Goal: Task Accomplishment & Management: Use online tool/utility

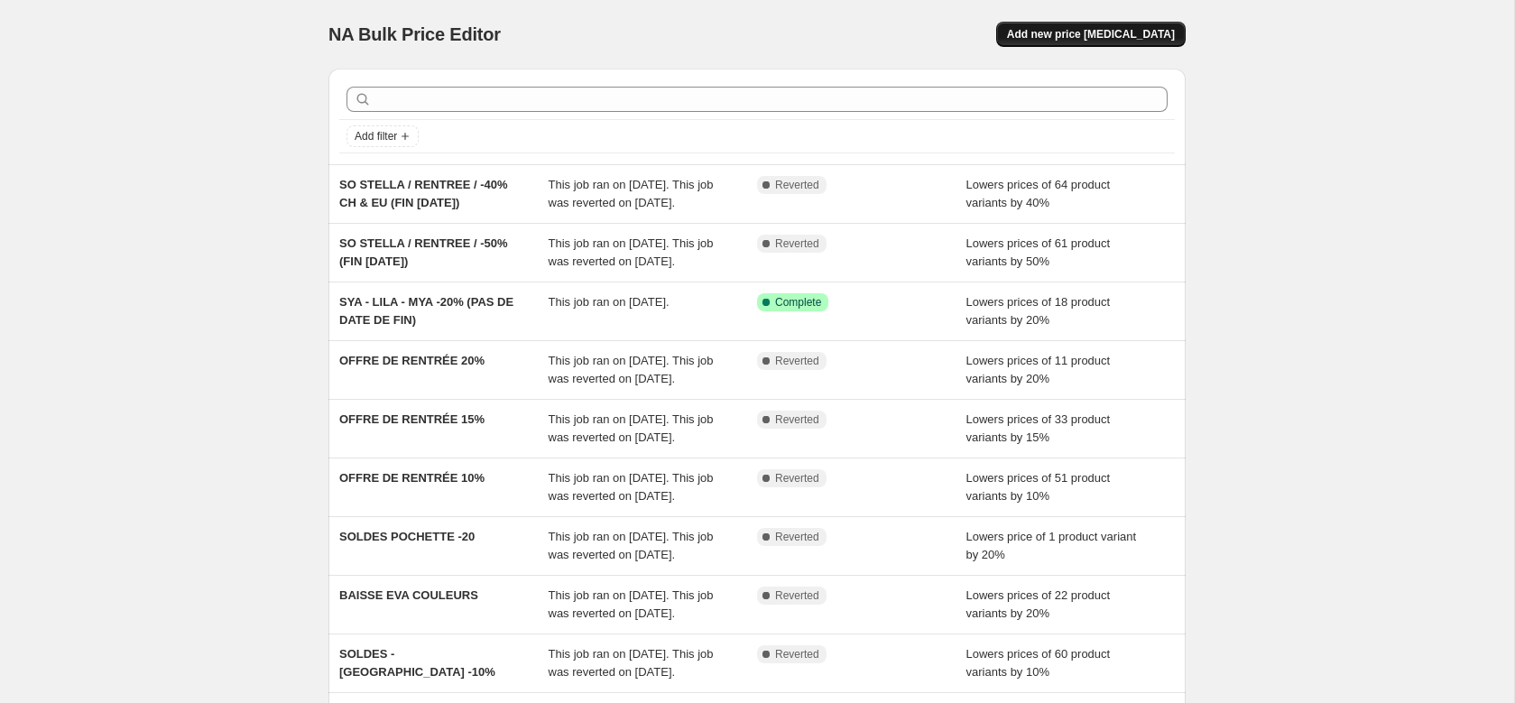
click at [1171, 35] on span "Add new price [MEDICAL_DATA]" at bounding box center [1091, 34] width 168 height 14
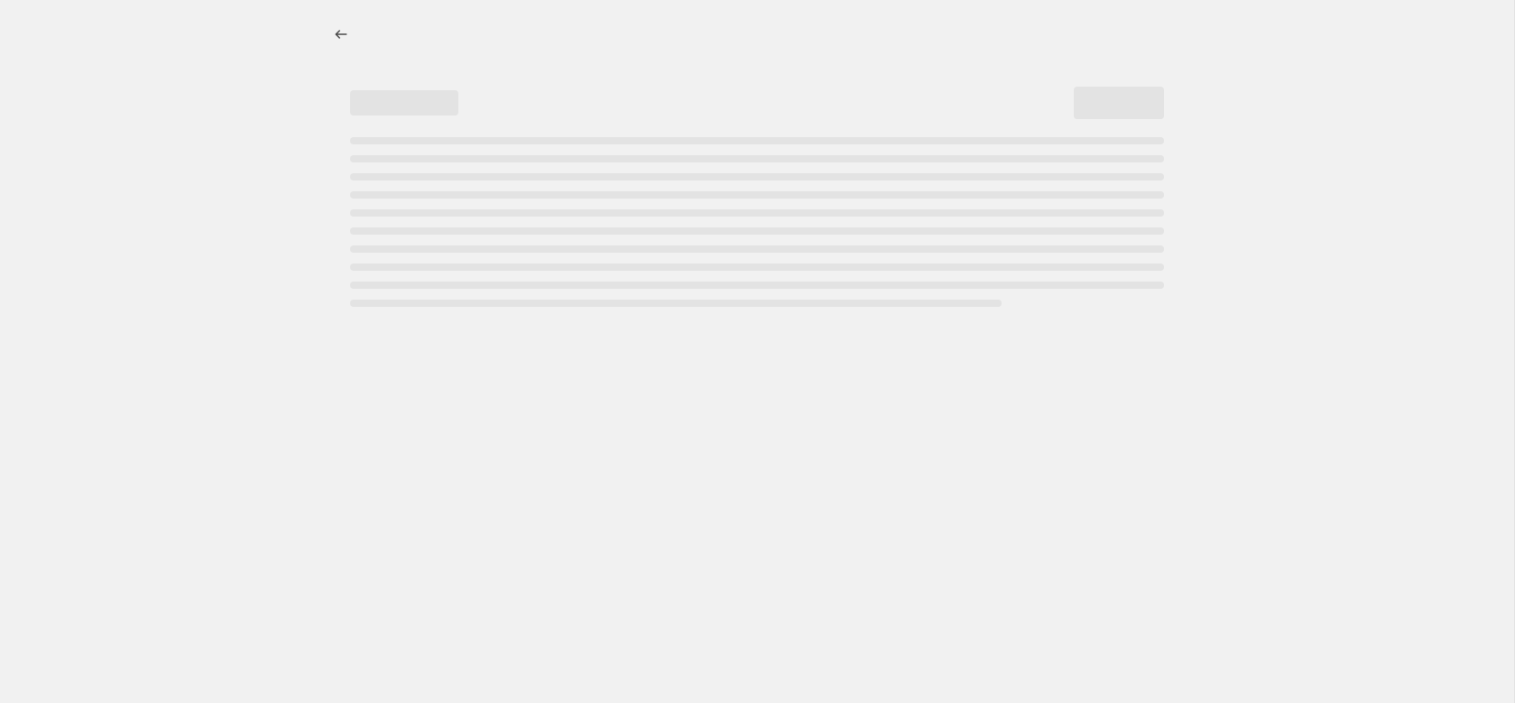
select select "percentage"
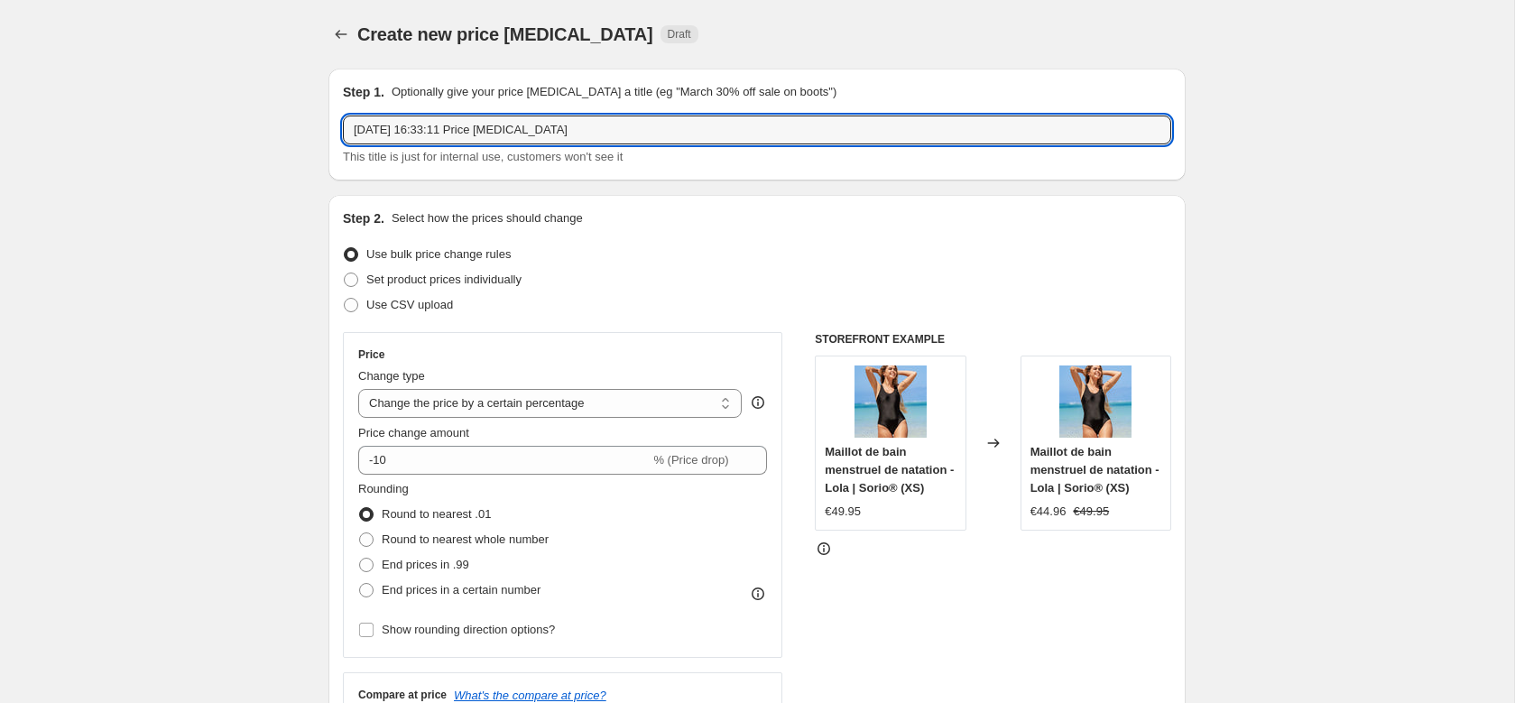
drag, startPoint x: 565, startPoint y: 127, endPoint x: 227, endPoint y: 124, distance: 338.4
click at [470, 130] on input "FRENCH DAYS - BS -5%" at bounding box center [757, 130] width 828 height 29
click at [466, 130] on input "FRENCH DAYS - BS -5%" at bounding box center [757, 130] width 828 height 29
click at [525, 123] on input "FRENCH DAYS - BS à -5%" at bounding box center [757, 130] width 828 height 29
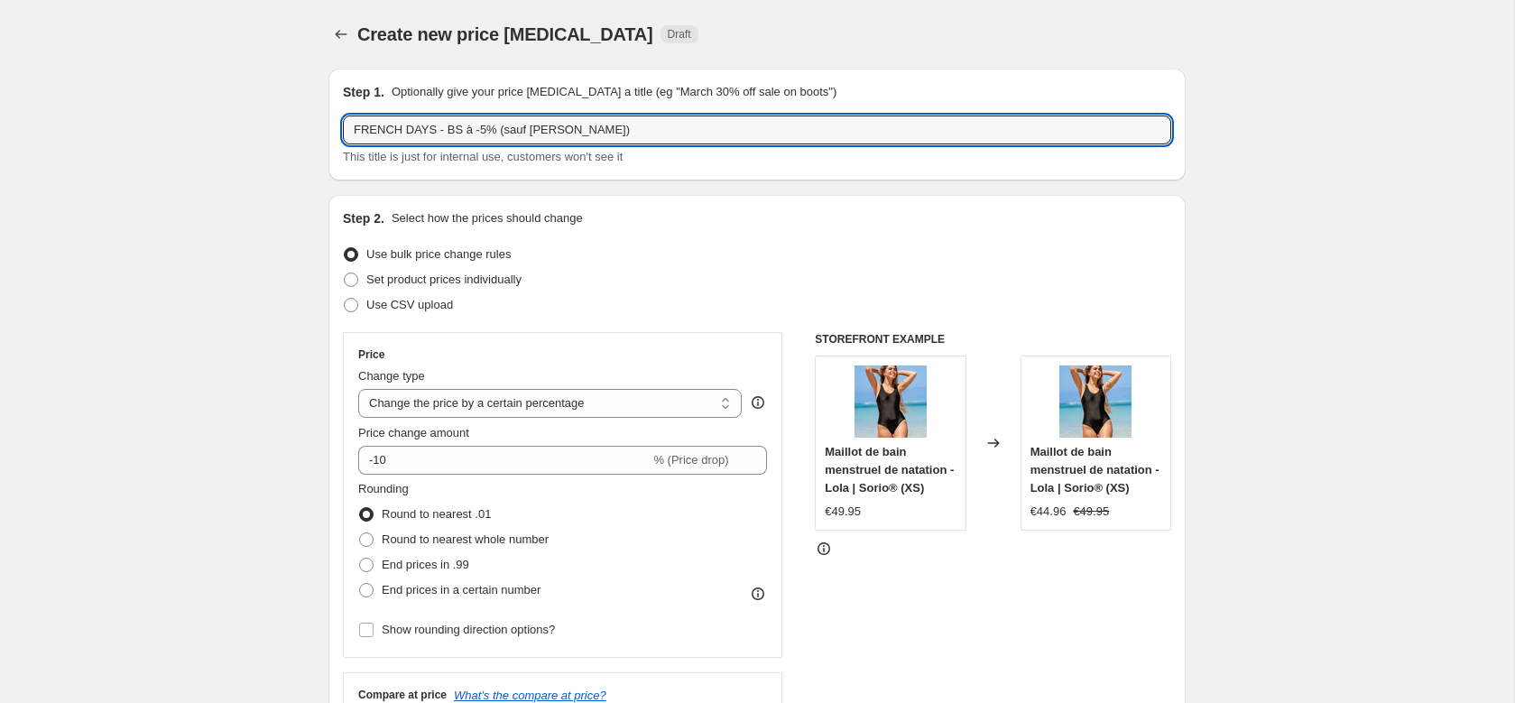
type input "FRENCH DAYS - BS à -5% (sauf [PERSON_NAME])"
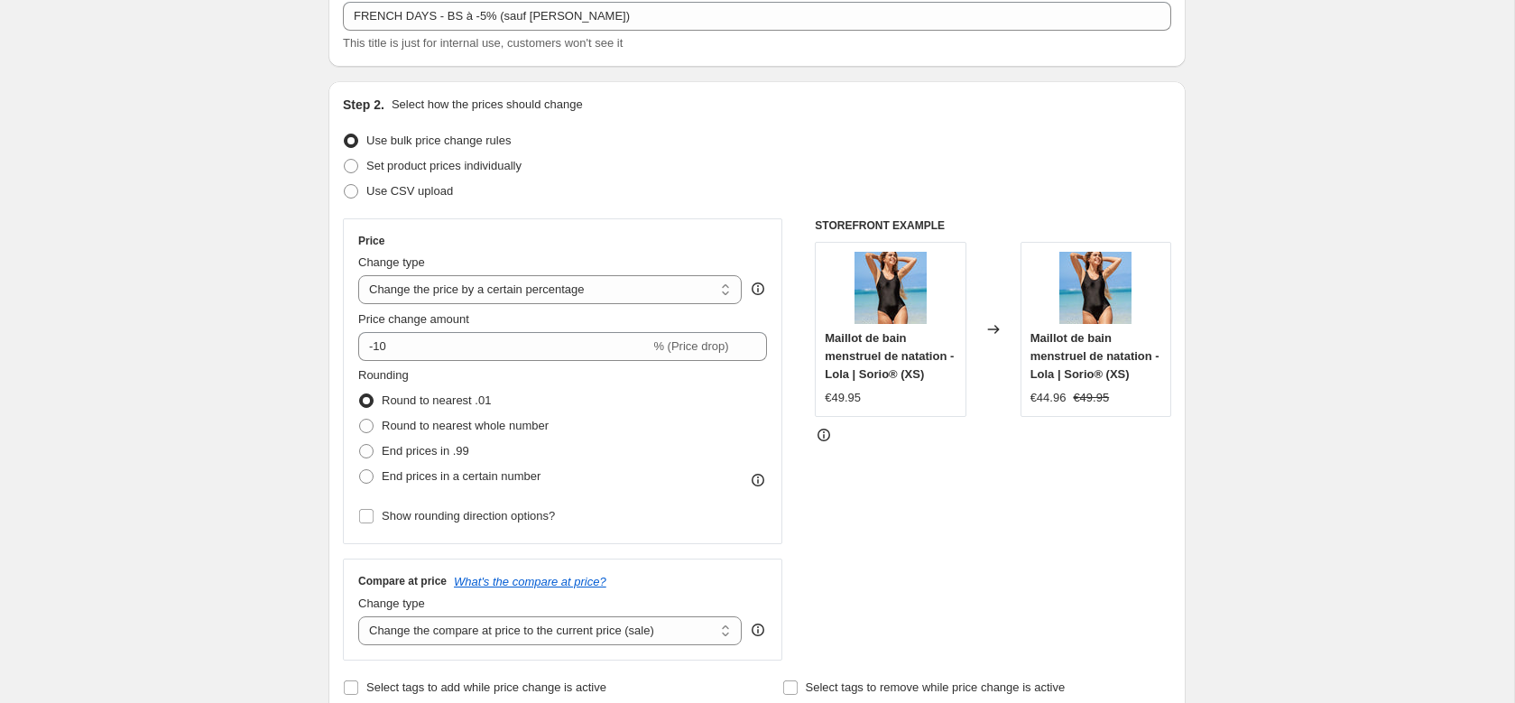
scroll to position [140, 0]
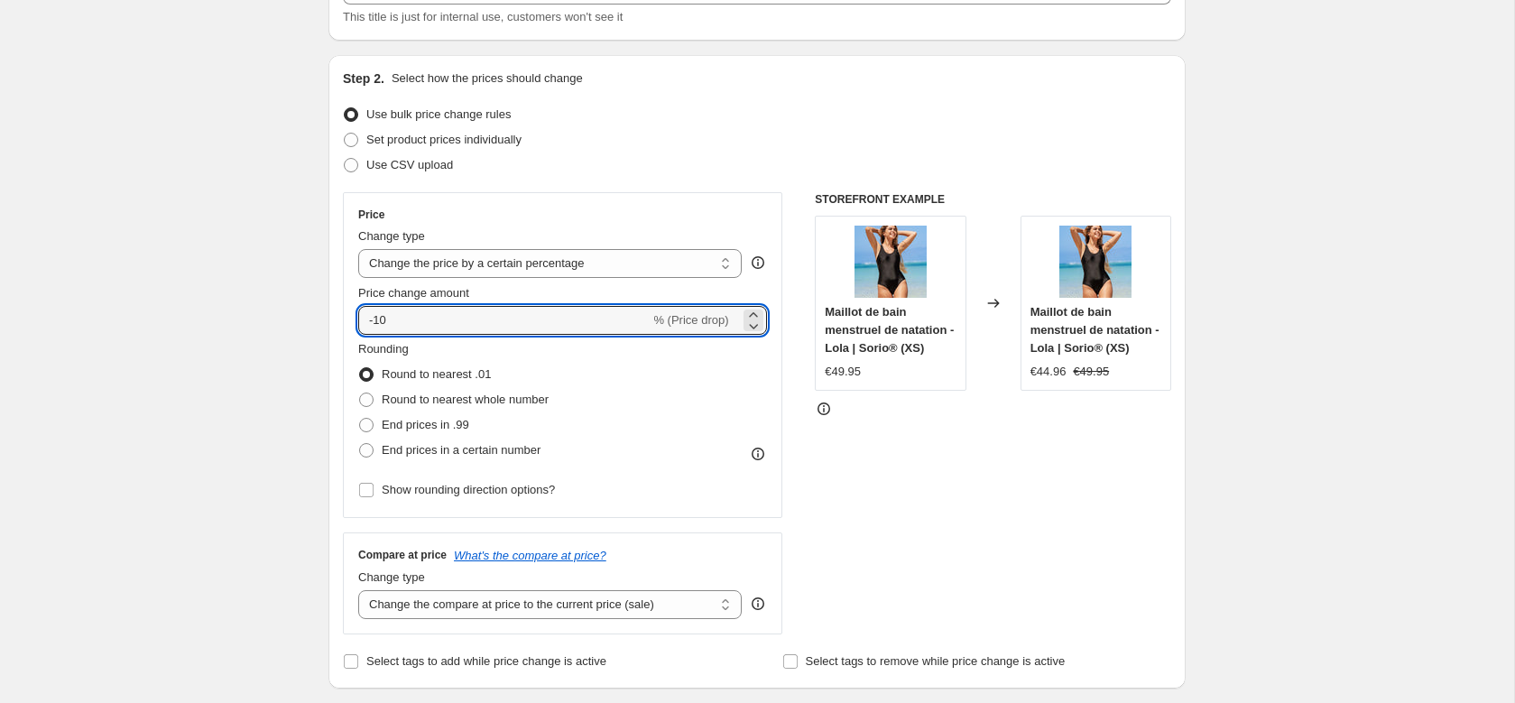
drag, startPoint x: 397, startPoint y: 317, endPoint x: 329, endPoint y: 319, distance: 67.7
click at [329, 319] on div "Step 2. Select how the prices should change Use bulk price change rules Set pro…" at bounding box center [756, 372] width 857 height 634
type input "-5"
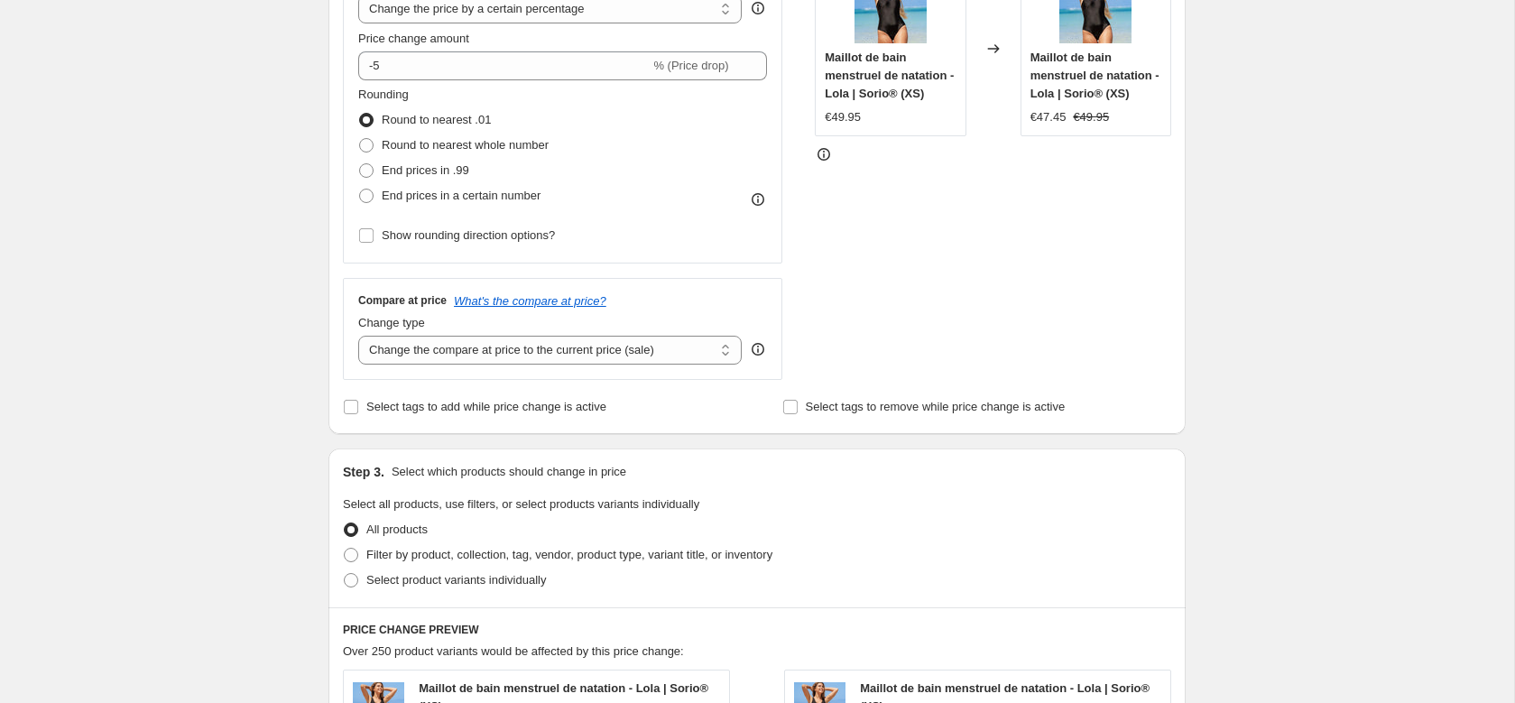
scroll to position [389, 0]
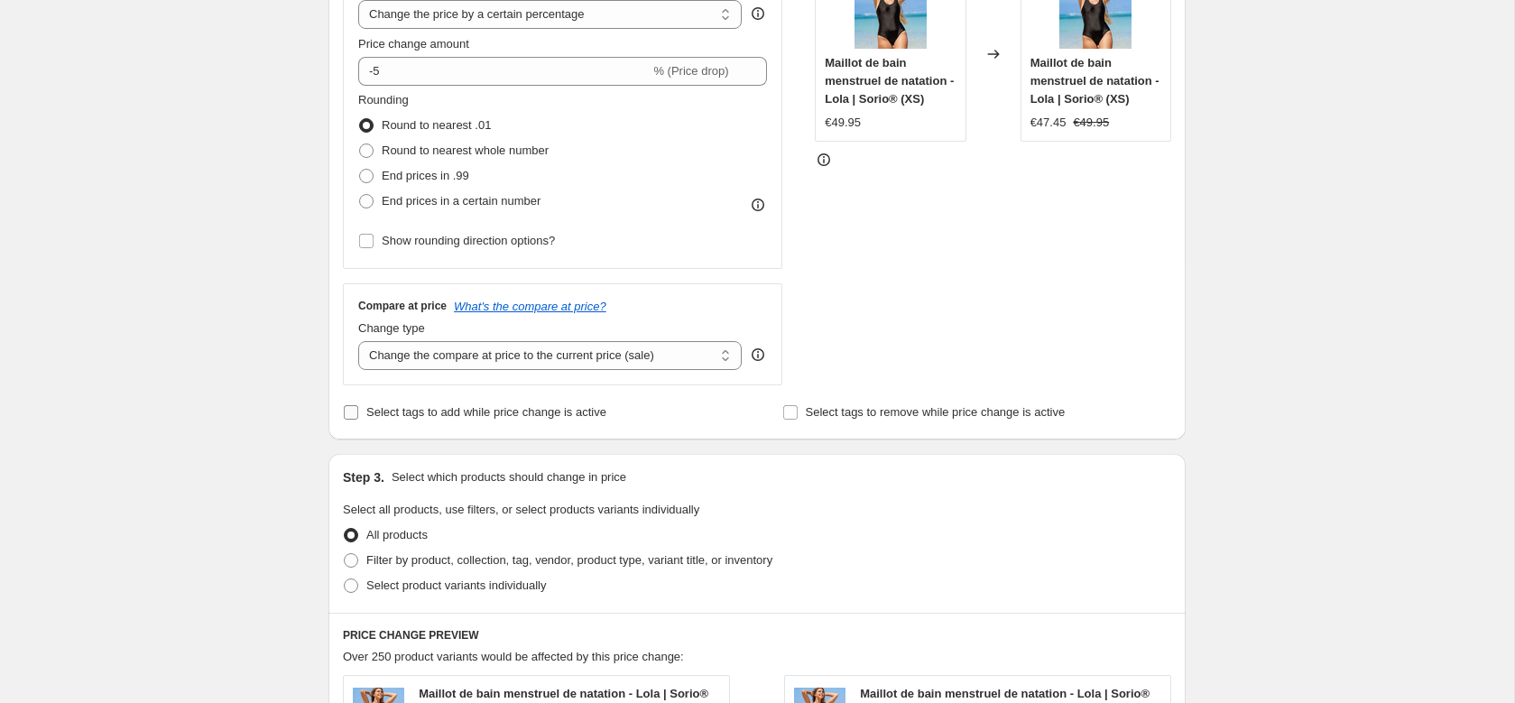
click at [562, 416] on span "Select tags to add while price change is active" at bounding box center [486, 412] width 240 height 14
click at [358, 416] on input "Select tags to add while price change is active" at bounding box center [351, 412] width 14 height 14
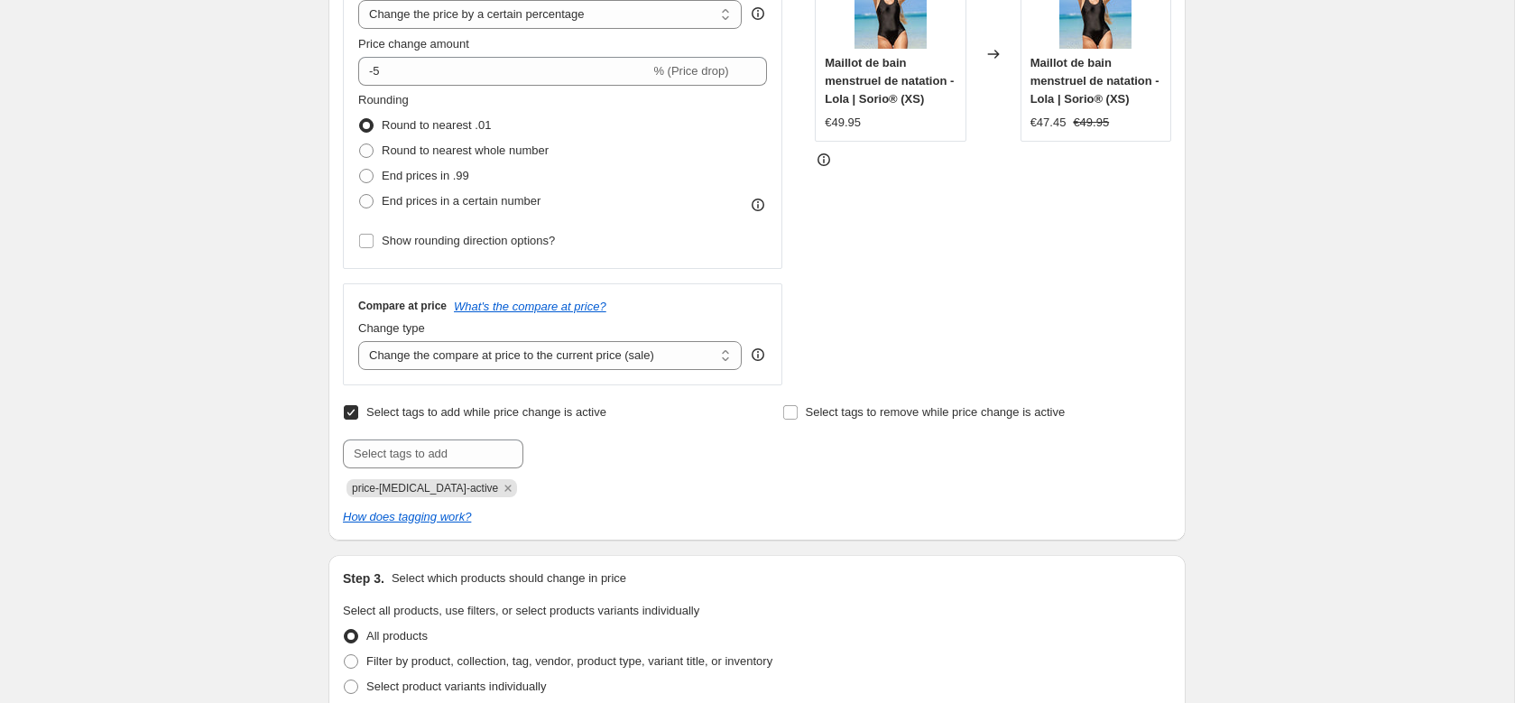
click at [562, 416] on span "Select tags to add while price change is active" at bounding box center [486, 412] width 240 height 14
click at [358, 416] on input "Select tags to add while price change is active" at bounding box center [351, 412] width 14 height 14
checkbox input "false"
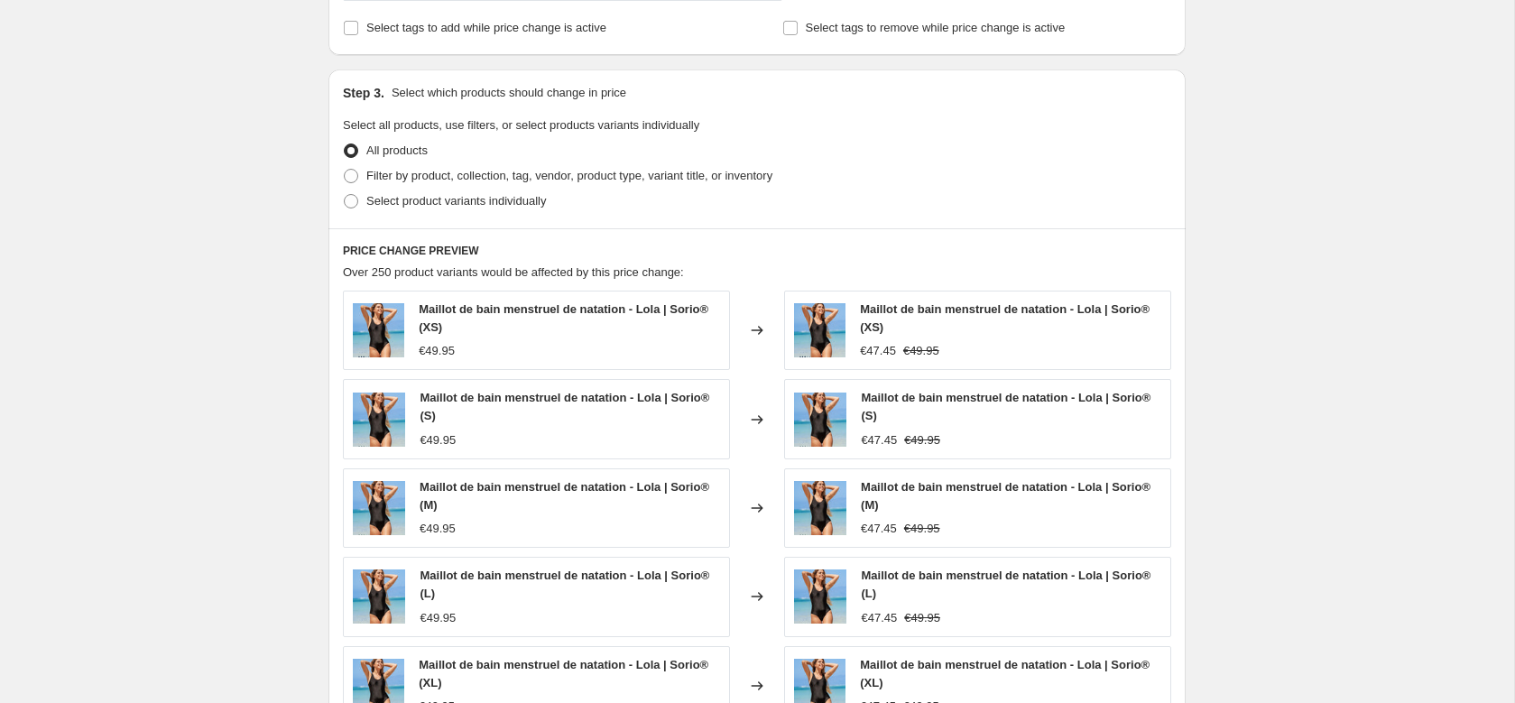
scroll to position [752, 0]
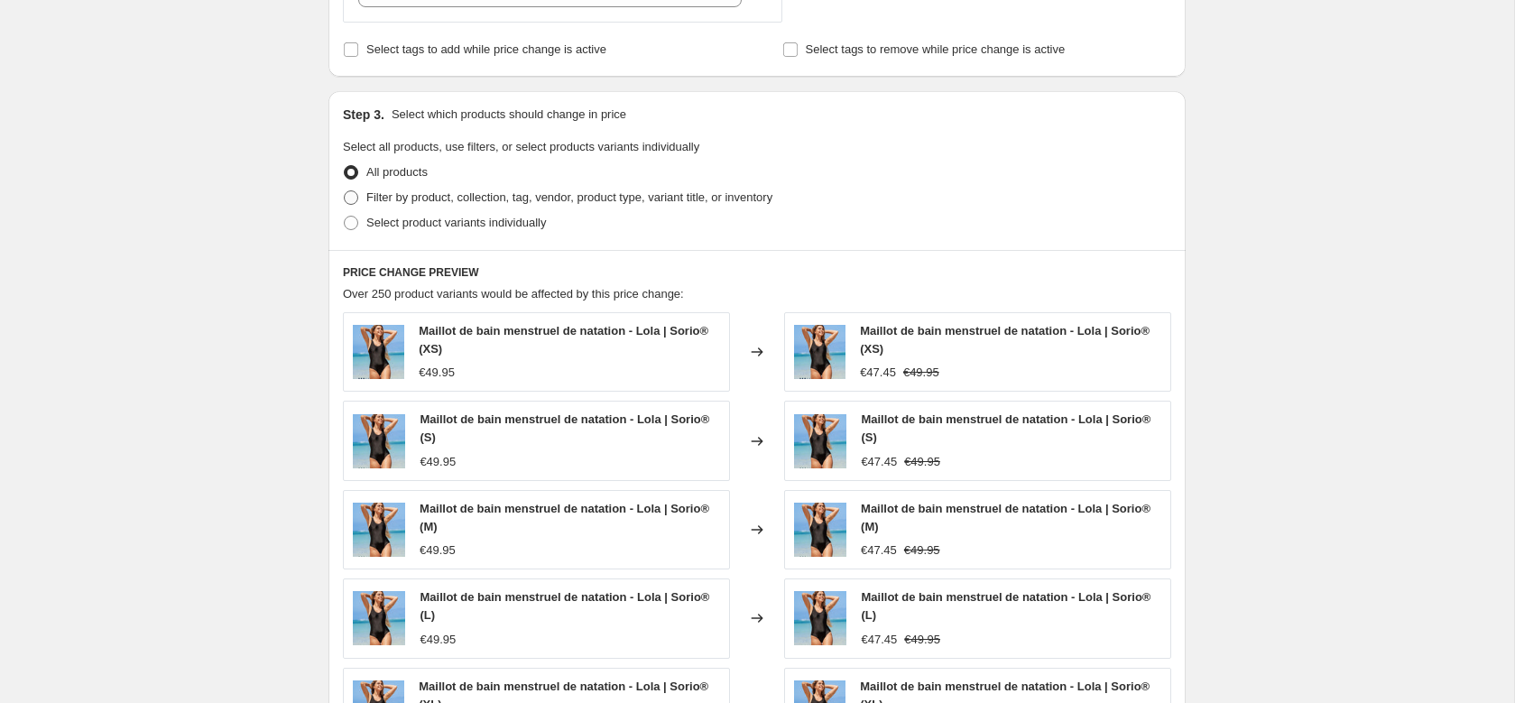
click at [490, 194] on span "Filter by product, collection, tag, vendor, product type, variant title, or inv…" at bounding box center [569, 197] width 406 height 14
click at [345, 191] on input "Filter by product, collection, tag, vendor, product type, variant title, or inv…" at bounding box center [344, 190] width 1 height 1
radio input "true"
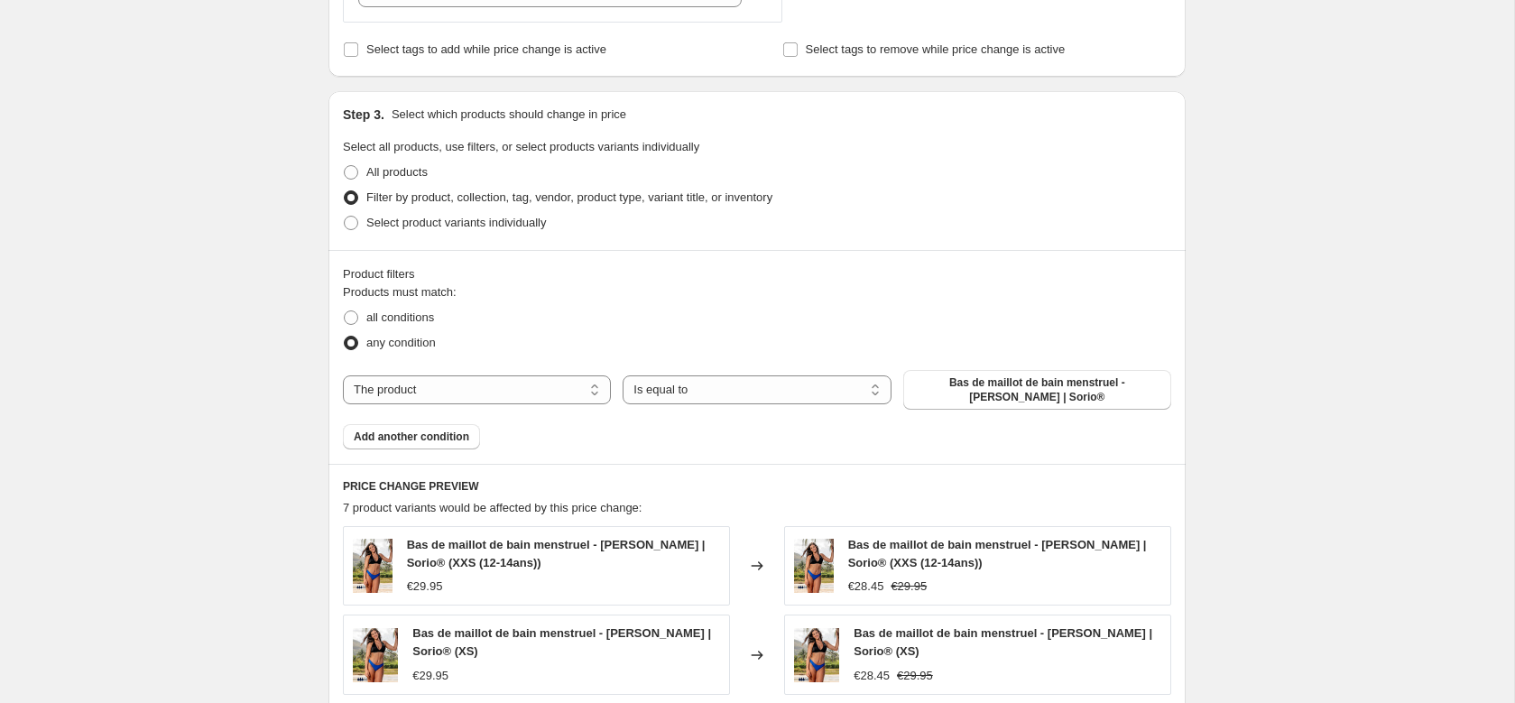
click at [479, 248] on div "Step 3. Select which products should change in price Select all products, use f…" at bounding box center [756, 170] width 857 height 159
click at [484, 225] on span "Select product variants individually" at bounding box center [456, 223] width 180 height 14
click at [345, 217] on input "Select product variants individually" at bounding box center [344, 216] width 1 height 1
radio input "true"
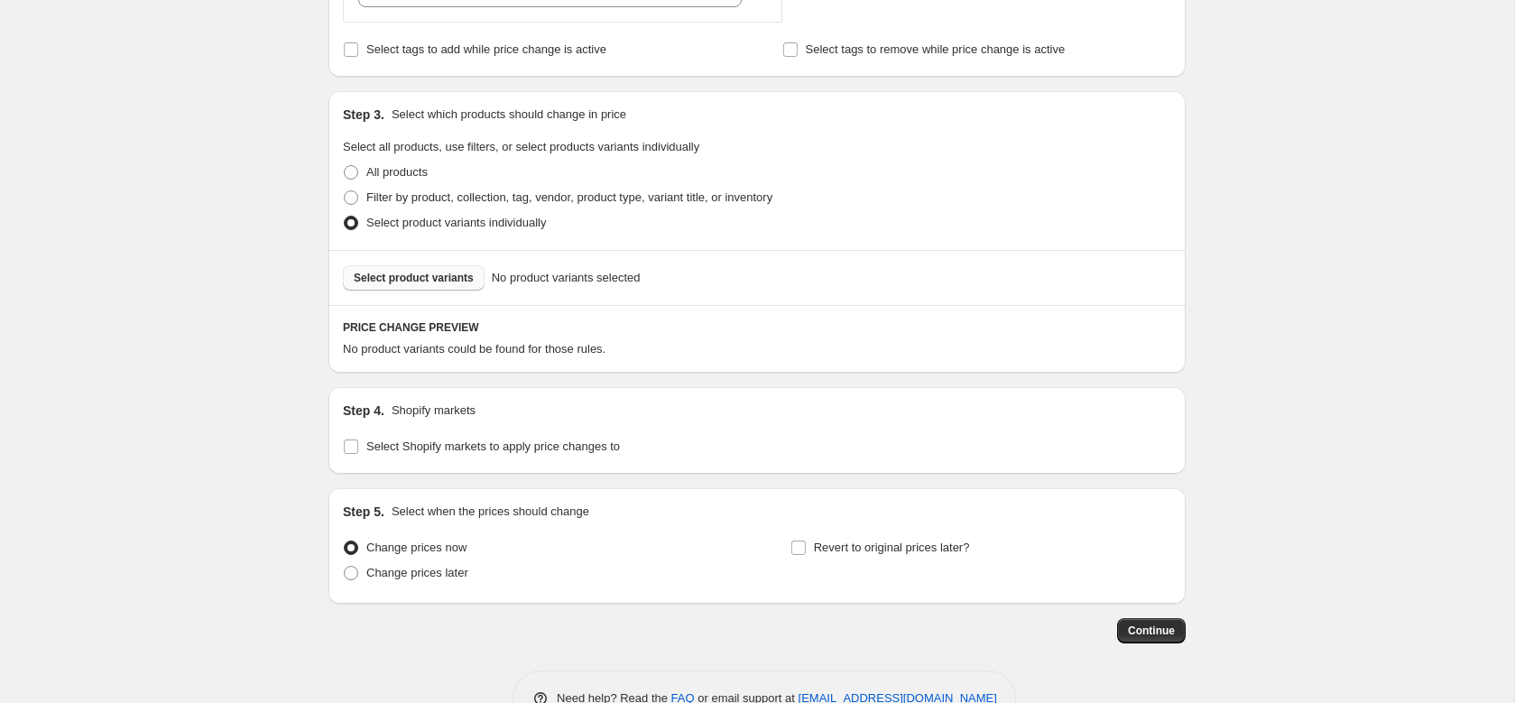
click at [408, 277] on span "Select product variants" at bounding box center [414, 278] width 120 height 14
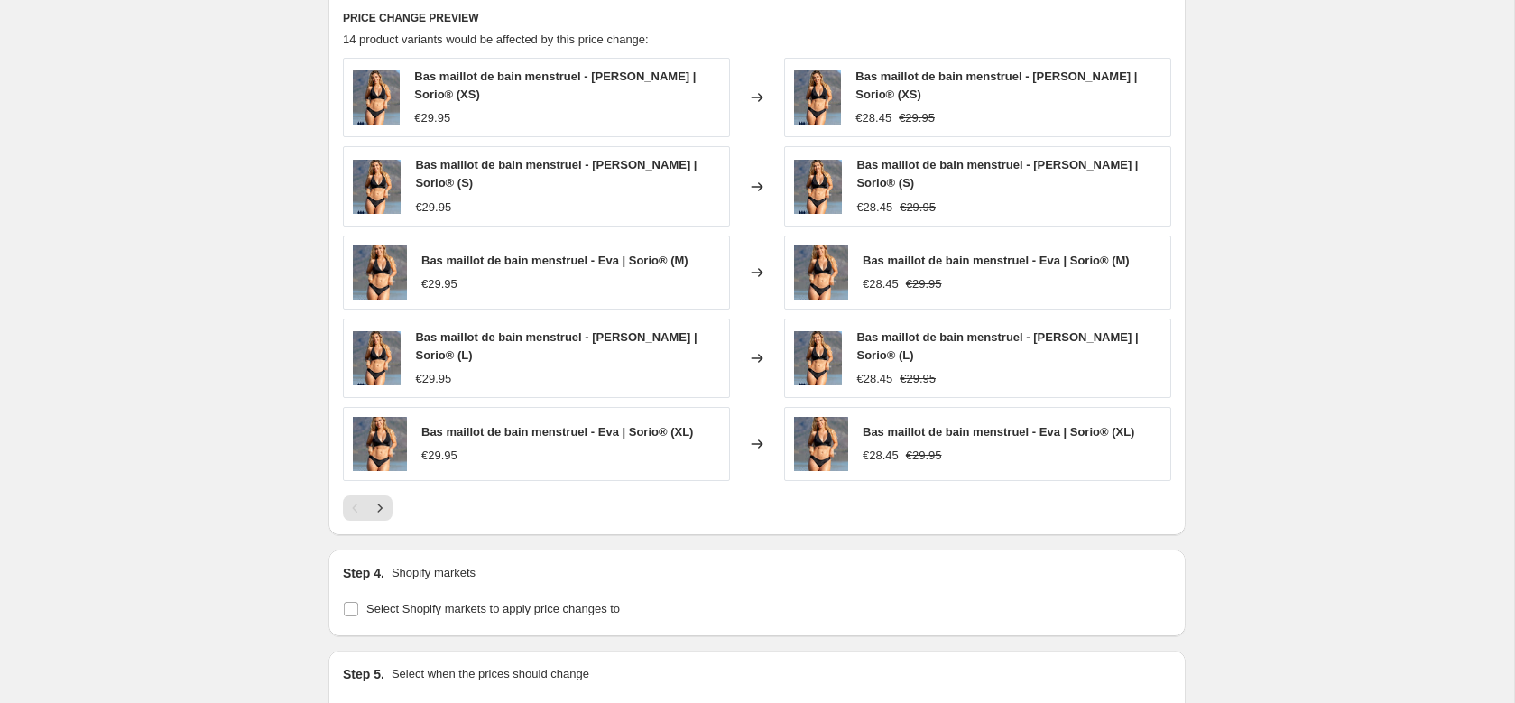
scroll to position [1062, 0]
click at [380, 498] on icon "Next" at bounding box center [380, 507] width 18 height 18
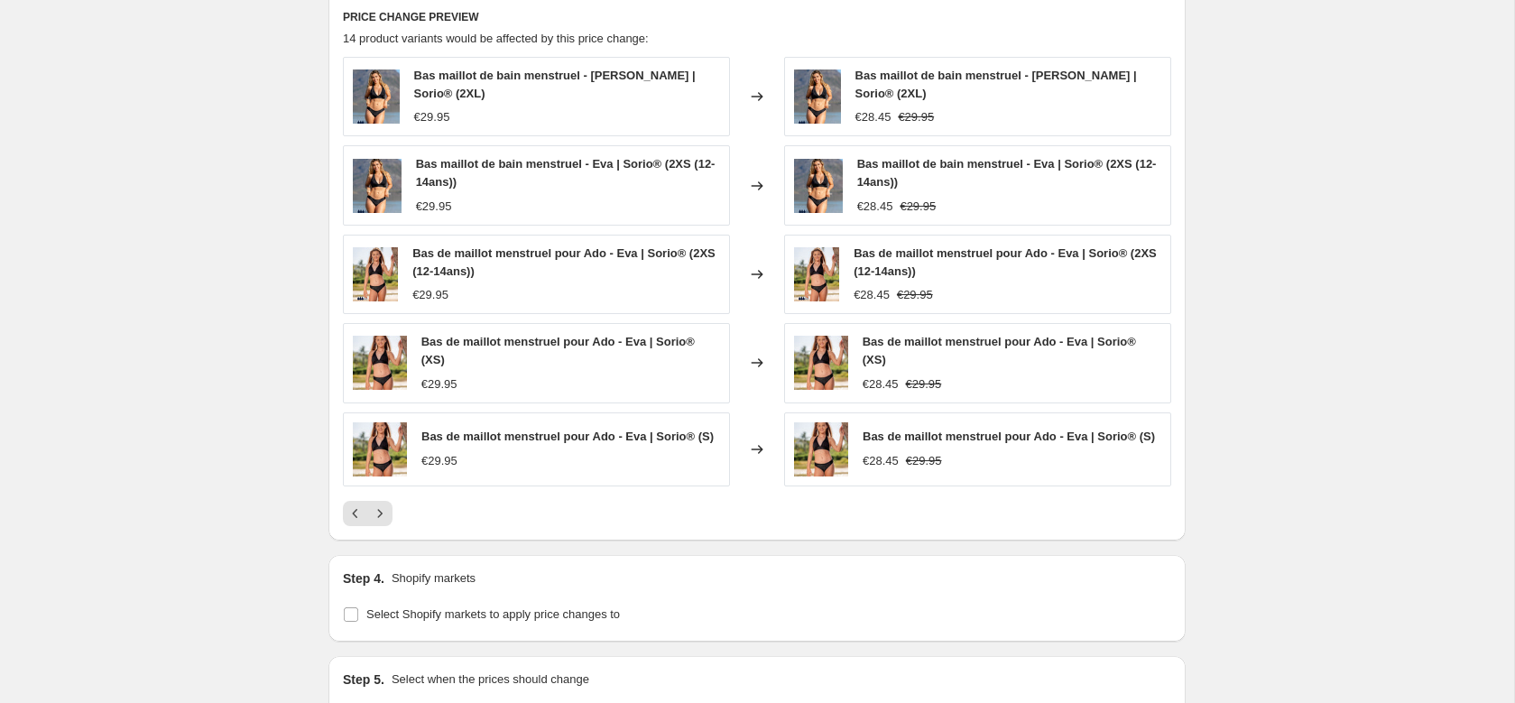
click at [382, 509] on icon "Next" at bounding box center [380, 513] width 5 height 8
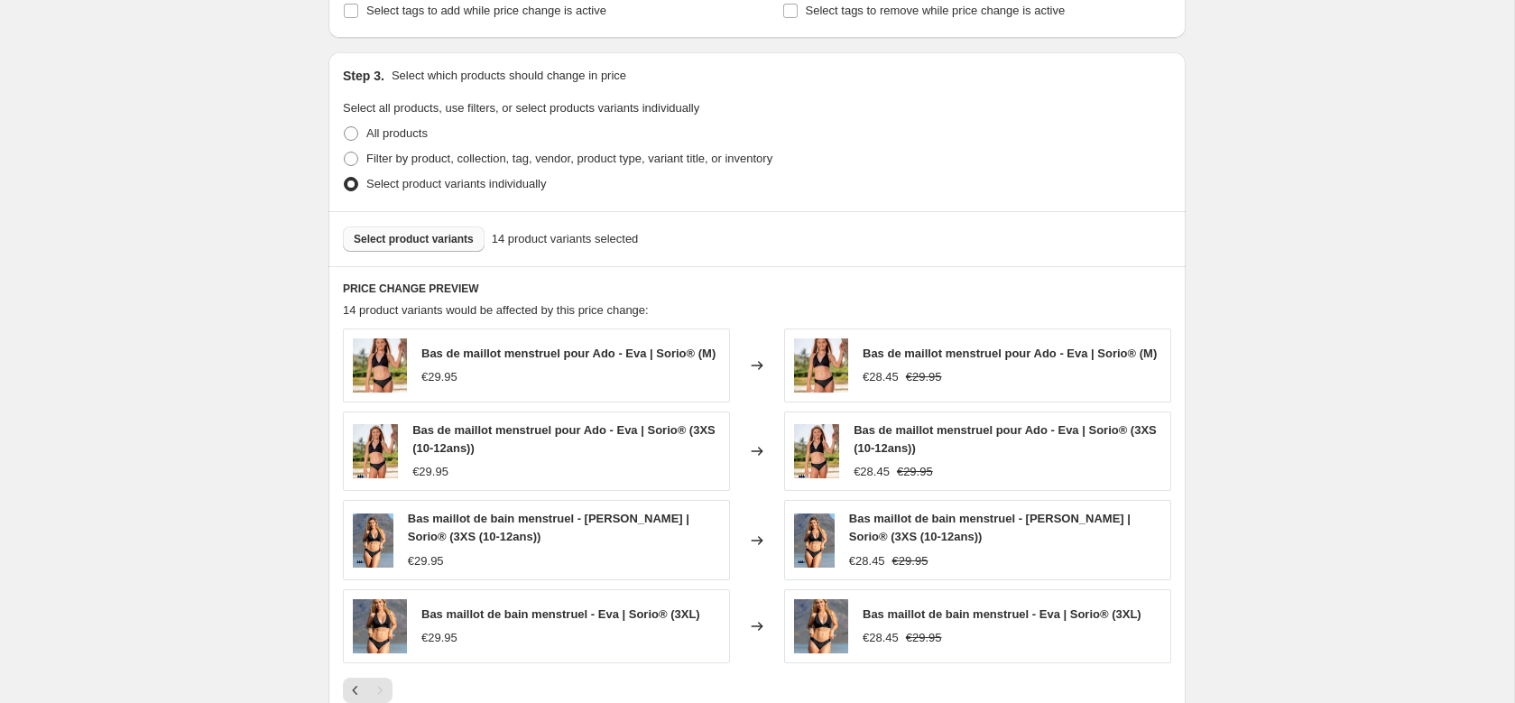
scroll to position [785, 0]
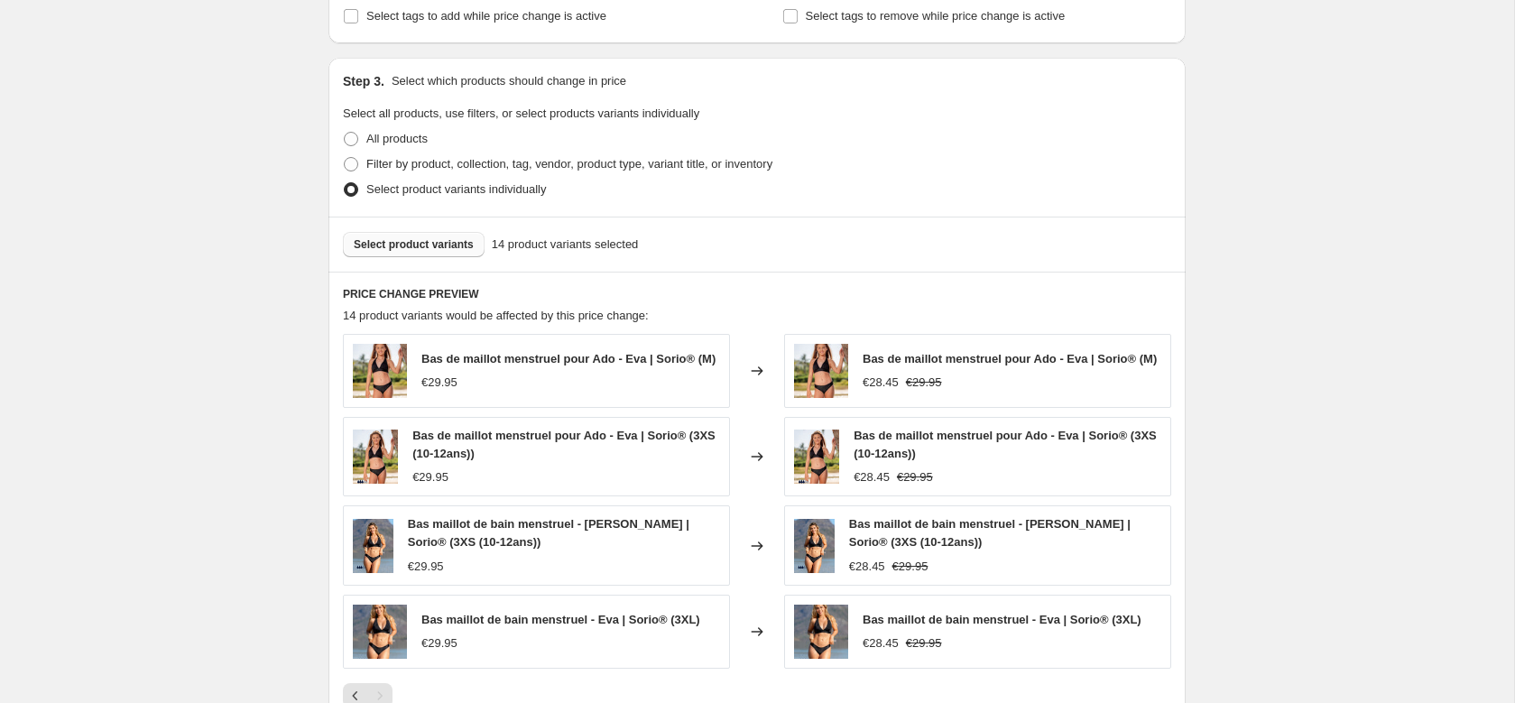
click at [438, 237] on span "Select product variants" at bounding box center [414, 244] width 120 height 14
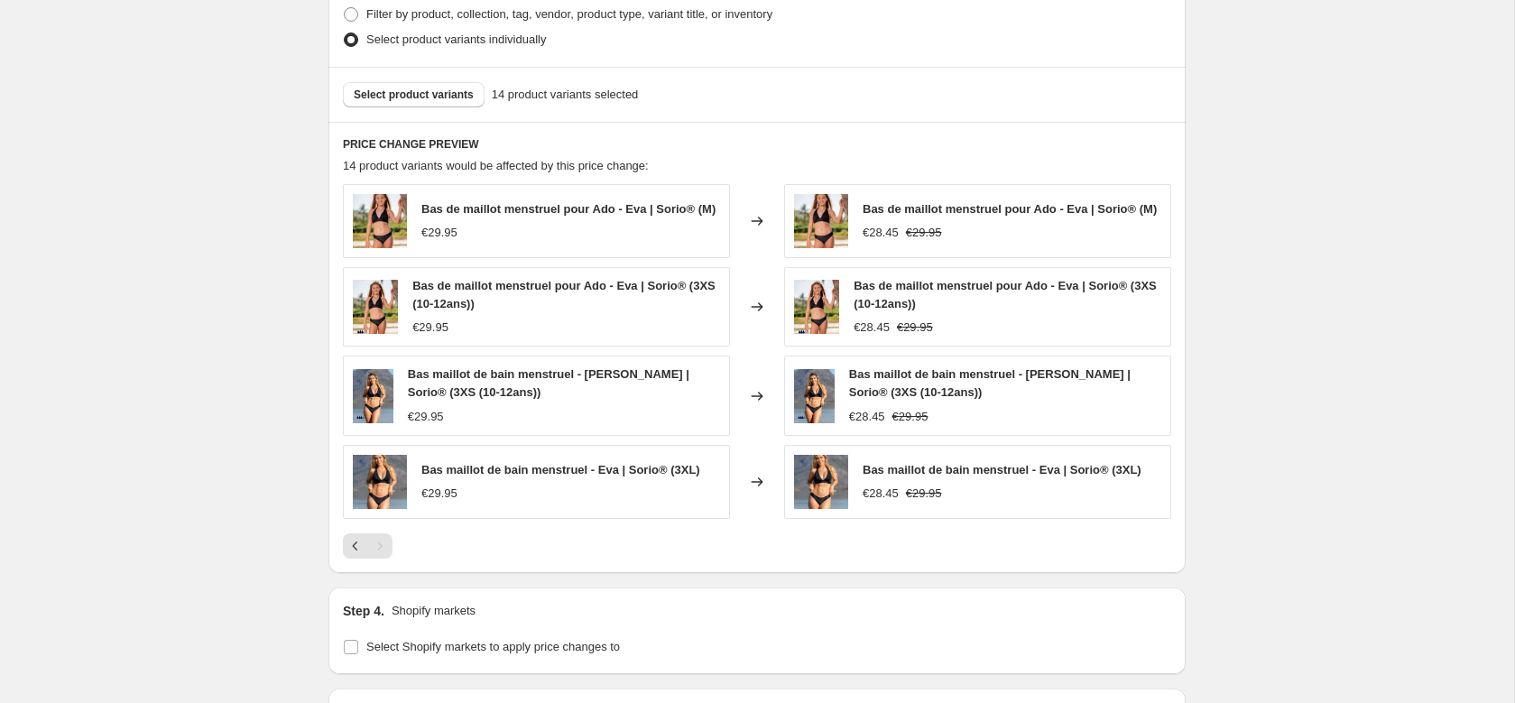
scroll to position [948, 0]
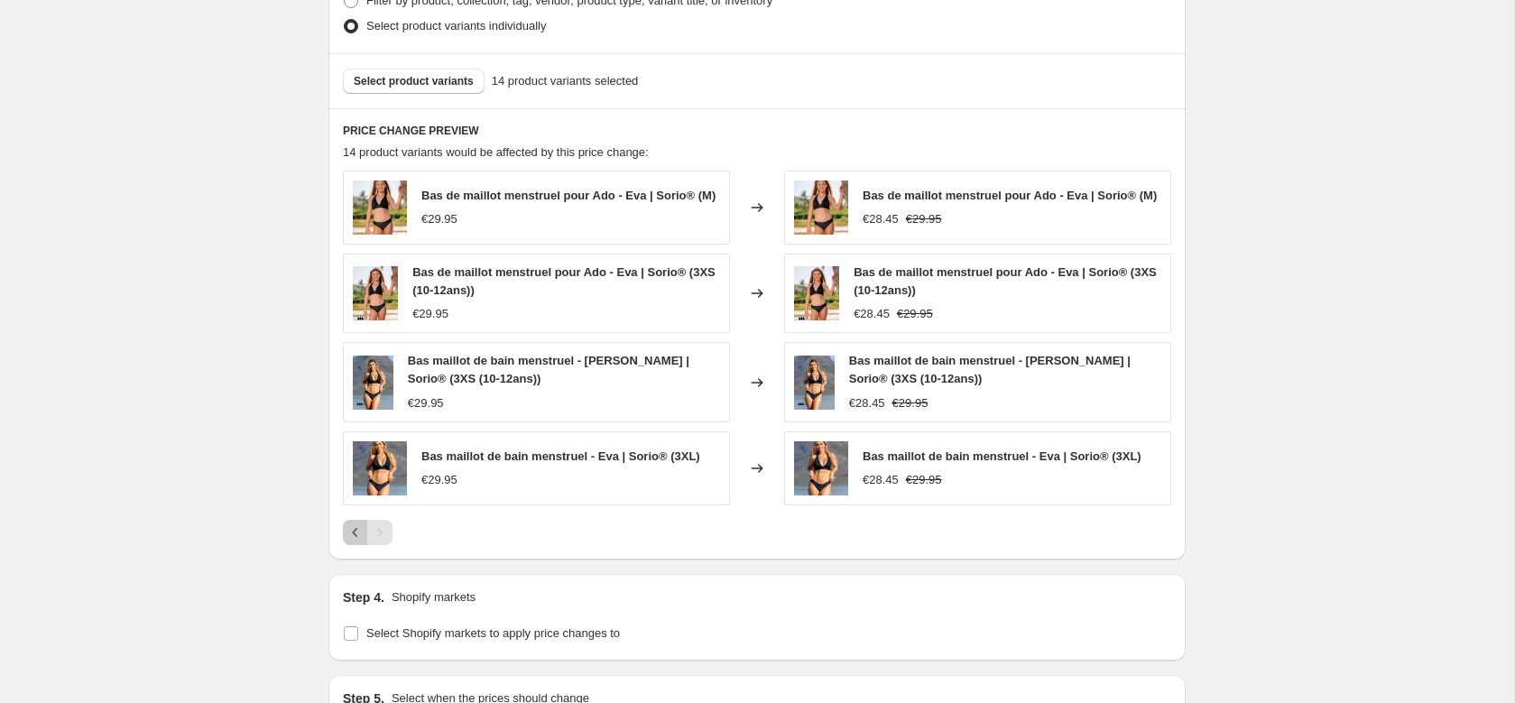
click at [351, 541] on icon "Previous" at bounding box center [356, 532] width 18 height 18
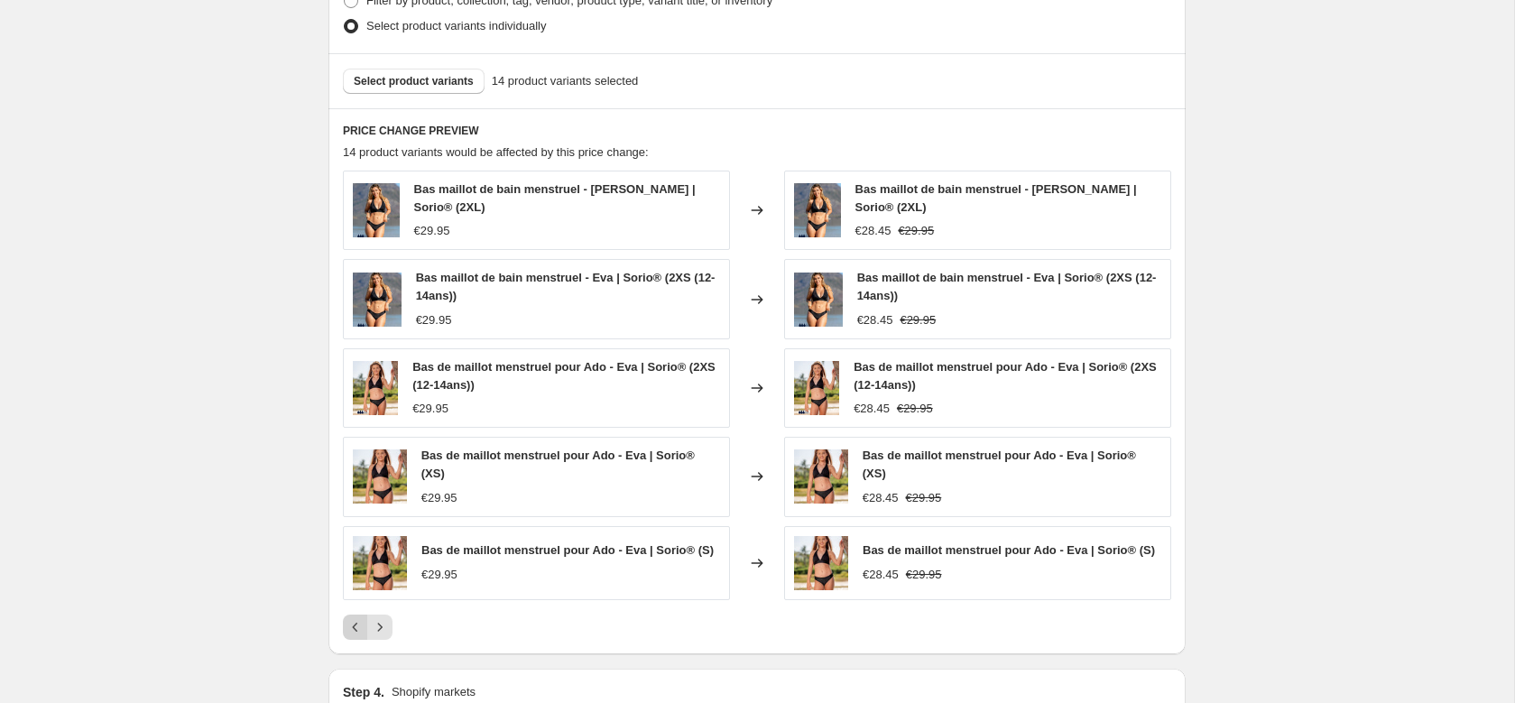
click at [354, 623] on icon "Previous" at bounding box center [355, 627] width 5 height 9
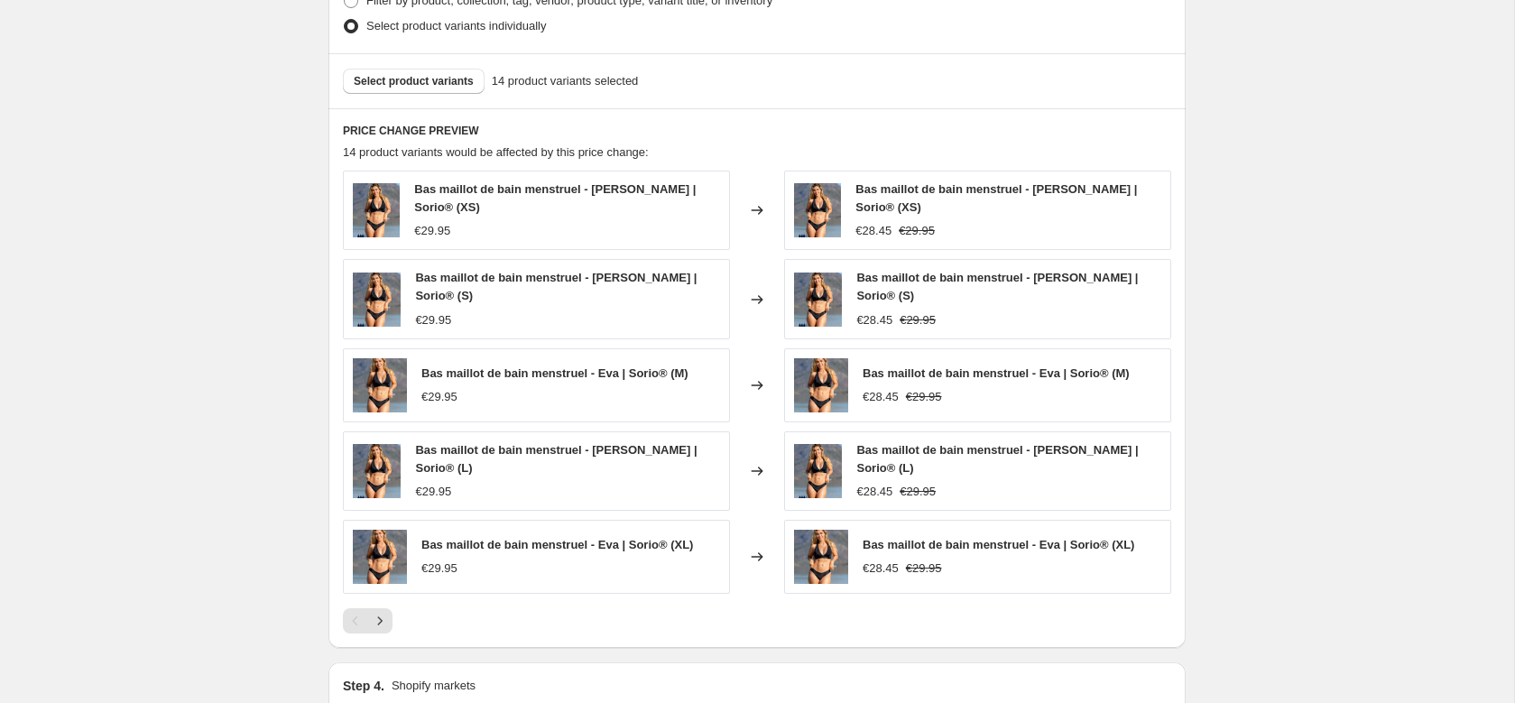
click at [353, 608] on div "Pagination" at bounding box center [355, 620] width 25 height 25
click at [399, 608] on div at bounding box center [757, 620] width 828 height 25
click at [393, 608] on div at bounding box center [757, 620] width 828 height 25
click at [388, 608] on button "Next" at bounding box center [379, 620] width 25 height 25
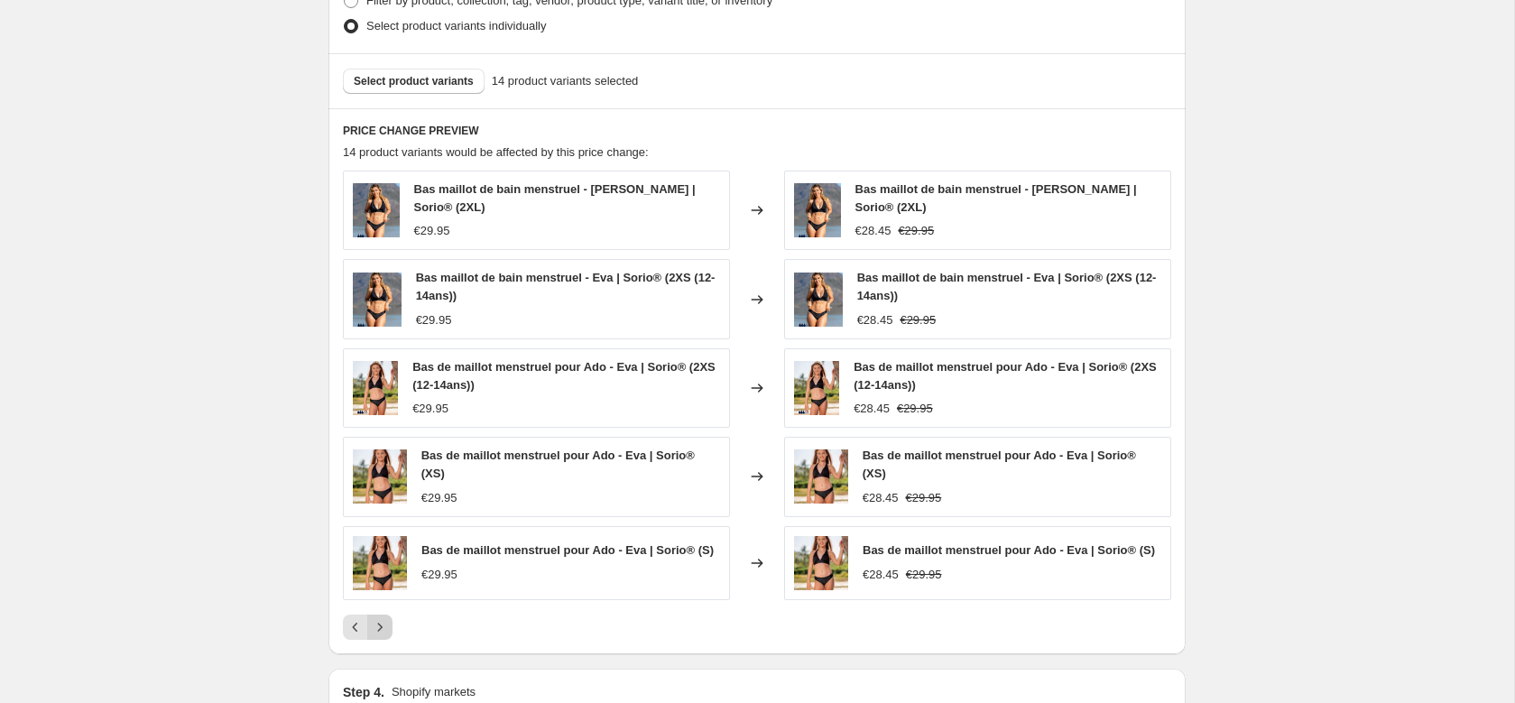
click at [385, 623] on icon "Next" at bounding box center [380, 627] width 18 height 18
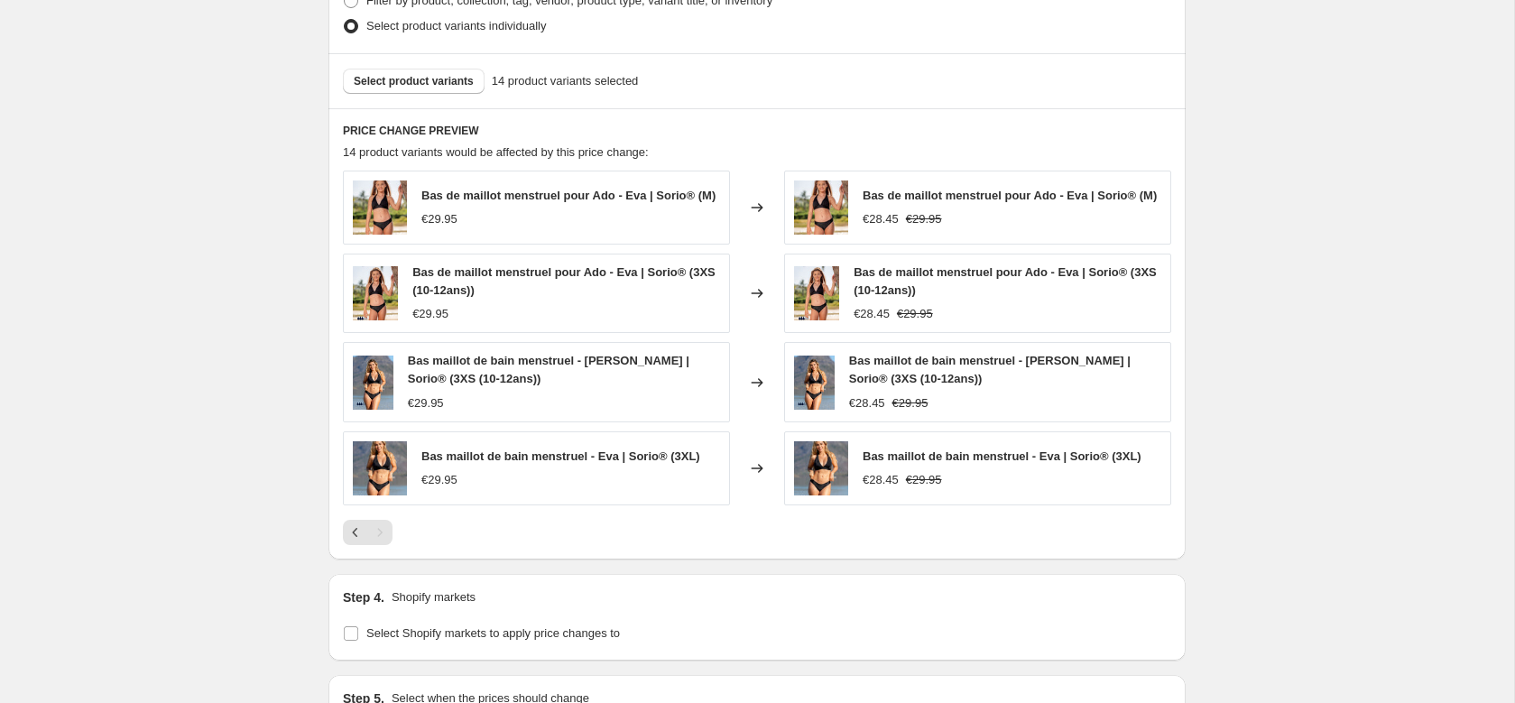
click at [380, 536] on div "Pagination" at bounding box center [379, 532] width 25 height 25
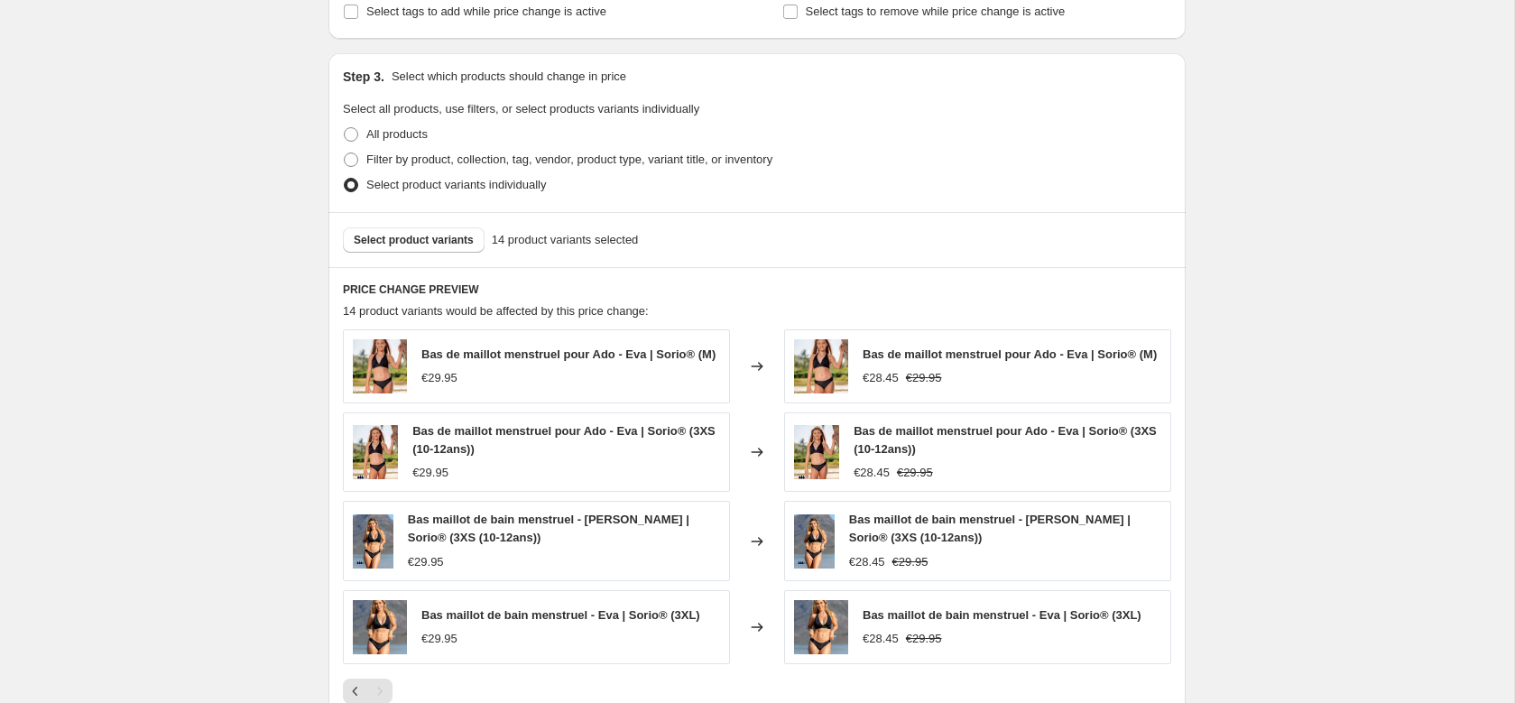
scroll to position [724, 0]
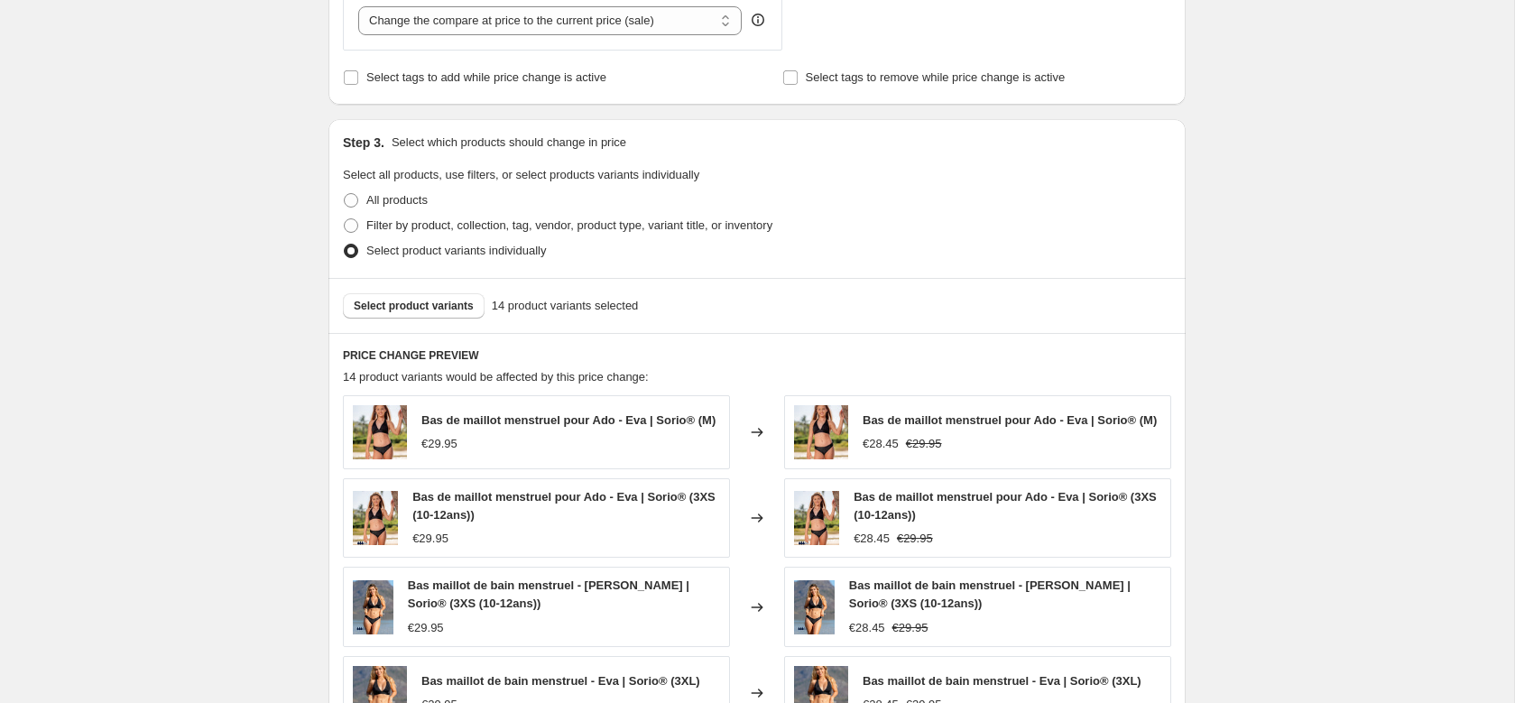
click at [406, 357] on h6 "PRICE CHANGE PREVIEW" at bounding box center [757, 355] width 828 height 14
click at [393, 208] on label "All products" at bounding box center [385, 200] width 85 height 25
click at [345, 194] on input "All products" at bounding box center [344, 193] width 1 height 1
radio input "true"
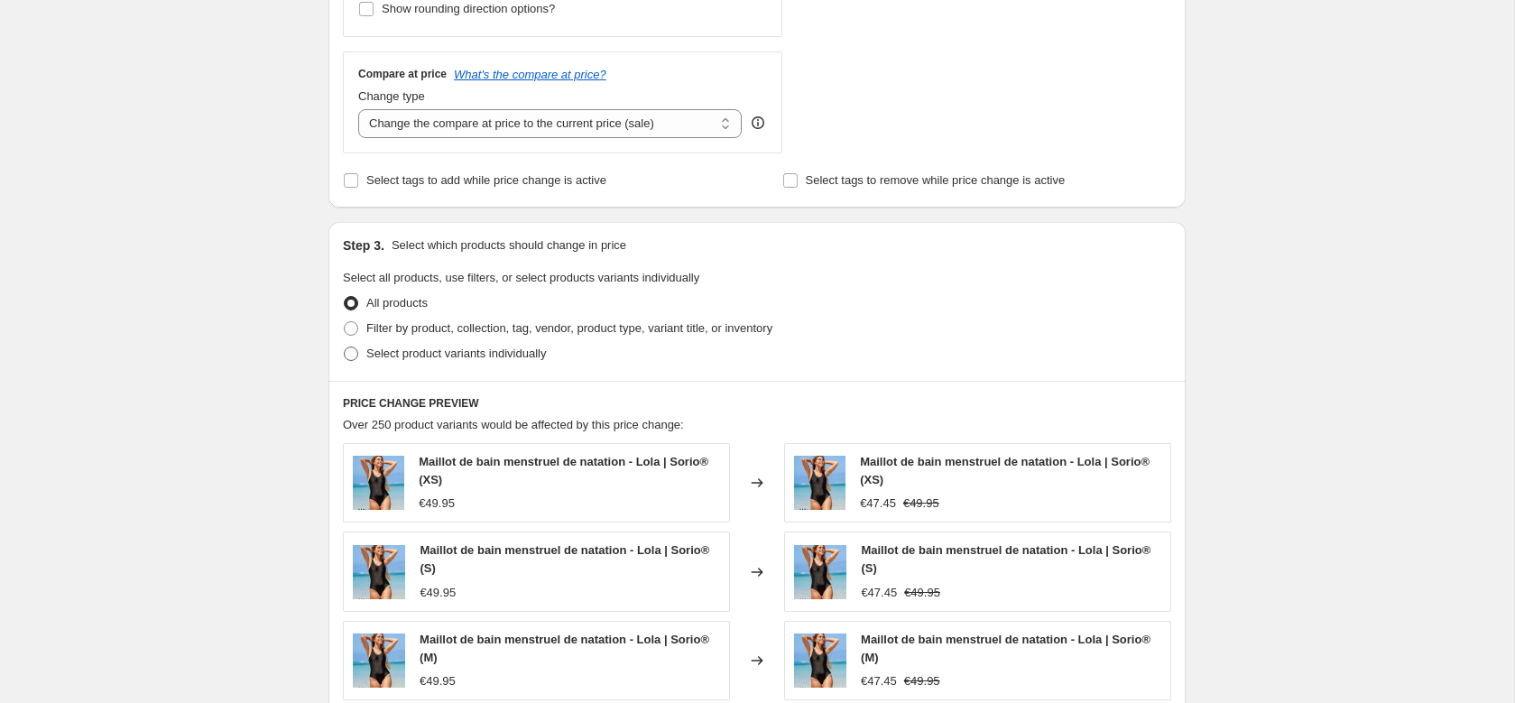
click at [401, 358] on span "Select product variants individually" at bounding box center [456, 354] width 180 height 14
click at [345, 347] on input "Select product variants individually" at bounding box center [344, 347] width 1 height 1
radio input "true"
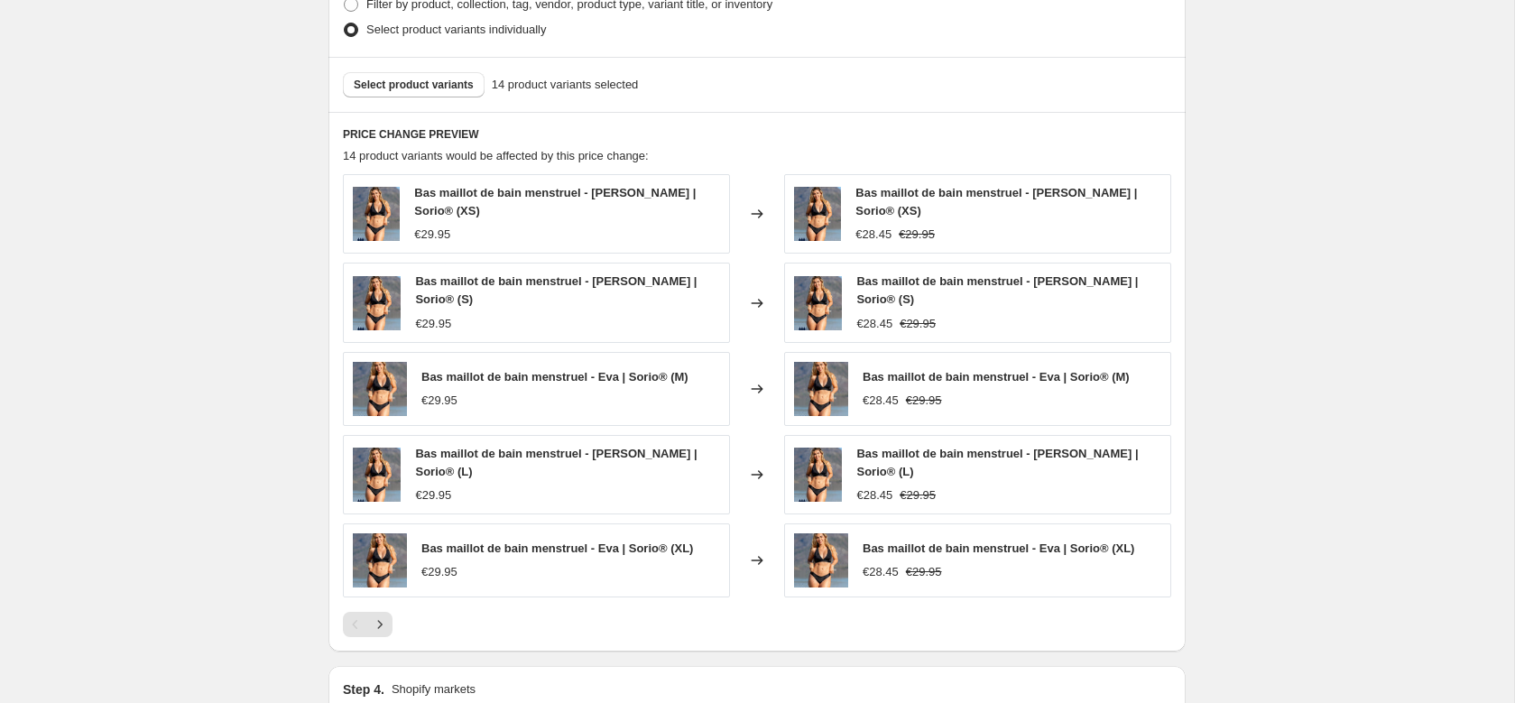
scroll to position [951, 0]
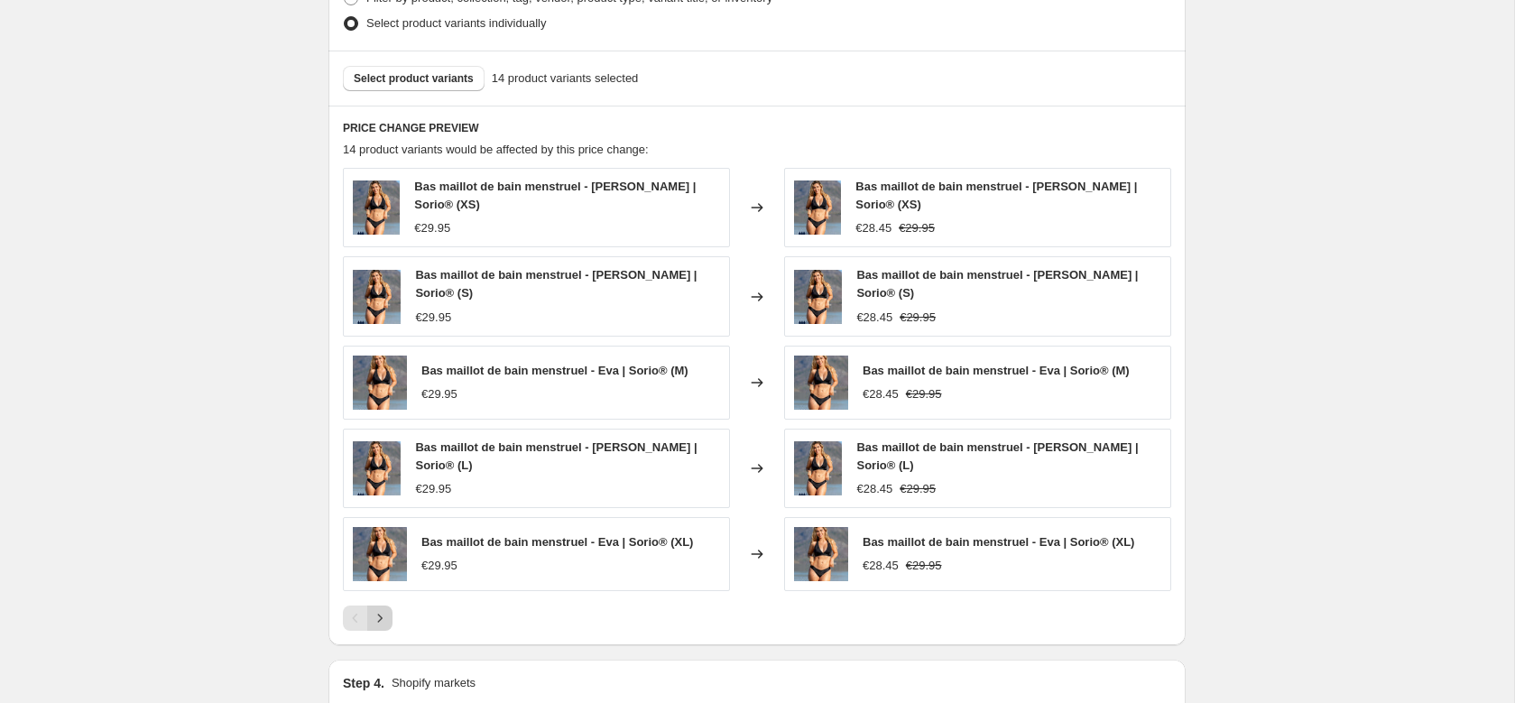
click at [386, 609] on icon "Next" at bounding box center [380, 618] width 18 height 18
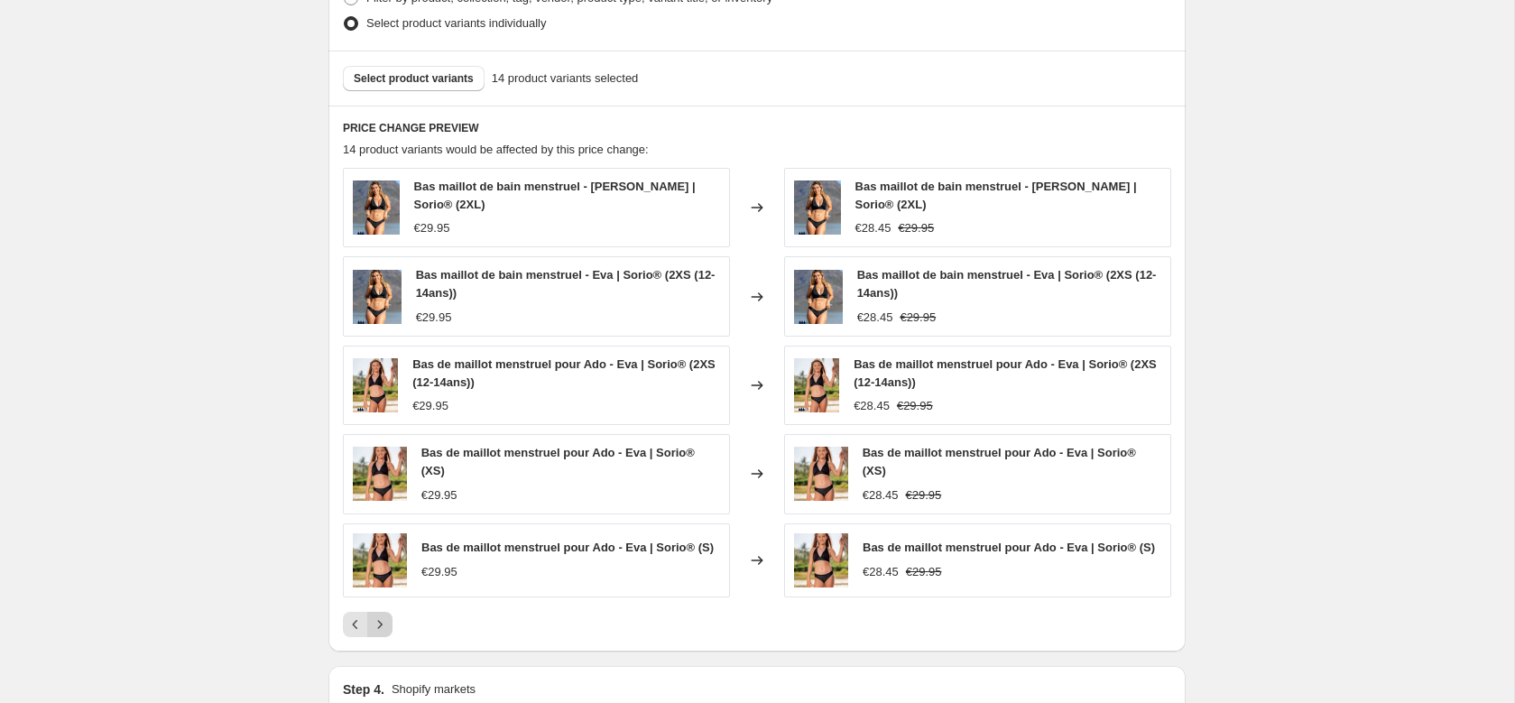
click at [382, 616] on icon "Next" at bounding box center [380, 624] width 18 height 18
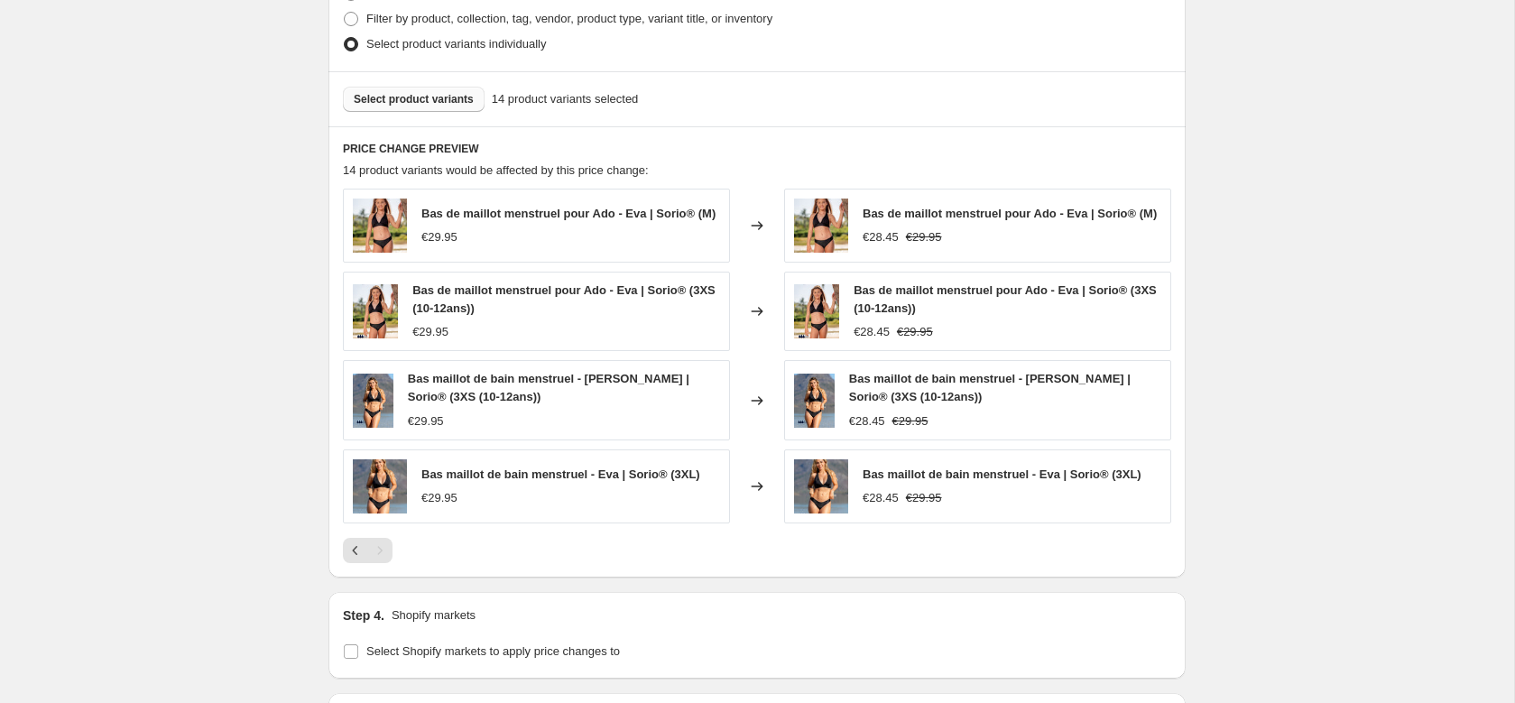
click at [449, 104] on span "Select product variants" at bounding box center [414, 99] width 120 height 14
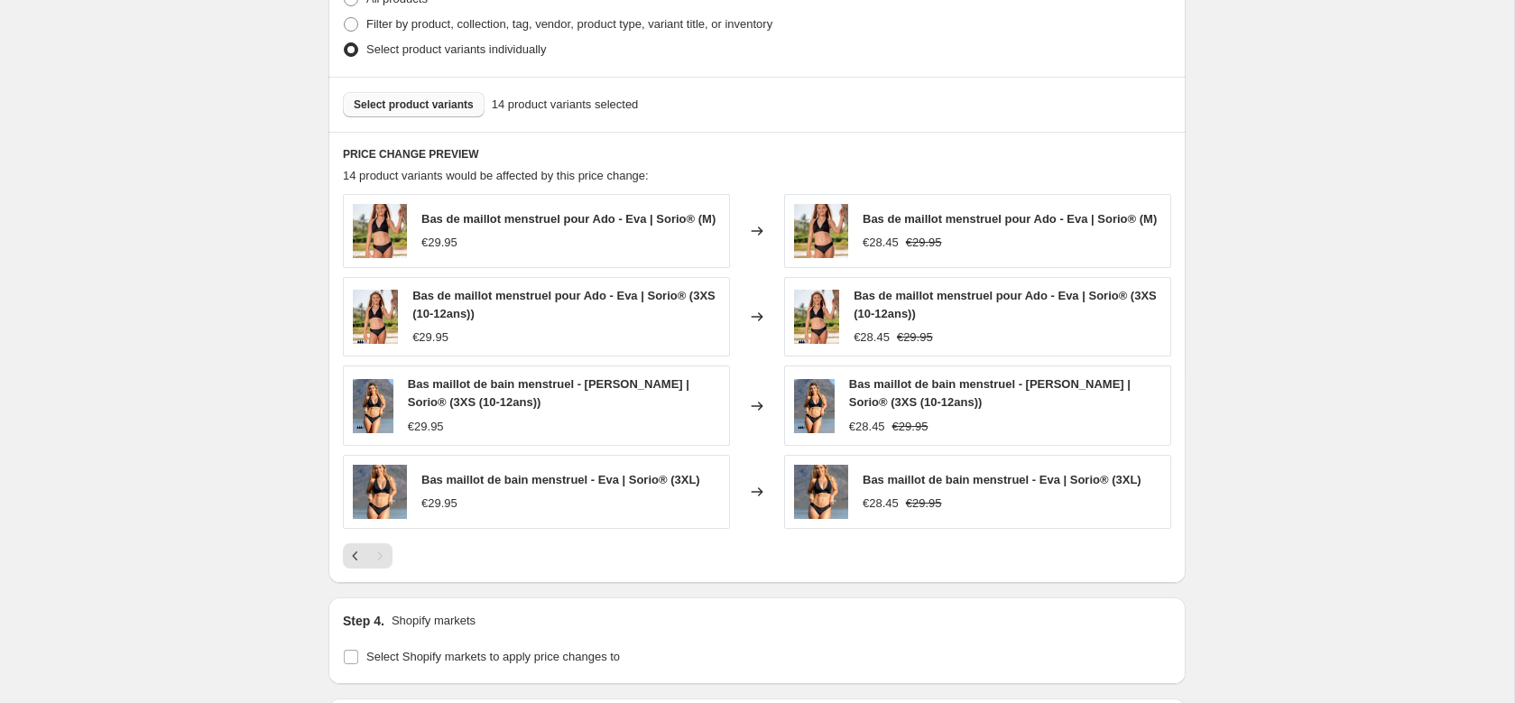
scroll to position [923, 0]
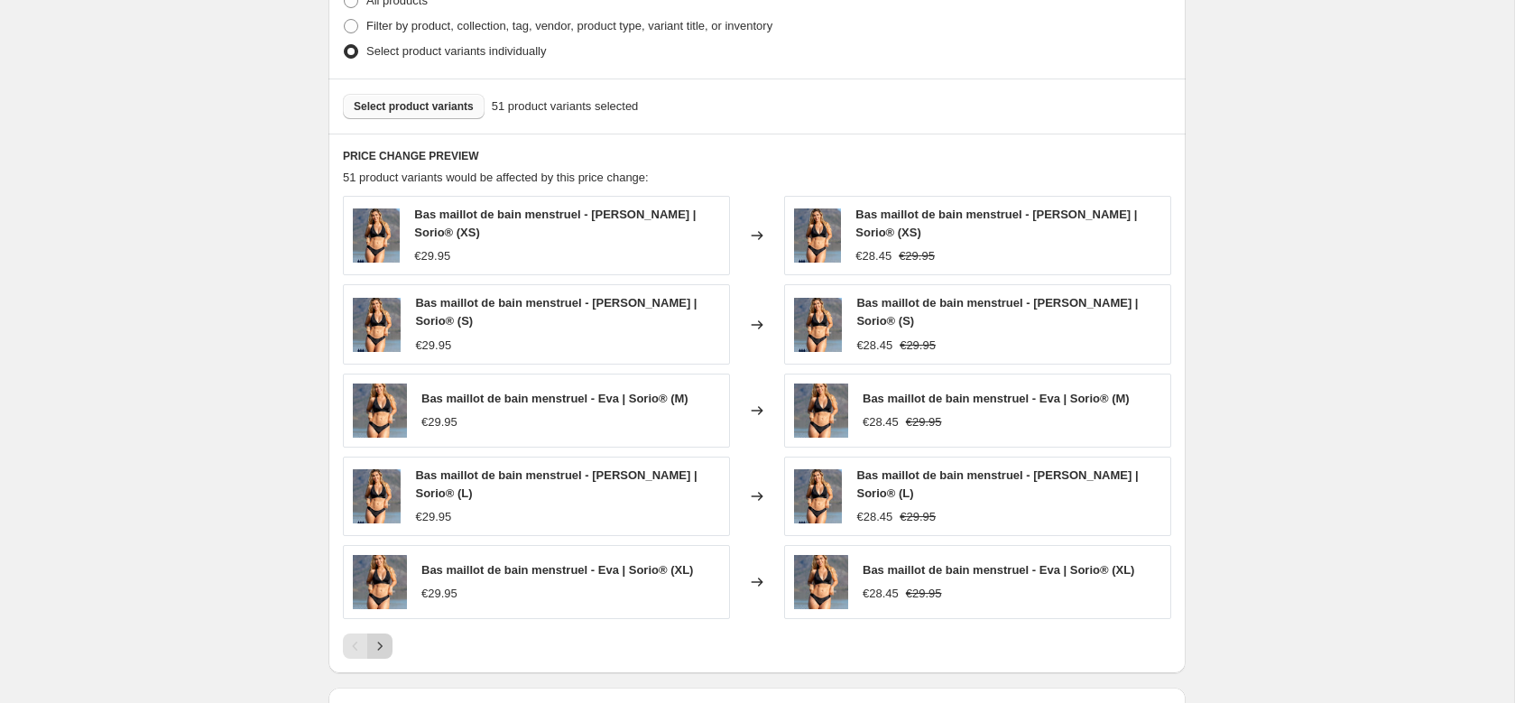
click at [385, 637] on icon "Next" at bounding box center [380, 646] width 18 height 18
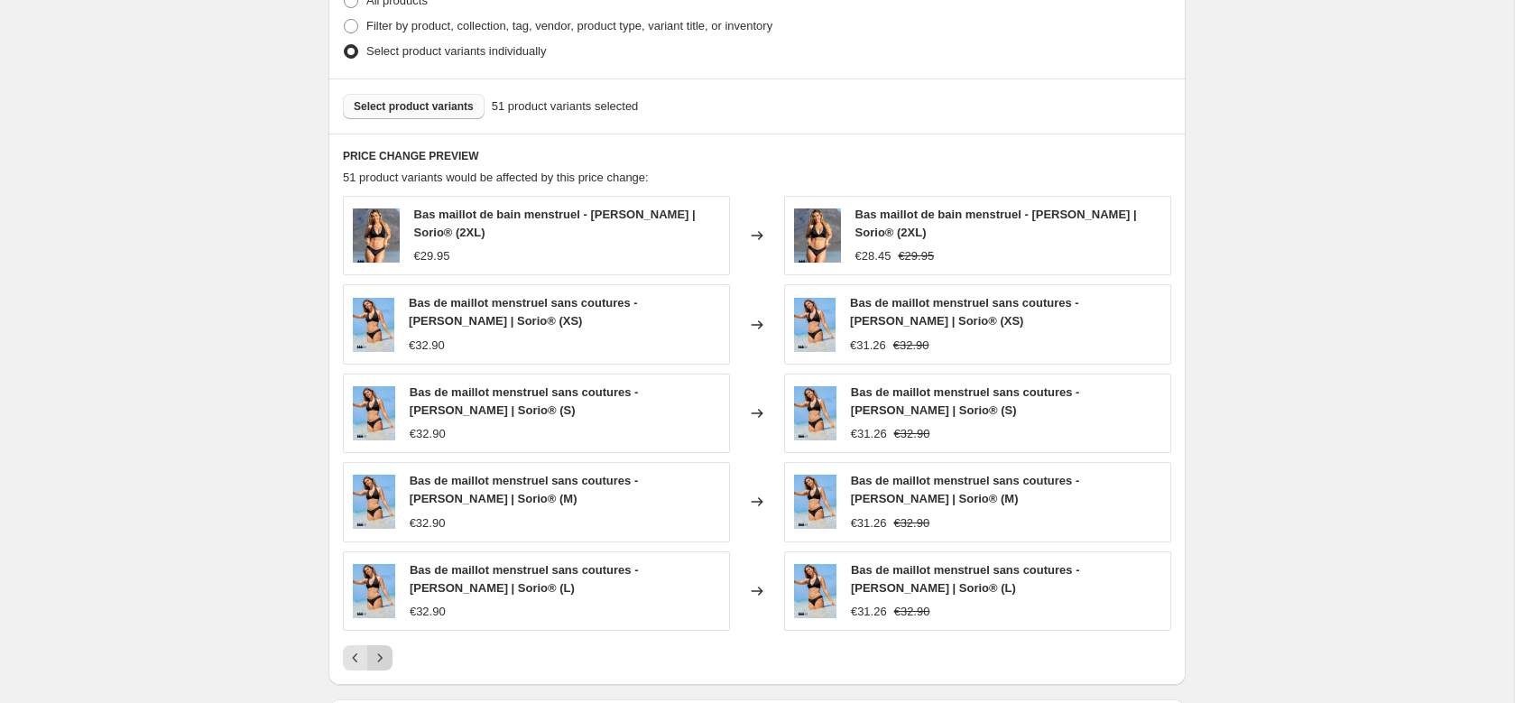
click at [383, 655] on icon "Next" at bounding box center [380, 658] width 18 height 18
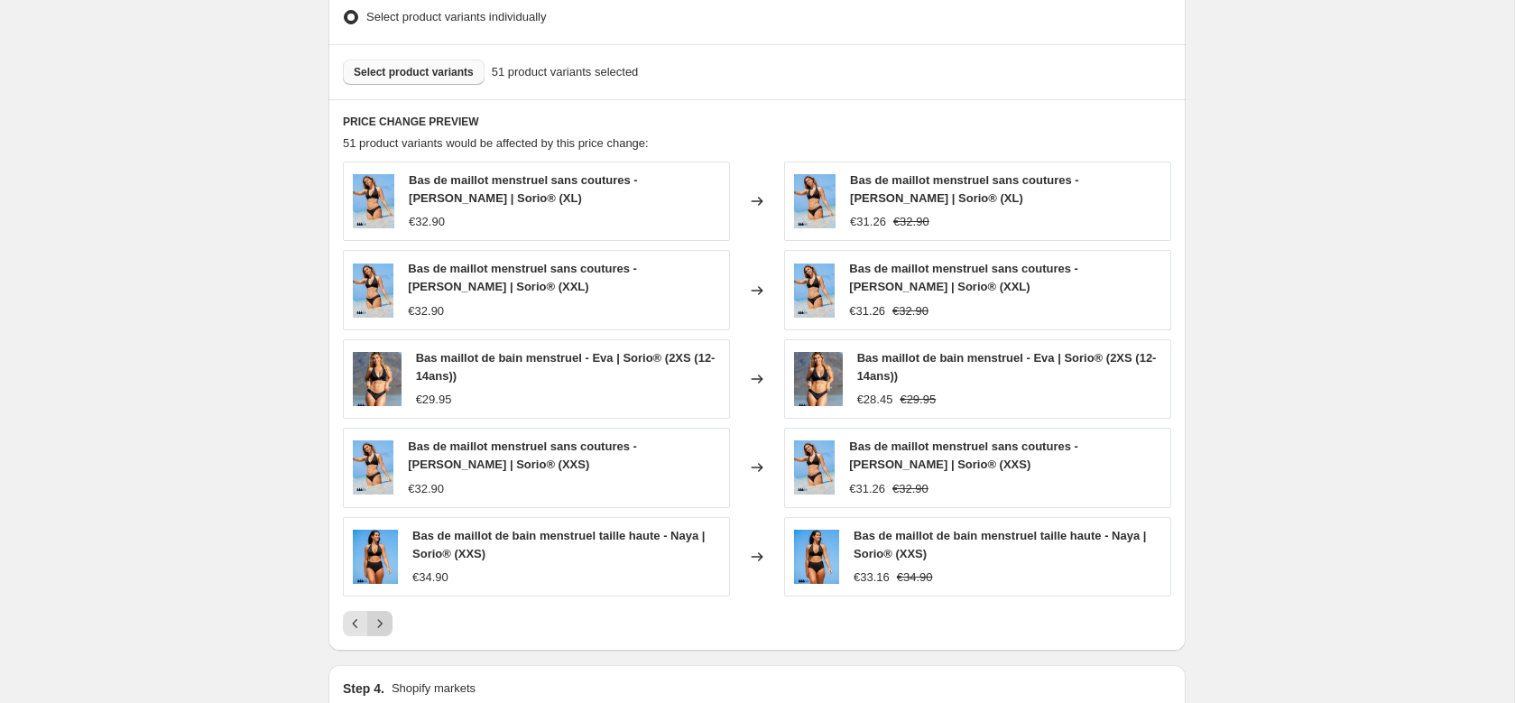
scroll to position [965, 0]
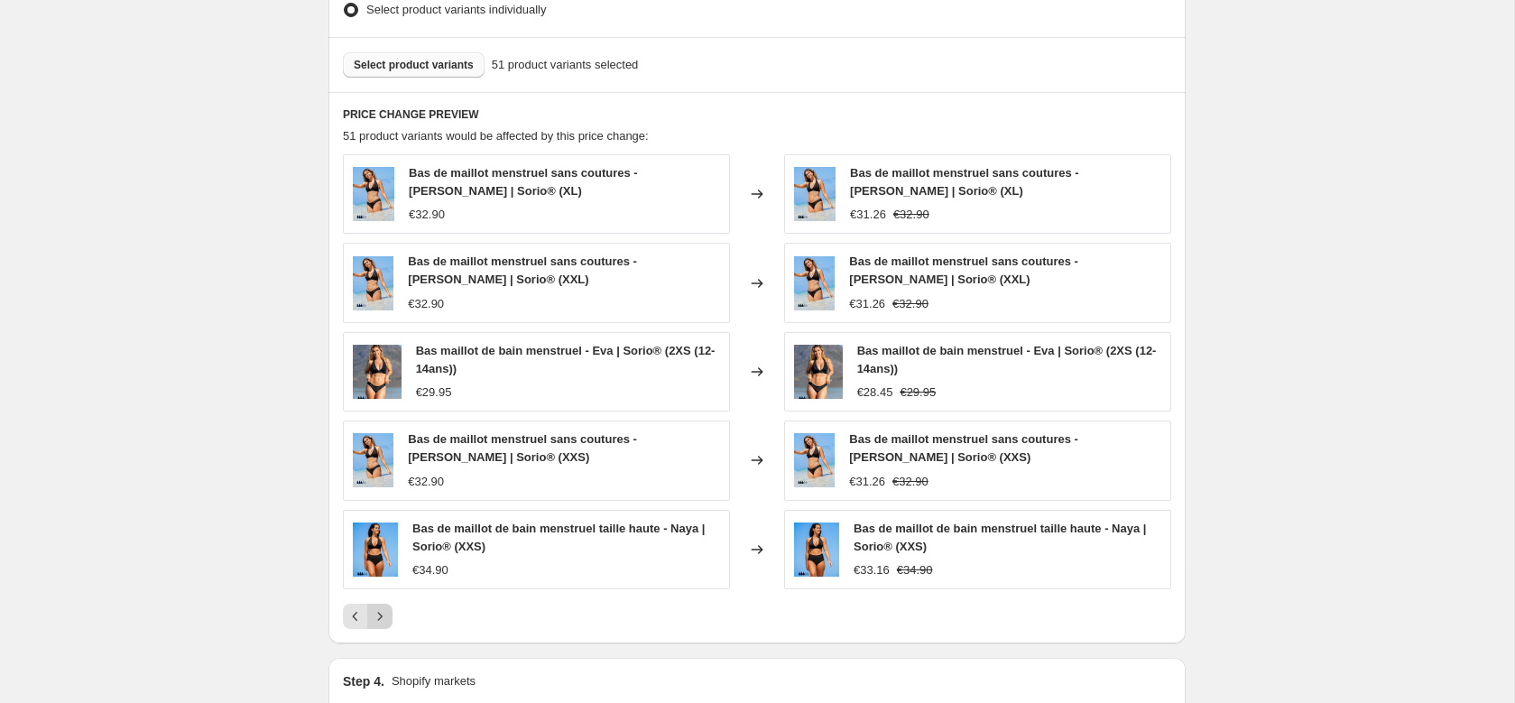
click at [380, 614] on icon "Next" at bounding box center [380, 616] width 18 height 18
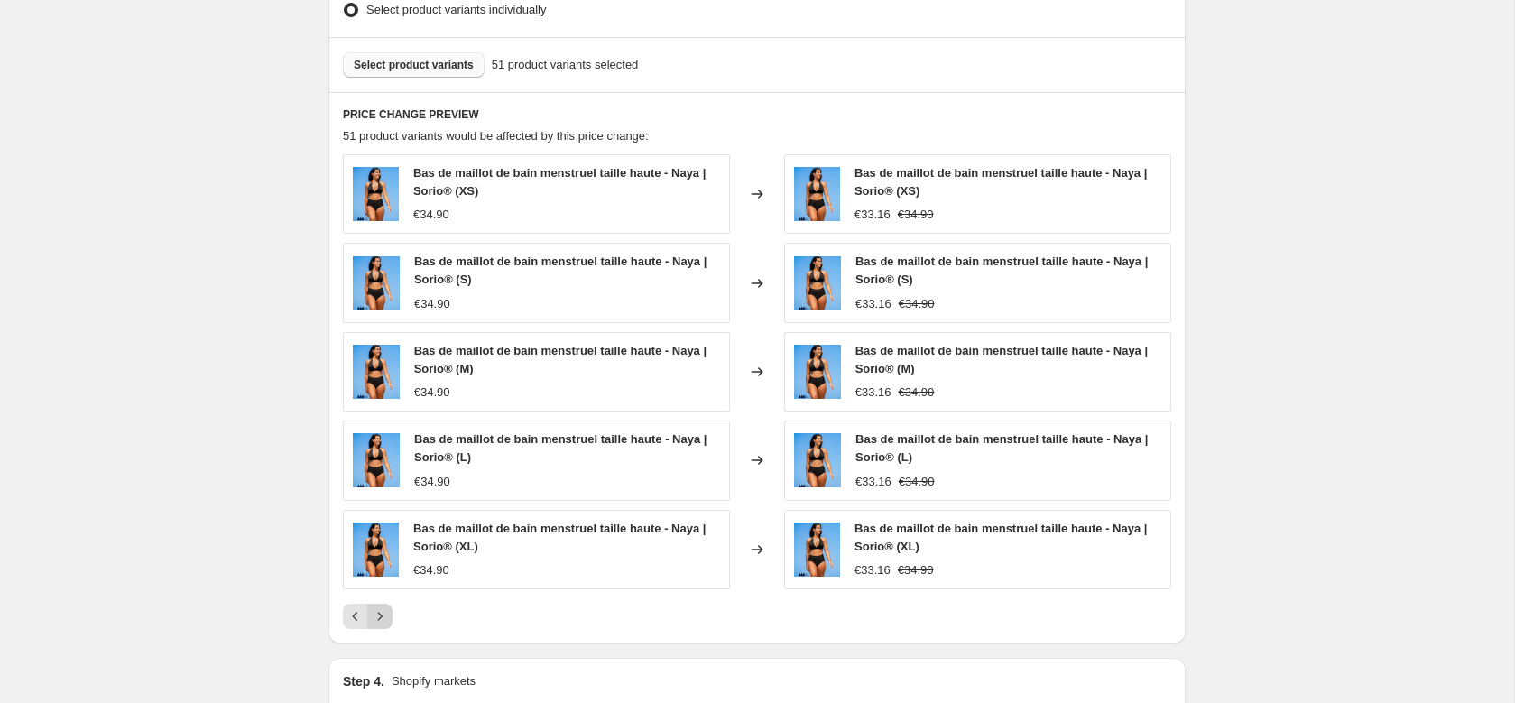
click at [380, 614] on icon "Next" at bounding box center [380, 616] width 18 height 18
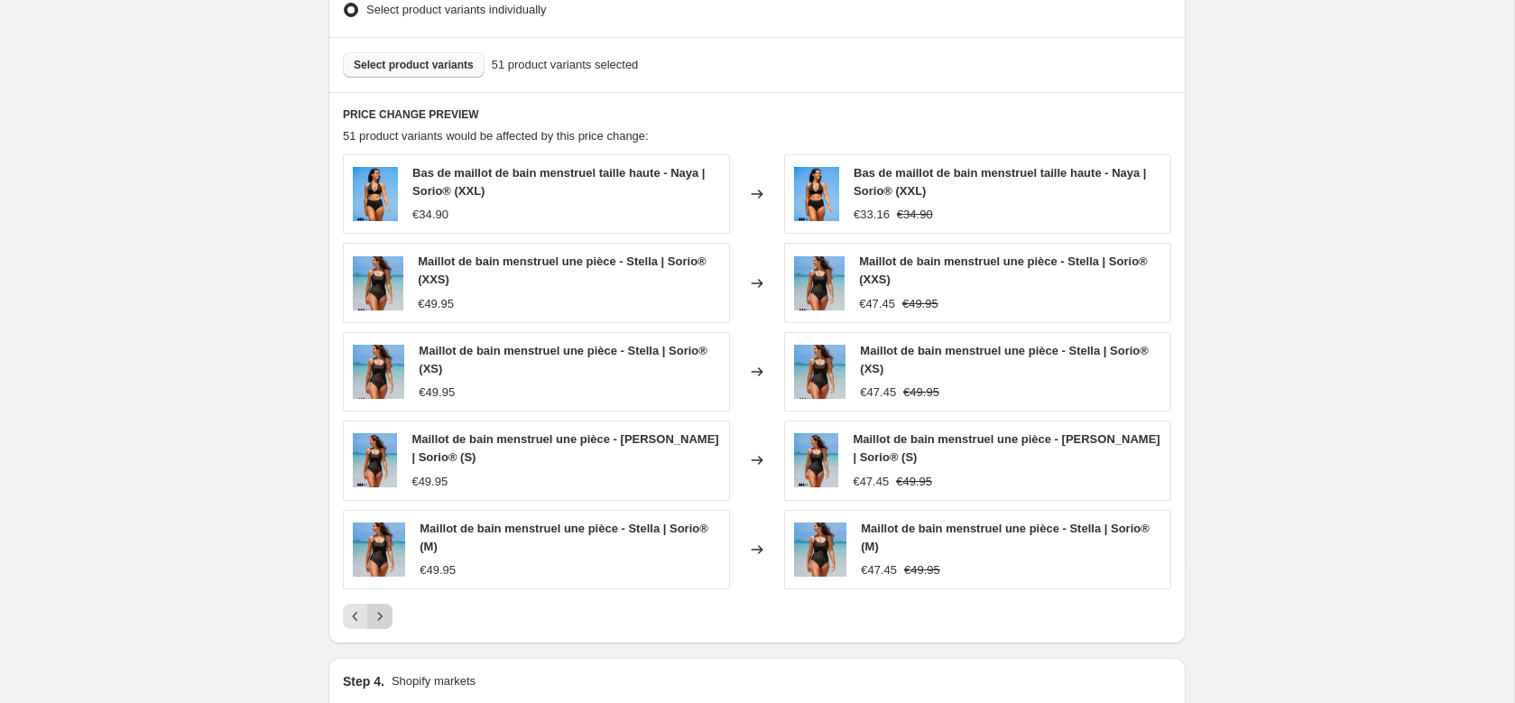
click at [378, 615] on icon "Next" at bounding box center [380, 616] width 18 height 18
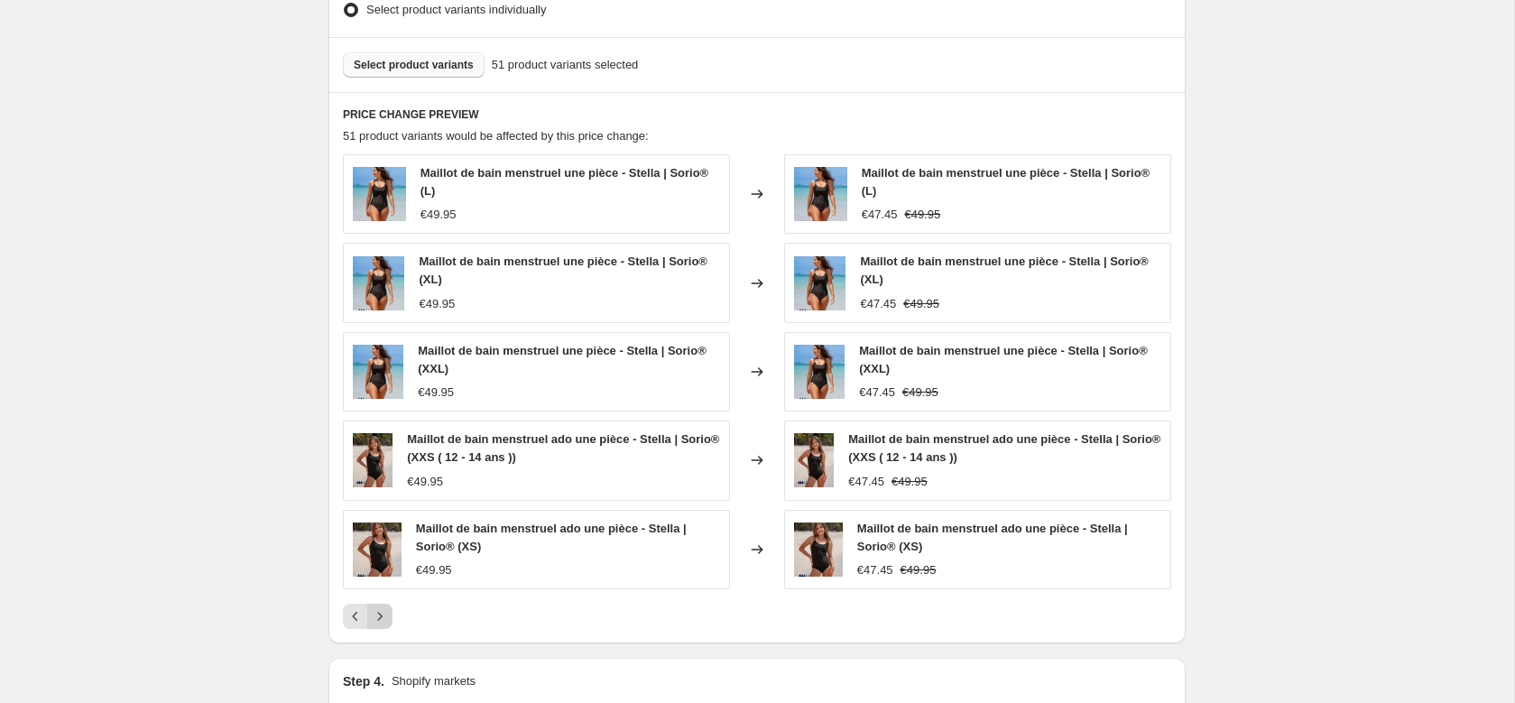
click at [378, 615] on icon "Next" at bounding box center [380, 616] width 18 height 18
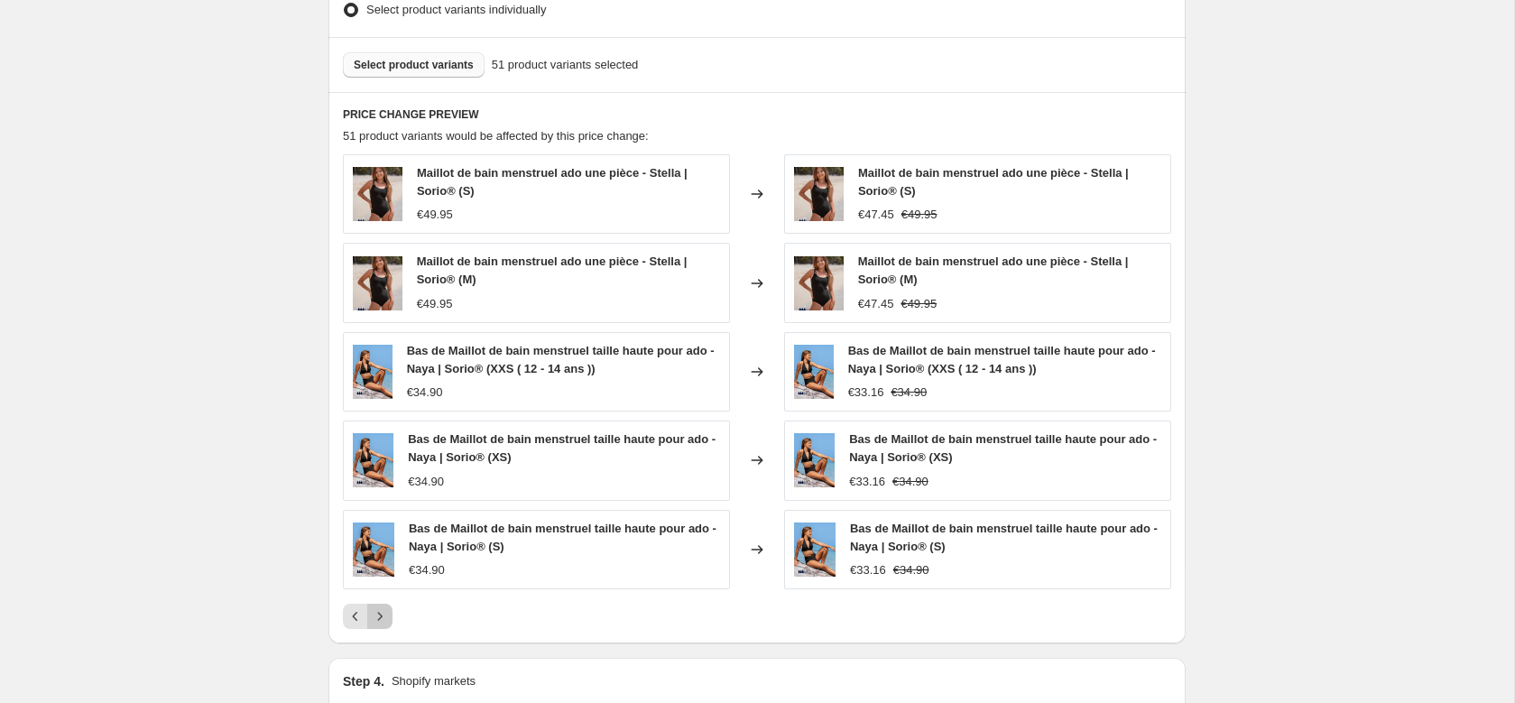
click at [381, 610] on icon "Next" at bounding box center [380, 616] width 18 height 18
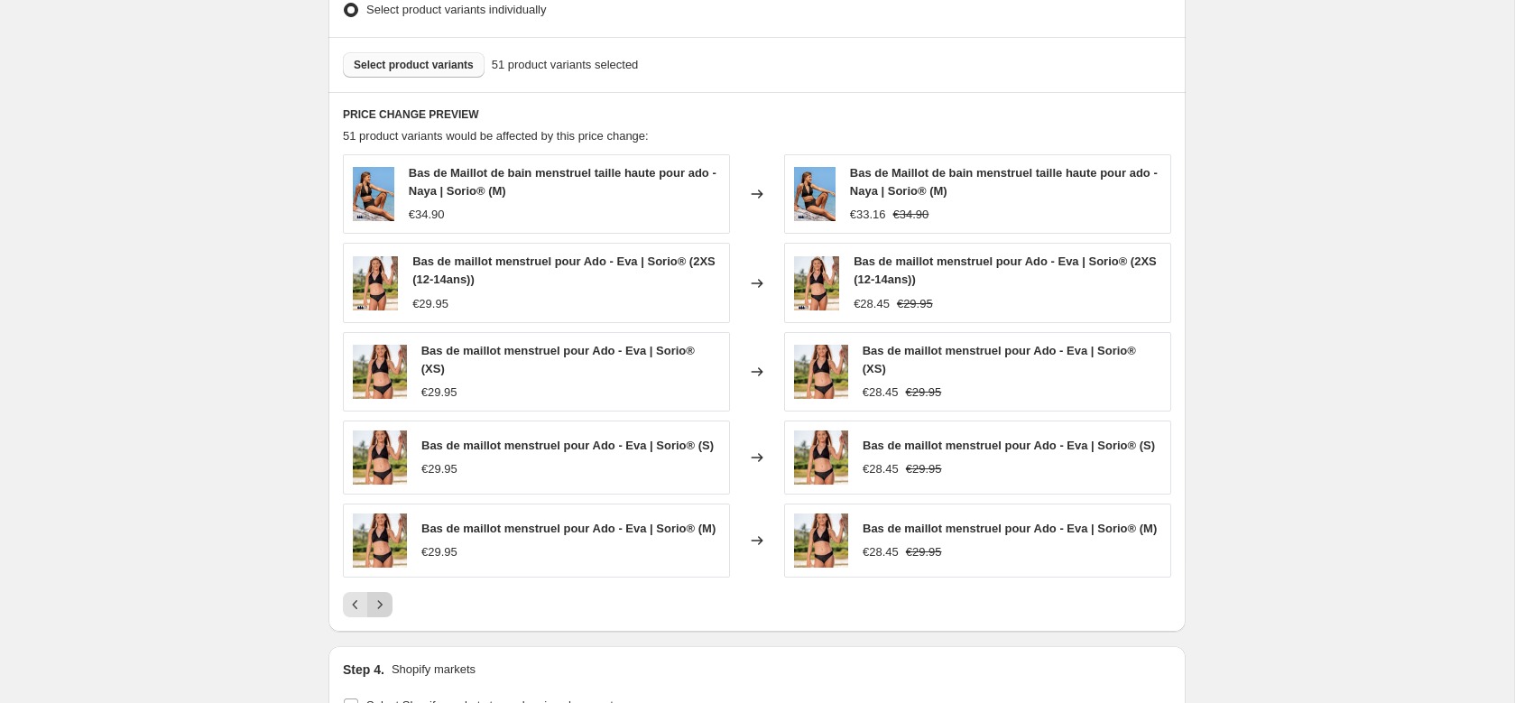
click at [381, 608] on icon "Next" at bounding box center [380, 604] width 5 height 8
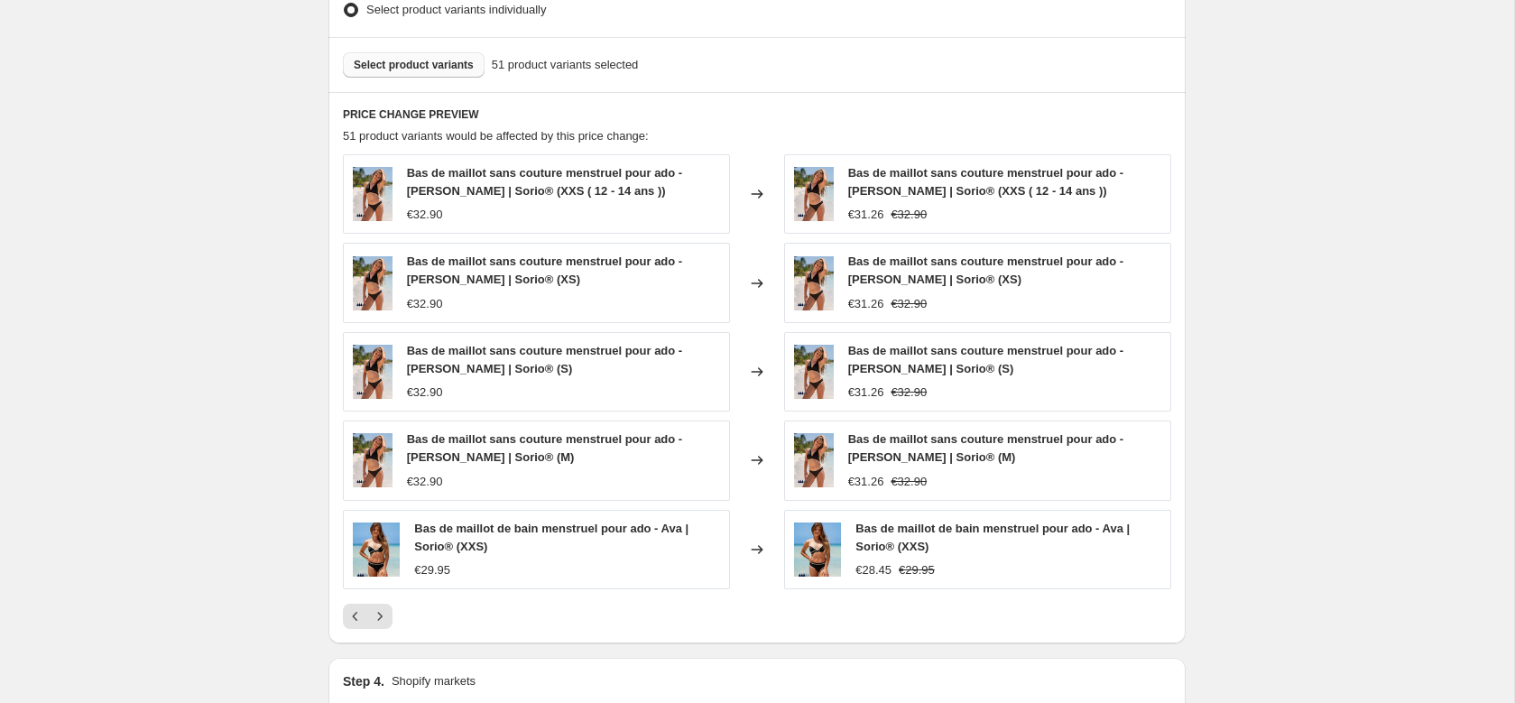
click at [274, 603] on div "Create new price change job. This page is ready Create new price change job Dra…" at bounding box center [757, 29] width 1514 height 1989
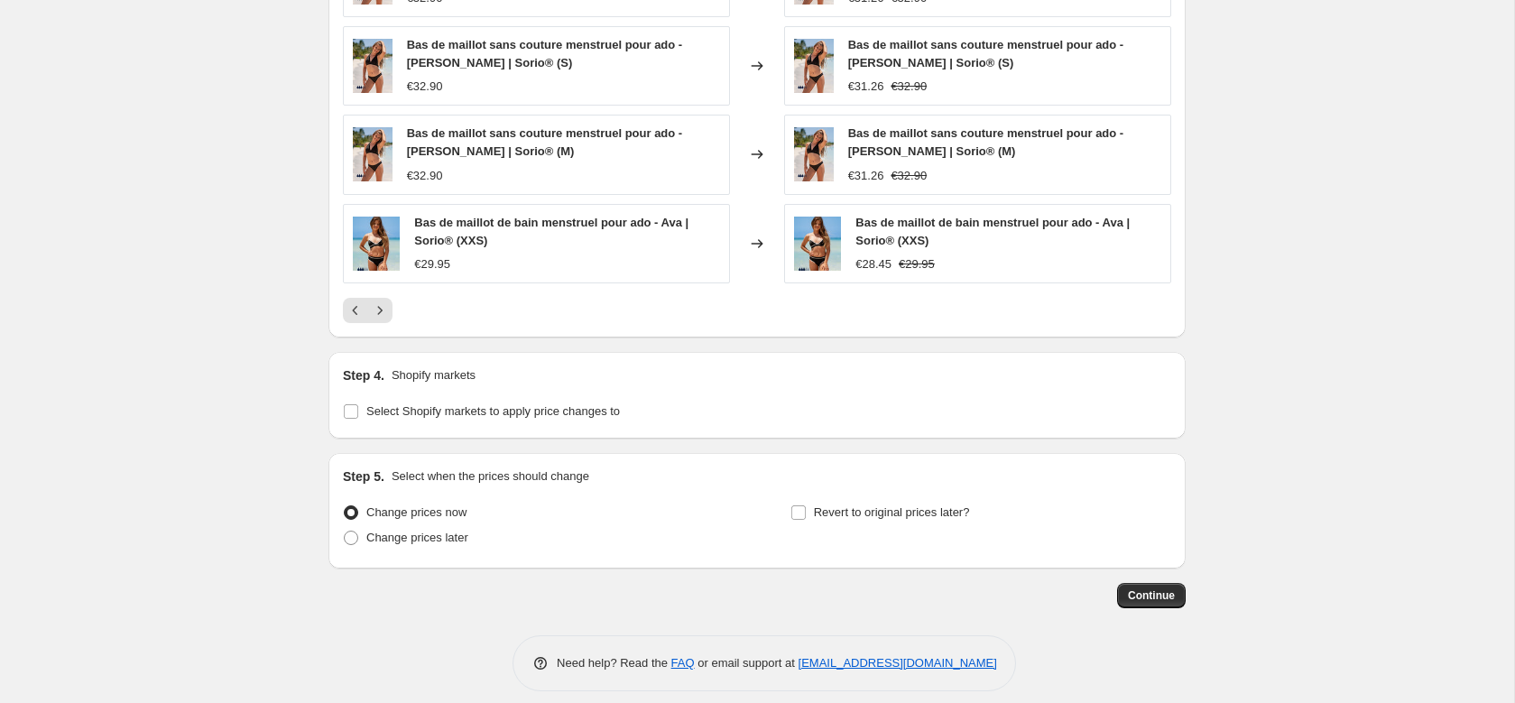
scroll to position [1273, 0]
click at [510, 393] on div "Step 4. Shopify markets Select Shopify markets to apply price changes to" at bounding box center [757, 393] width 828 height 58
click at [508, 404] on span "Select Shopify markets to apply price changes to" at bounding box center [493, 409] width 254 height 14
click at [358, 404] on input "Select Shopify markets to apply price changes to" at bounding box center [351, 409] width 14 height 14
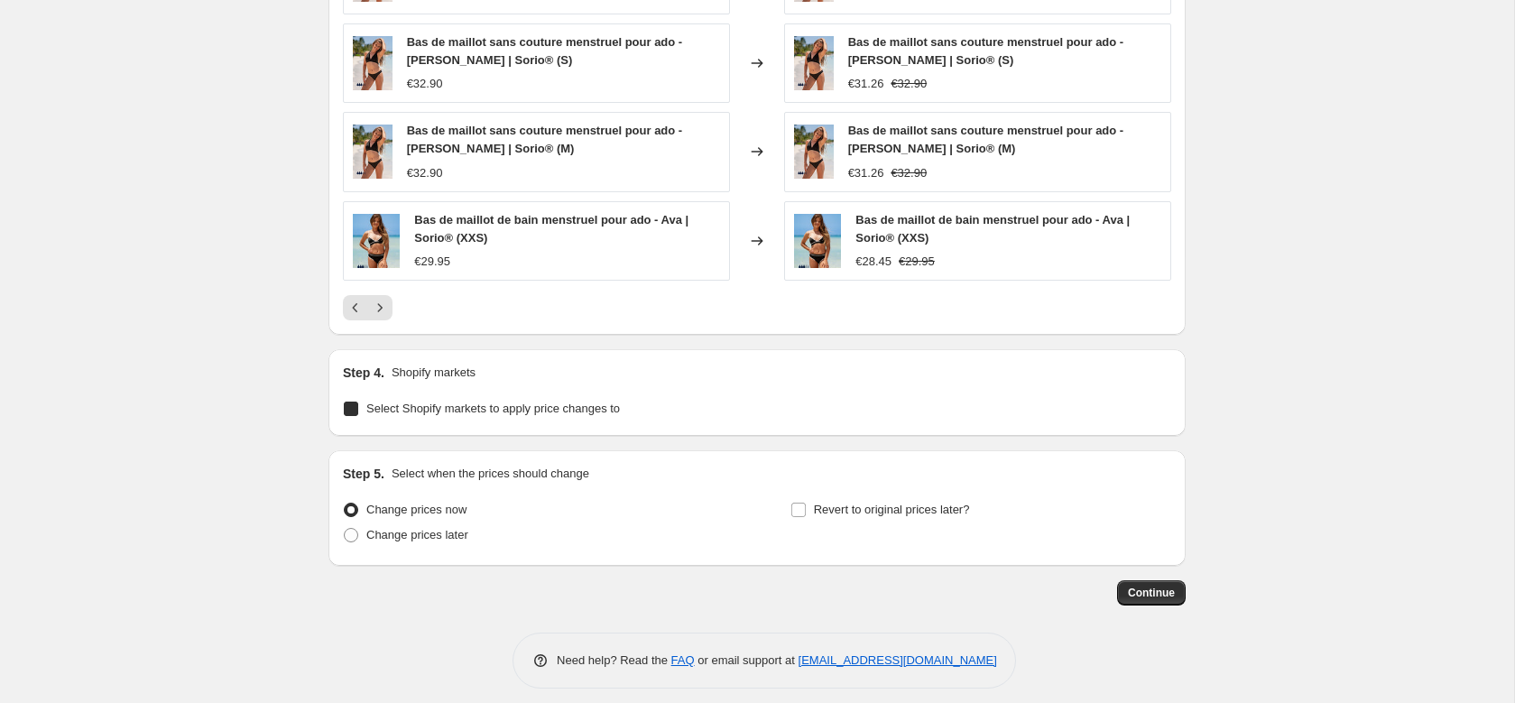
checkbox input "true"
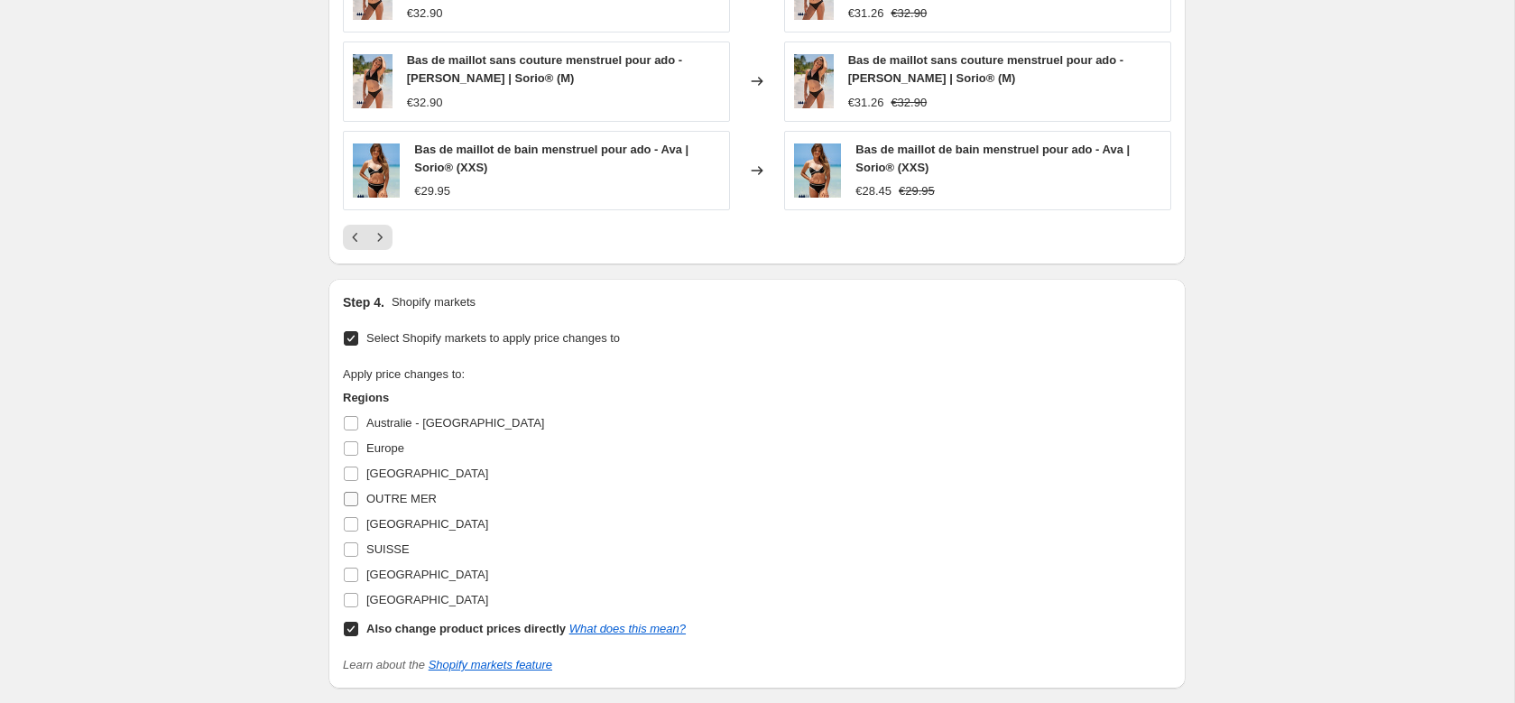
scroll to position [1350, 0]
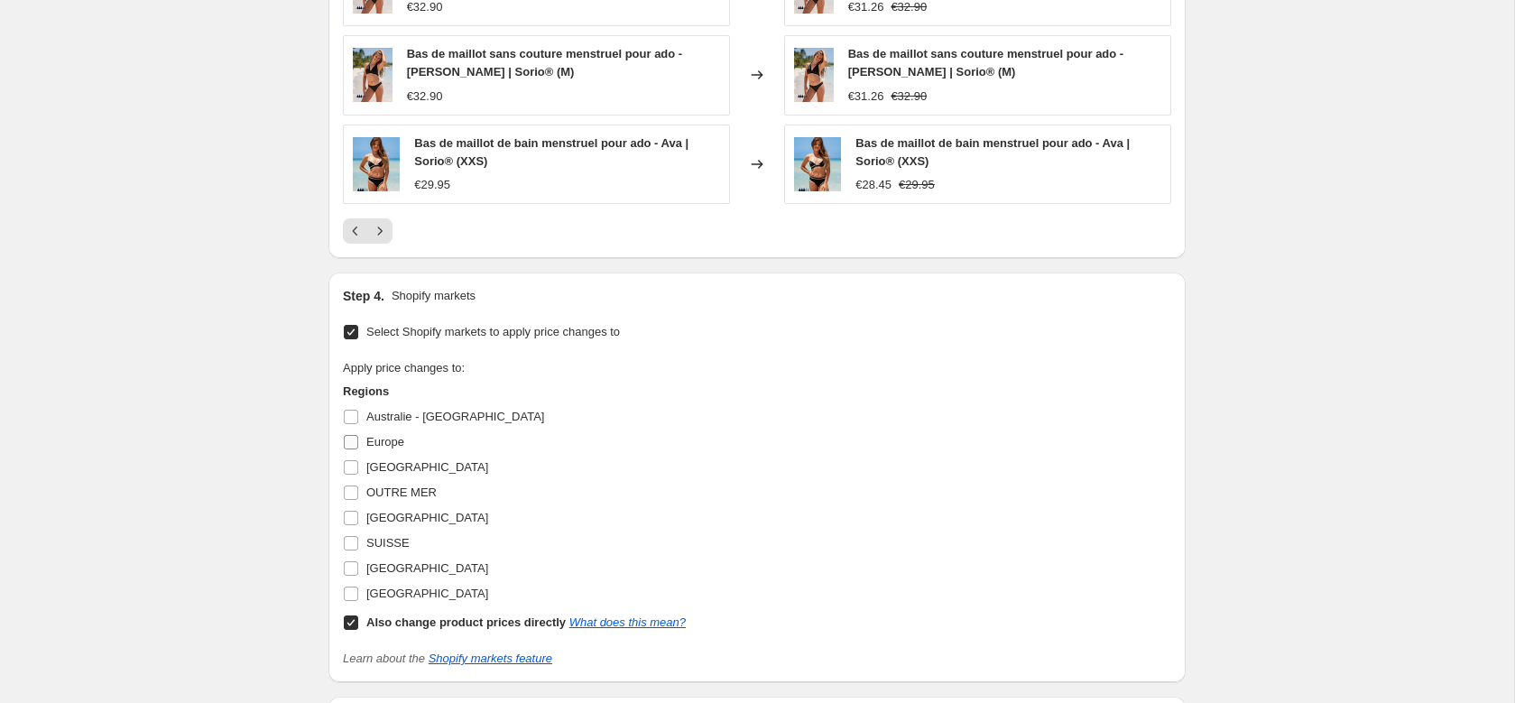
drag, startPoint x: 369, startPoint y: 462, endPoint x: 398, endPoint y: 465, distance: 29.0
click at [369, 462] on span "France" at bounding box center [427, 467] width 122 height 14
click at [358, 462] on input "France" at bounding box center [351, 467] width 14 height 14
checkbox input "true"
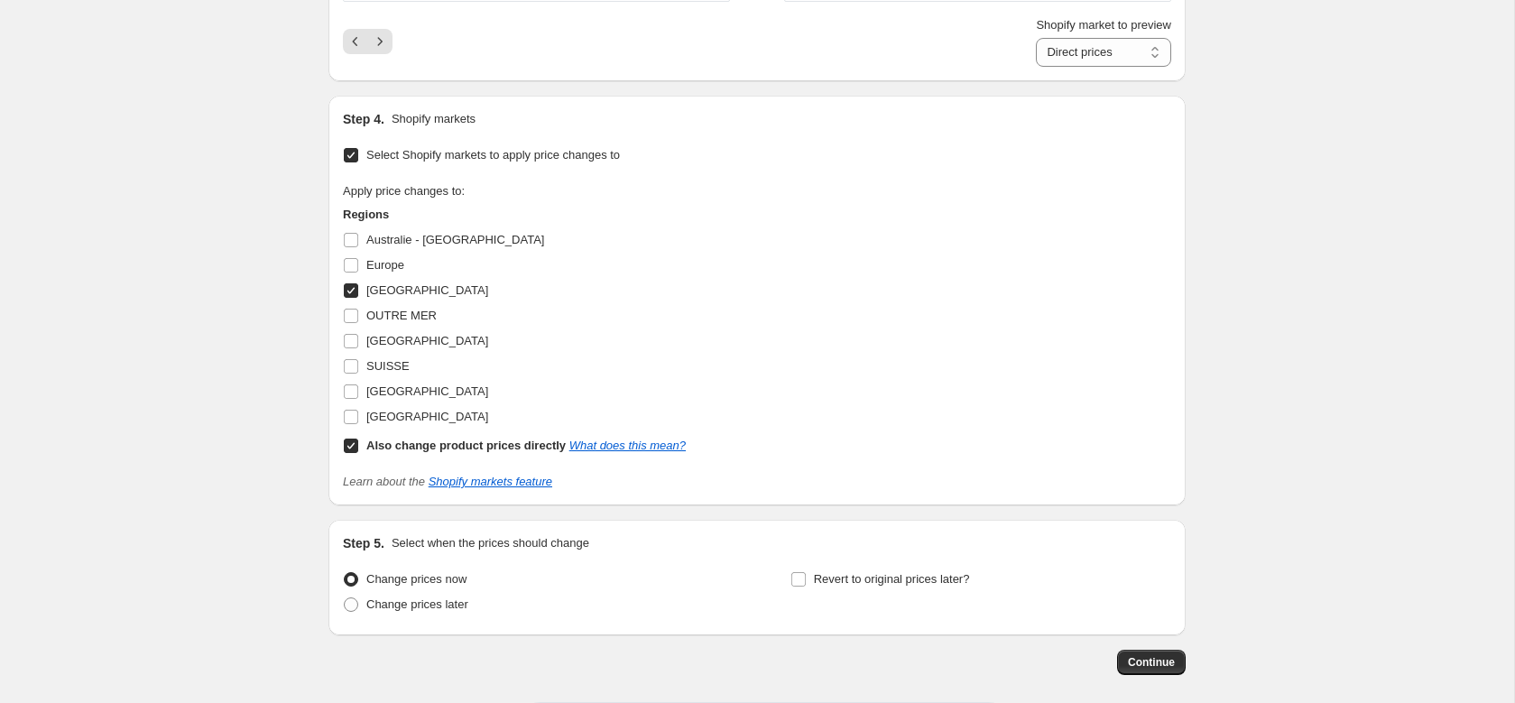
scroll to position [1561, 0]
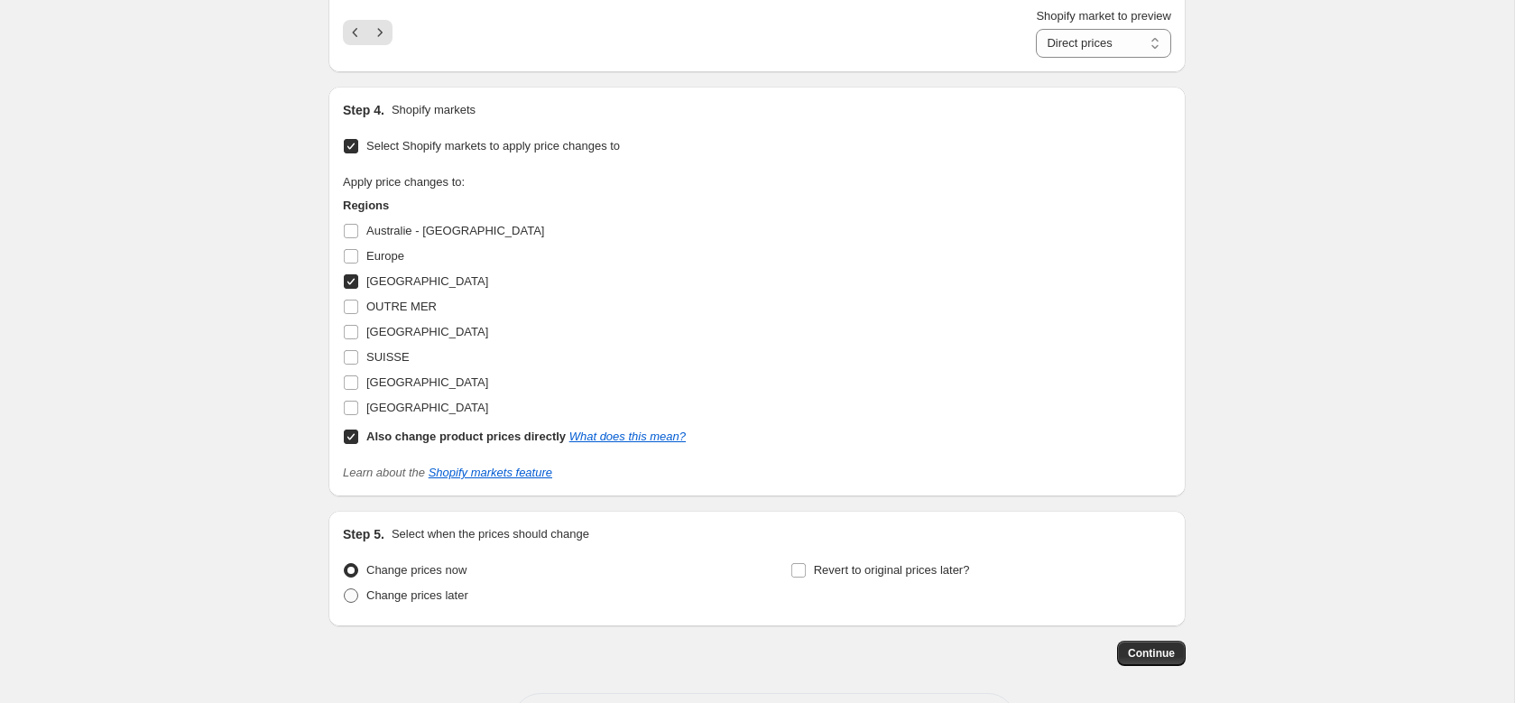
drag, startPoint x: 441, startPoint y: 591, endPoint x: 455, endPoint y: 587, distance: 14.3
click at [441, 590] on span "Change prices later" at bounding box center [417, 595] width 102 height 14
click at [345, 589] on input "Change prices later" at bounding box center [344, 588] width 1 height 1
radio input "true"
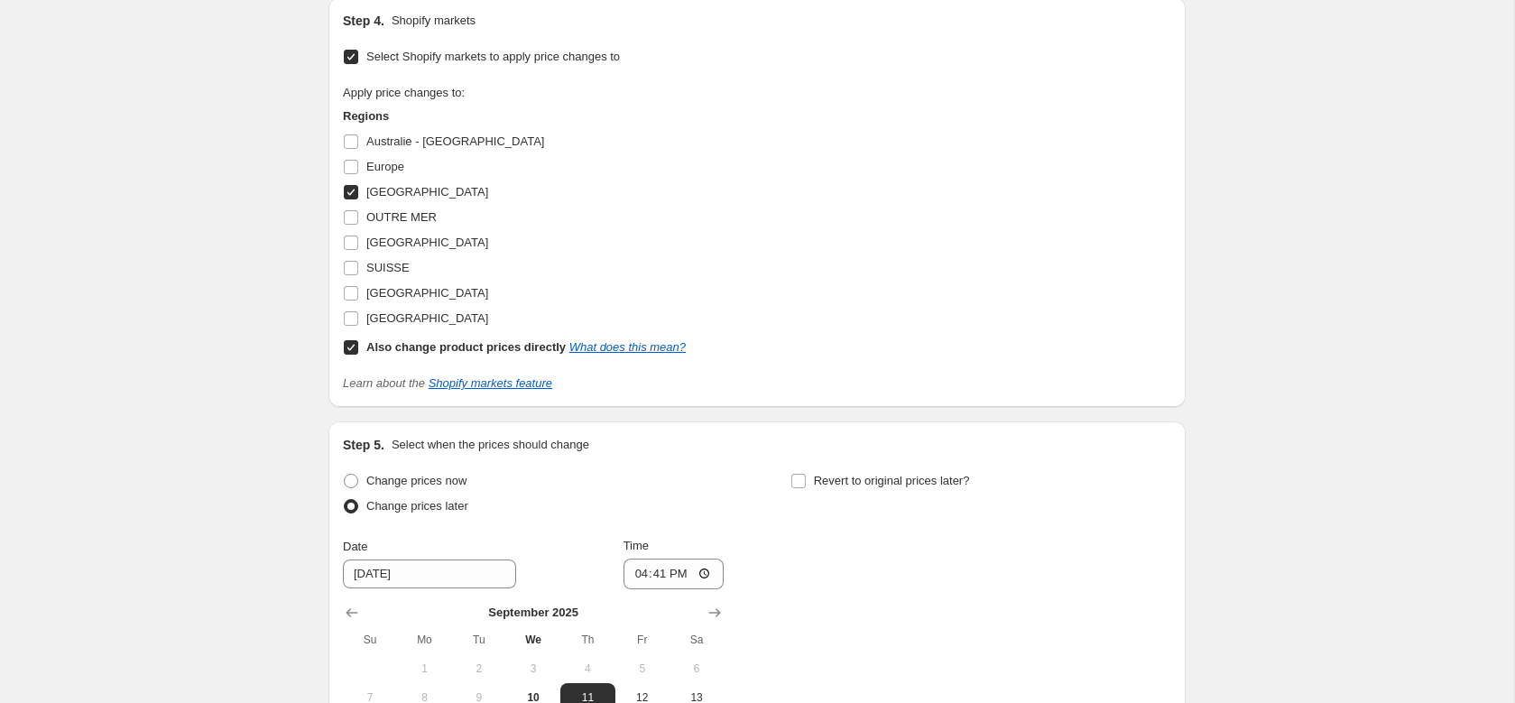
scroll to position [1791, 0]
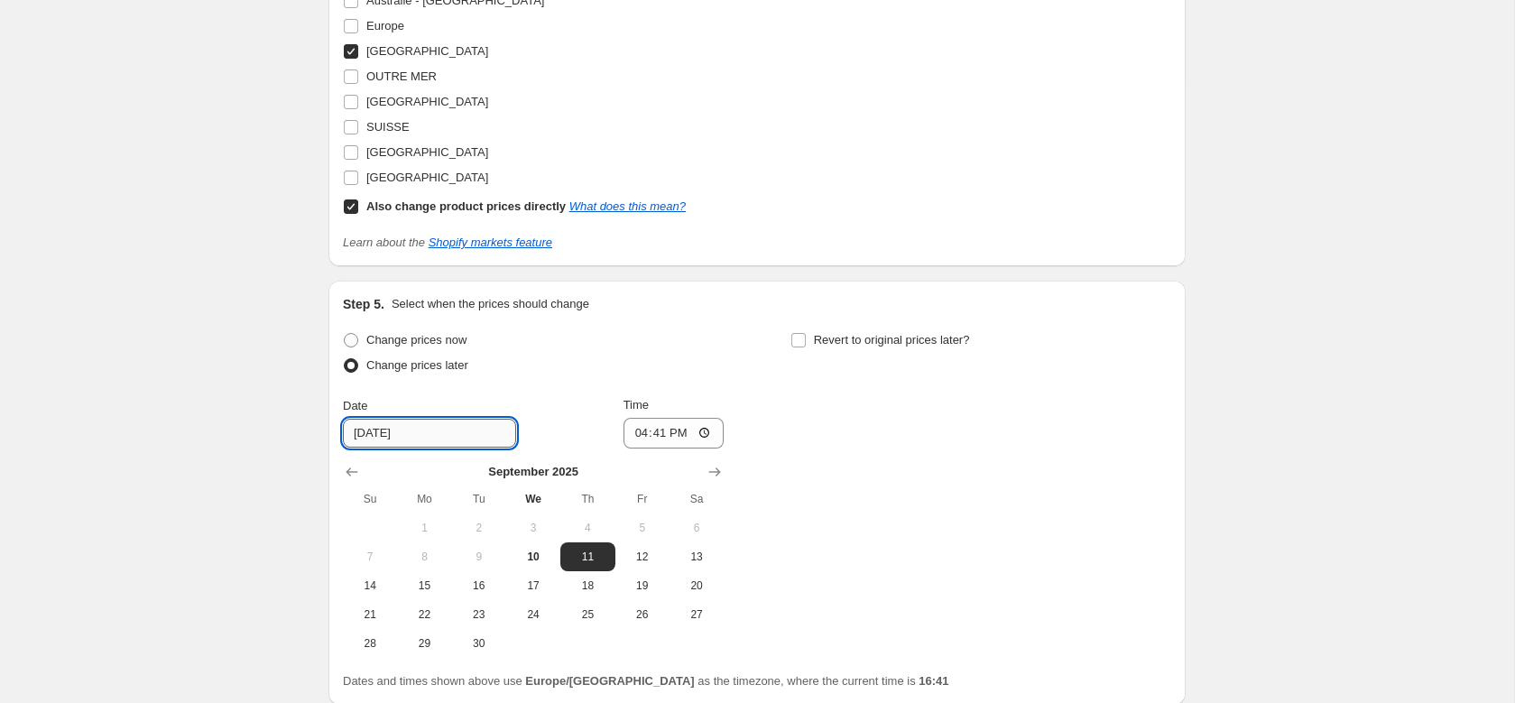
click at [398, 434] on input "9/11/2025" at bounding box center [429, 433] width 173 height 29
click at [471, 611] on span "23" at bounding box center [479, 614] width 40 height 14
type input "9/23/2025"
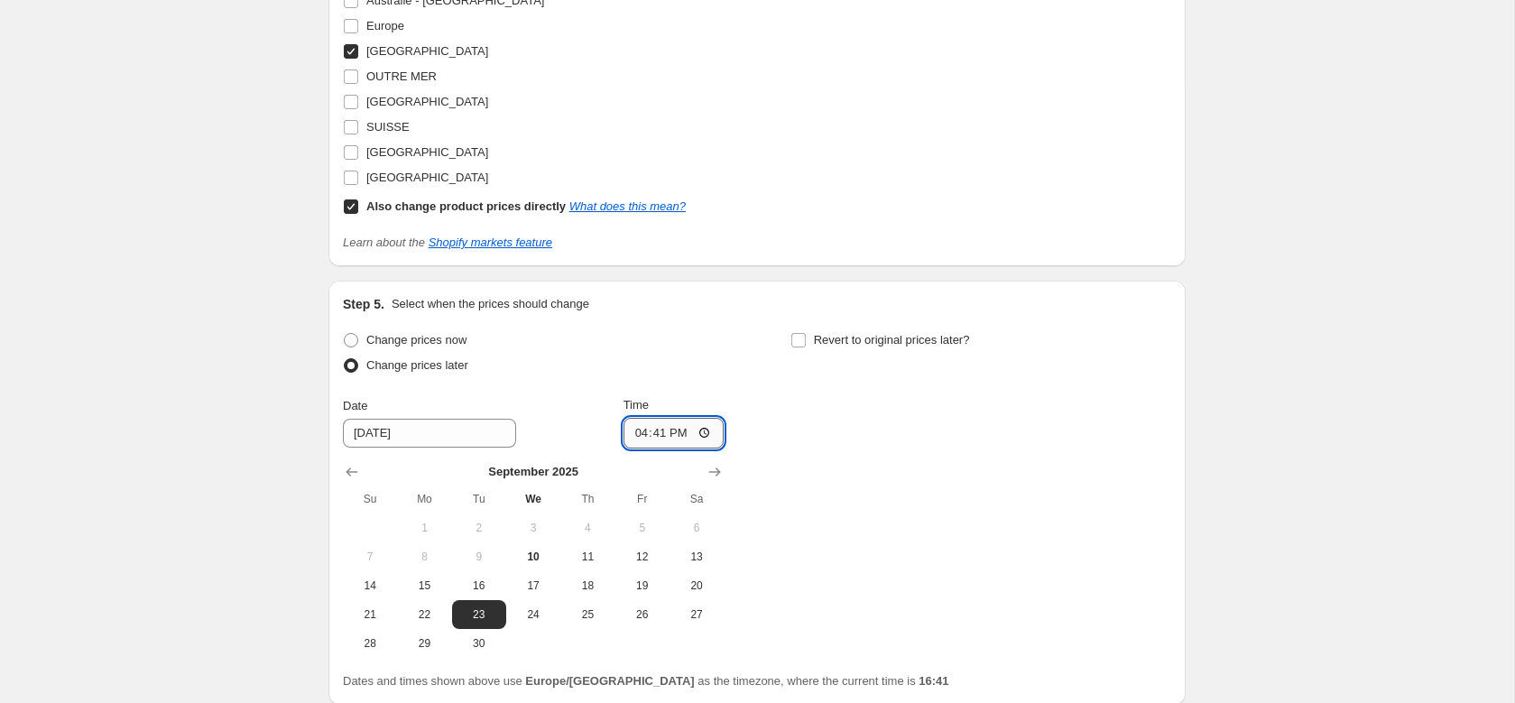
click at [676, 423] on input "16:41" at bounding box center [674, 433] width 101 height 31
drag, startPoint x: 682, startPoint y: 430, endPoint x: 621, endPoint y: 432, distance: 61.4
click at [621, 432] on div "Date 9/23/2025 Time 16:41" at bounding box center [533, 422] width 381 height 52
click at [667, 435] on input "00:00" at bounding box center [674, 433] width 101 height 31
click at [661, 435] on input "00:00" at bounding box center [674, 433] width 101 height 31
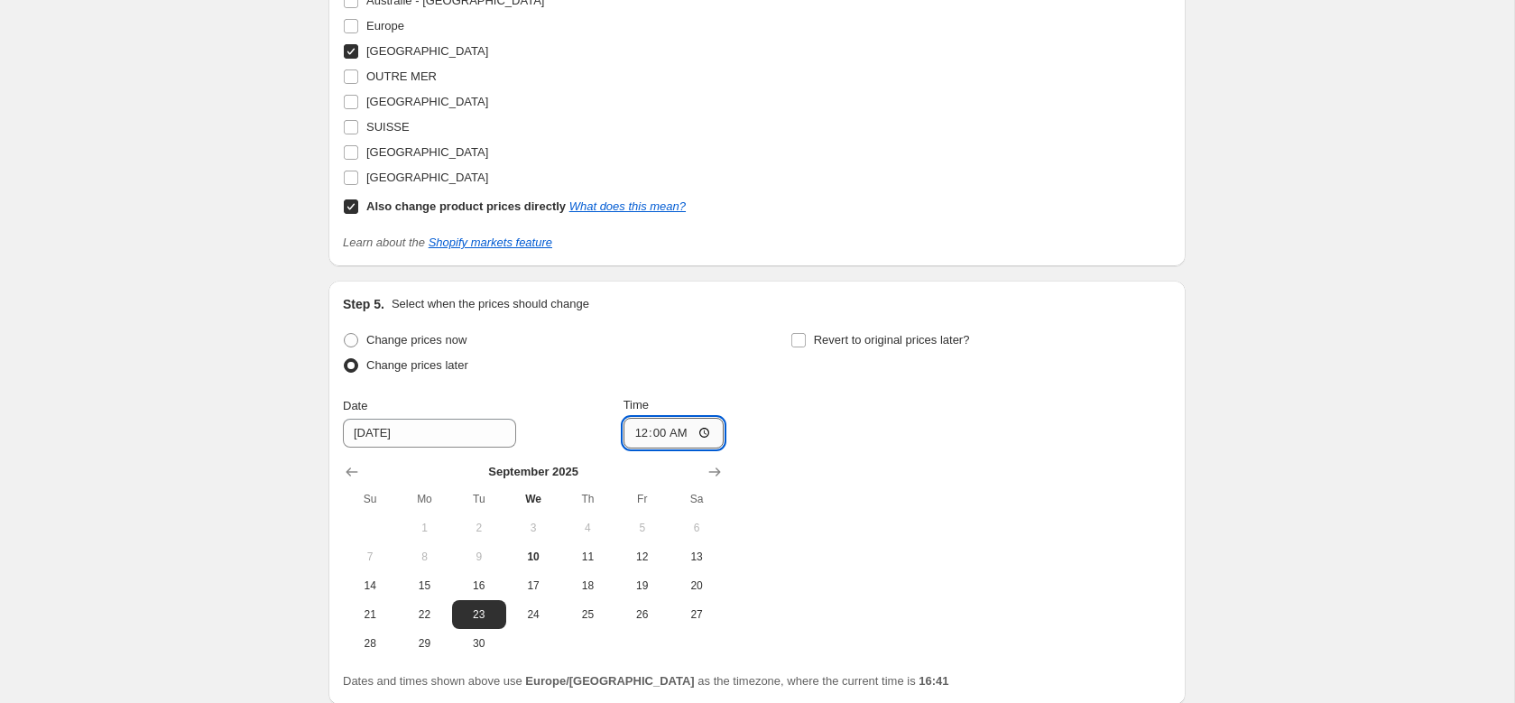
type input "08:00"
click at [902, 345] on span "Revert to original prices later?" at bounding box center [892, 340] width 156 height 14
click at [806, 345] on input "Revert to original prices later?" at bounding box center [798, 340] width 14 height 14
checkbox input "true"
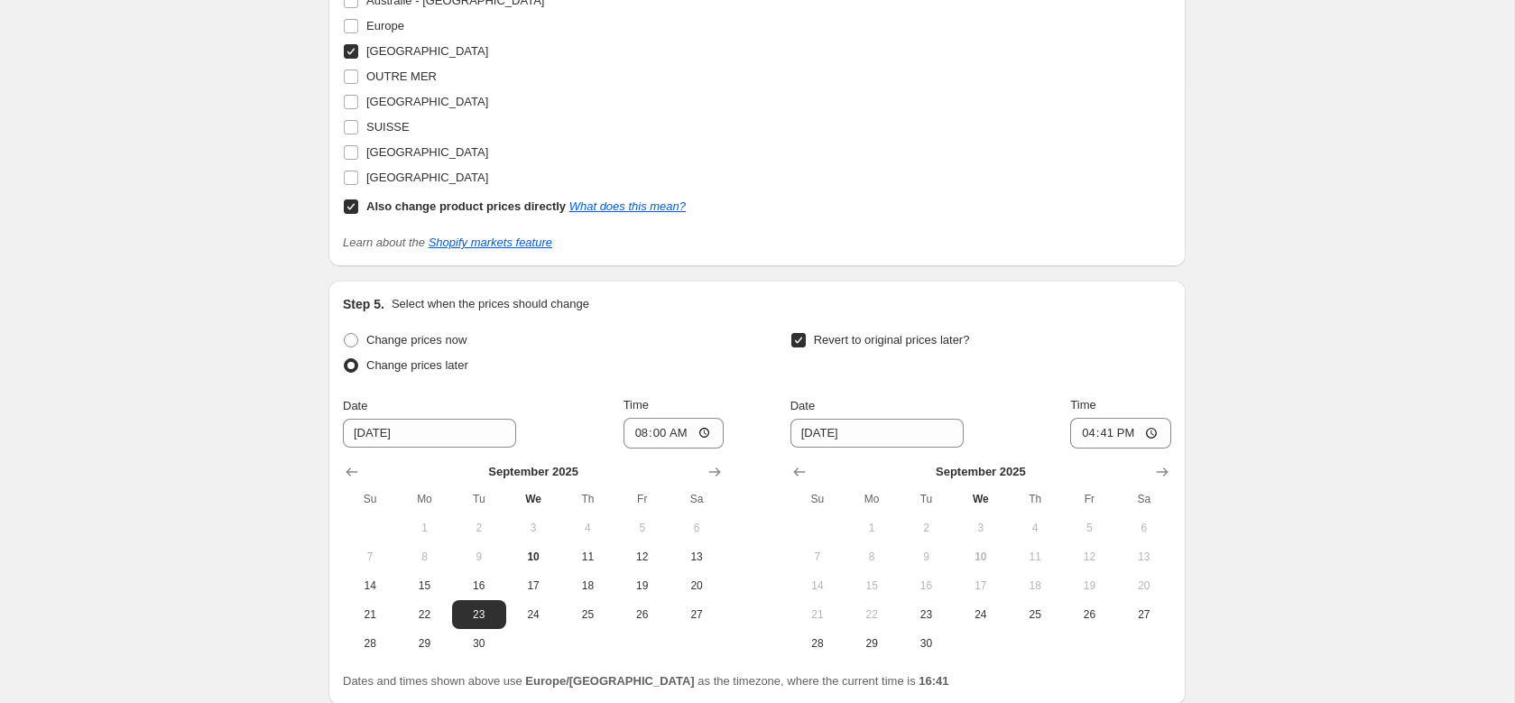
drag, startPoint x: 862, startPoint y: 645, endPoint x: 936, endPoint y: 562, distance: 111.2
click at [862, 645] on span "29" at bounding box center [872, 643] width 40 height 14
type input "9/29/2025"
click at [1127, 431] on input "16:41" at bounding box center [1120, 433] width 101 height 31
drag, startPoint x: 1129, startPoint y: 430, endPoint x: 1043, endPoint y: 430, distance: 85.7
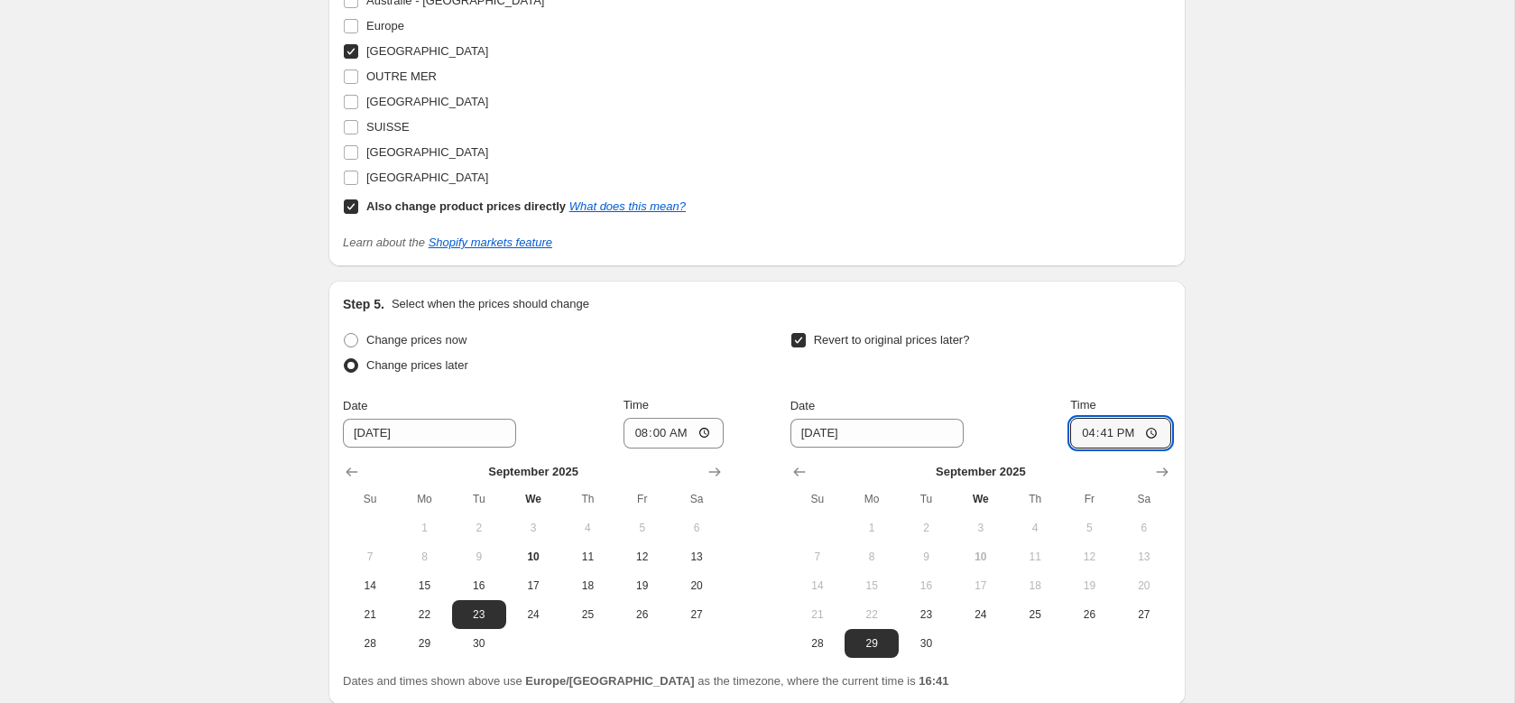
click at [1043, 430] on div "Date 9/29/2025 Time 16:41" at bounding box center [981, 422] width 381 height 52
type input "23:59"
click at [1115, 341] on div "Revert to original prices later?" at bounding box center [981, 355] width 381 height 54
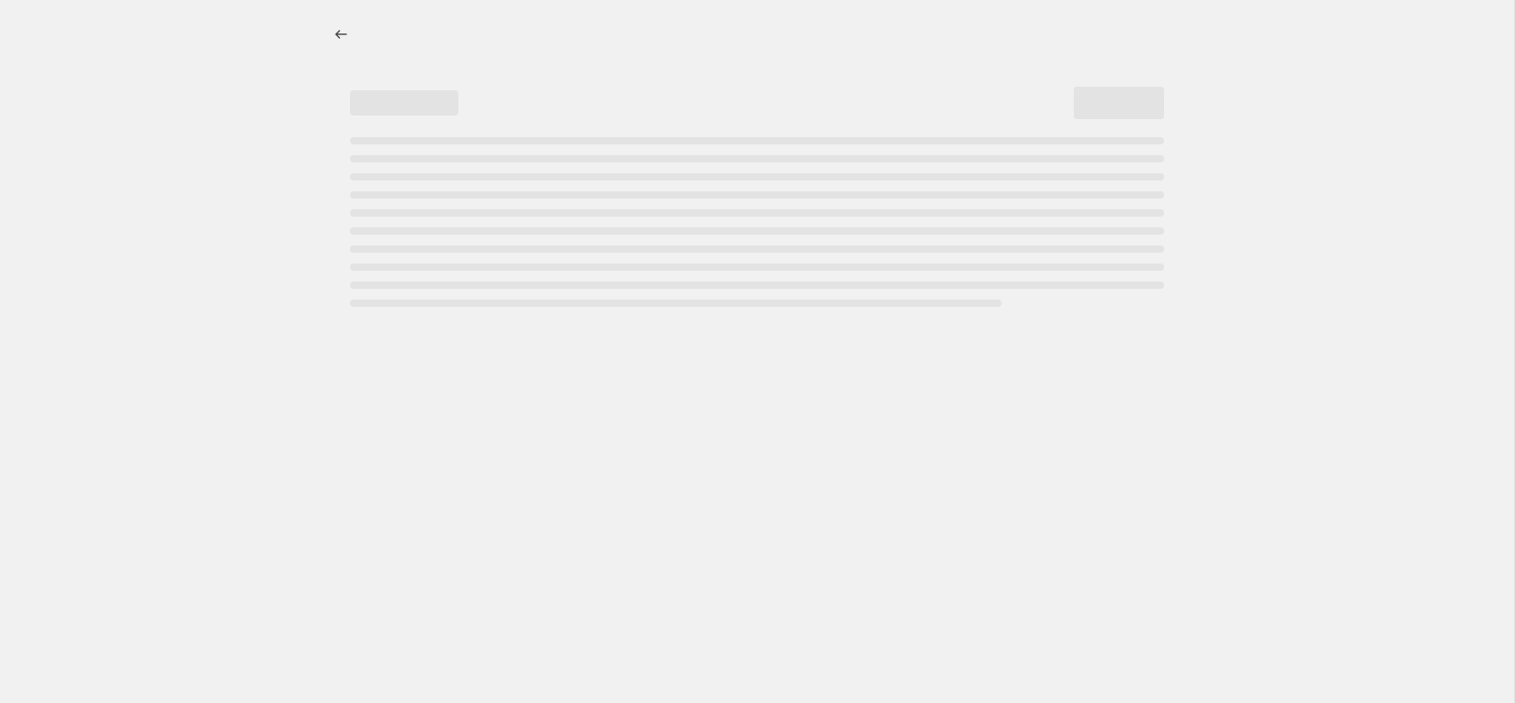
select select "percentage"
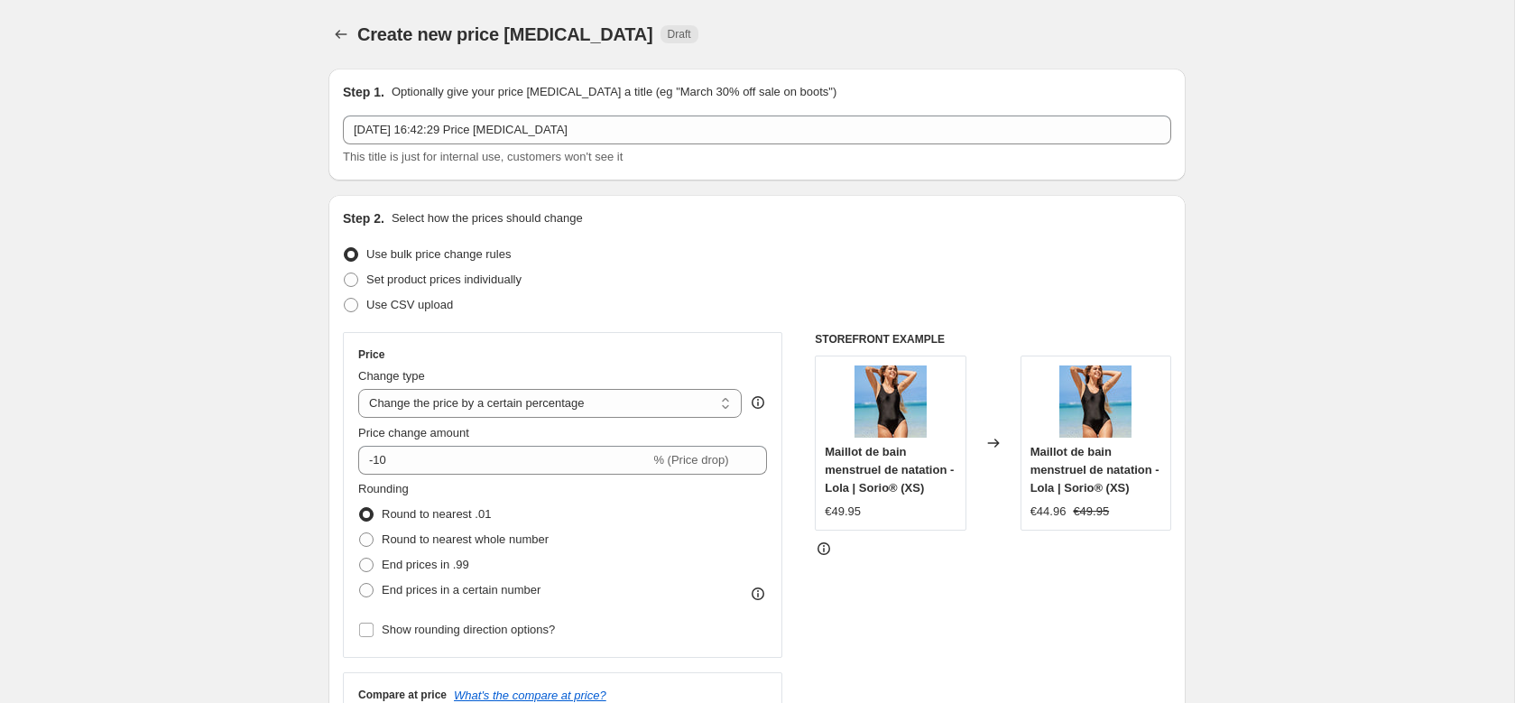
click at [357, 41] on span "Create new price change job" at bounding box center [505, 34] width 296 height 20
click at [353, 36] on button "Price change jobs" at bounding box center [340, 34] width 25 height 25
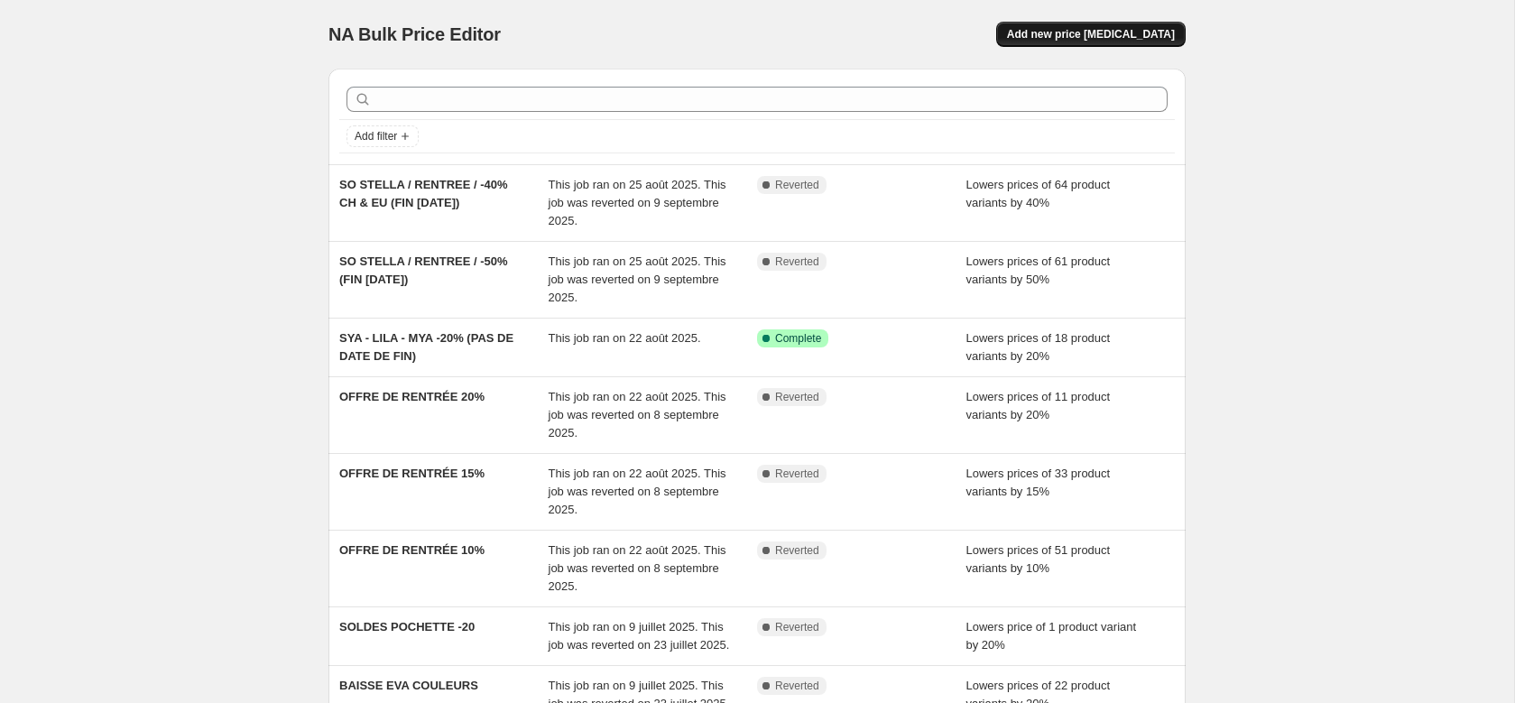
click at [1071, 37] on span "Add new price [MEDICAL_DATA]" at bounding box center [1091, 34] width 168 height 14
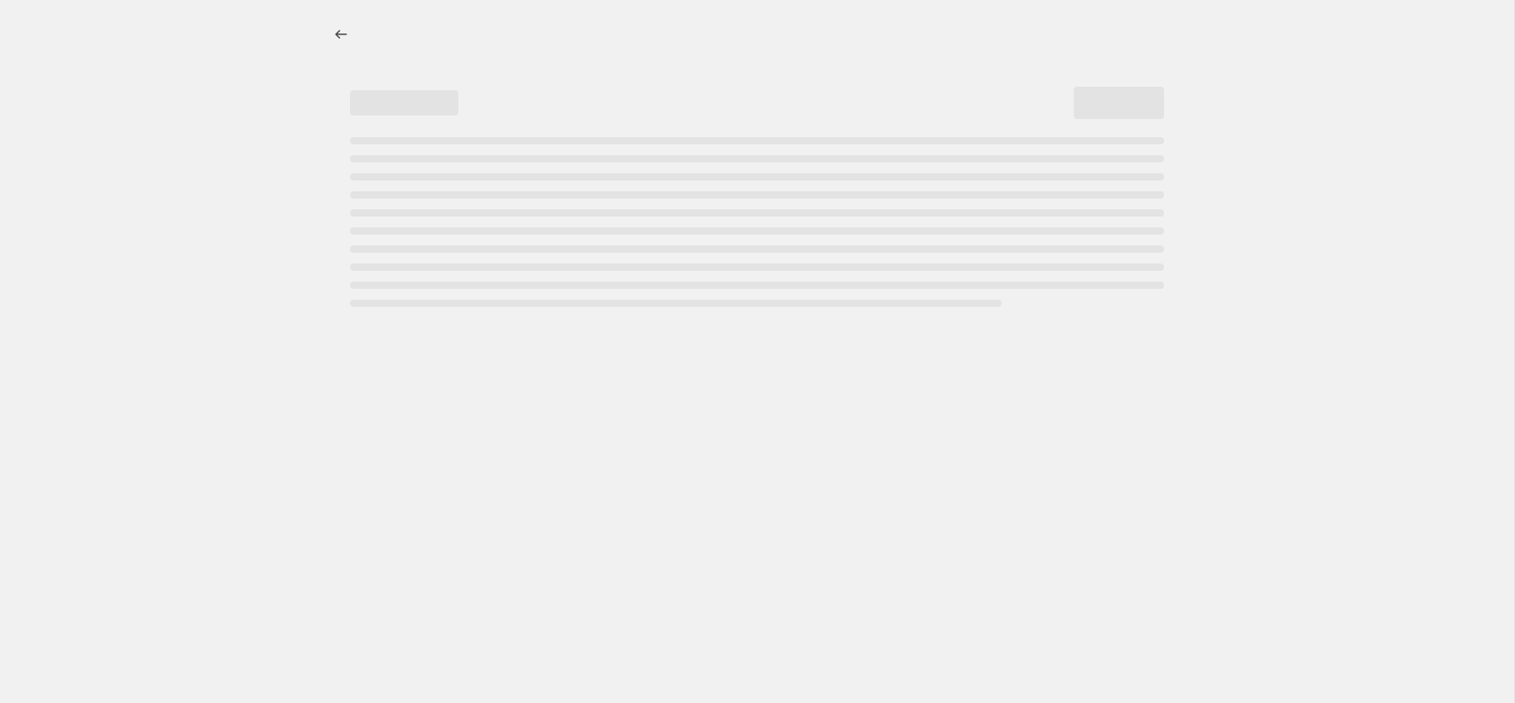
select select "percentage"
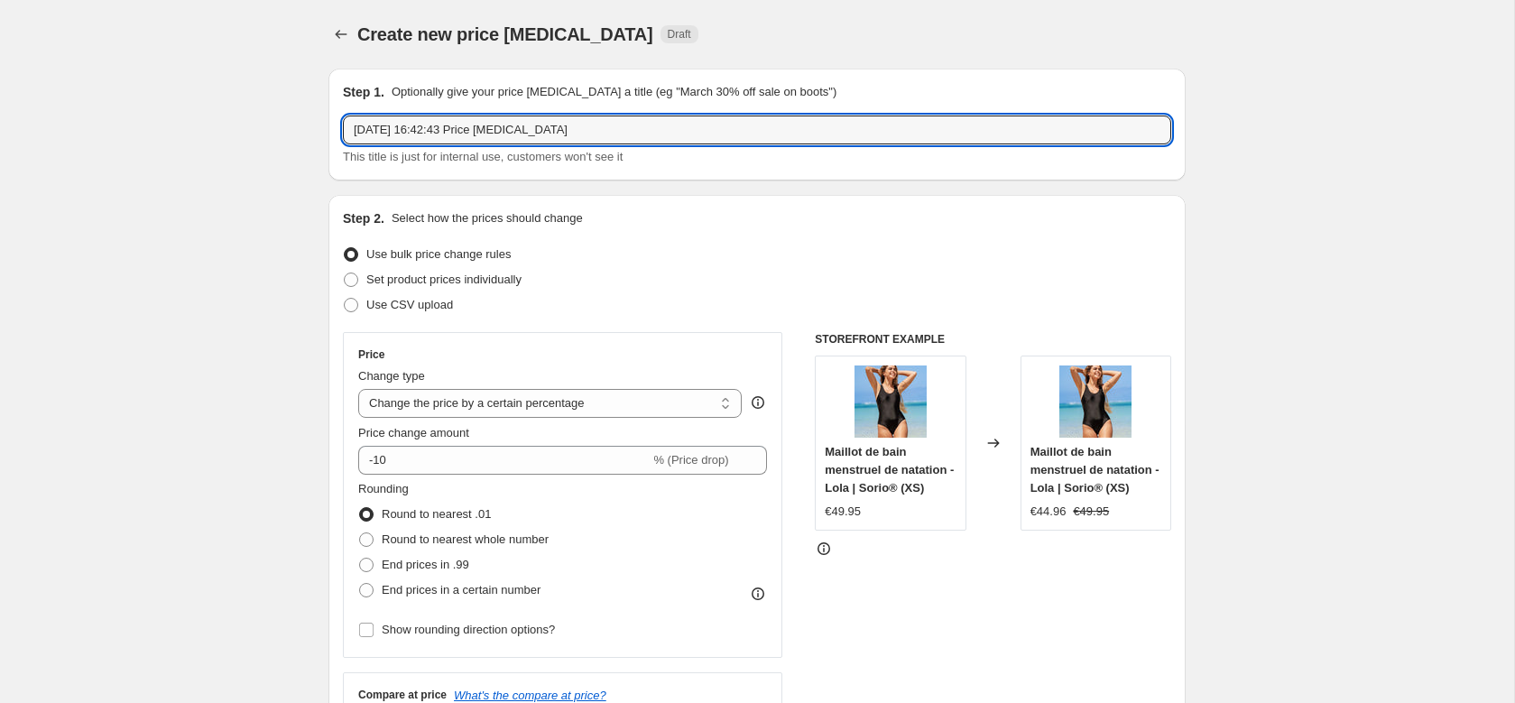
drag, startPoint x: 560, startPoint y: 123, endPoint x: 145, endPoint y: 121, distance: 414.2
type input "FRENCH DAYS - BS à -5% (sauf [PERSON_NAME])"
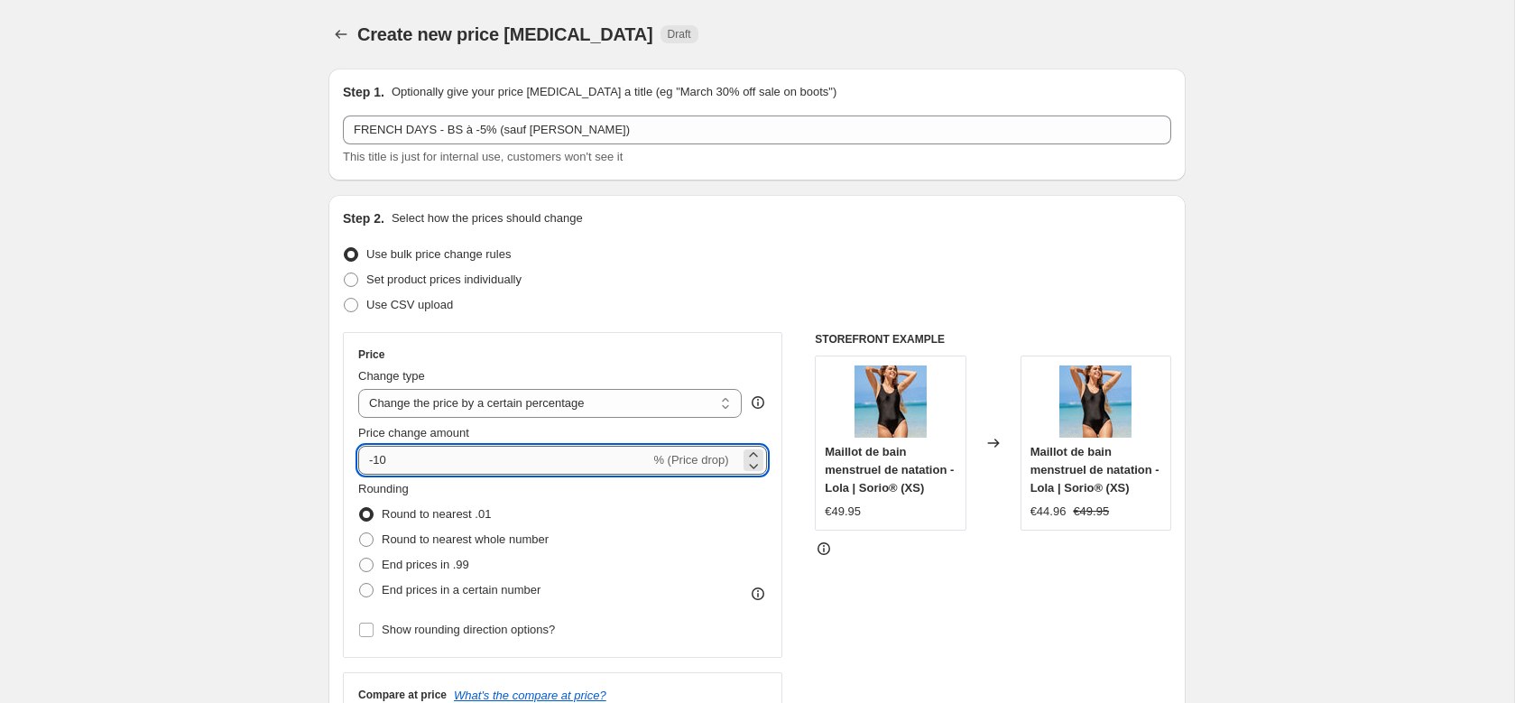
click at [374, 460] on input "-10" at bounding box center [503, 460] width 291 height 29
type input "-5"
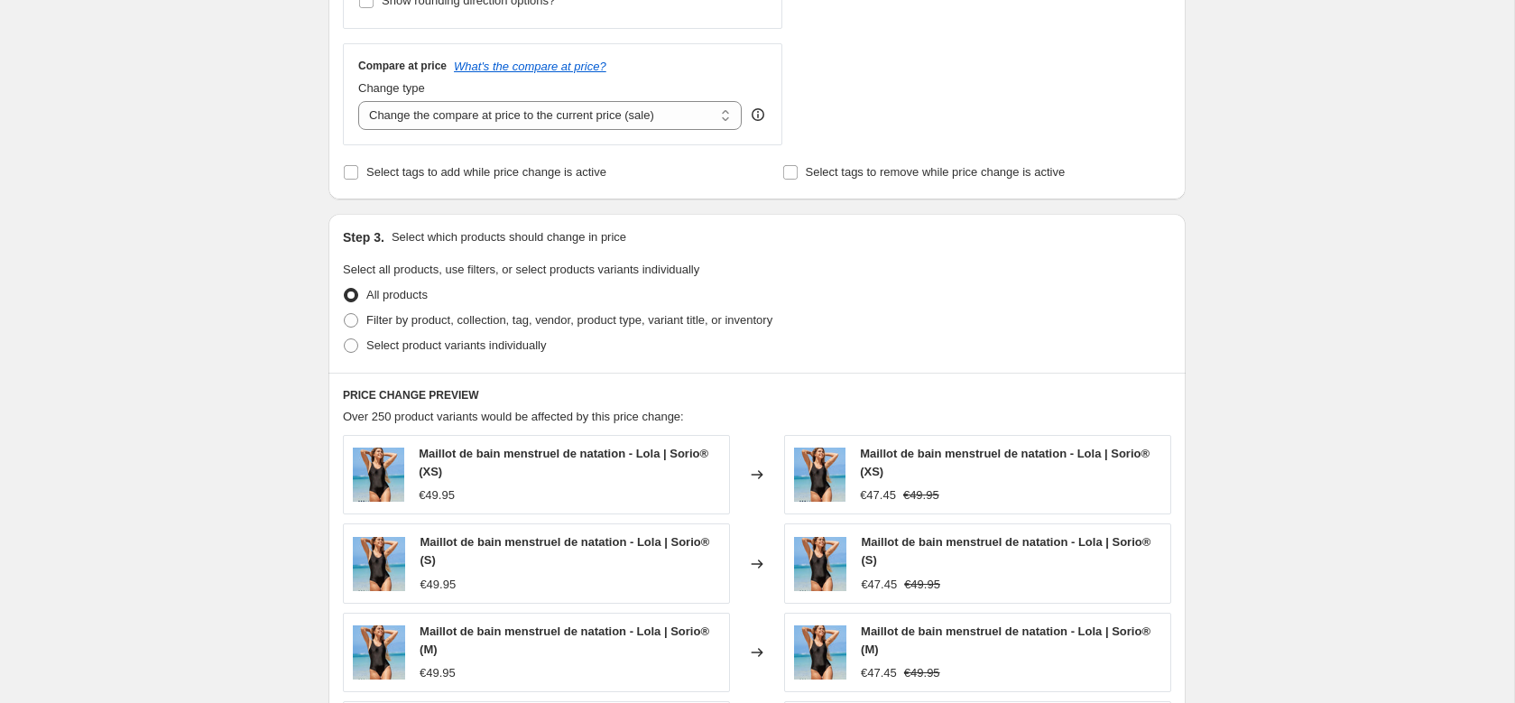
scroll to position [647, 0]
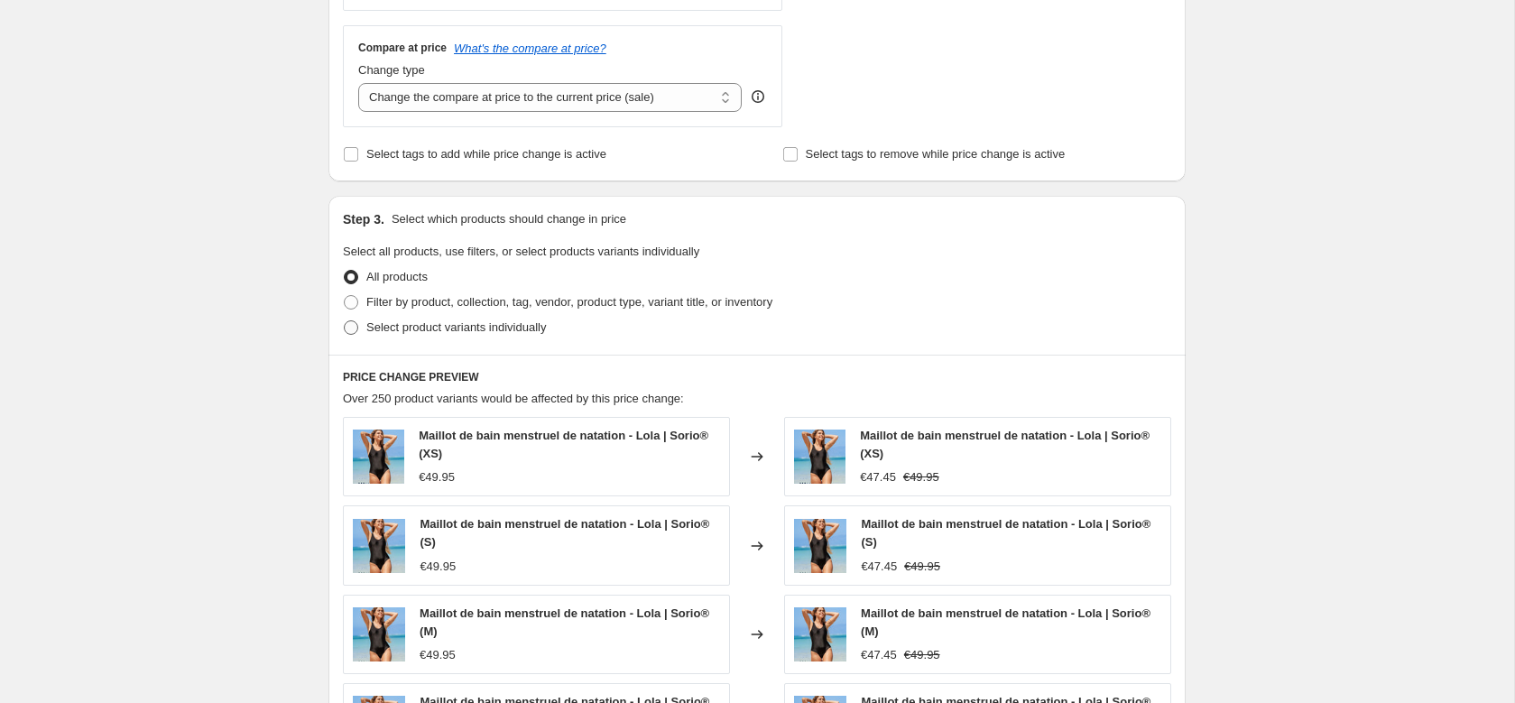
click at [420, 323] on span "Select product variants individually" at bounding box center [456, 327] width 180 height 14
click at [345, 321] on input "Select product variants individually" at bounding box center [344, 320] width 1 height 1
radio input "true"
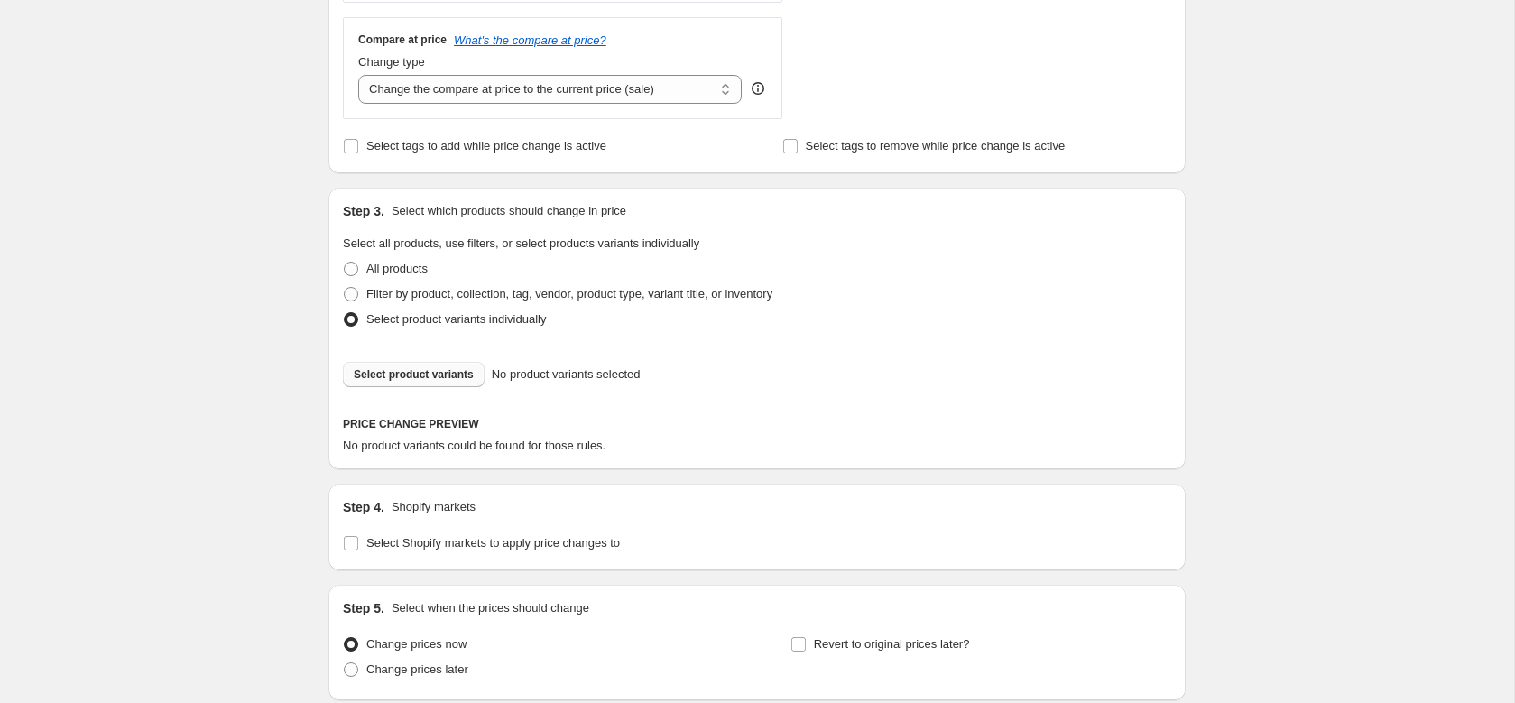
click at [402, 373] on span "Select product variants" at bounding box center [414, 374] width 120 height 14
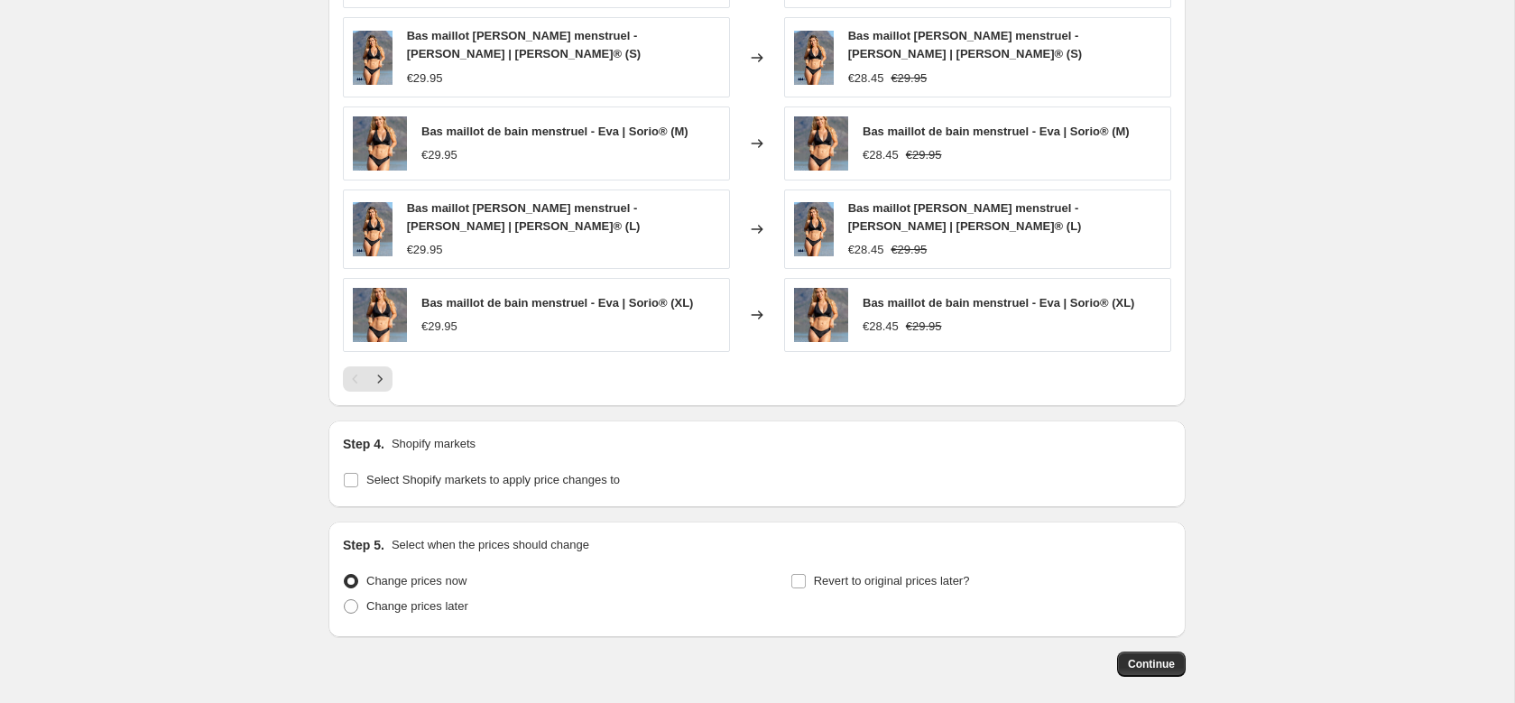
scroll to position [1257, 0]
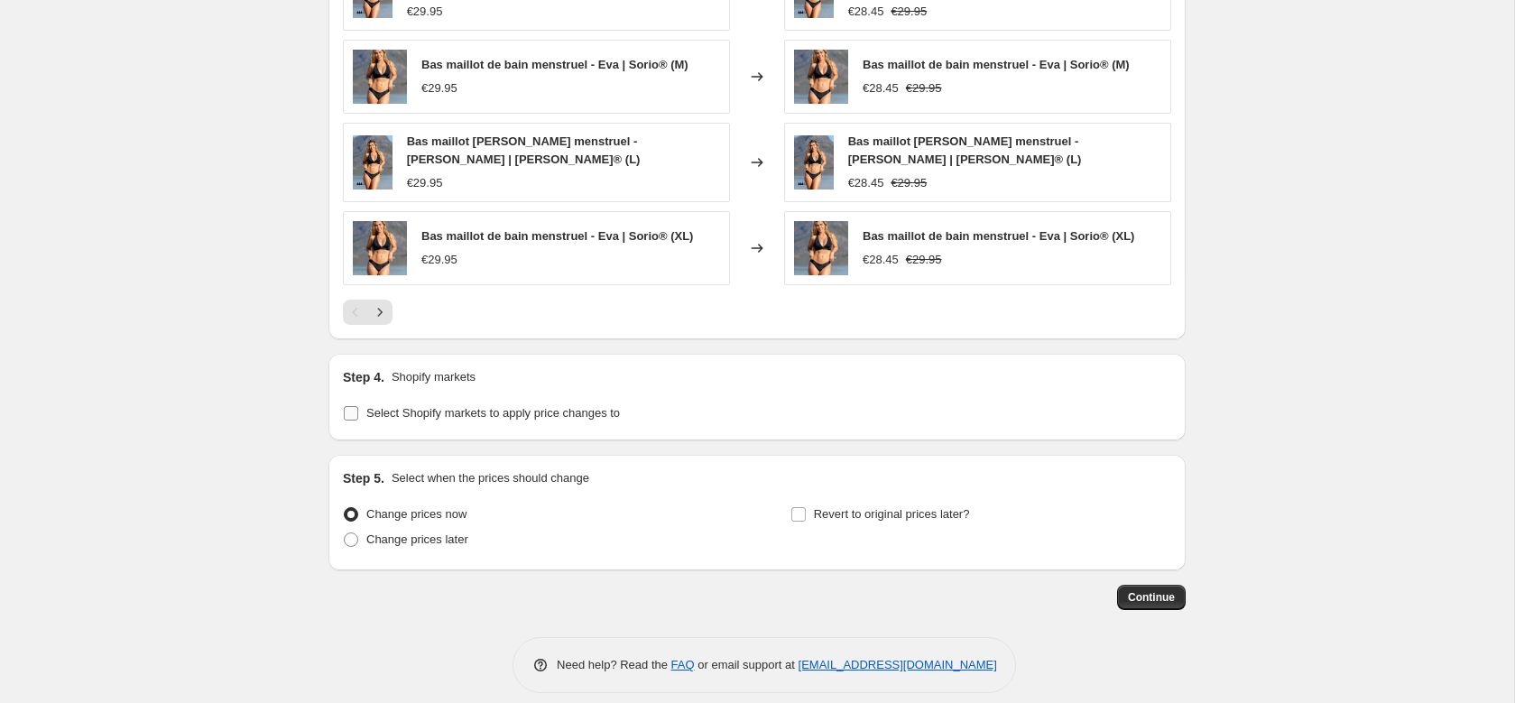
click at [450, 406] on span "Select Shopify markets to apply price changes to" at bounding box center [493, 413] width 254 height 14
click at [358, 406] on input "Select Shopify markets to apply price changes to" at bounding box center [351, 413] width 14 height 14
checkbox input "true"
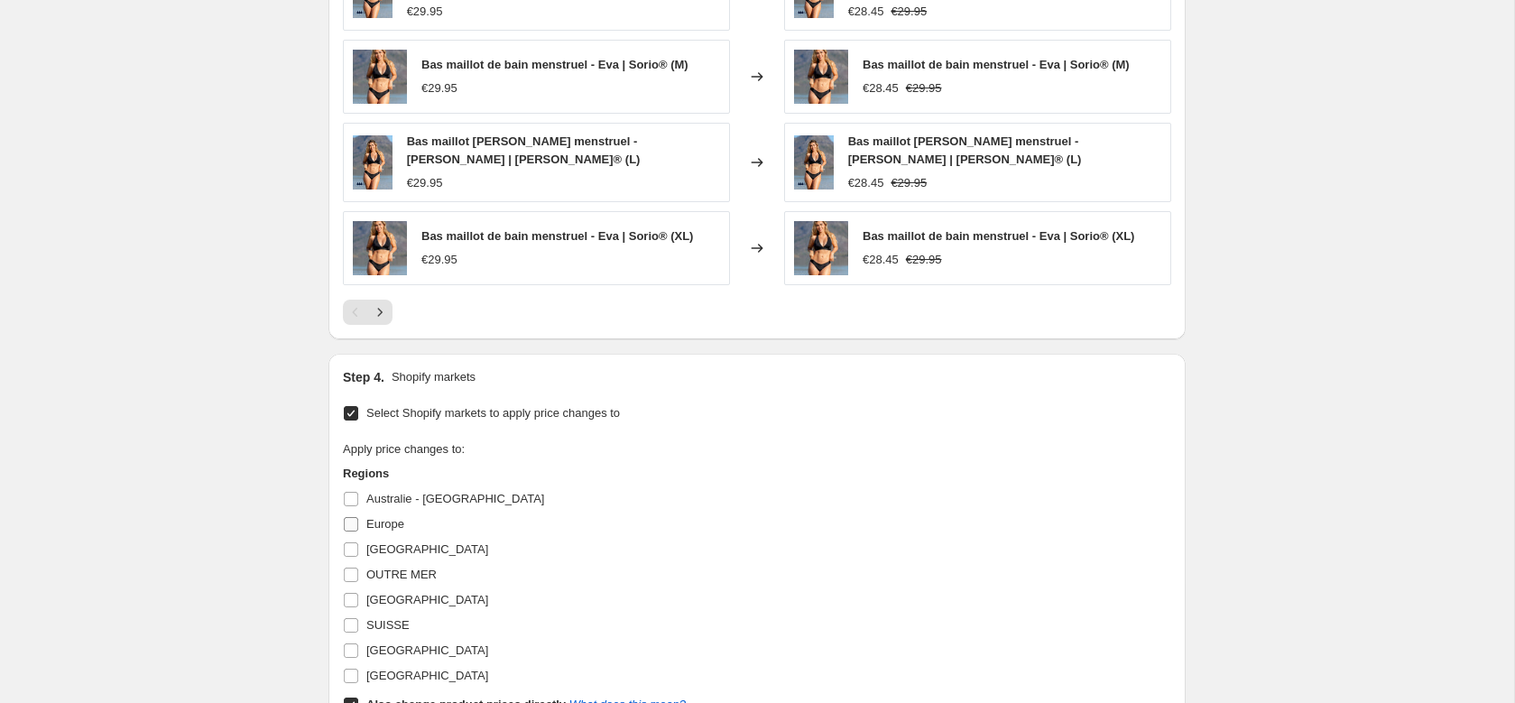
click at [384, 537] on label "France" at bounding box center [415, 549] width 145 height 25
click at [358, 542] on input "France" at bounding box center [351, 549] width 14 height 14
checkbox input "true"
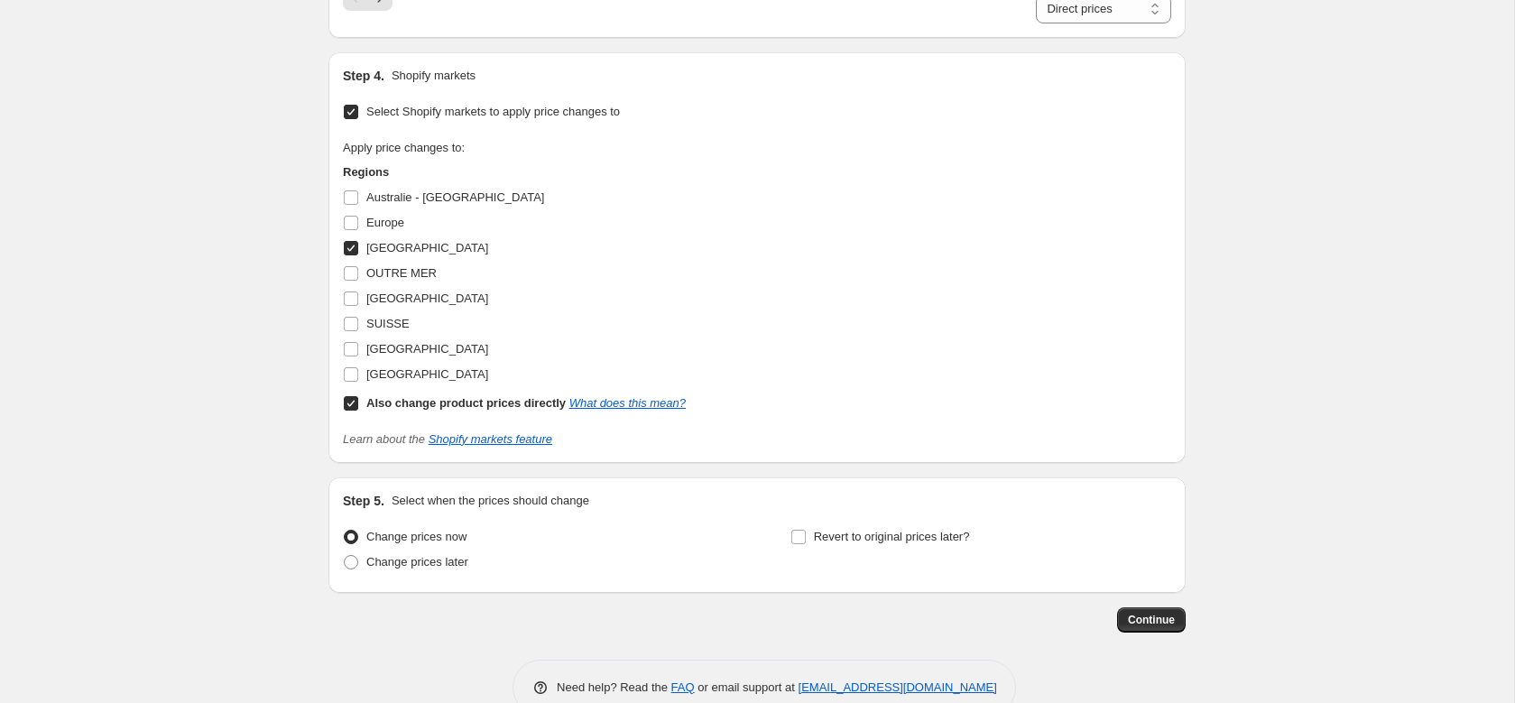
scroll to position [1605, 0]
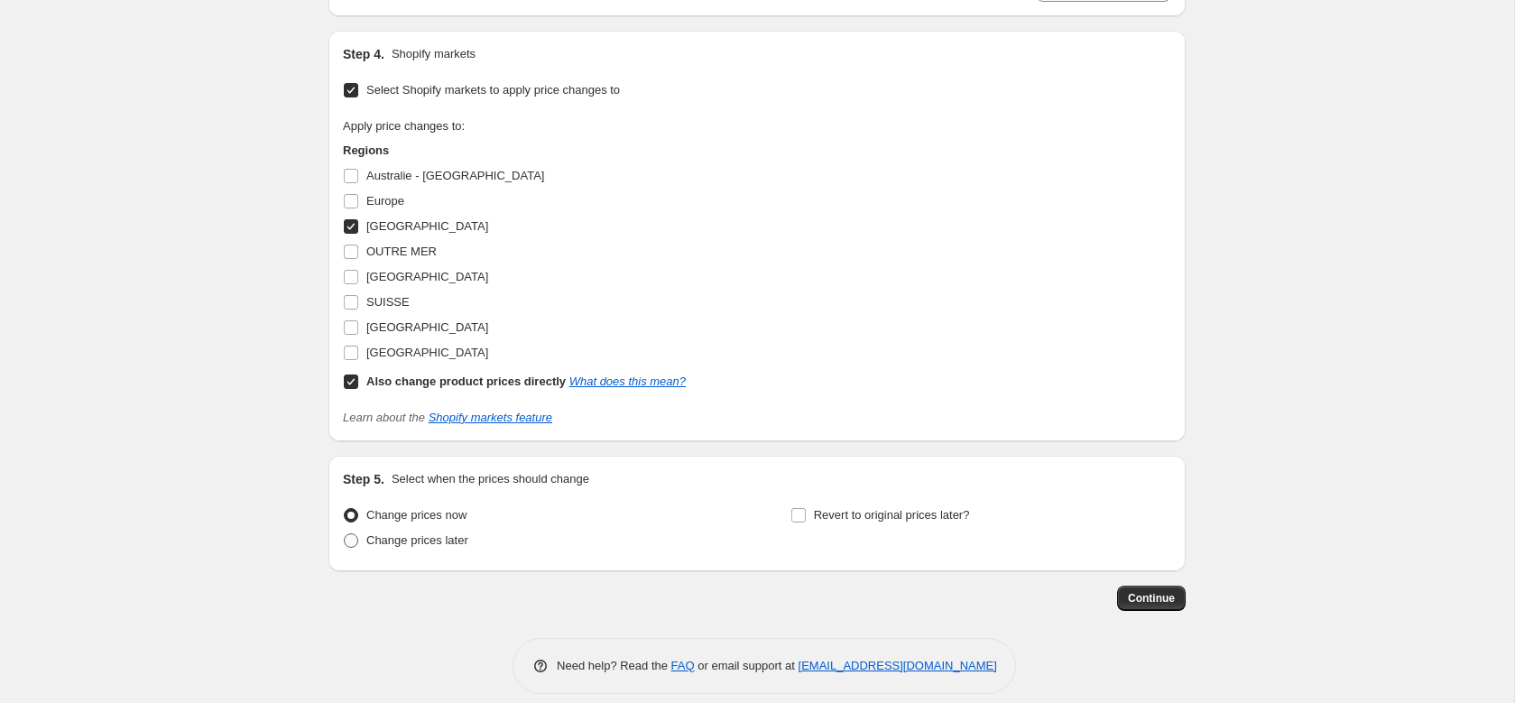
click at [452, 533] on span "Change prices later" at bounding box center [417, 540] width 102 height 14
click at [345, 533] on input "Change prices later" at bounding box center [344, 533] width 1 height 1
radio input "true"
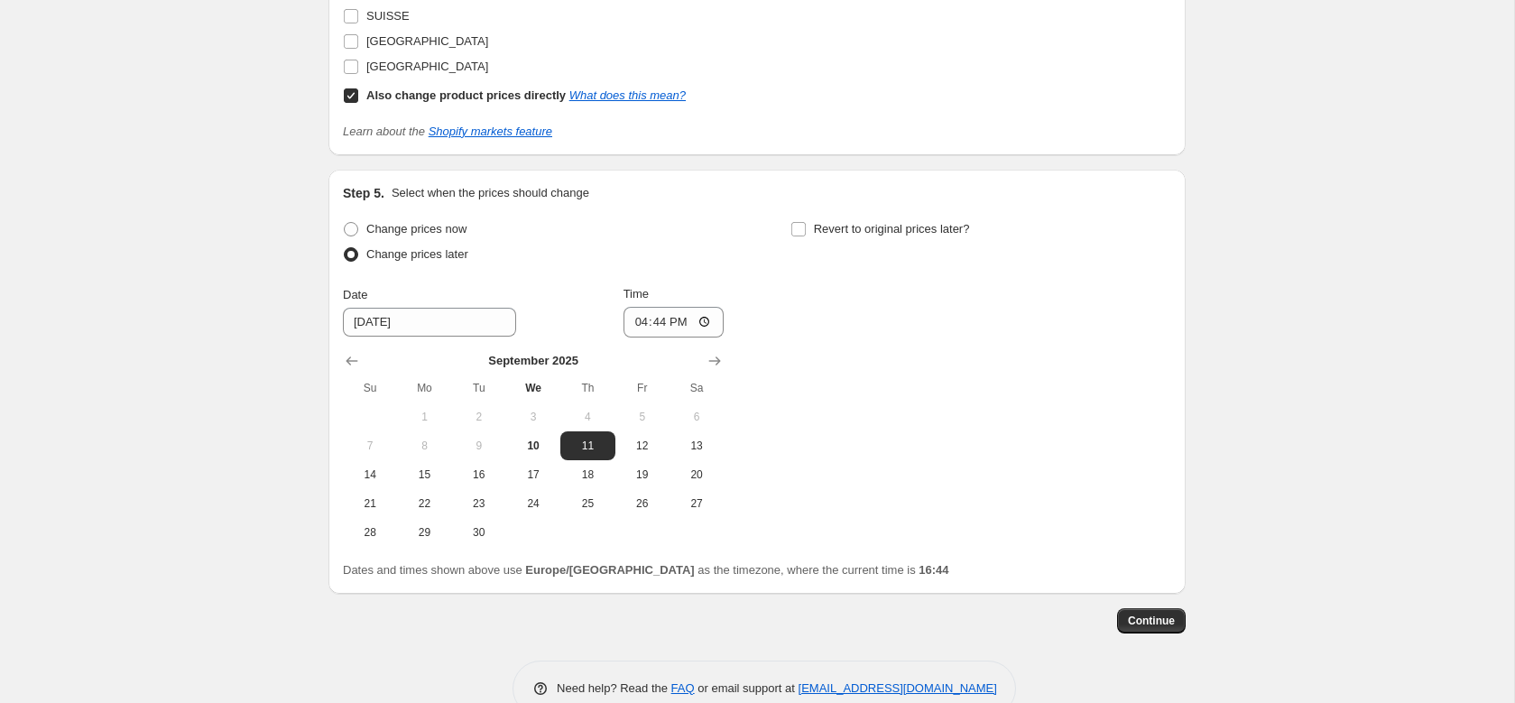
scroll to position [1914, 0]
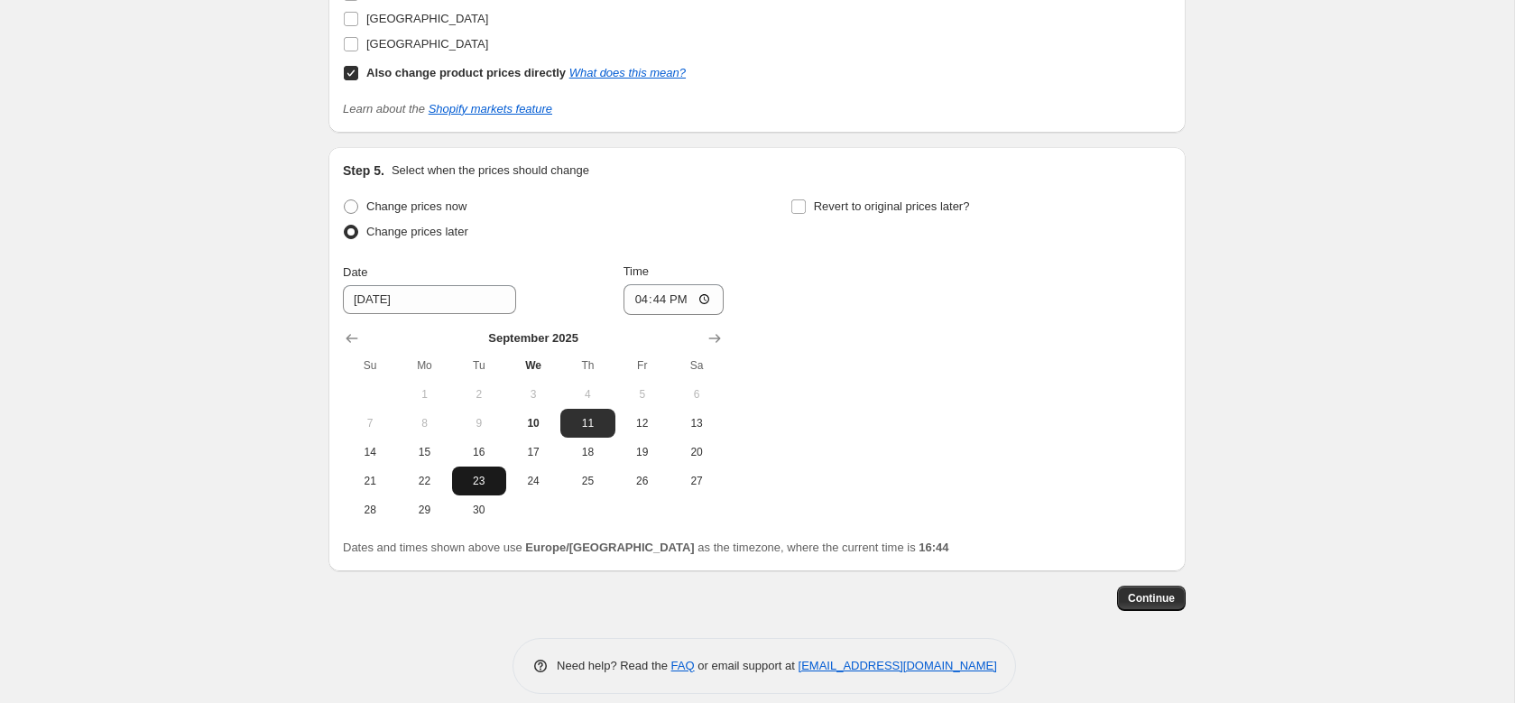
click at [468, 474] on span "23" at bounding box center [479, 481] width 40 height 14
type input "9/23/2025"
click at [663, 284] on input "16:44" at bounding box center [674, 299] width 101 height 31
type input "08:00"
click at [903, 200] on label "Revert to original prices later?" at bounding box center [881, 206] width 180 height 25
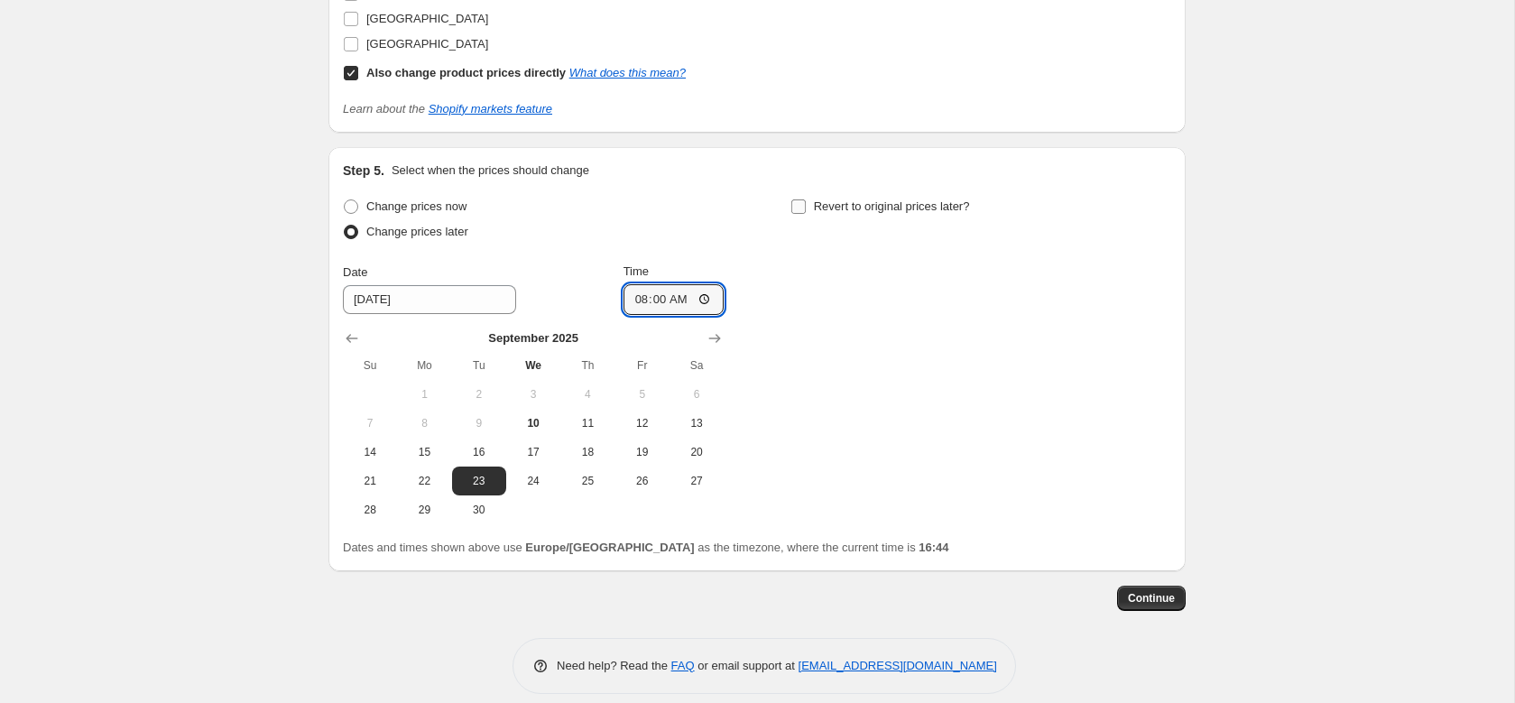
click at [806, 200] on input "Revert to original prices later?" at bounding box center [798, 206] width 14 height 14
checkbox input "true"
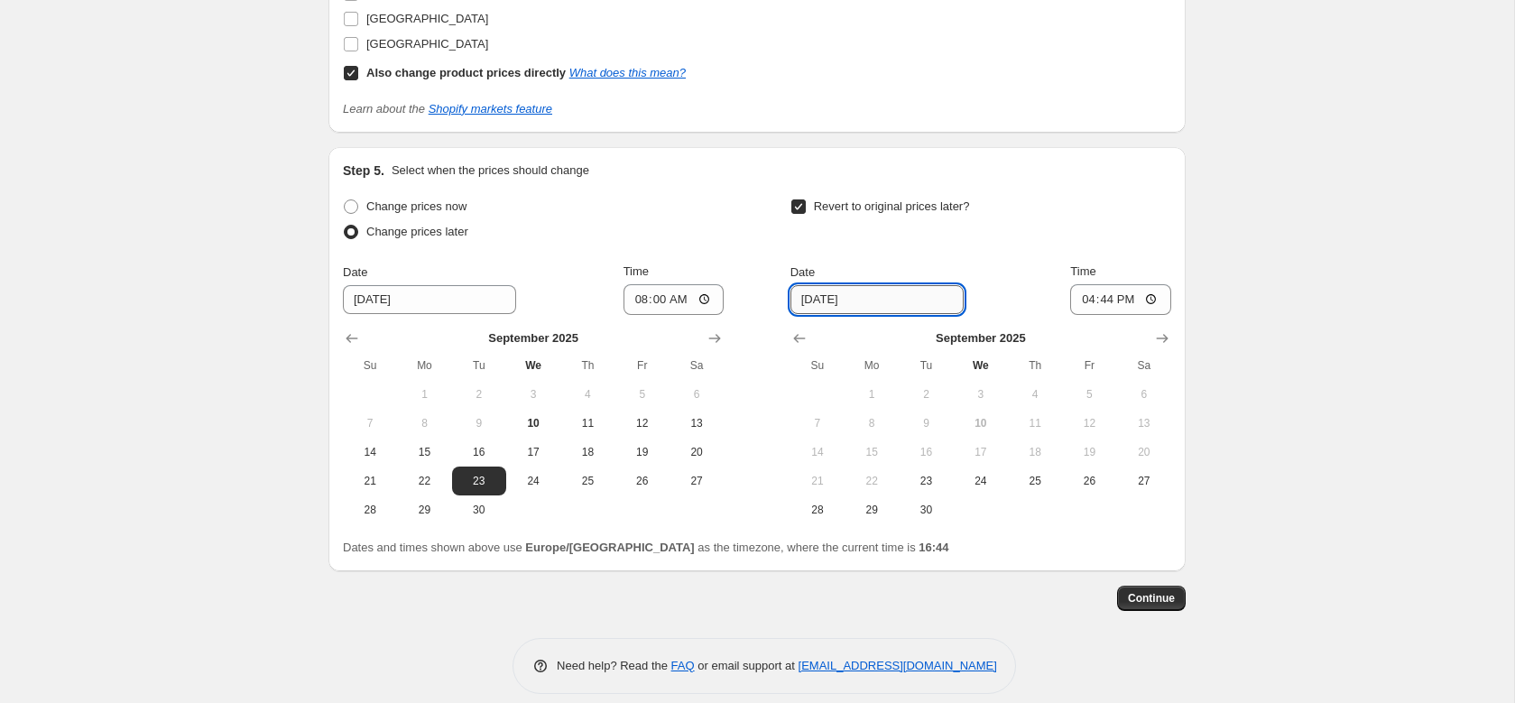
click at [886, 285] on input "9/17/2025" at bounding box center [877, 299] width 173 height 29
drag, startPoint x: 877, startPoint y: 498, endPoint x: 934, endPoint y: 446, distance: 77.3
click at [877, 503] on span "29" at bounding box center [872, 510] width 40 height 14
type input "9/29/2025"
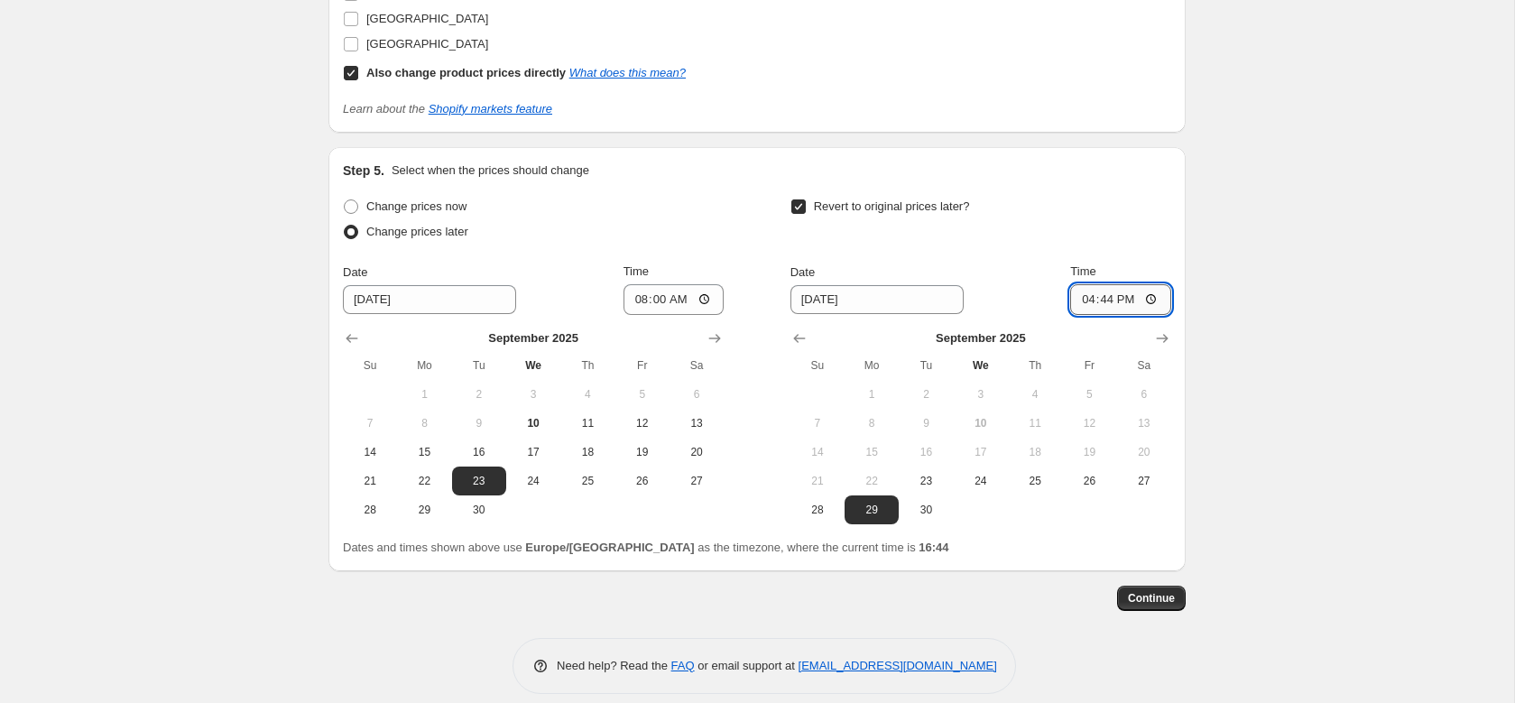
click at [1113, 284] on input "16:44" at bounding box center [1120, 299] width 101 height 31
type input "23:59"
click at [1099, 201] on div "Revert to original prices later?" at bounding box center [981, 221] width 381 height 54
click at [1147, 586] on button "Continue" at bounding box center [1151, 598] width 69 height 25
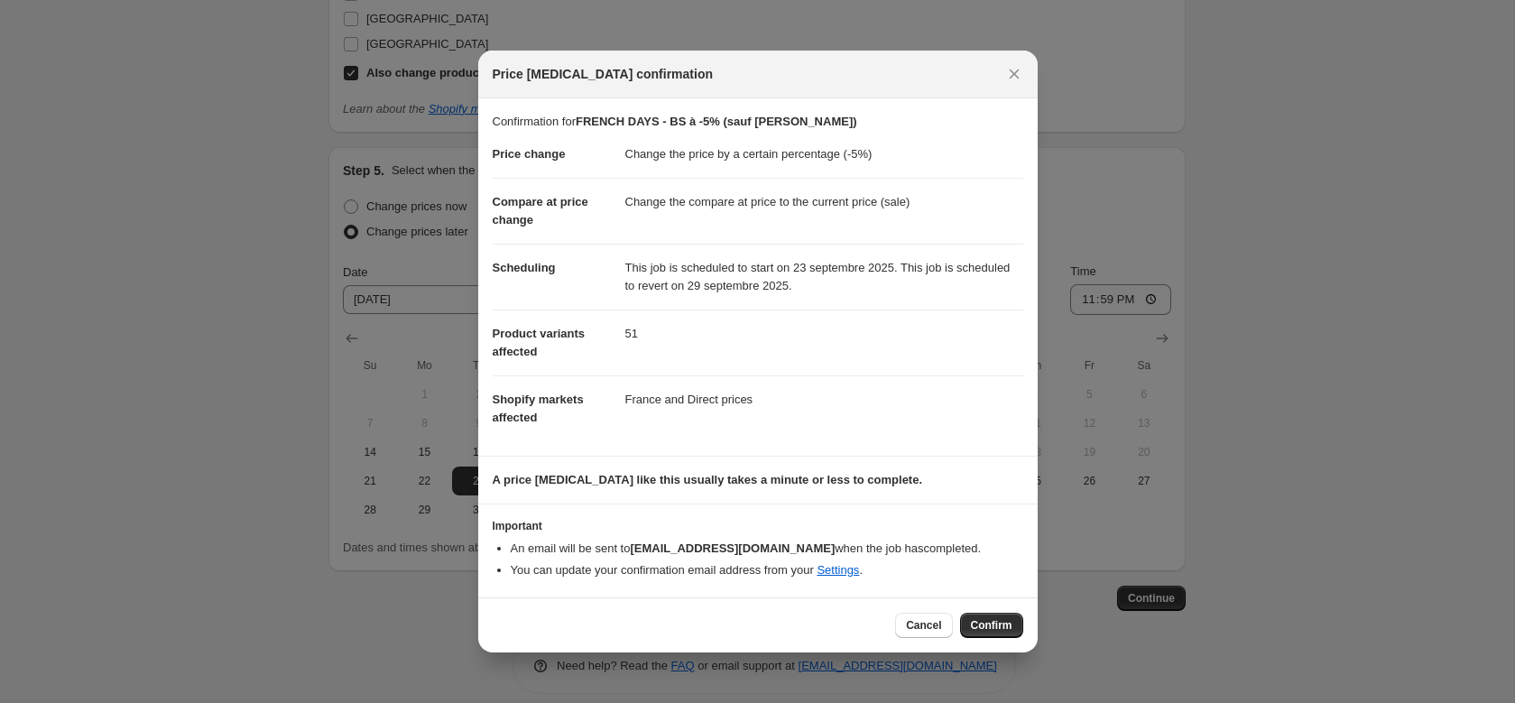
click at [973, 616] on button "Confirm" at bounding box center [991, 625] width 63 height 25
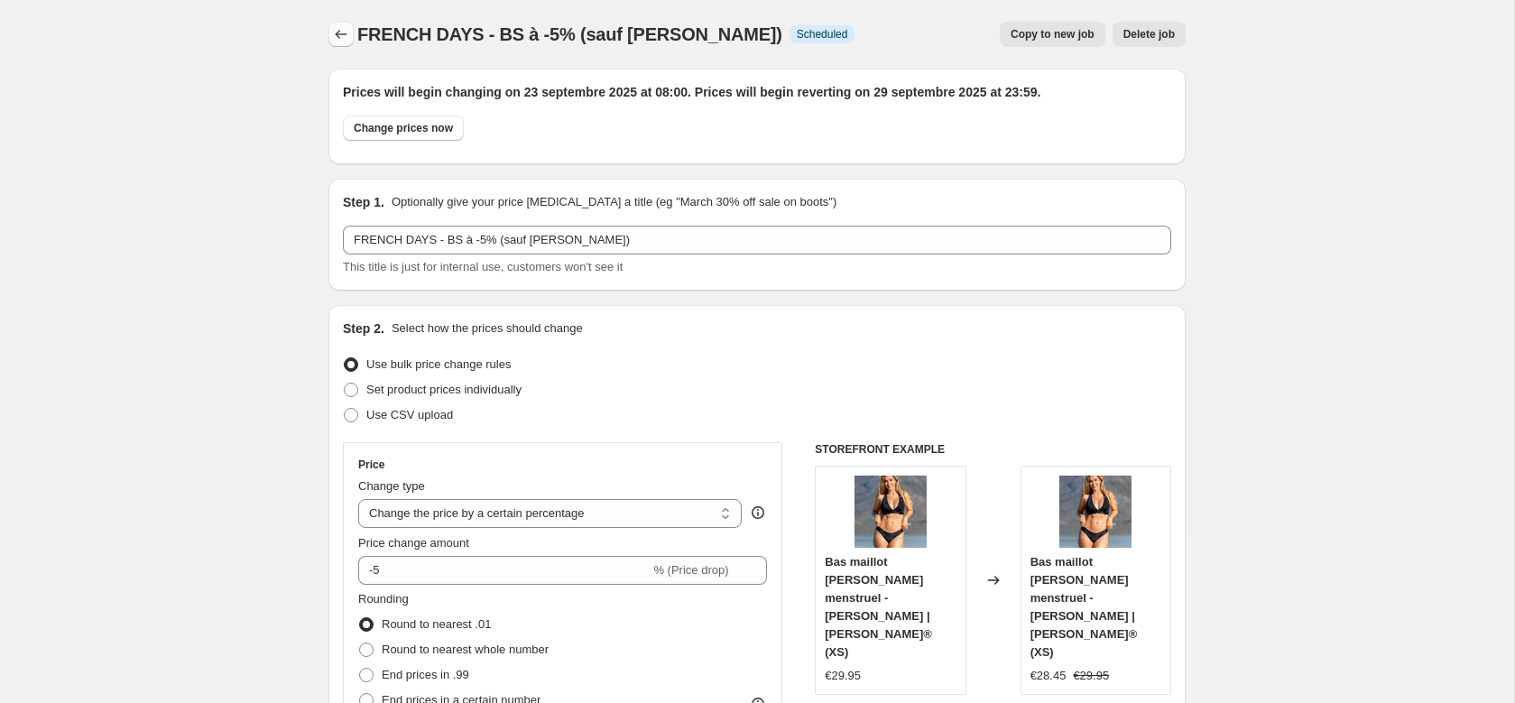
click at [342, 25] on icon "Price change jobs" at bounding box center [341, 34] width 18 height 18
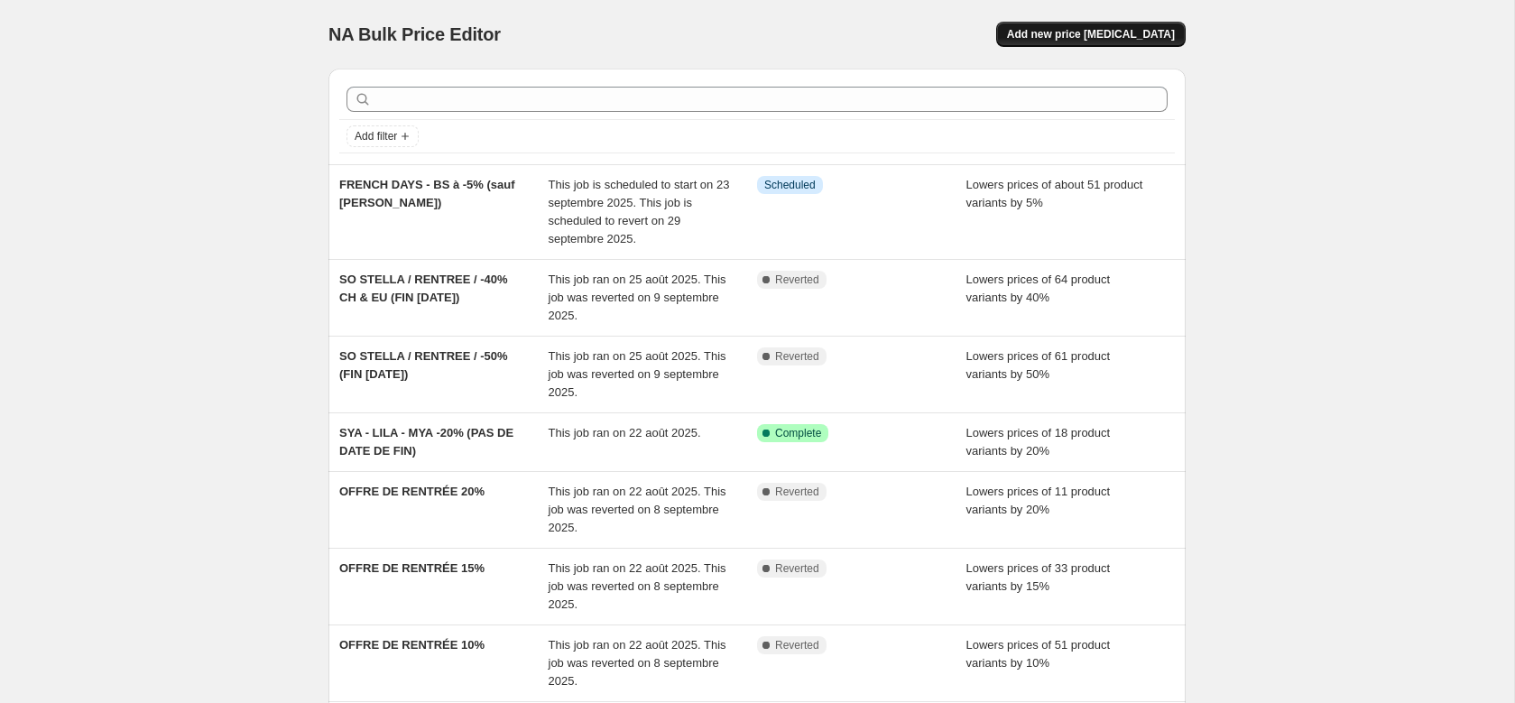
click at [1107, 35] on span "Add new price [MEDICAL_DATA]" at bounding box center [1091, 34] width 168 height 14
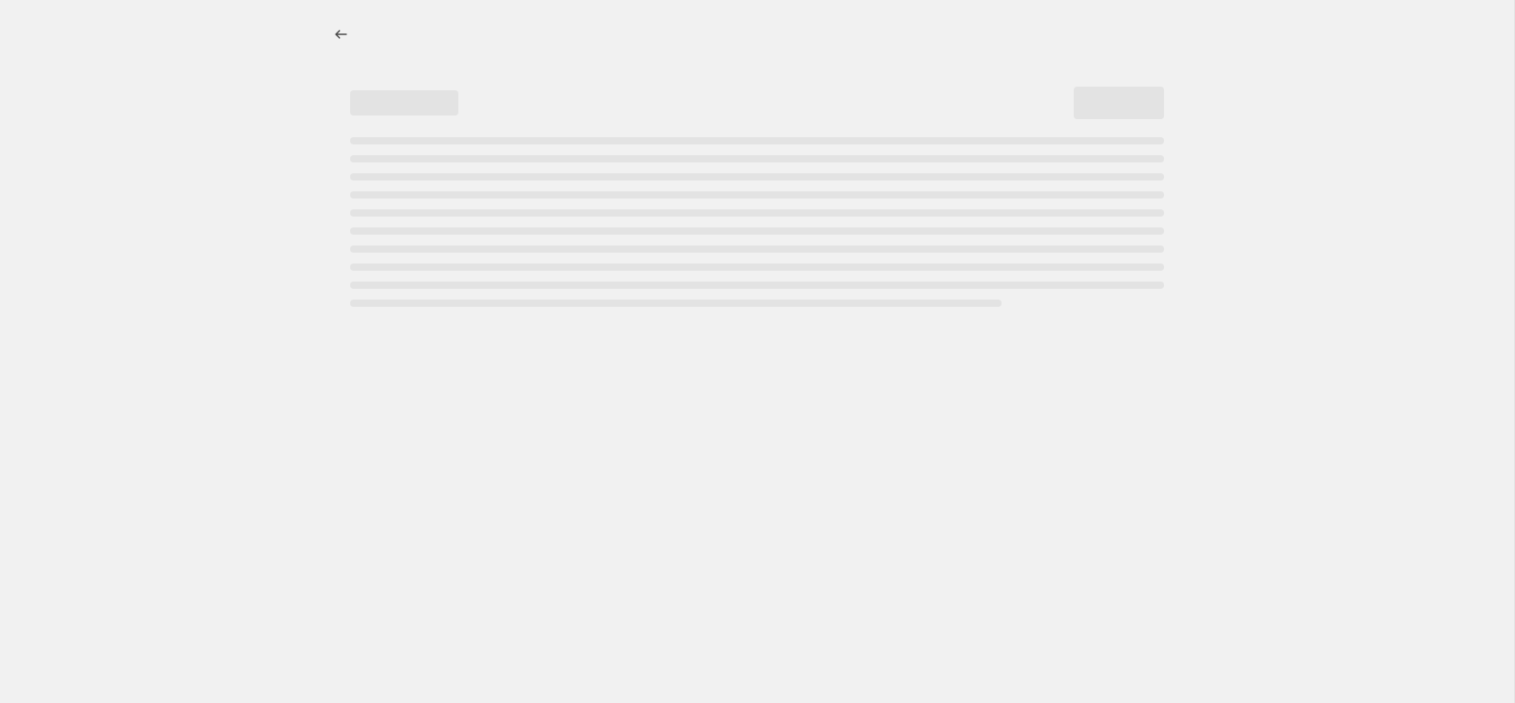
select select "percentage"
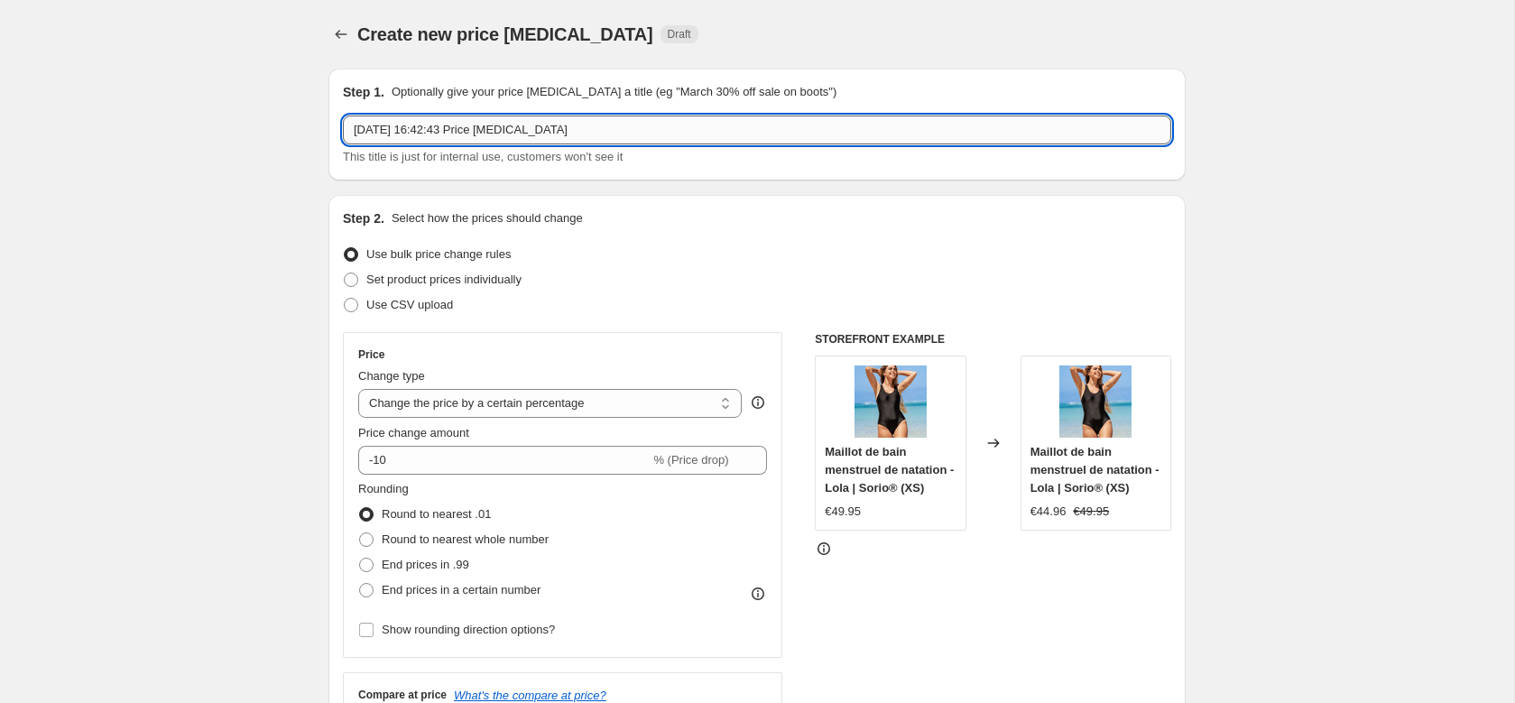
click at [561, 130] on input "10 sept. 2025, 16:42:43 Price change job" at bounding box center [757, 130] width 828 height 29
drag, startPoint x: 624, startPoint y: 129, endPoint x: 186, endPoint y: 125, distance: 438.6
drag, startPoint x: 504, startPoint y: 115, endPoint x: 492, endPoint y: 127, distance: 17.9
click at [504, 116] on input "FRENCH DAYS -15% EVA BLUE-KAKI" at bounding box center [757, 130] width 828 height 29
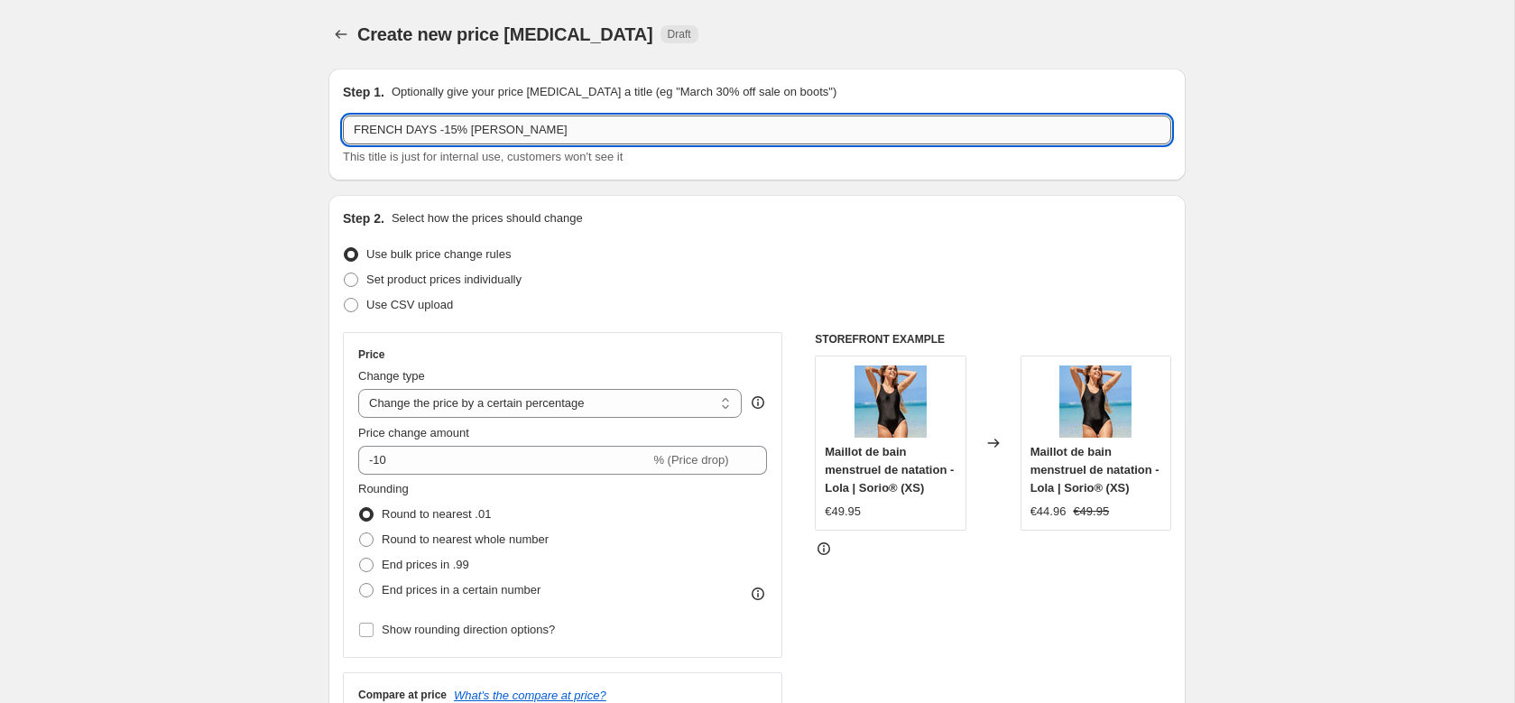
click at [492, 127] on input "FRENCH DAYS -15% EVA BLUE-KAKI" at bounding box center [757, 130] width 828 height 29
click at [502, 127] on input "FRENCH DAYS -15% EVA BLUE-KAKI" at bounding box center [757, 130] width 828 height 29
type input "FRENCH DAYS -15% EVA BLEU+KAKI"
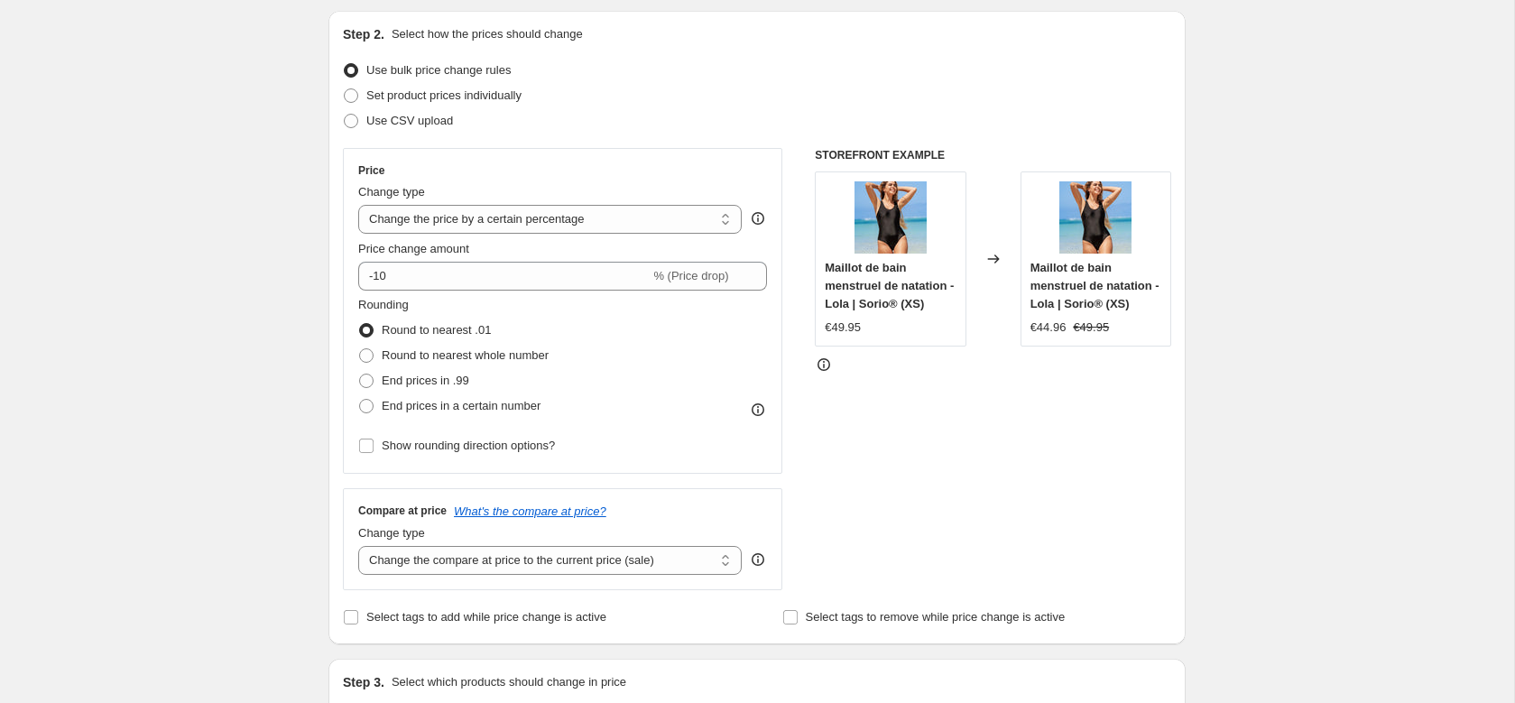
scroll to position [195, 0]
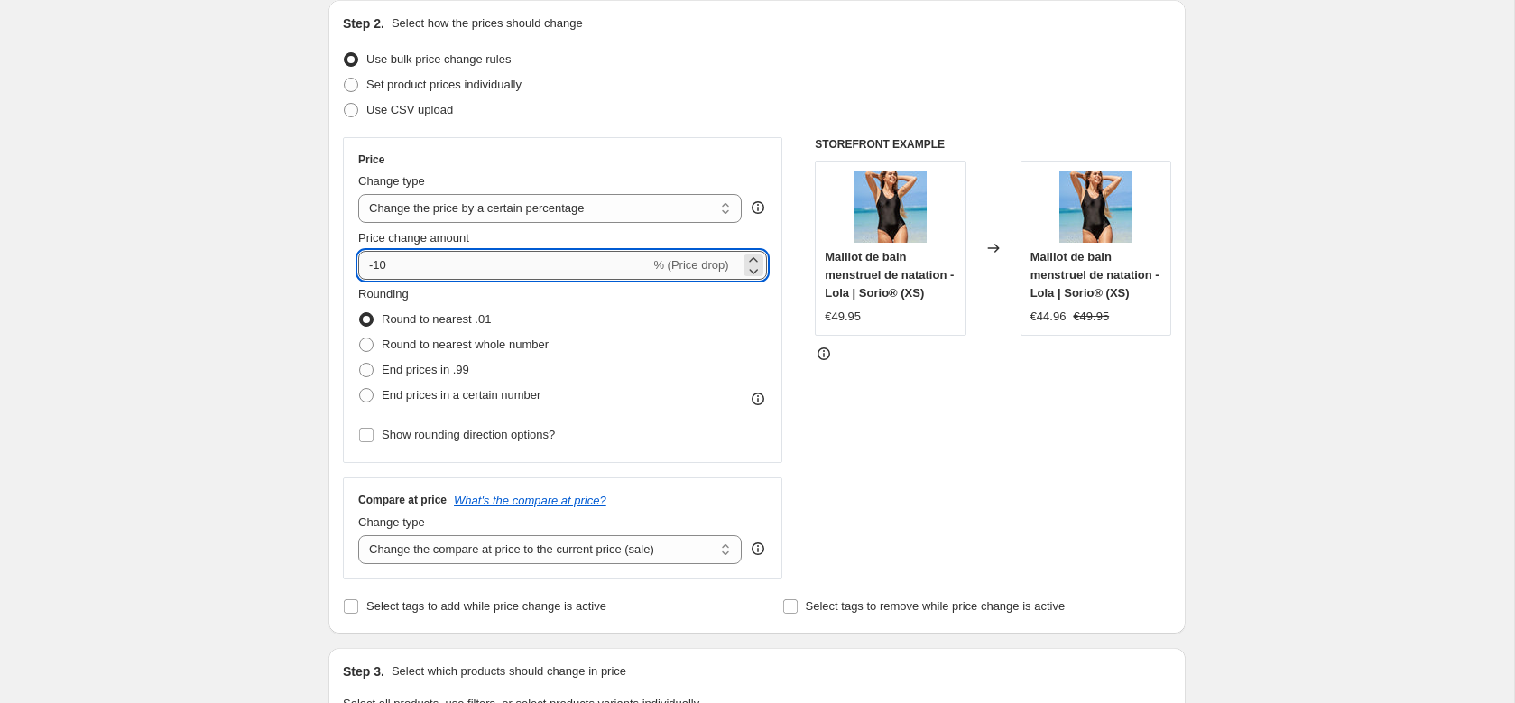
click at [384, 266] on input "-10" at bounding box center [503, 265] width 291 height 29
click at [381, 267] on input "-10" at bounding box center [503, 265] width 291 height 29
type input "-15"
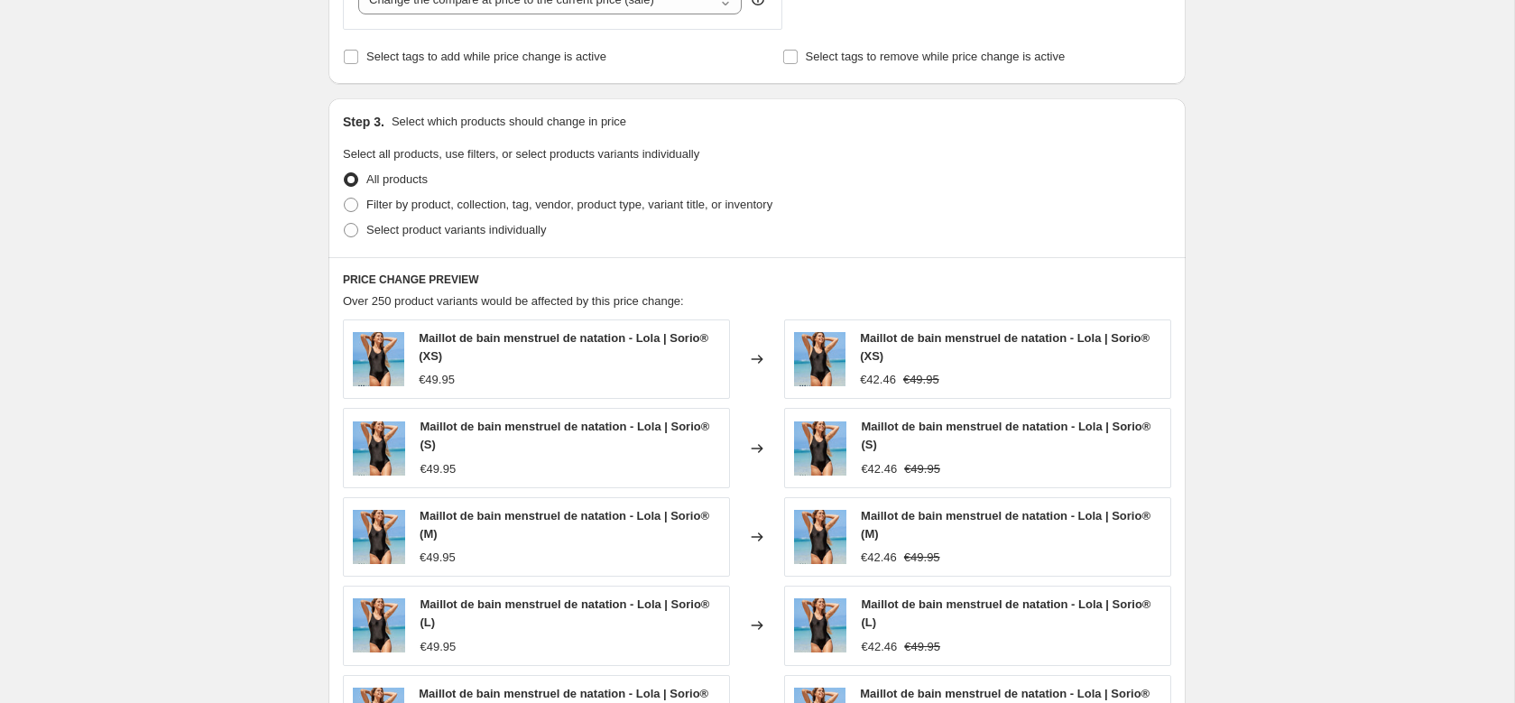
scroll to position [829, 0]
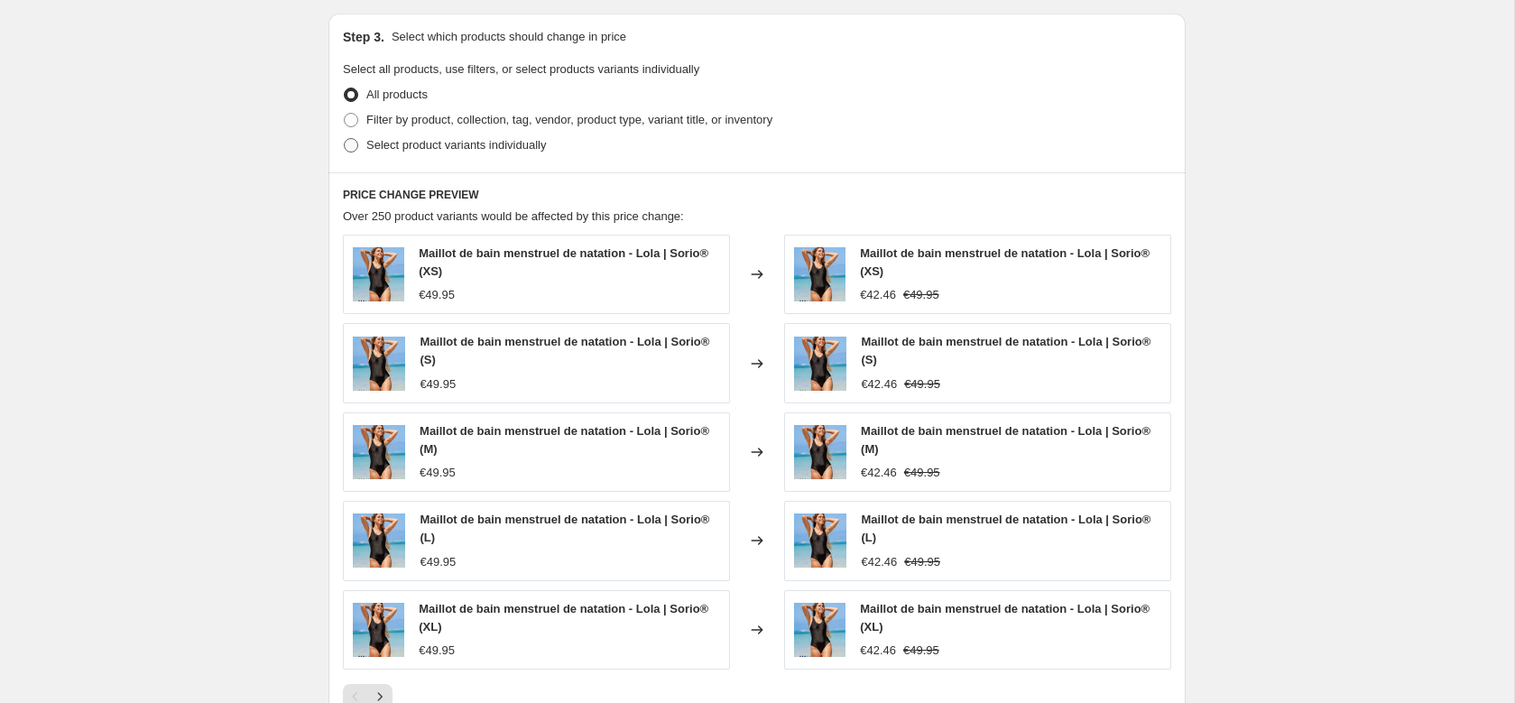
click at [421, 143] on span "Select product variants individually" at bounding box center [456, 145] width 180 height 14
click at [345, 139] on input "Select product variants individually" at bounding box center [344, 138] width 1 height 1
radio input "true"
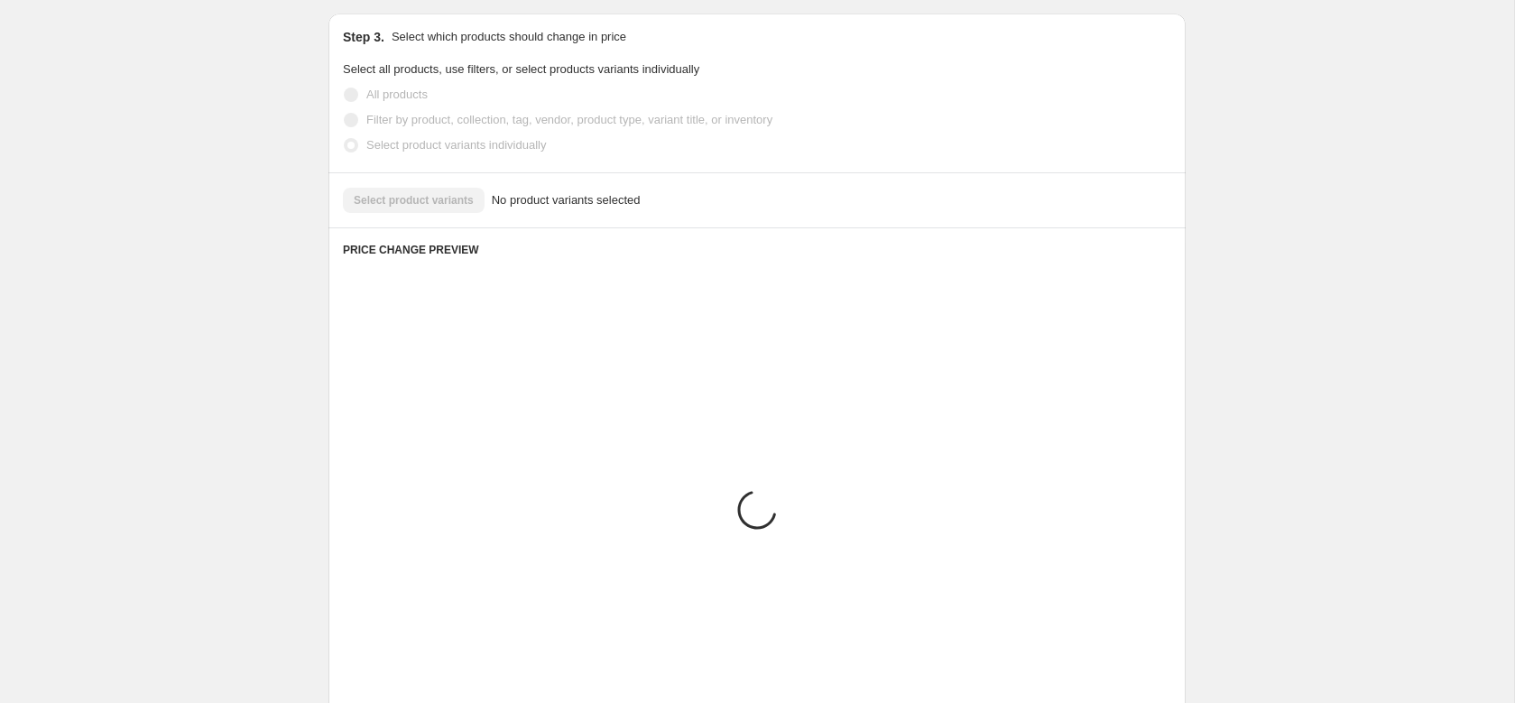
scroll to position [802, 0]
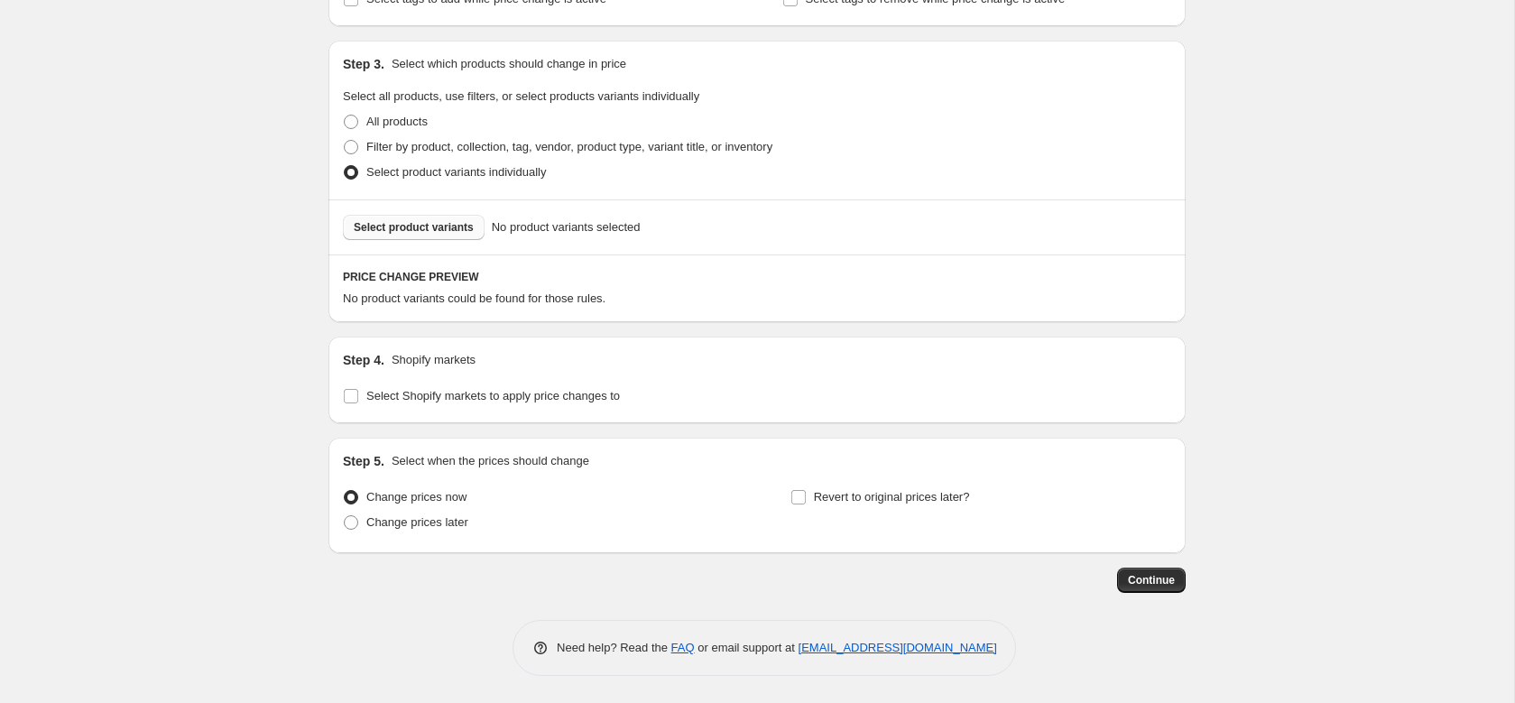
click at [427, 221] on span "Select product variants" at bounding box center [414, 227] width 120 height 14
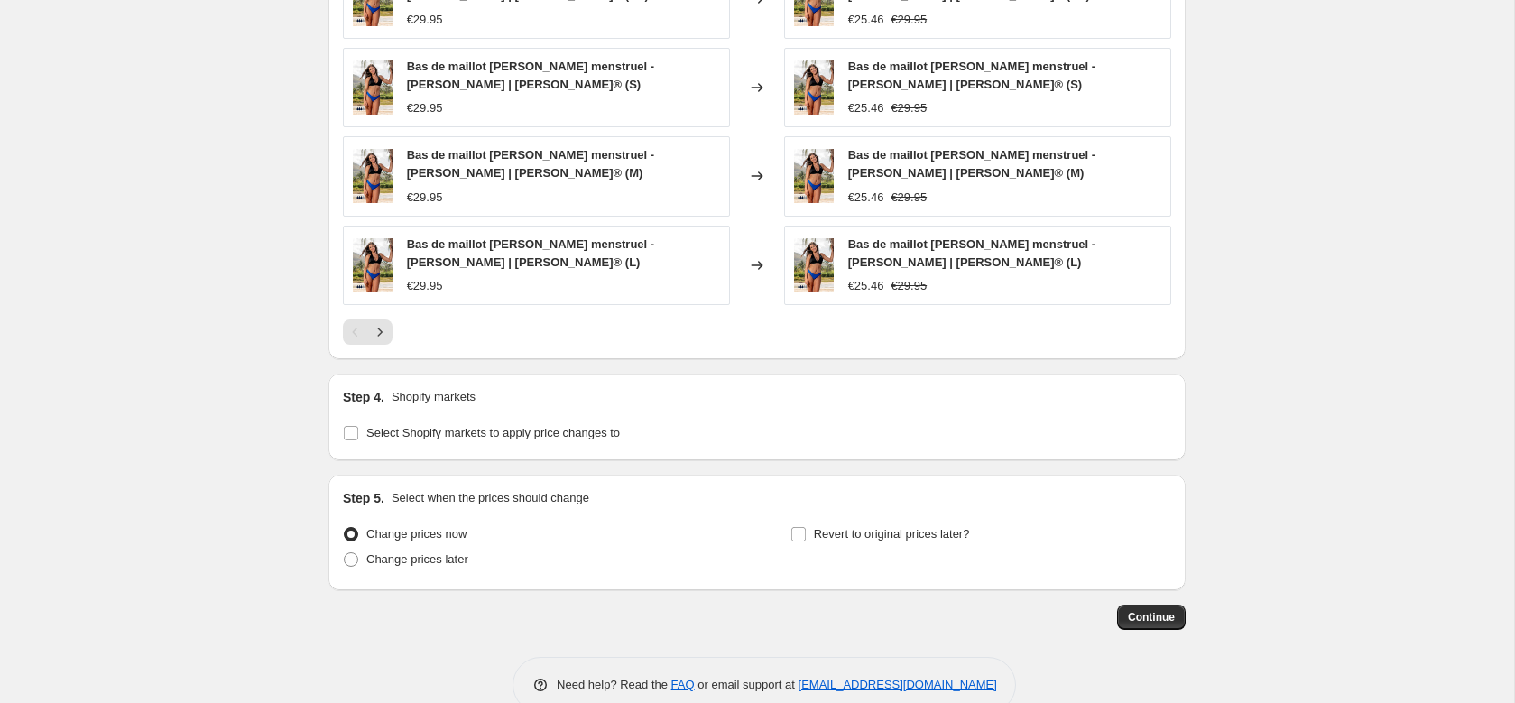
scroll to position [1286, 0]
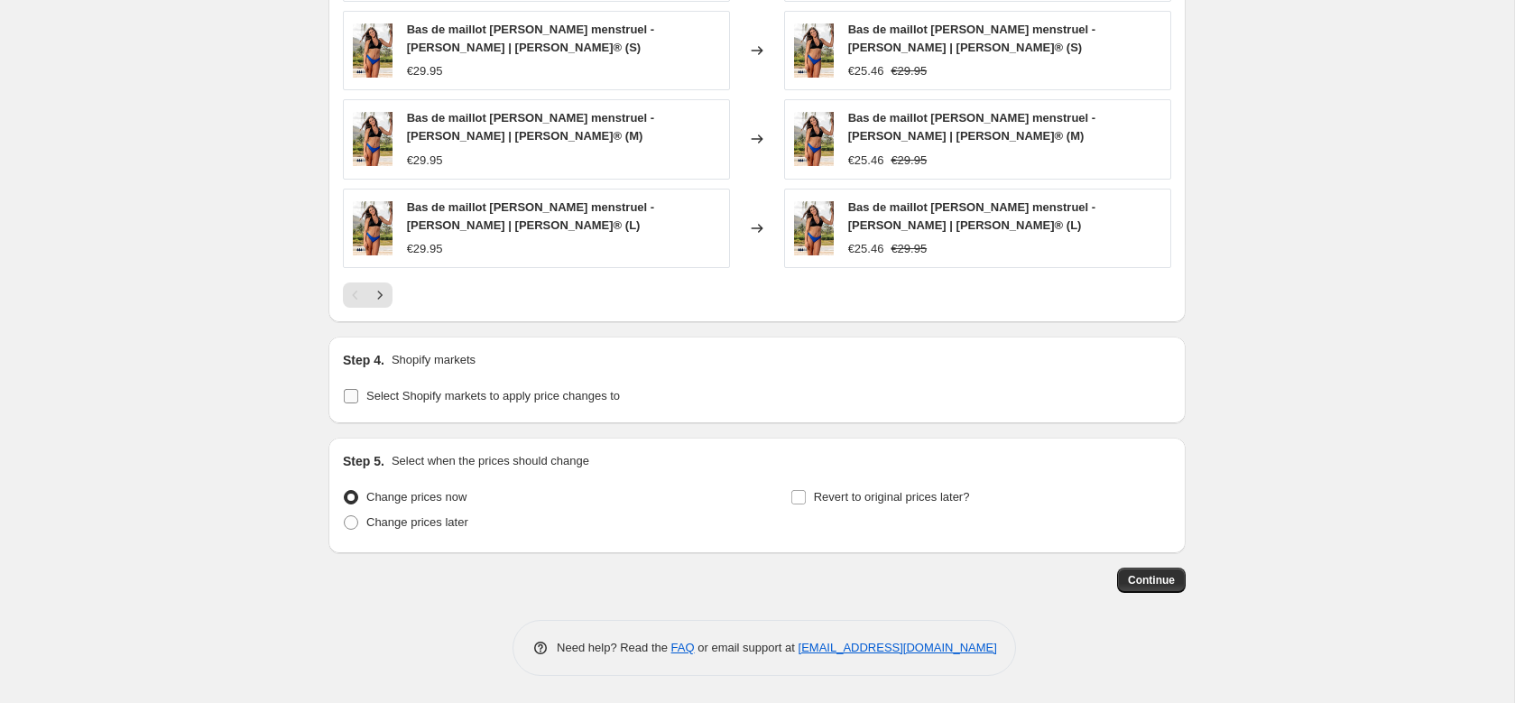
drag, startPoint x: 502, startPoint y: 384, endPoint x: 491, endPoint y: 384, distance: 10.9
click at [502, 385] on label "Select Shopify markets to apply price changes to" at bounding box center [481, 396] width 277 height 25
click at [358, 389] on input "Select Shopify markets to apply price changes to" at bounding box center [351, 396] width 14 height 14
checkbox input "true"
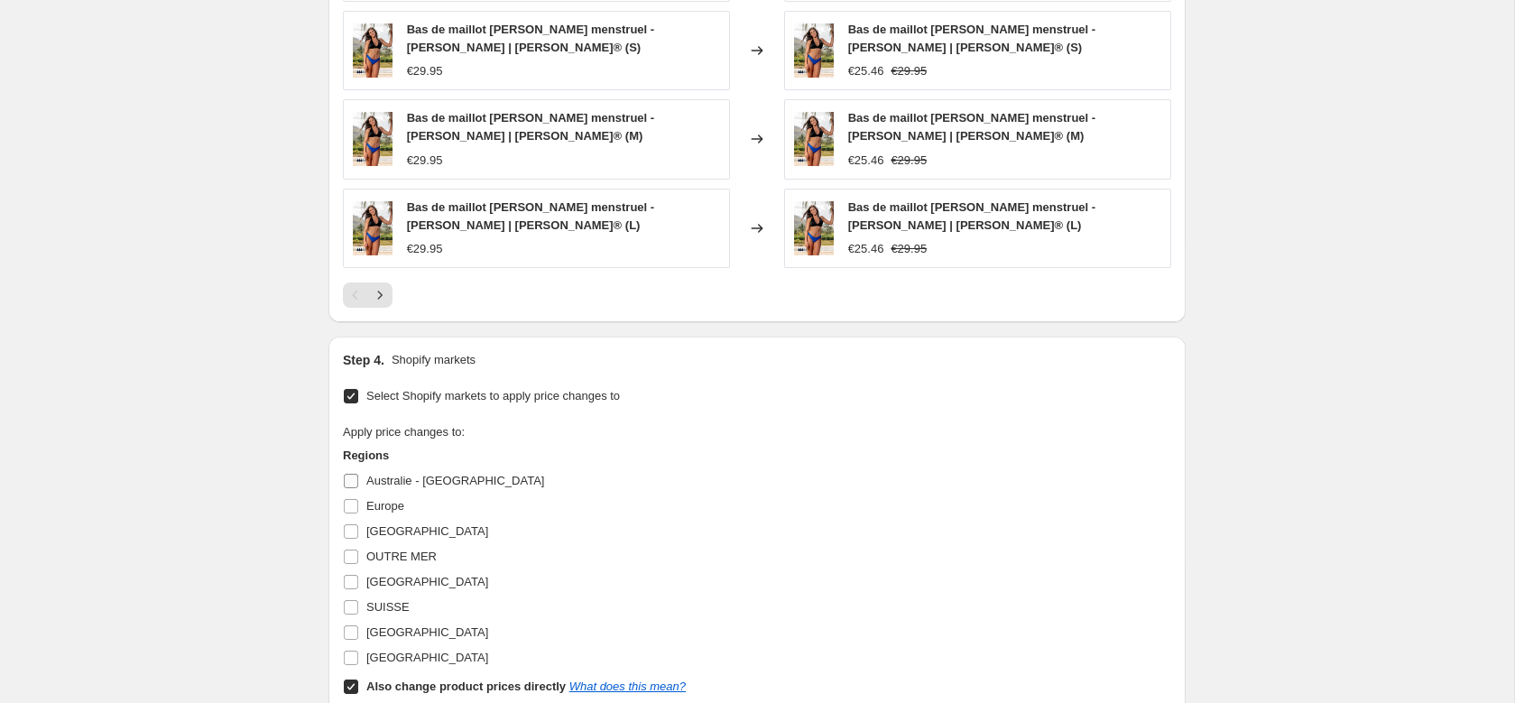
click at [375, 505] on span "Europe" at bounding box center [385, 506] width 38 height 14
click at [358, 505] on input "Europe" at bounding box center [351, 506] width 14 height 14
checkbox input "true"
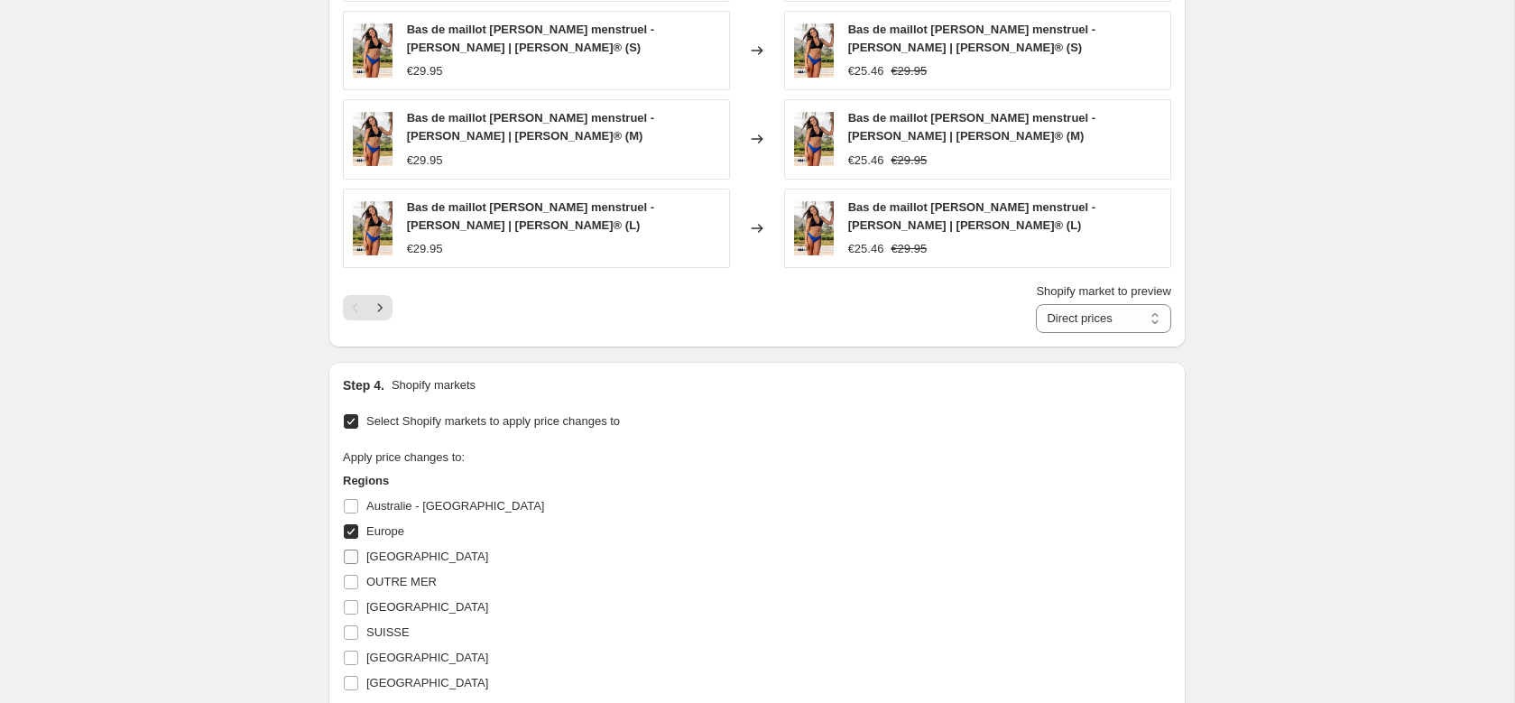
click at [388, 559] on span "France" at bounding box center [427, 557] width 122 height 14
click at [358, 559] on input "France" at bounding box center [351, 557] width 14 height 14
checkbox input "true"
drag, startPoint x: 384, startPoint y: 530, endPoint x: 408, endPoint y: 530, distance: 23.5
click at [384, 530] on span "Europe" at bounding box center [385, 531] width 38 height 14
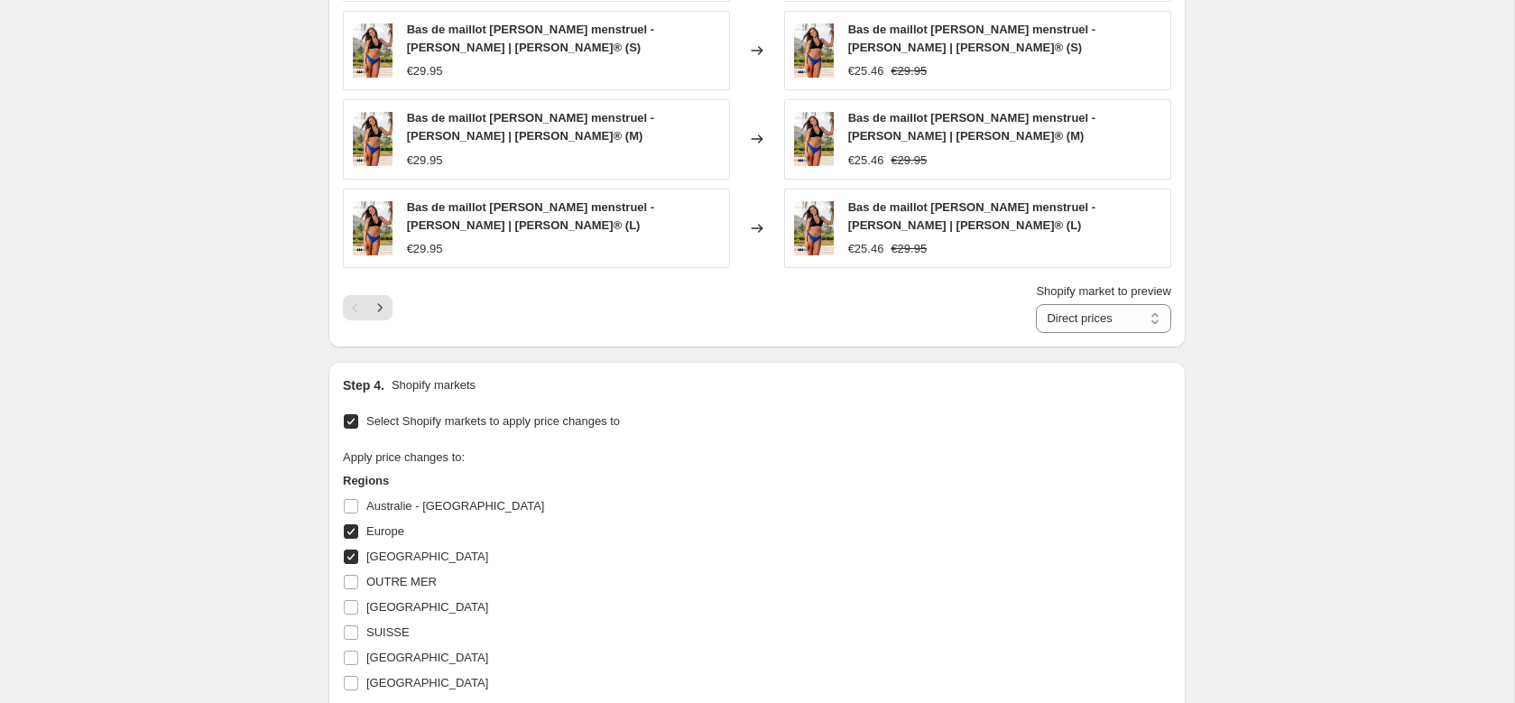
click at [358, 530] on input "Europe" at bounding box center [351, 531] width 14 height 14
checkbox input "false"
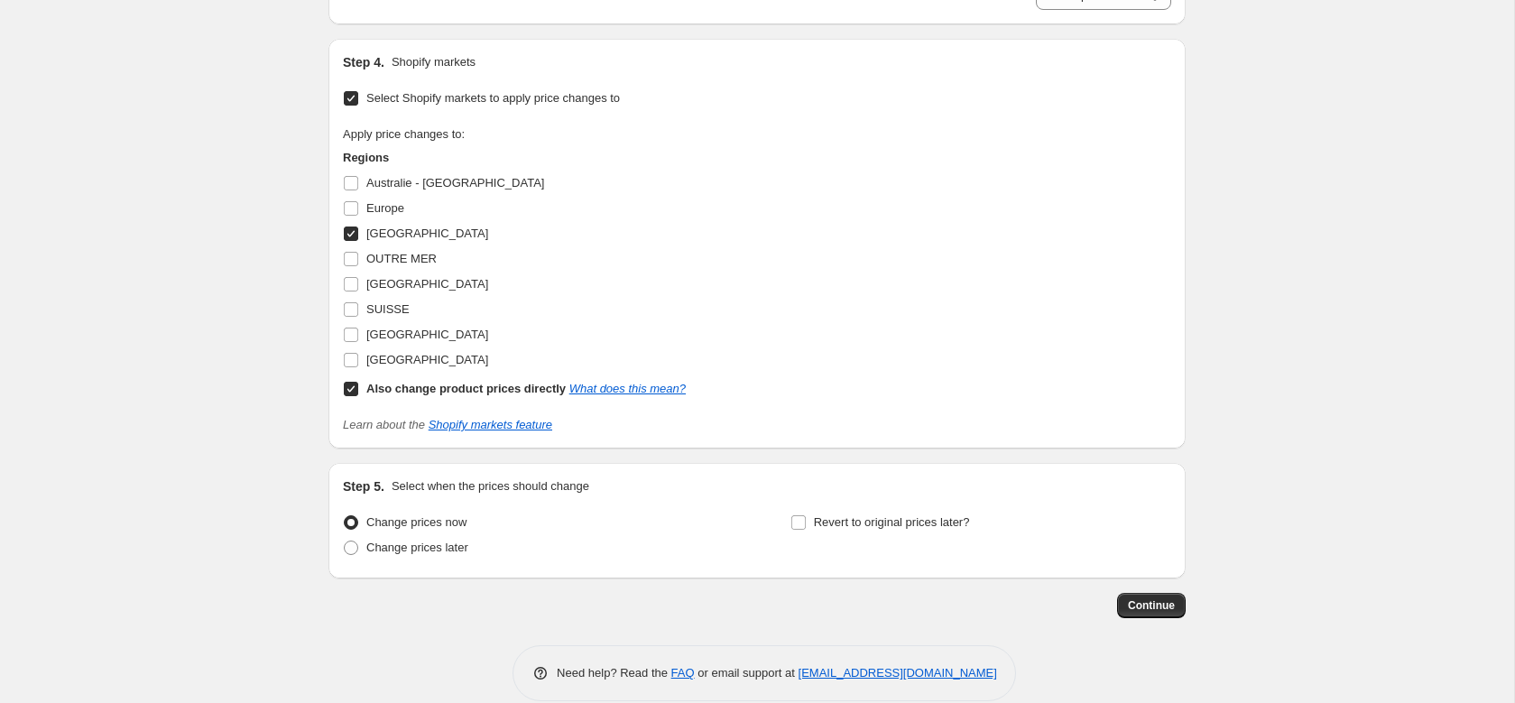
scroll to position [1634, 0]
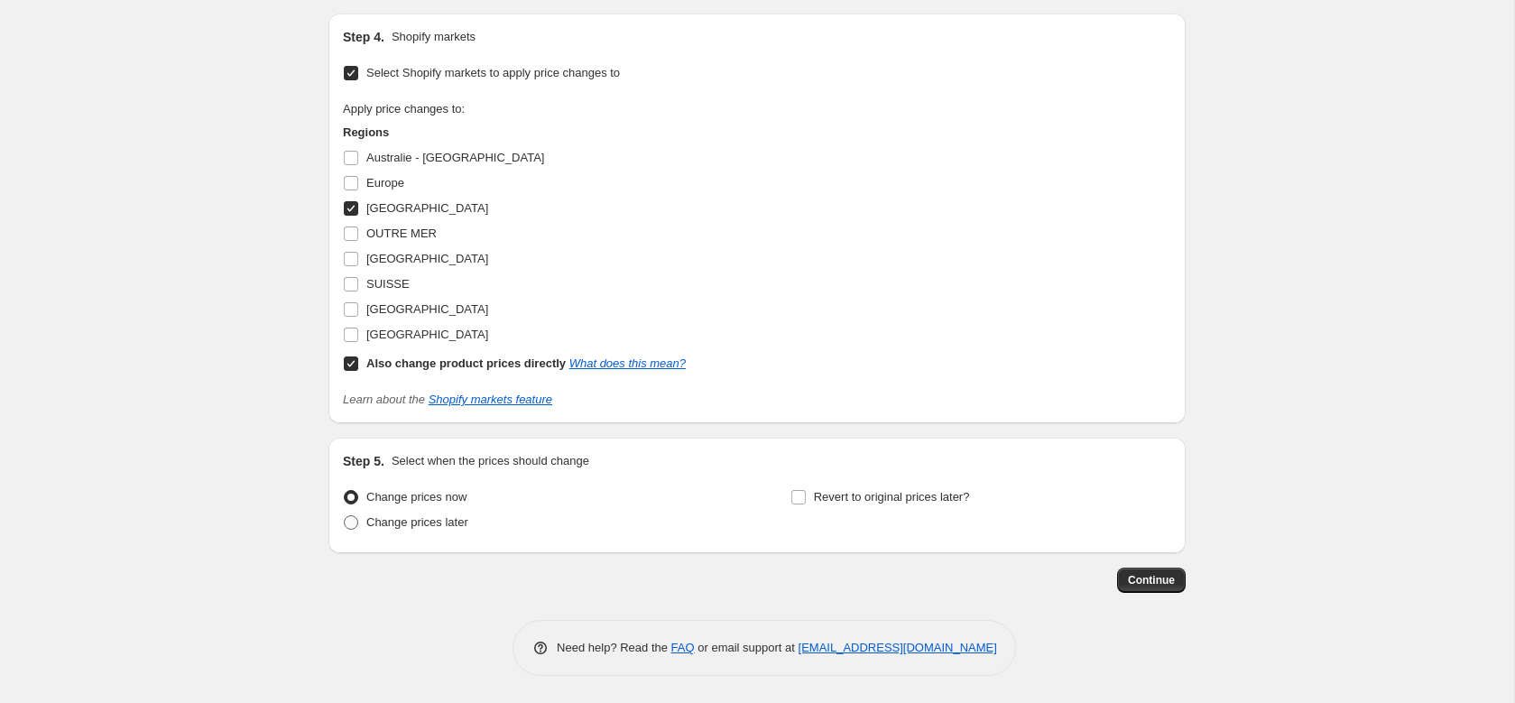
click at [440, 528] on span "Change prices later" at bounding box center [417, 522] width 102 height 14
click at [345, 516] on input "Change prices later" at bounding box center [344, 515] width 1 height 1
radio input "true"
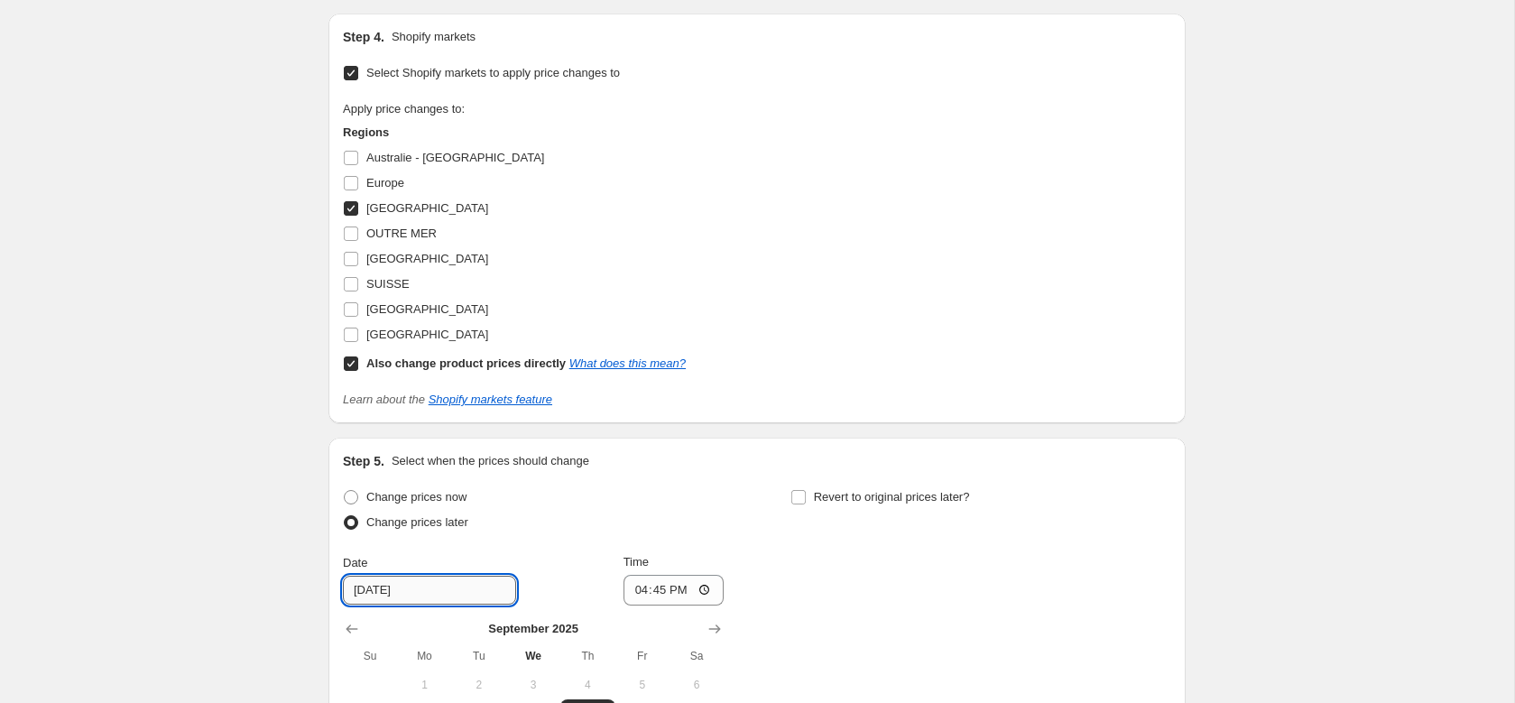
click at [415, 599] on input "9/11/2025" at bounding box center [429, 590] width 173 height 29
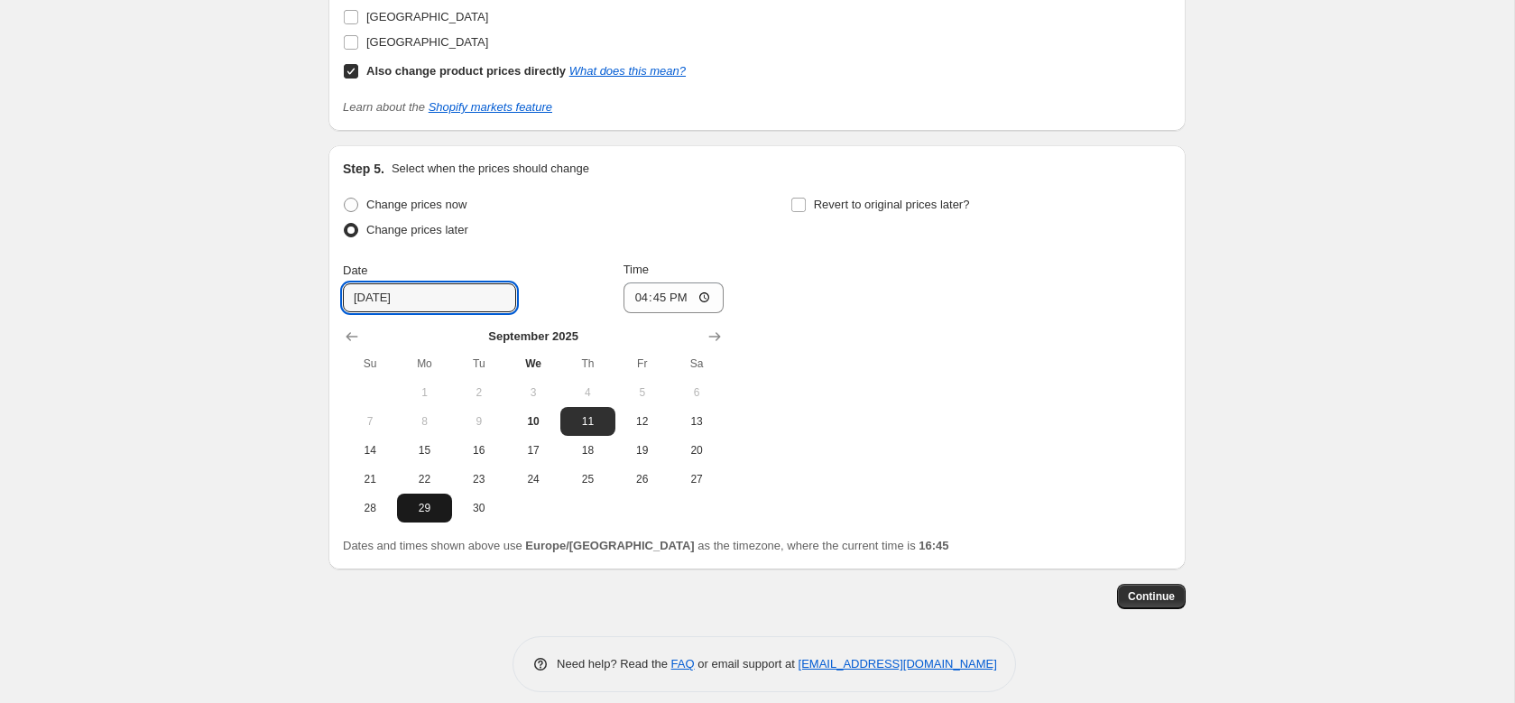
scroll to position [1943, 0]
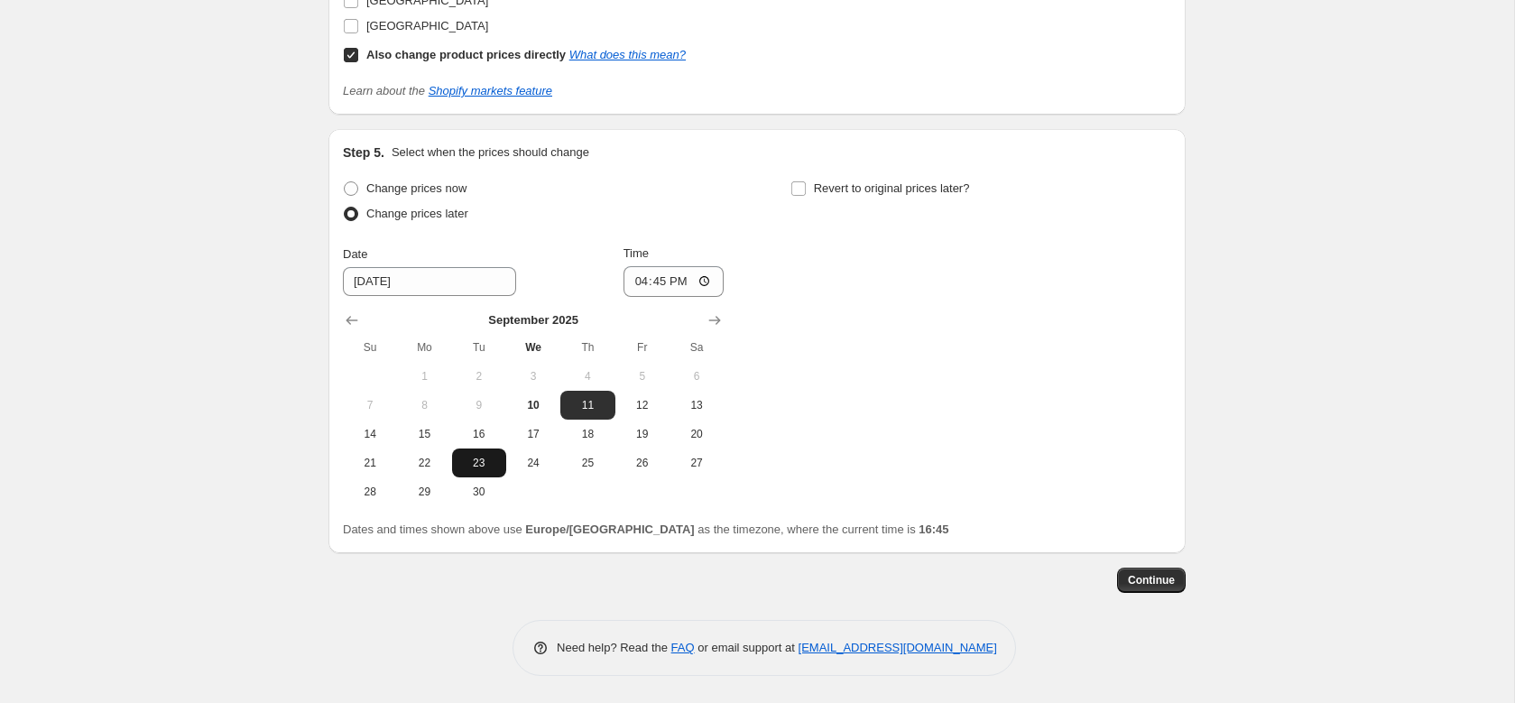
click at [456, 464] on button "23" at bounding box center [479, 463] width 54 height 29
type input "9/23/2025"
click at [848, 197] on span "Revert to original prices later?" at bounding box center [892, 189] width 156 height 18
click at [806, 196] on input "Revert to original prices later?" at bounding box center [798, 188] width 14 height 14
checkbox input "true"
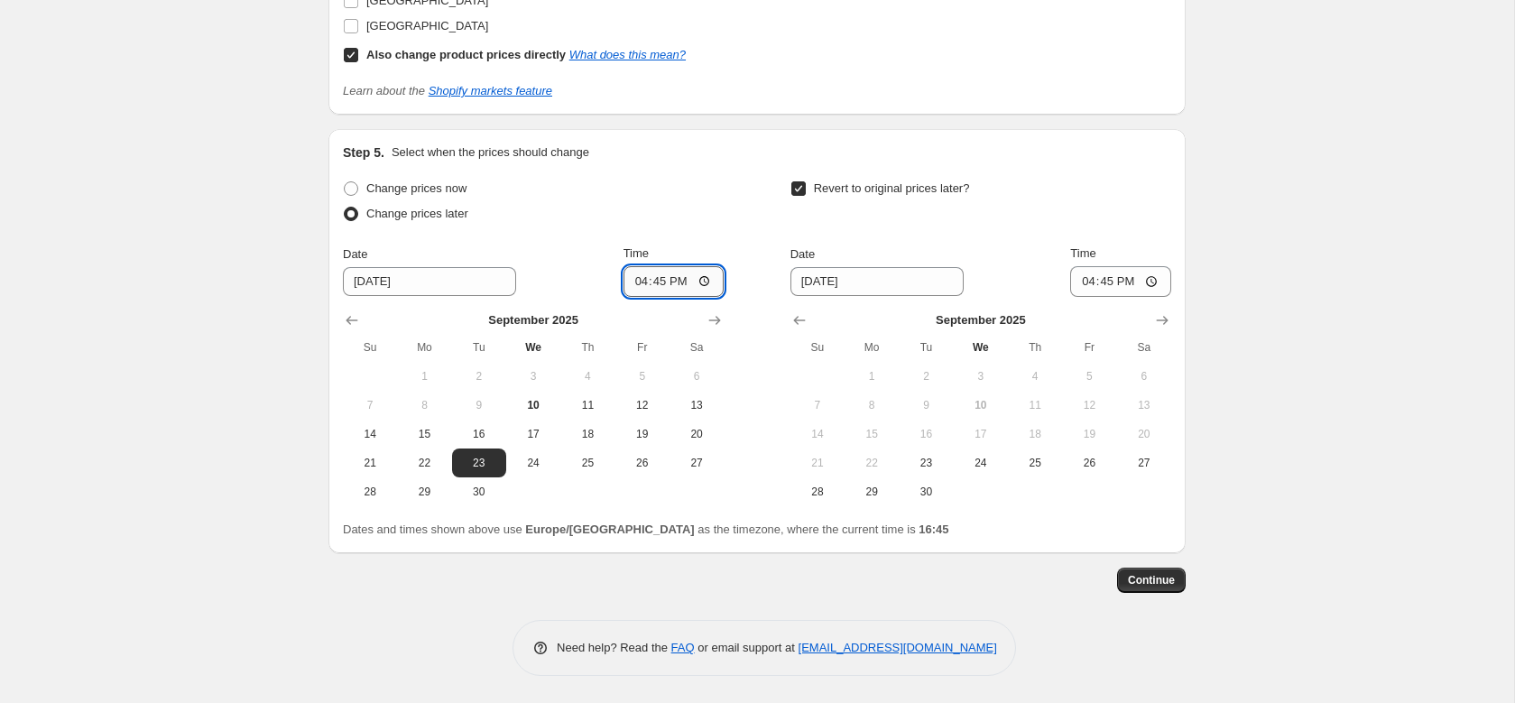
click at [659, 281] on input "16:45" at bounding box center [674, 281] width 101 height 31
type input "08:00"
drag, startPoint x: 850, startPoint y: 495, endPoint x: 895, endPoint y: 477, distance: 48.3
click at [853, 493] on button "29" at bounding box center [872, 491] width 54 height 29
type input "9/29/2025"
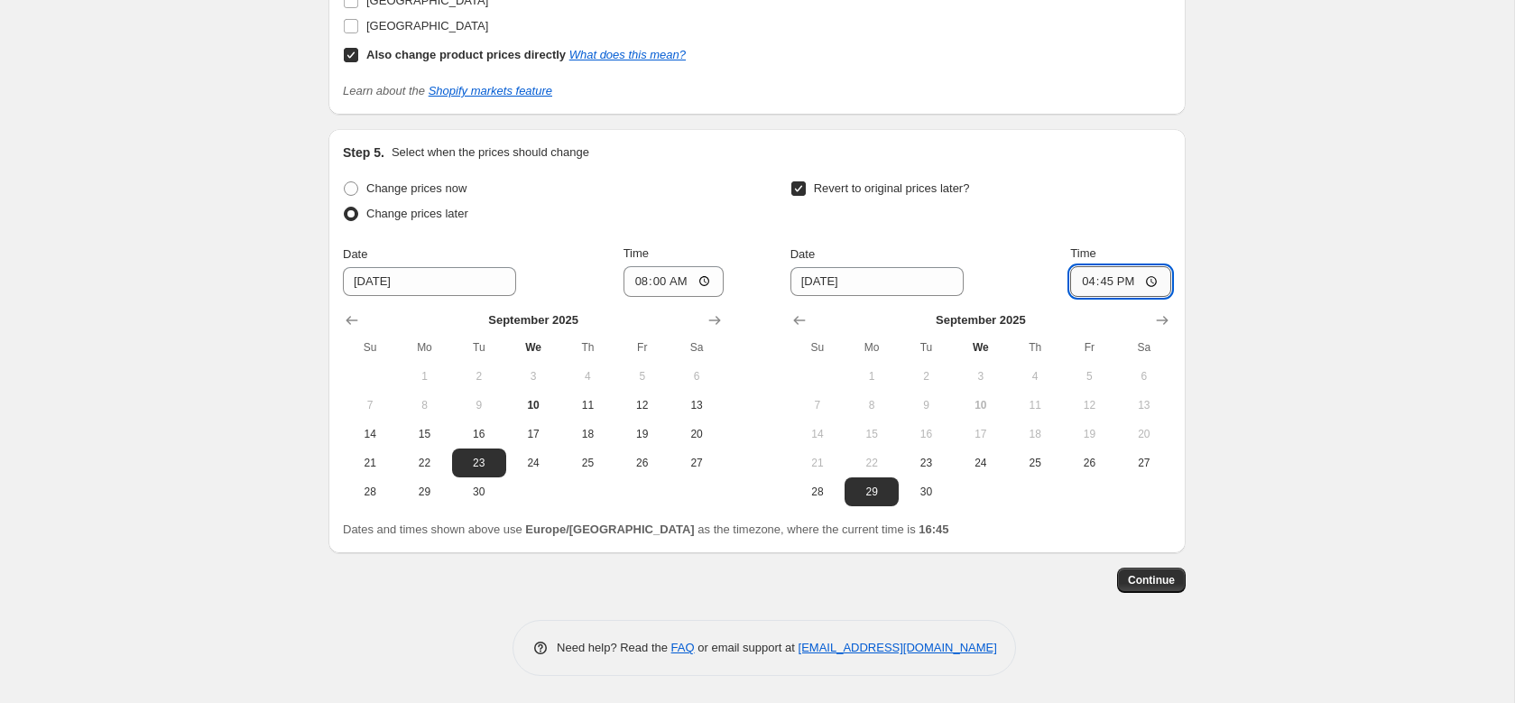
click at [1106, 276] on input "16:45" at bounding box center [1120, 281] width 101 height 31
type input "00:45"
click at [1111, 283] on input "03:59" at bounding box center [1120, 281] width 101 height 31
type input "23:59"
click at [1098, 197] on div "Revert to original prices later?" at bounding box center [981, 203] width 381 height 54
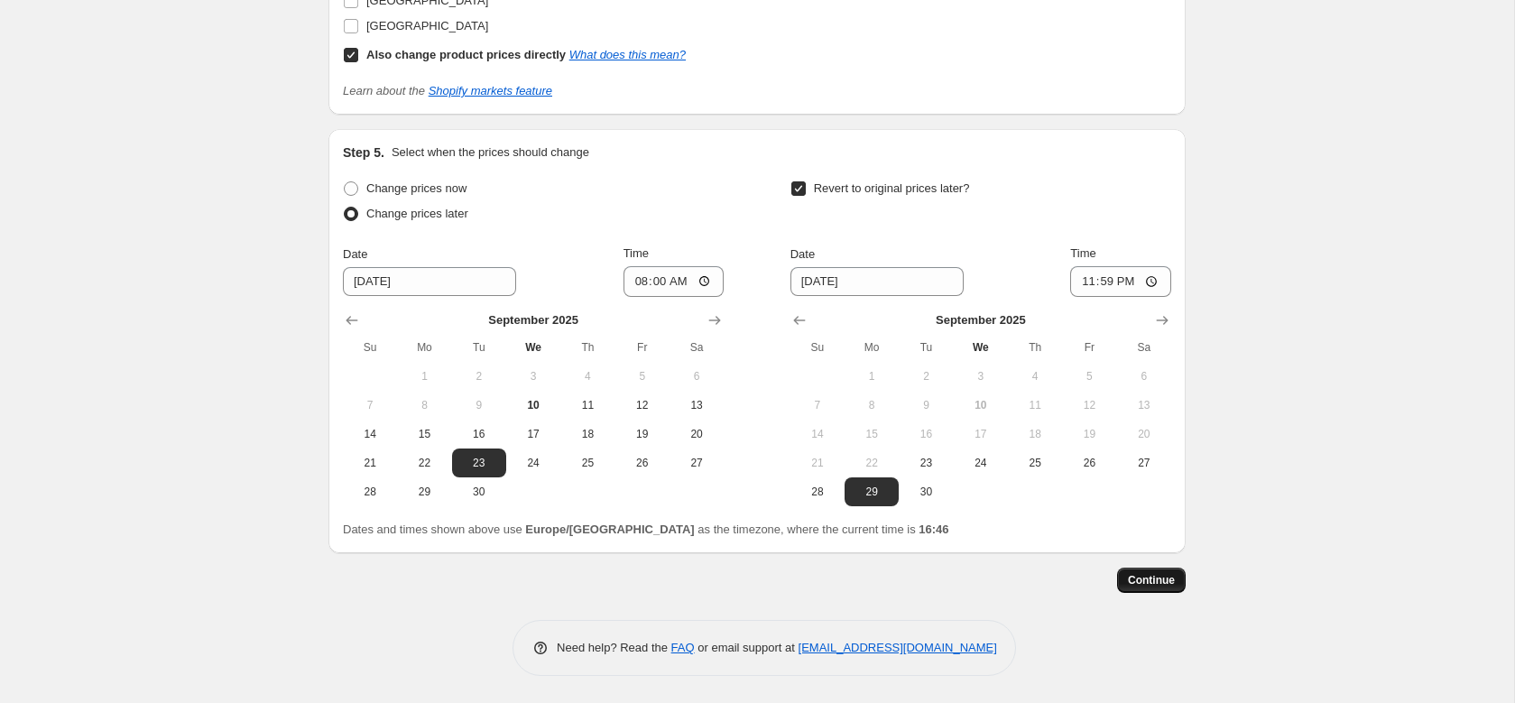
click at [1134, 571] on button "Continue" at bounding box center [1151, 580] width 69 height 25
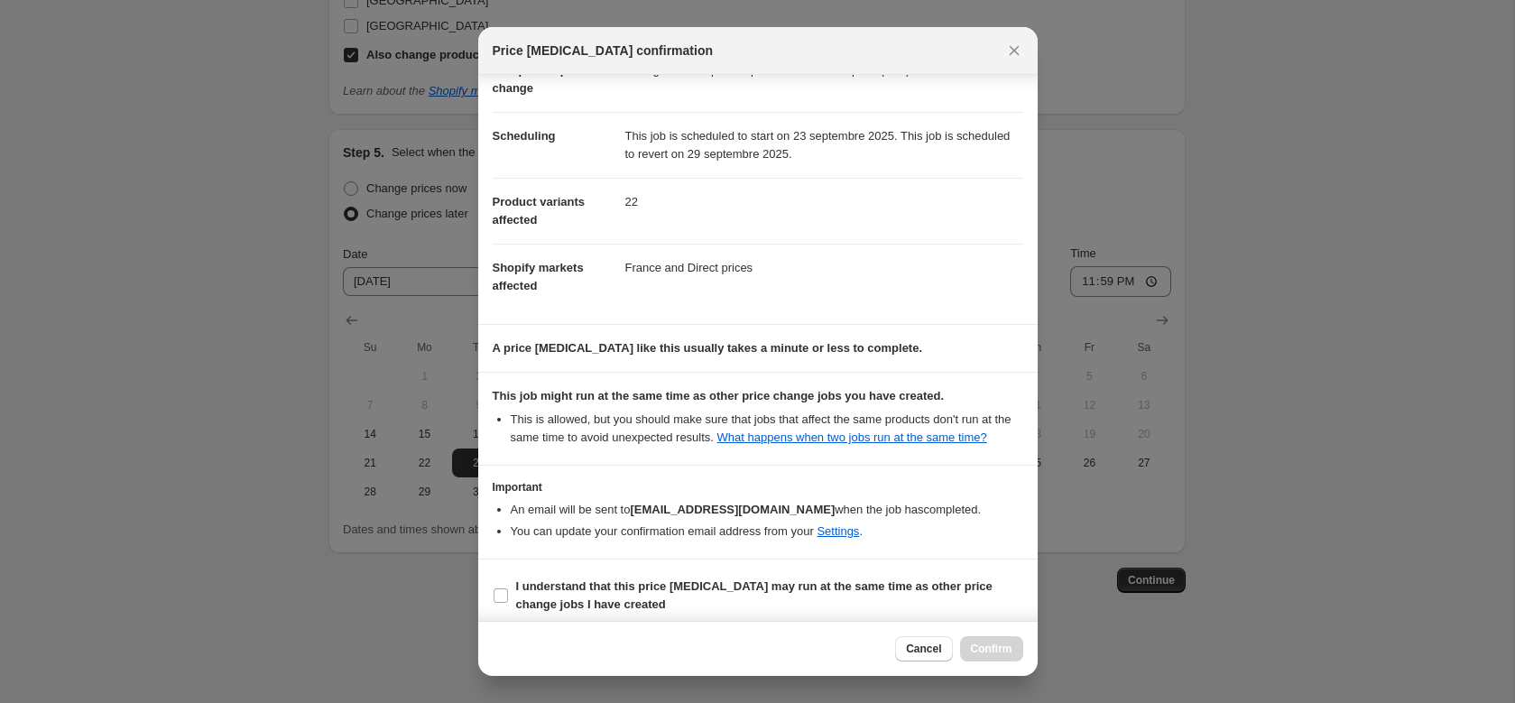
scroll to position [137, 0]
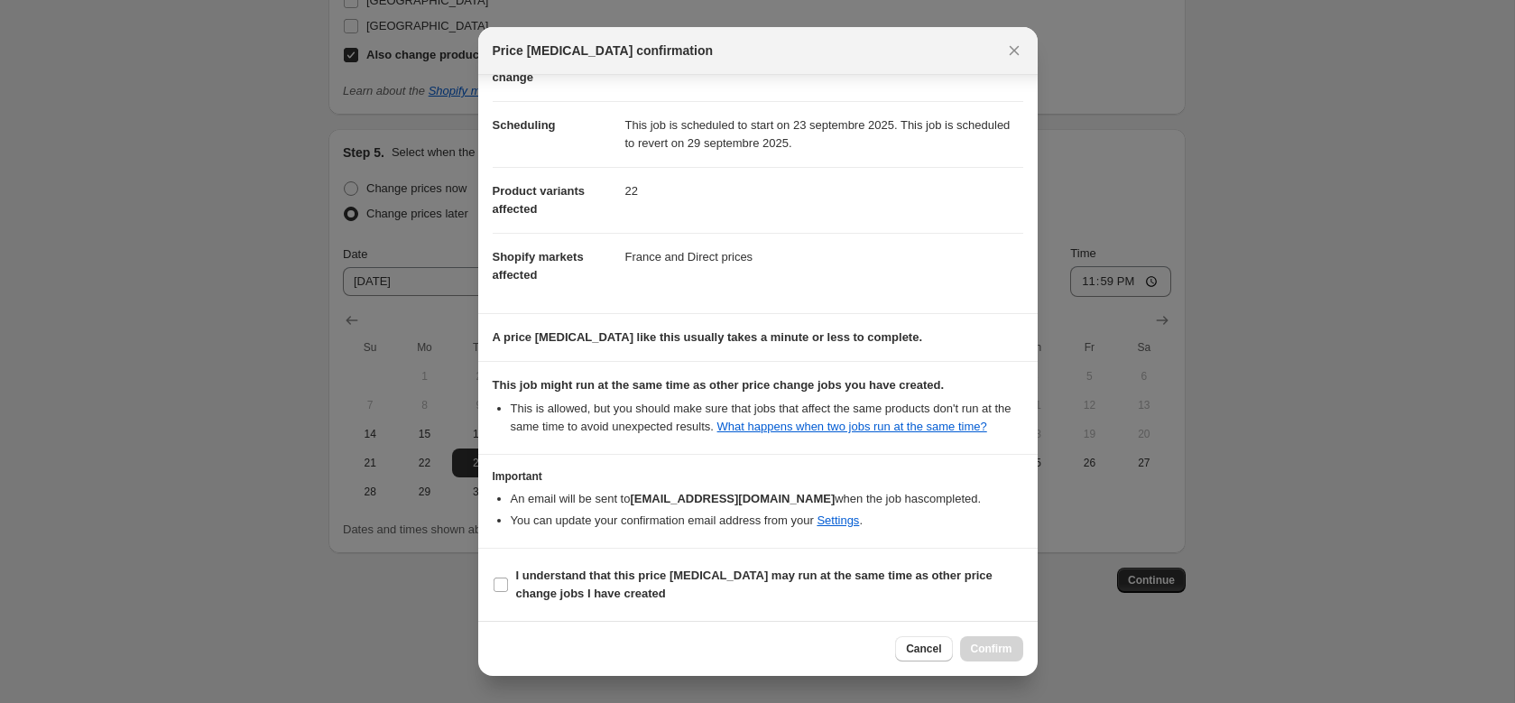
click at [695, 615] on section "I understand that this price change job may run at the same time as other price…" at bounding box center [758, 585] width 560 height 72
click at [706, 592] on span "I understand that this price change job may run at the same time as other price…" at bounding box center [769, 585] width 507 height 36
click at [508, 592] on input "I understand that this price change job may run at the same time as other price…" at bounding box center [501, 585] width 14 height 14
checkbox input "true"
click at [992, 644] on span "Confirm" at bounding box center [992, 649] width 42 height 14
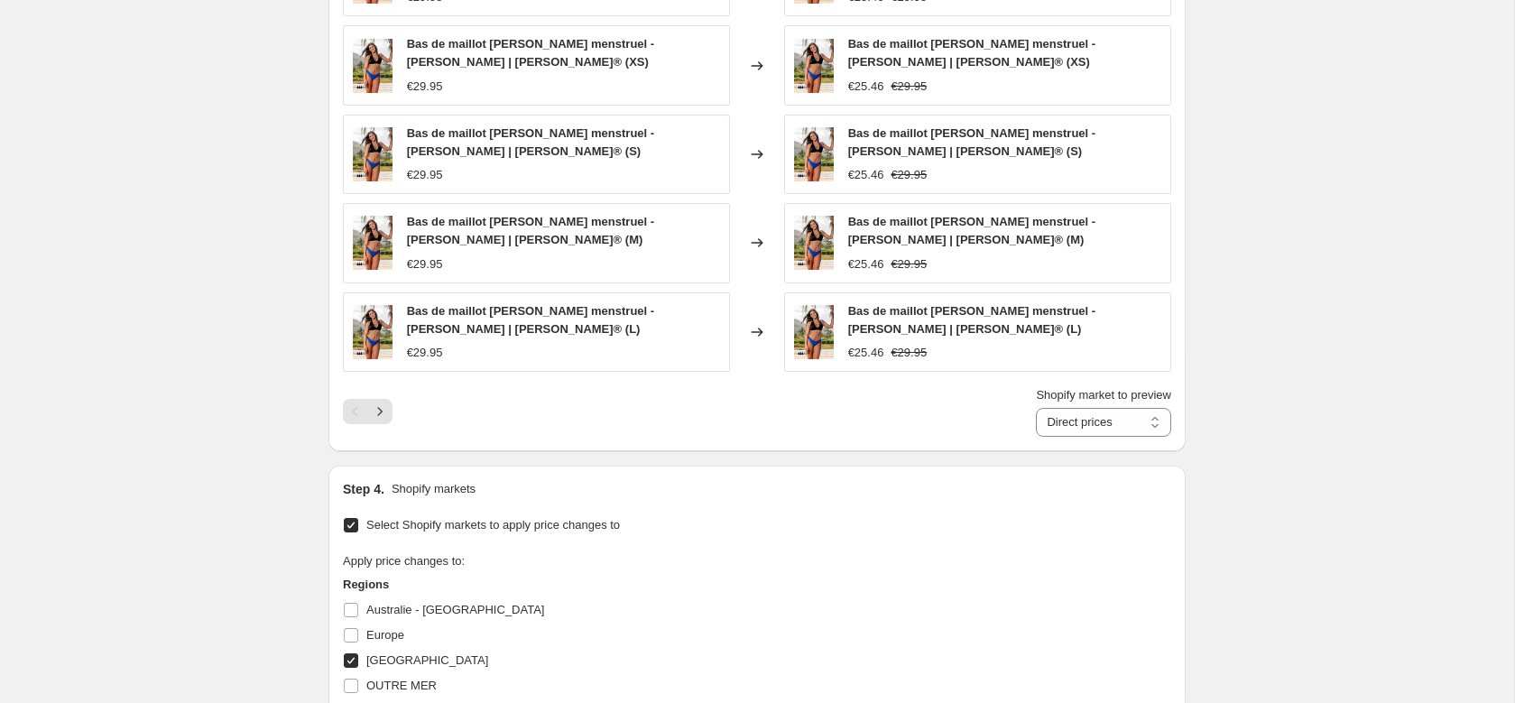
scroll to position [1232, 0]
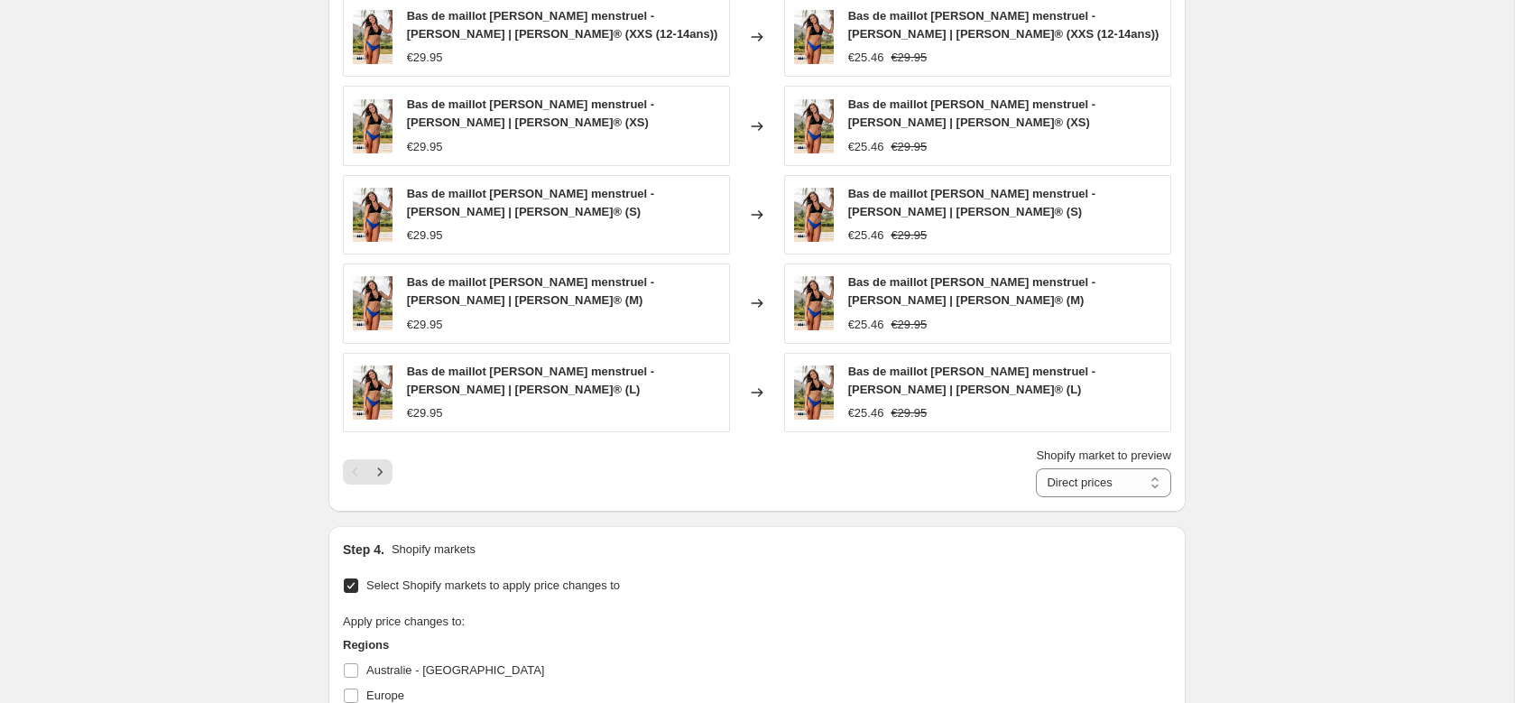
click at [384, 465] on icon "Next" at bounding box center [380, 472] width 18 height 18
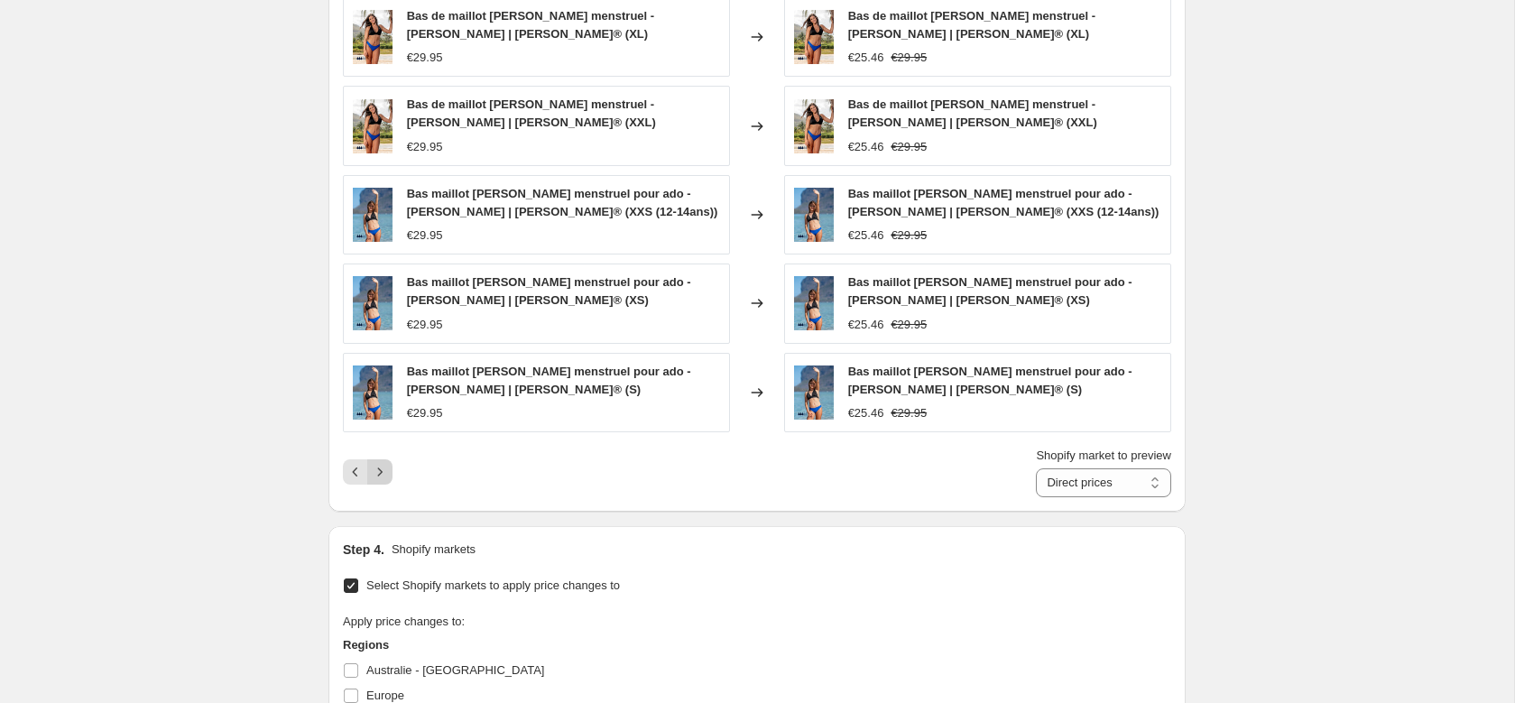
click at [384, 467] on icon "Next" at bounding box center [380, 472] width 18 height 18
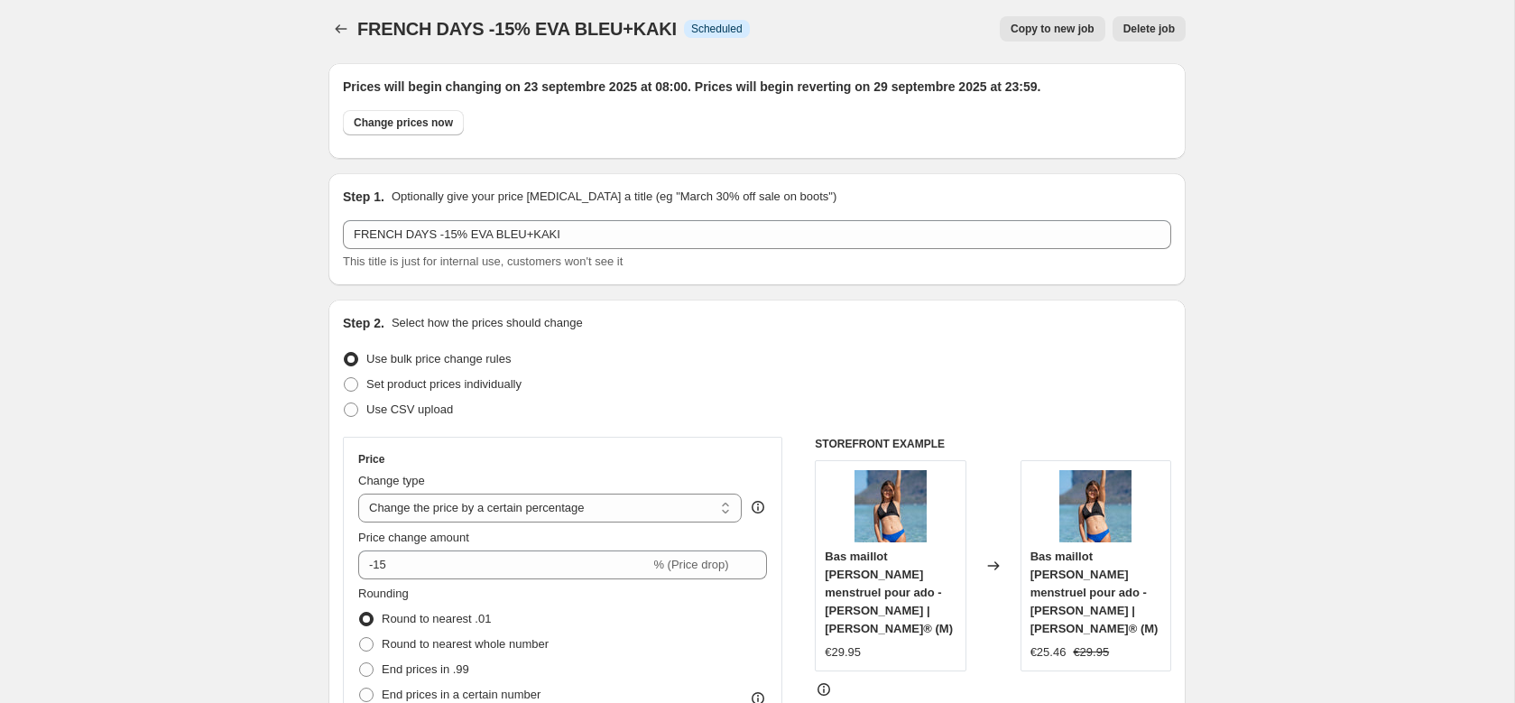
scroll to position [0, 0]
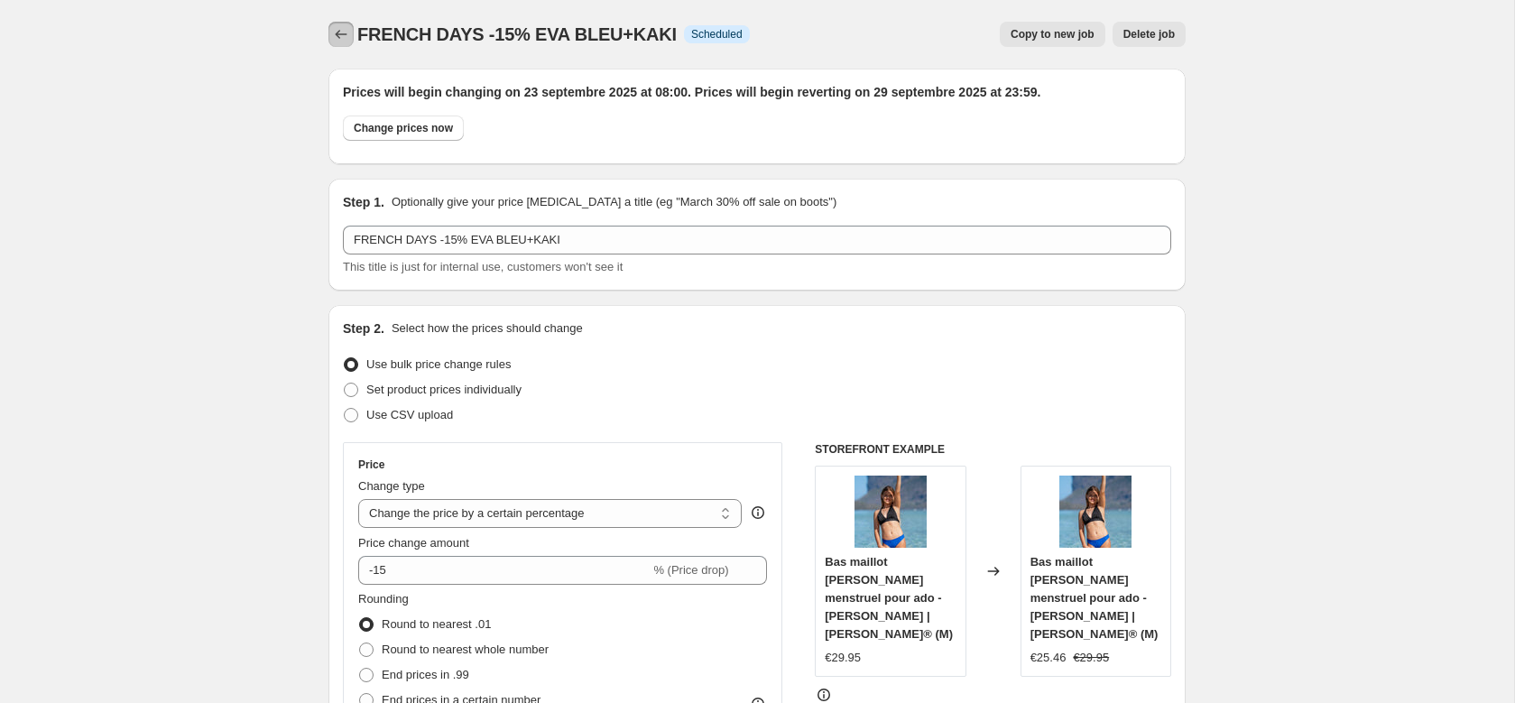
click at [347, 33] on icon "Price change jobs" at bounding box center [341, 34] width 18 height 18
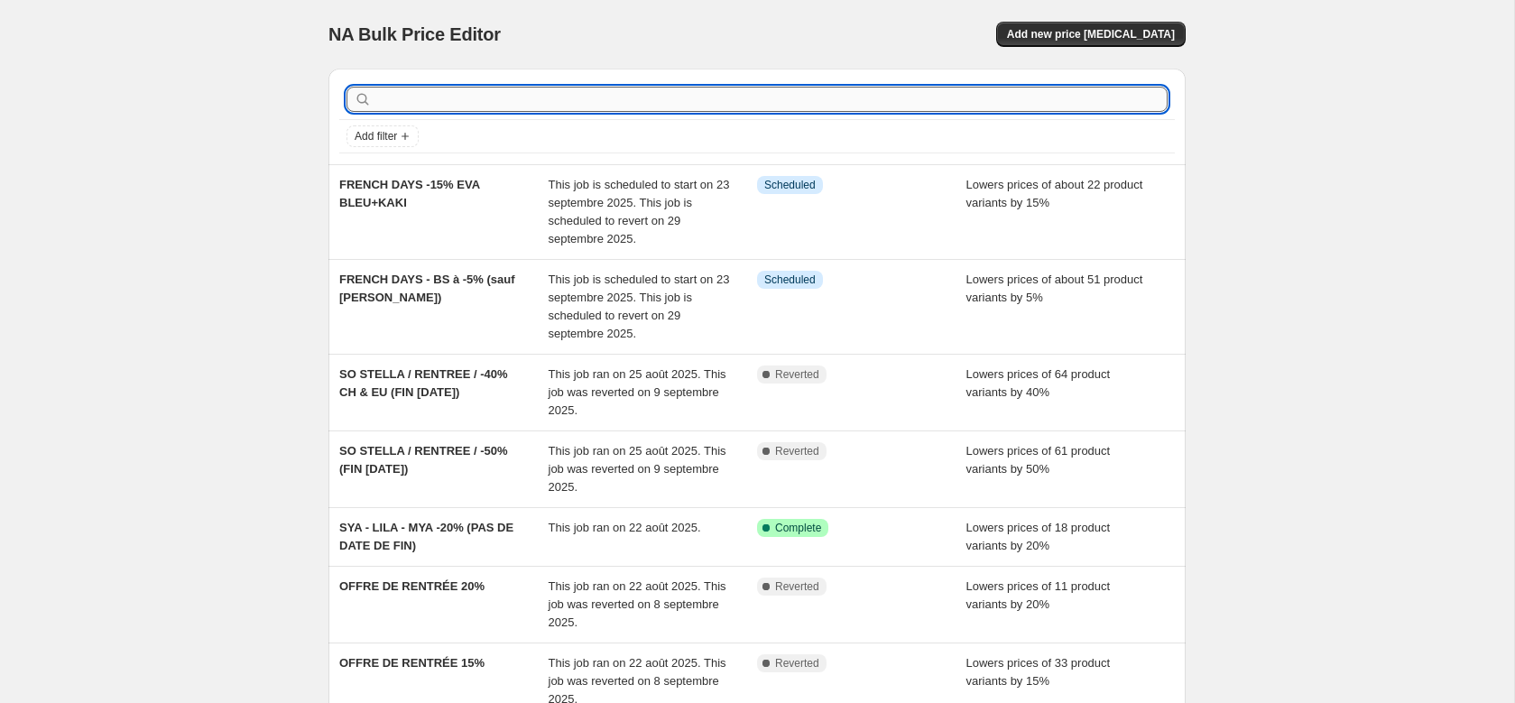
click at [531, 89] on input "text" at bounding box center [771, 99] width 792 height 25
type input "FRENCH DAYS"
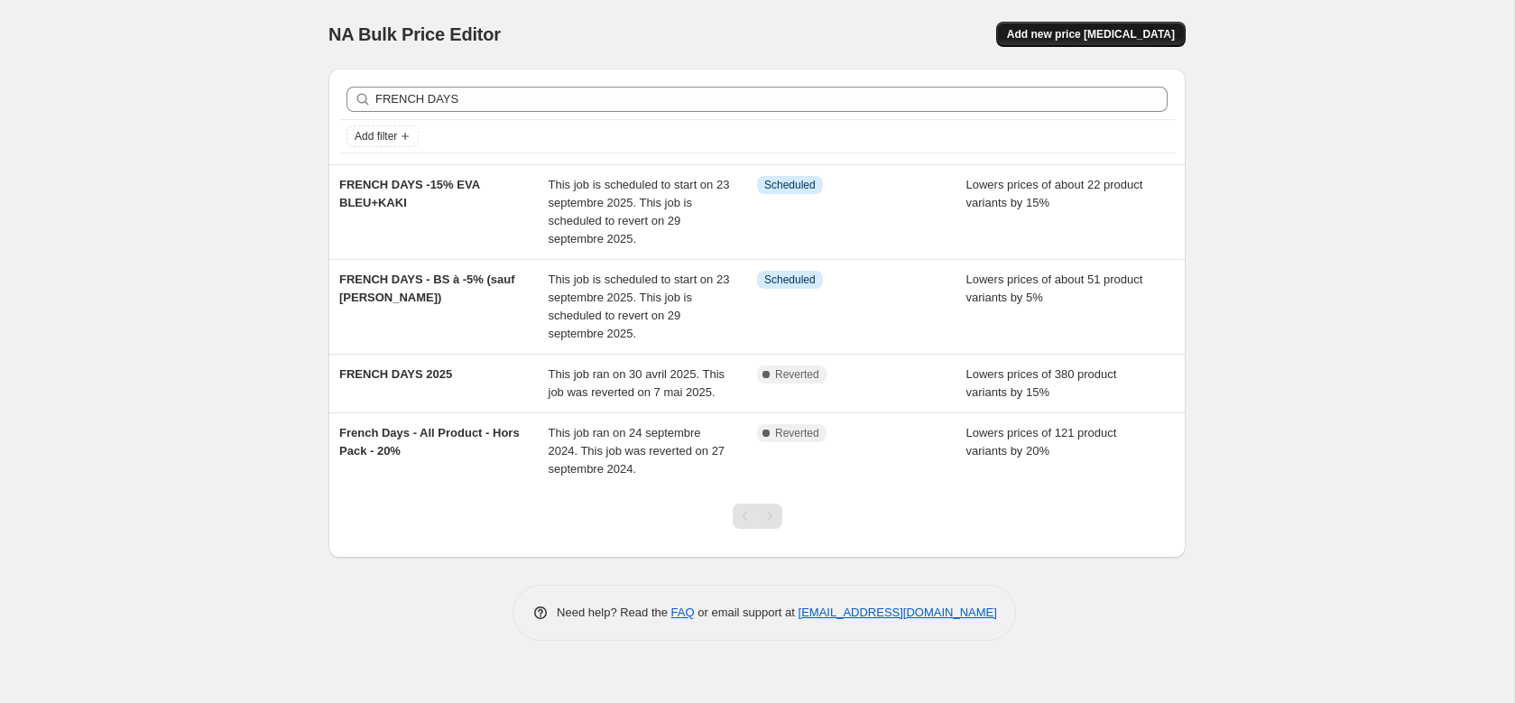
click at [1075, 42] on button "Add new price [MEDICAL_DATA]" at bounding box center [1091, 34] width 190 height 25
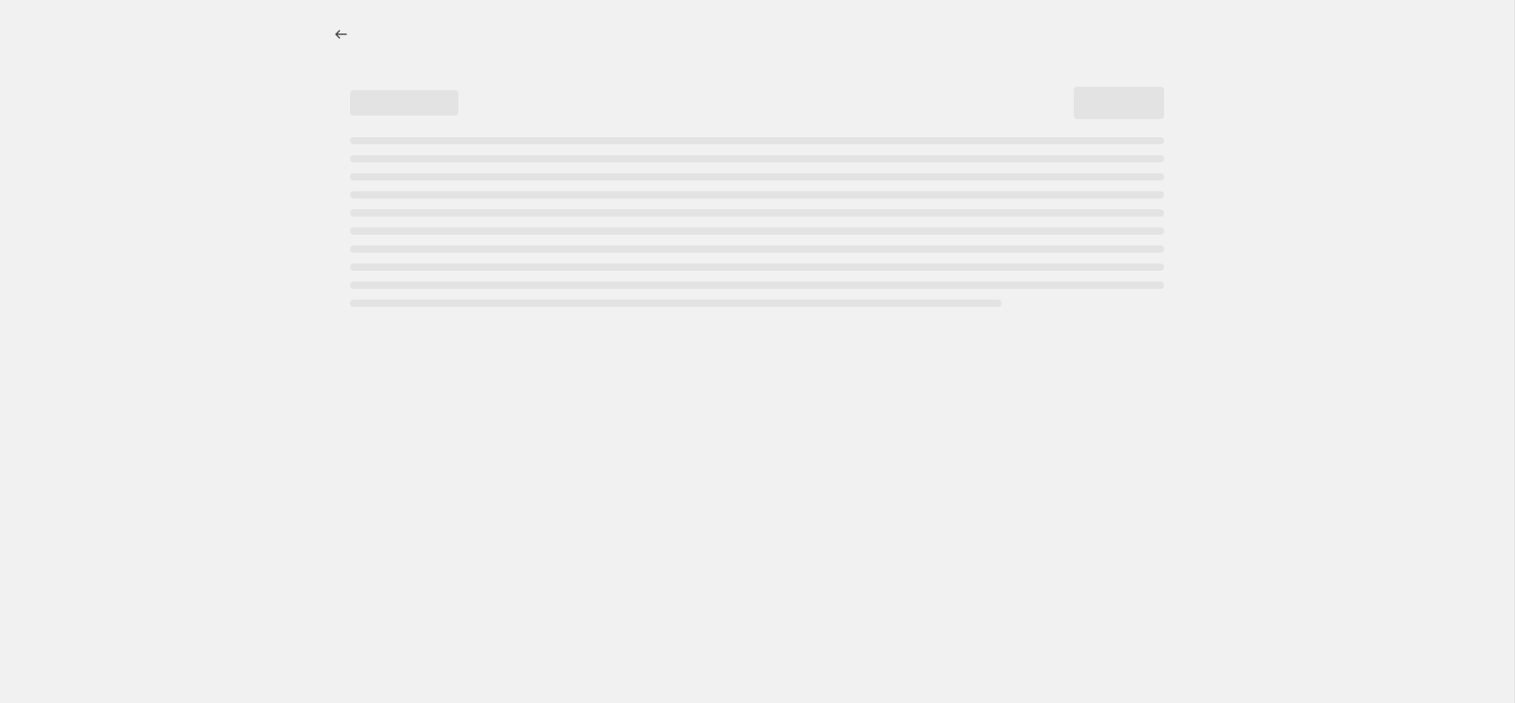
select select "percentage"
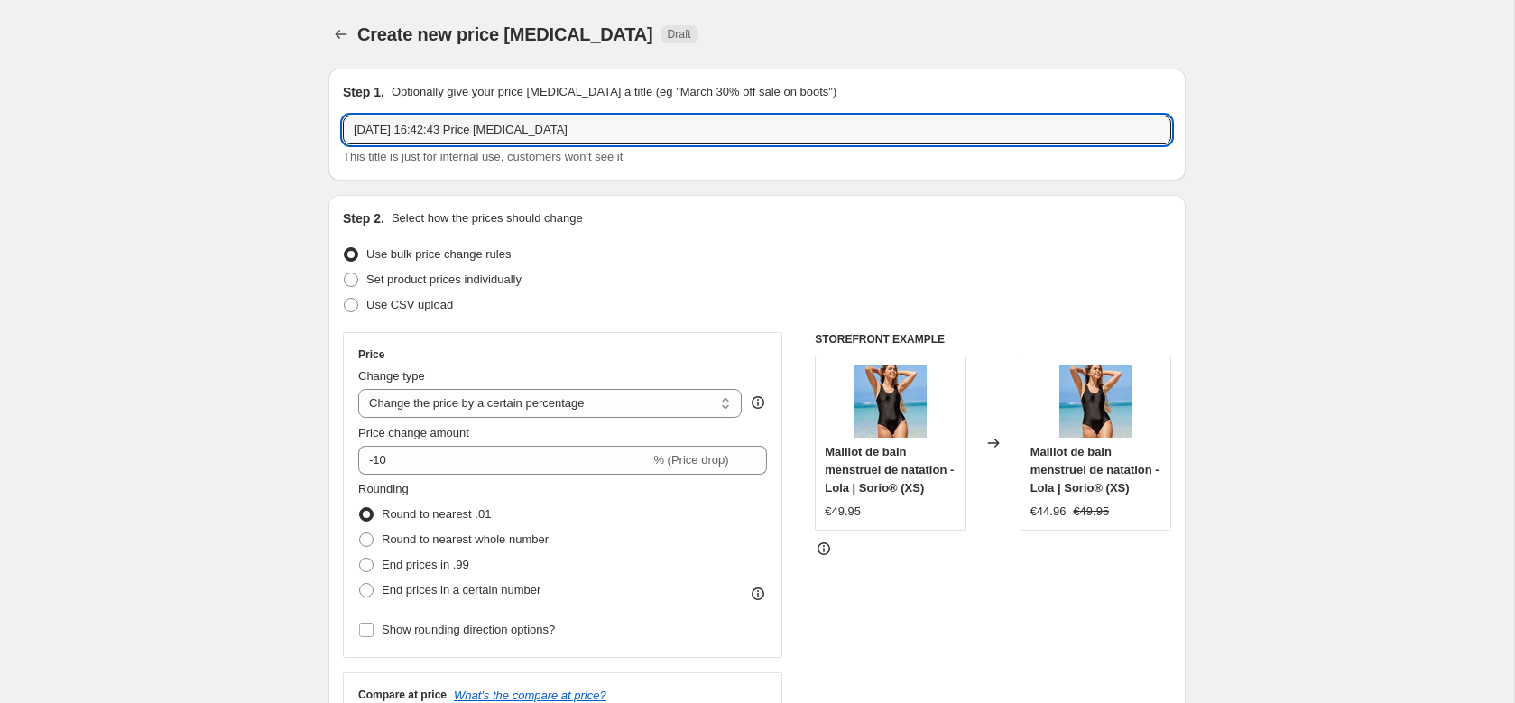
drag, startPoint x: 643, startPoint y: 117, endPoint x: 224, endPoint y: 129, distance: 419.8
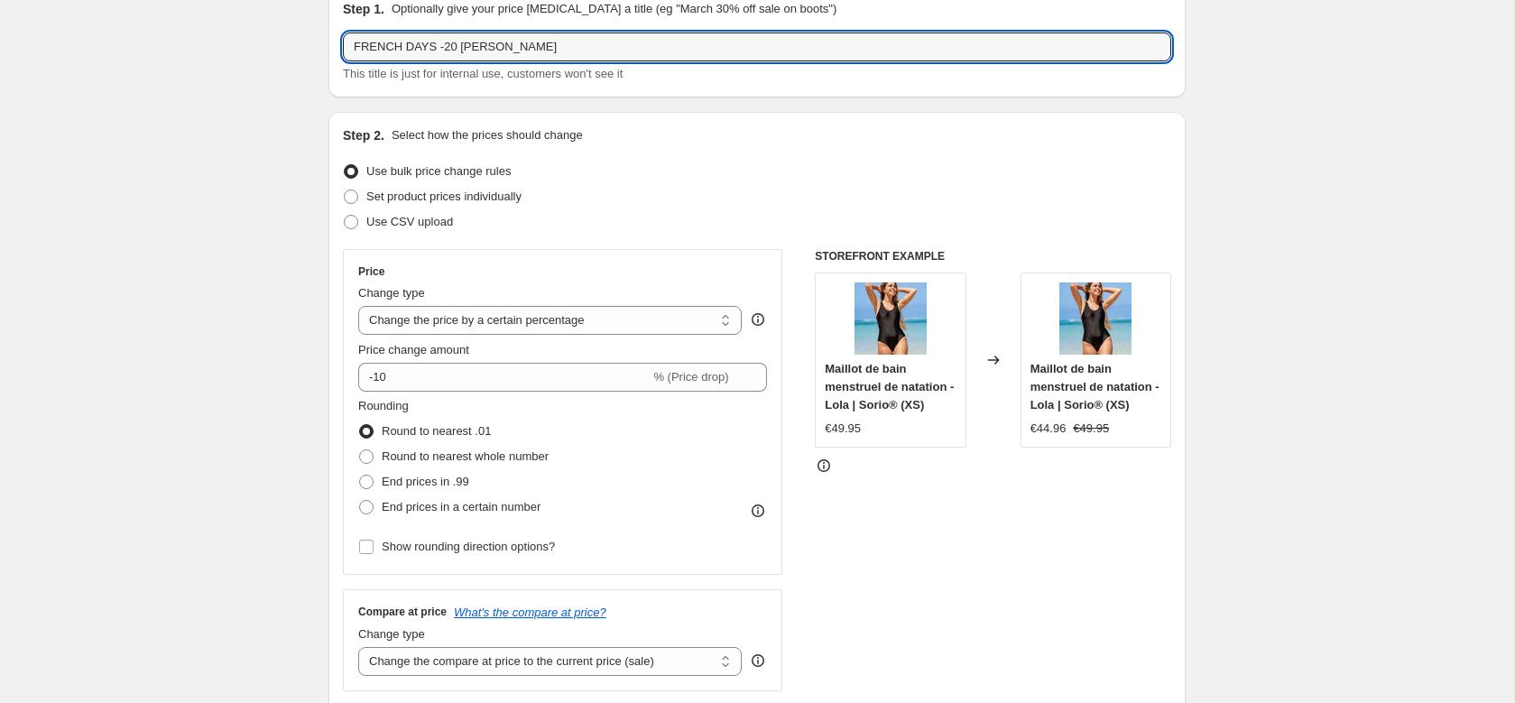
scroll to position [123, 0]
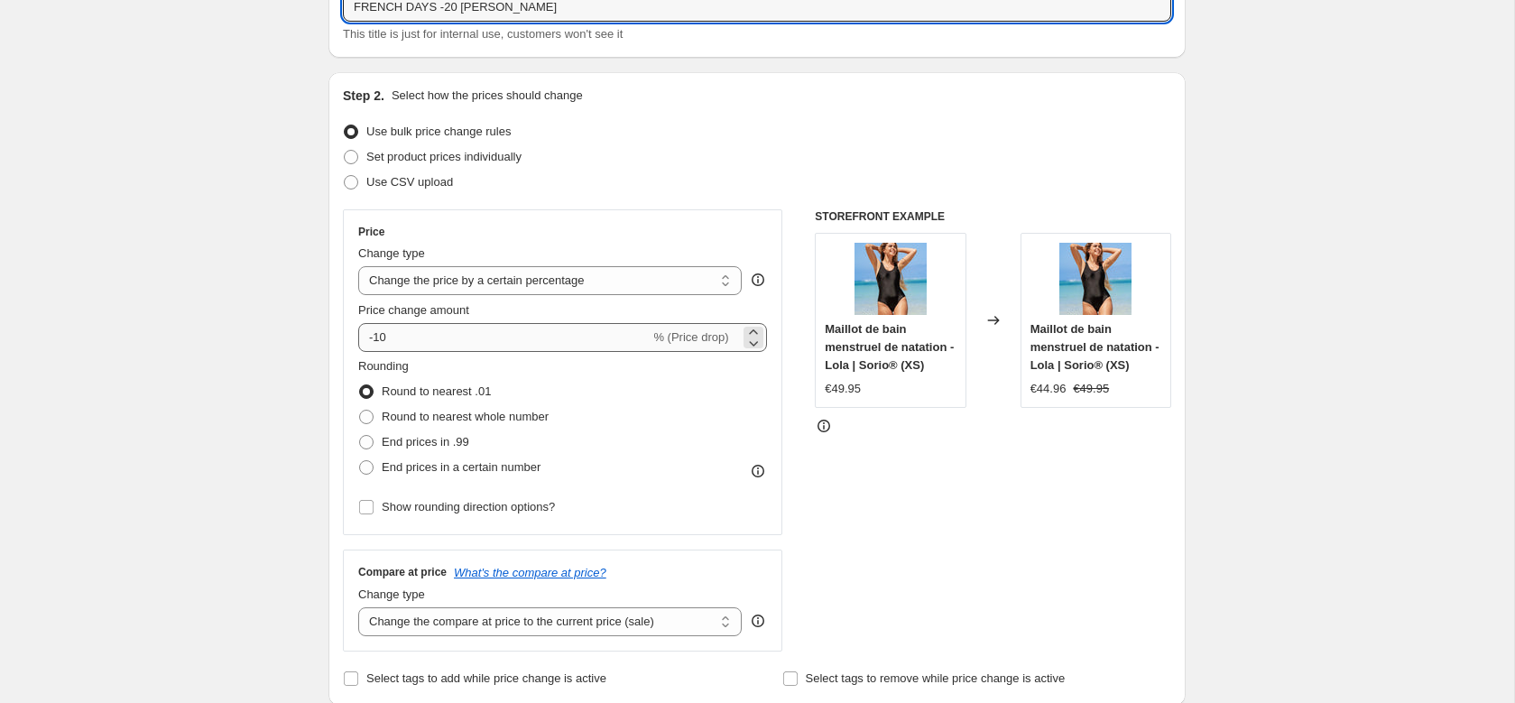
type input "FRENCH DAYS -20 EVA VERT"
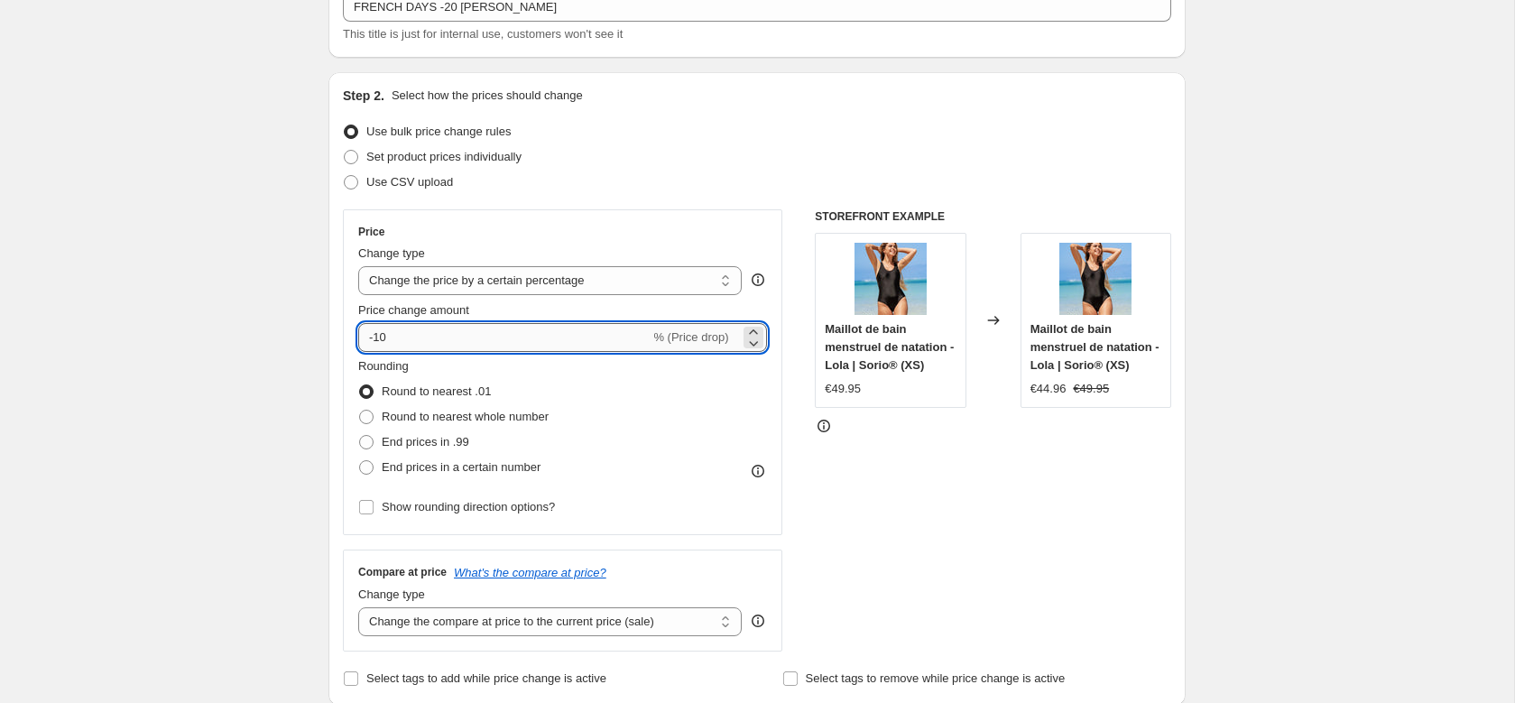
drag, startPoint x: 412, startPoint y: 339, endPoint x: 377, endPoint y: 343, distance: 35.4
click at [375, 343] on input "-10" at bounding box center [503, 337] width 291 height 29
type input "-20"
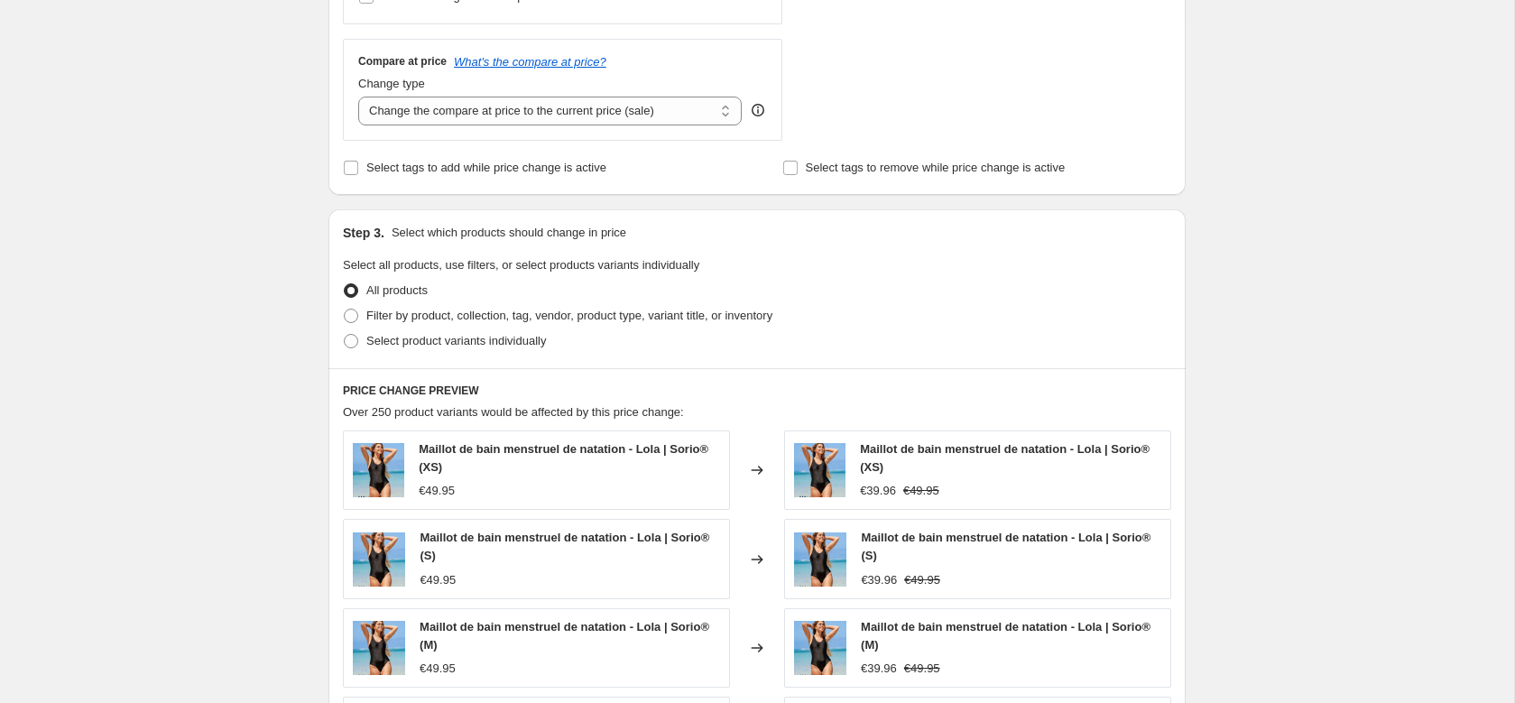
scroll to position [765, 0]
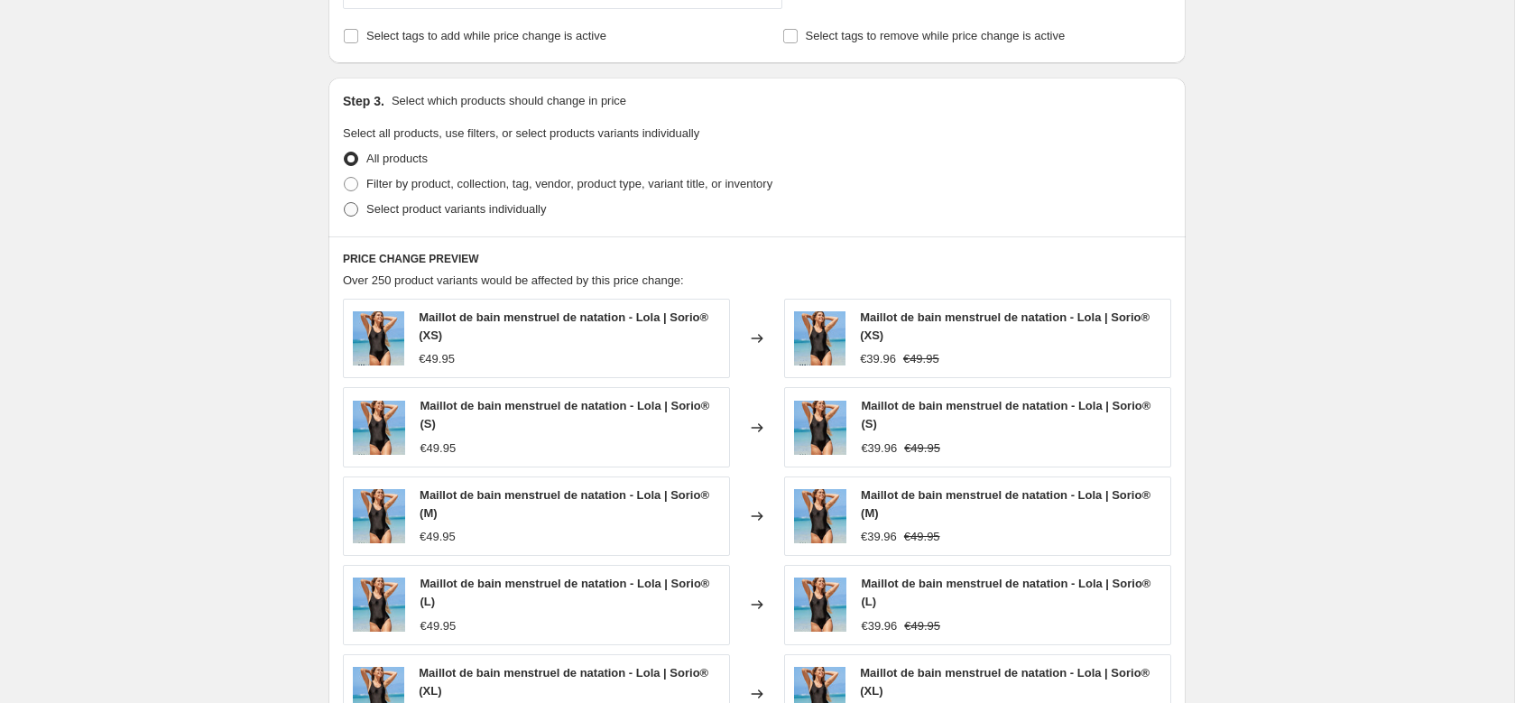
click at [485, 208] on span "Select product variants individually" at bounding box center [456, 209] width 180 height 14
click at [345, 203] on input "Select product variants individually" at bounding box center [344, 202] width 1 height 1
radio input "true"
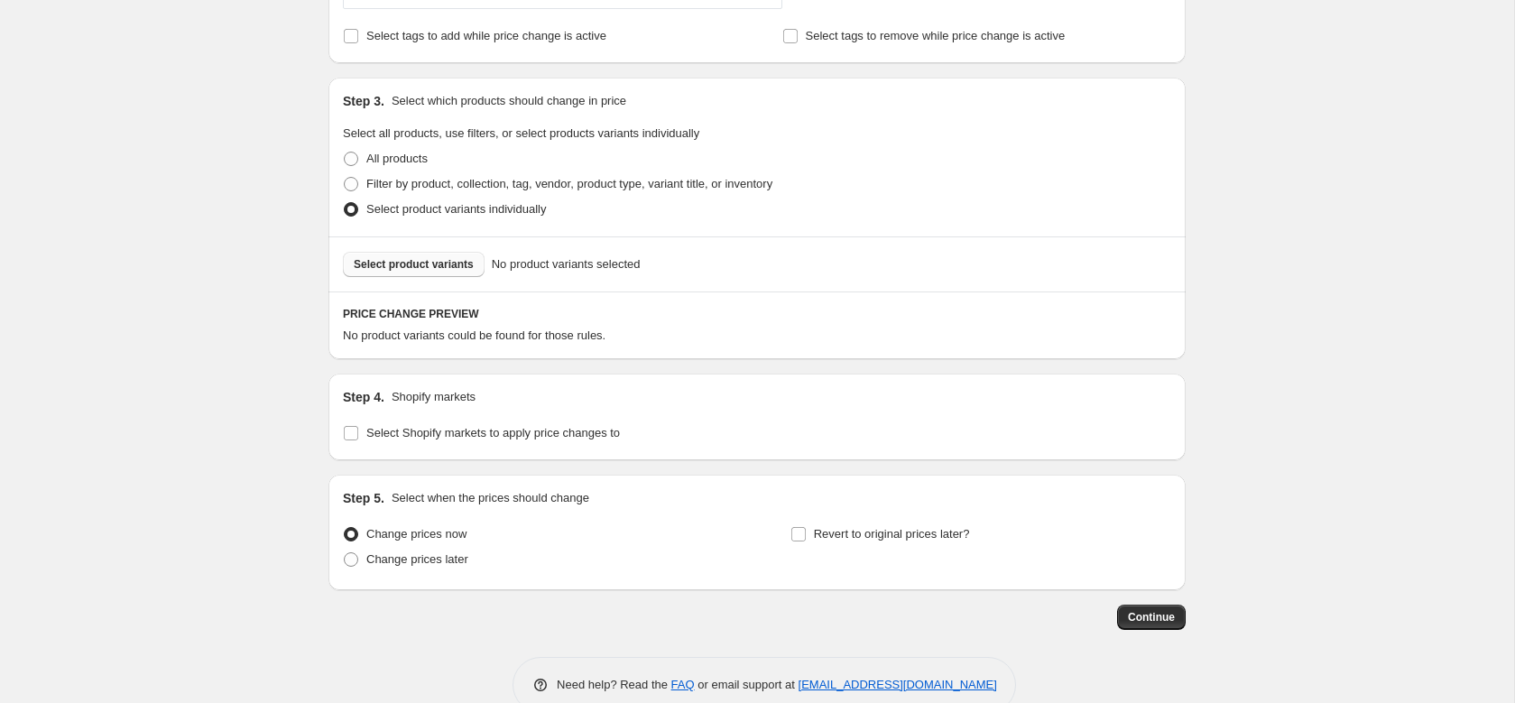
click at [428, 255] on button "Select product variants" at bounding box center [414, 264] width 142 height 25
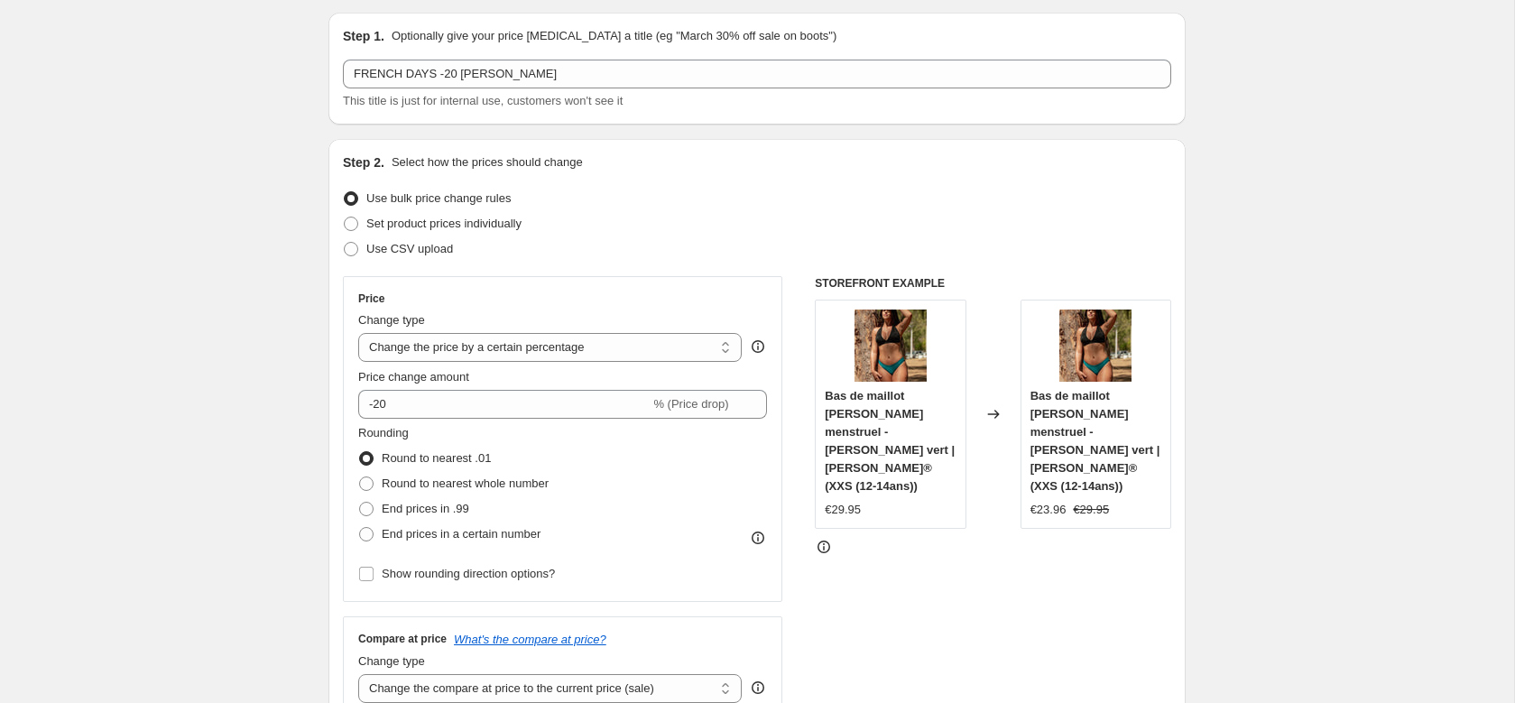
scroll to position [0, 0]
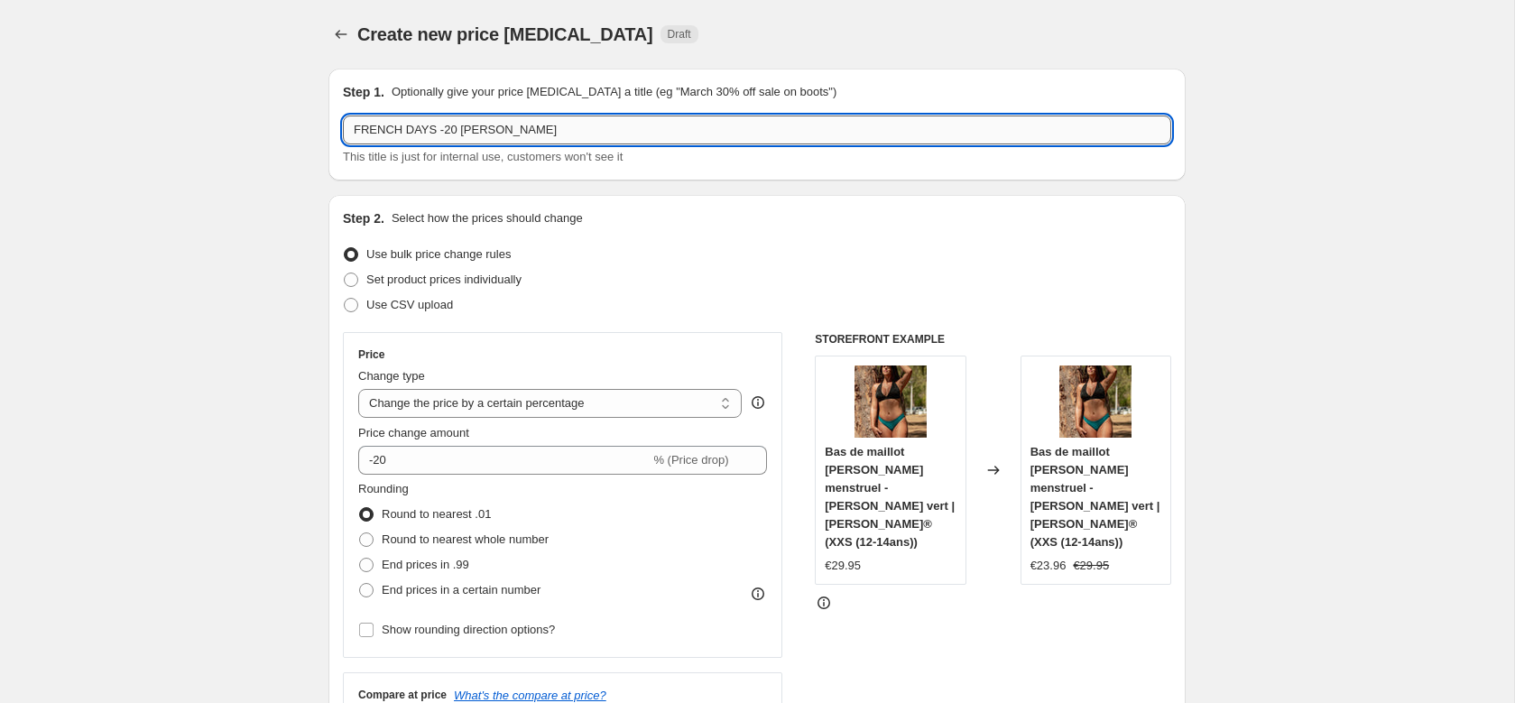
click at [456, 137] on input "FRENCH DAYS -20 EVA VERT" at bounding box center [757, 130] width 828 height 29
type input "FRENCH DAYS -20% [PERSON_NAME]"
click at [828, 248] on div "Use bulk price change rules" at bounding box center [757, 254] width 828 height 25
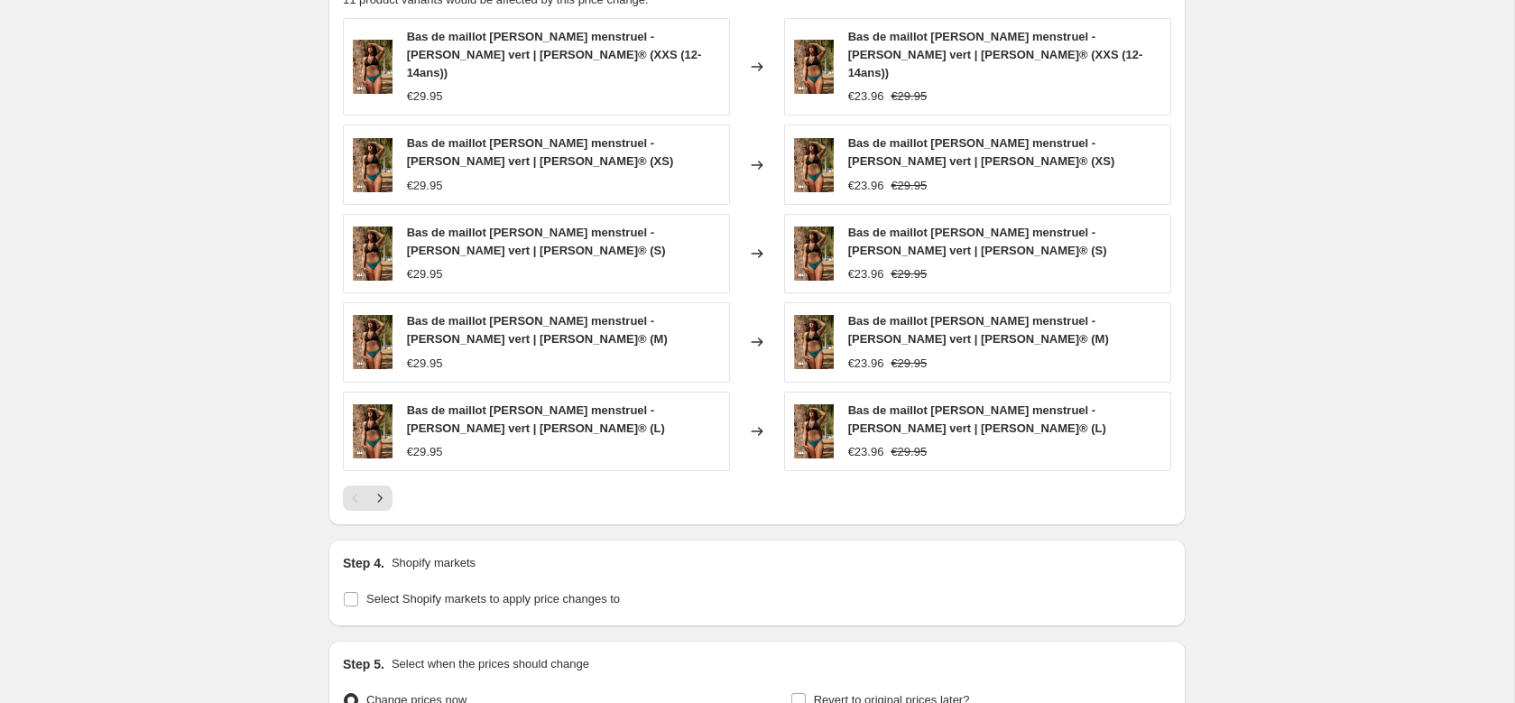
scroll to position [1286, 0]
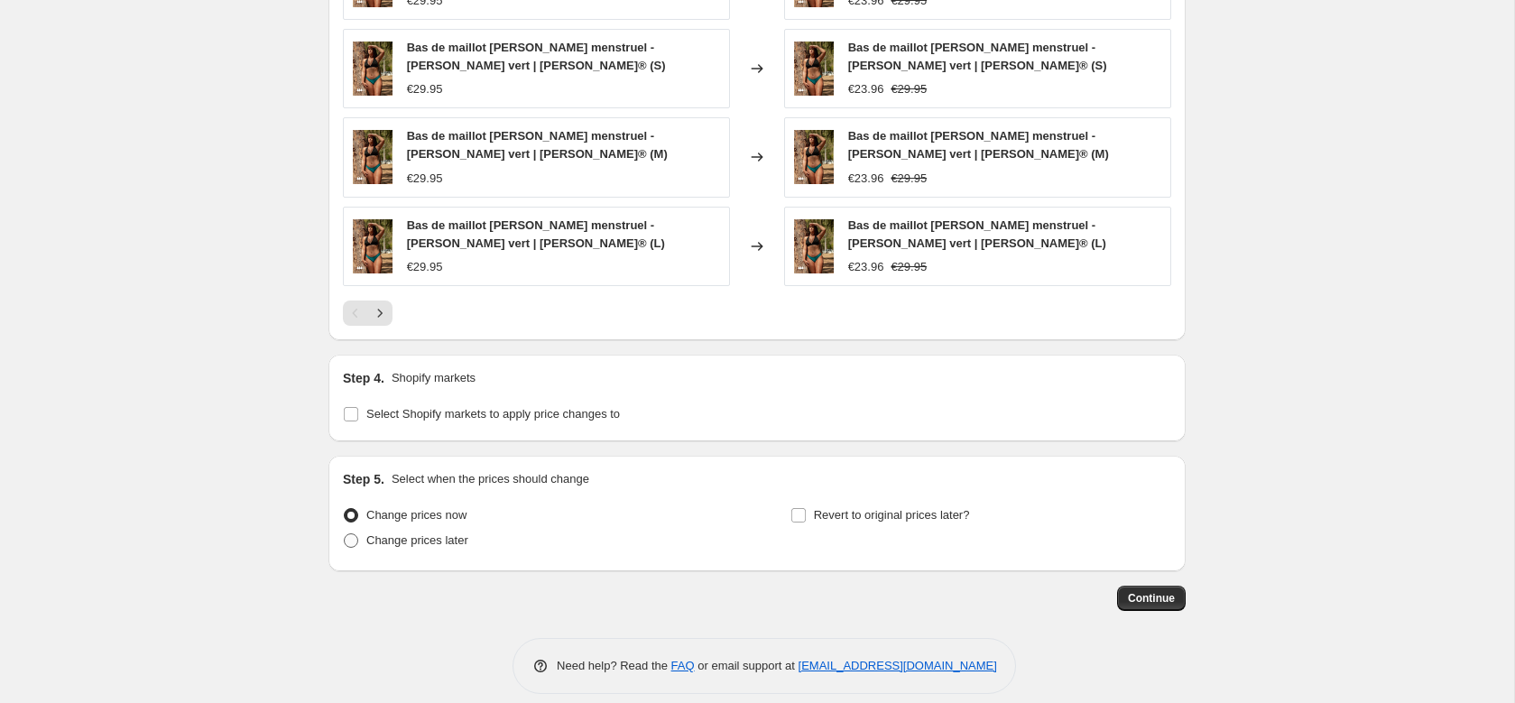
click at [396, 533] on span "Change prices later" at bounding box center [417, 540] width 102 height 14
click at [345, 533] on input "Change prices later" at bounding box center [344, 533] width 1 height 1
radio input "true"
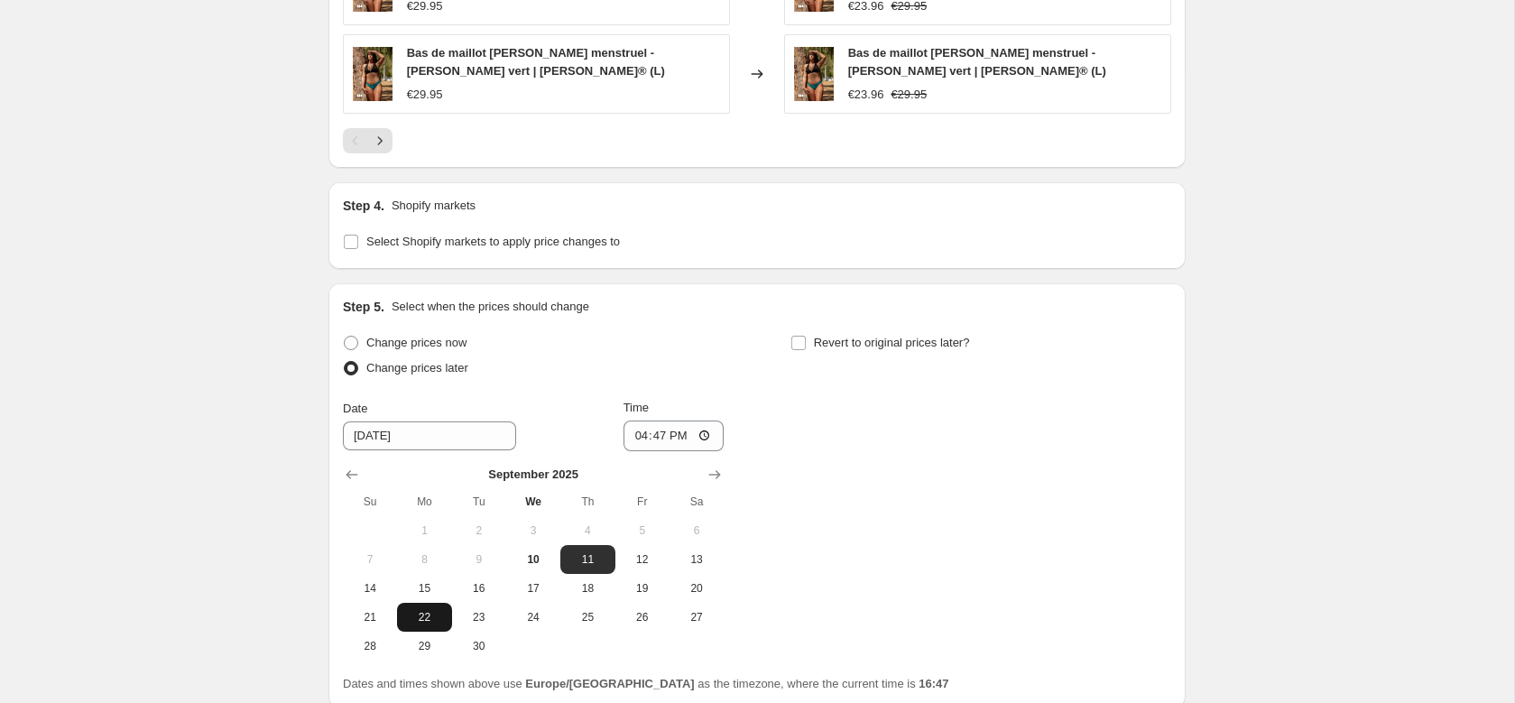
scroll to position [1461, 0]
click at [463, 607] on span "23" at bounding box center [479, 614] width 40 height 14
type input "9/23/2025"
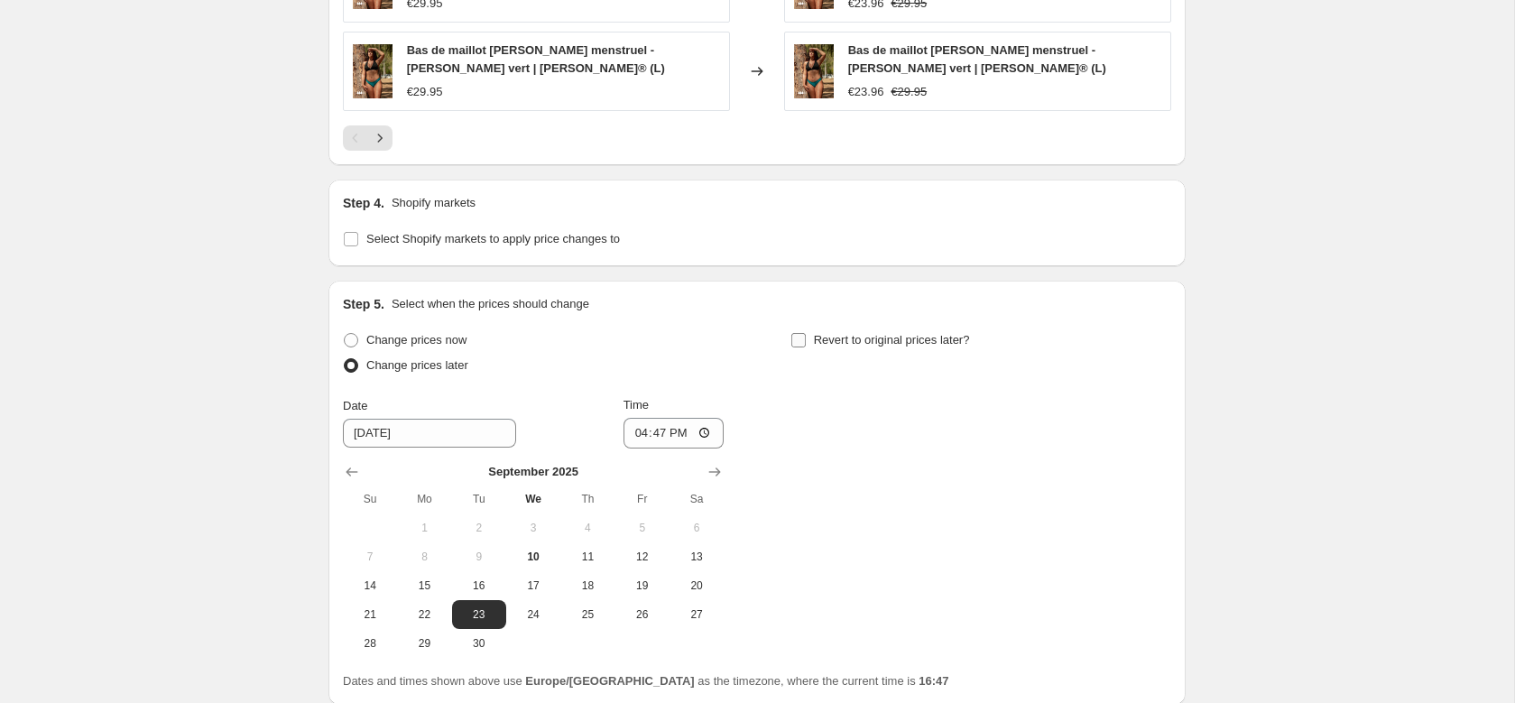
click at [922, 333] on span "Revert to original prices later?" at bounding box center [892, 340] width 156 height 14
click at [806, 333] on input "Revert to original prices later?" at bounding box center [798, 340] width 14 height 14
checkbox input "true"
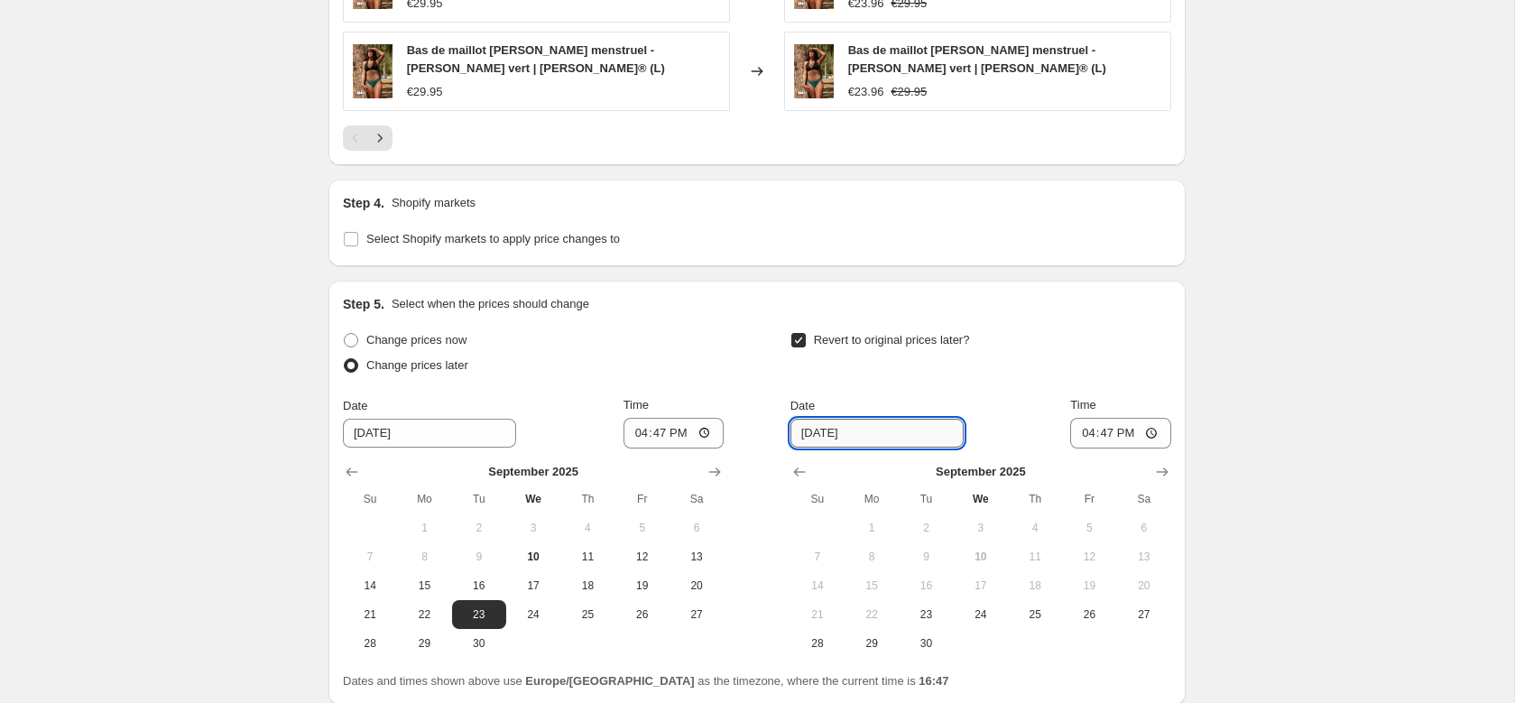
click at [856, 419] on input "9/17/2025" at bounding box center [877, 433] width 173 height 29
click at [879, 636] on span "29" at bounding box center [872, 643] width 40 height 14
type input "9/29/2025"
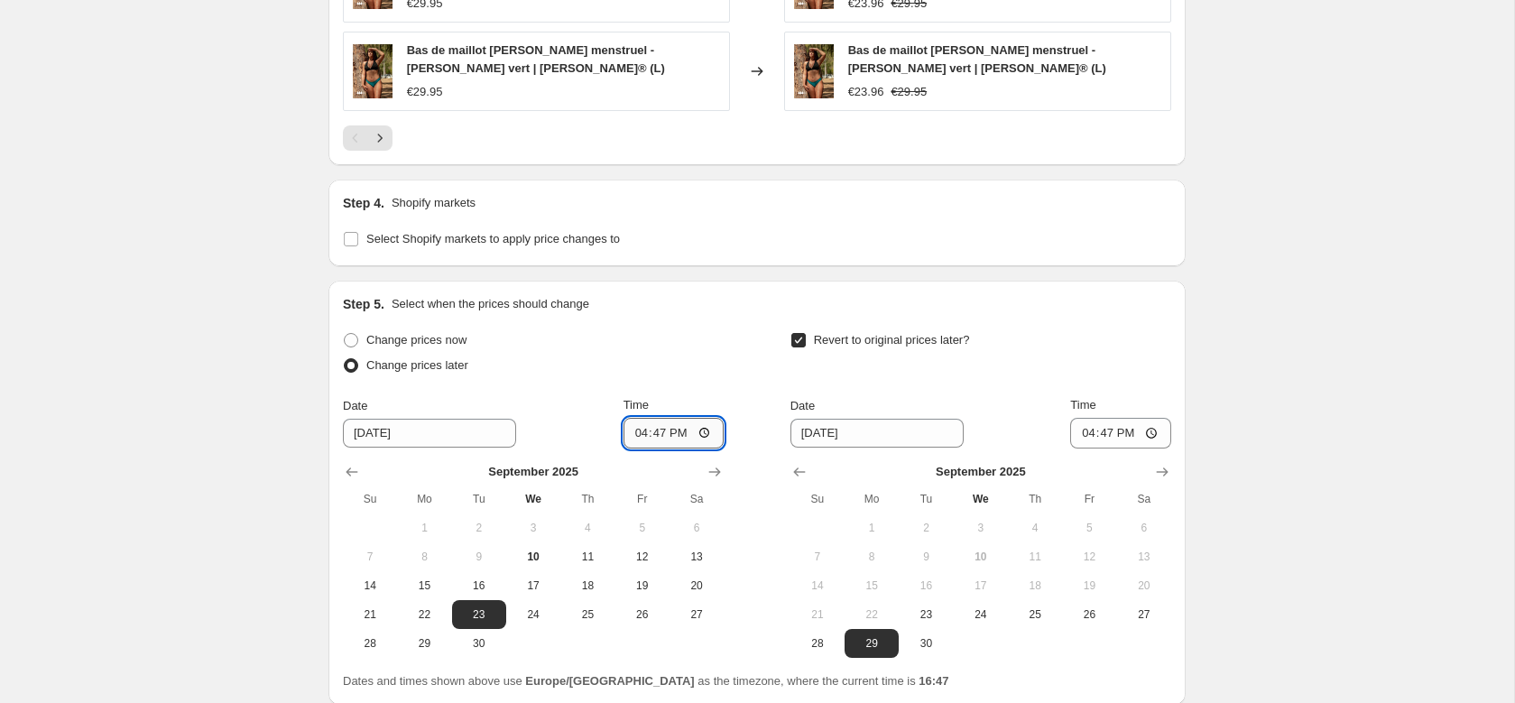
click at [653, 418] on input "16:47" at bounding box center [674, 433] width 101 height 31
type input "08:00"
click at [1111, 418] on input "16:47" at bounding box center [1120, 433] width 101 height 31
type input "23:59"
click at [936, 373] on div "Revert to original prices later? Date 9/29/2025 Time 23:59 September 2025 Su Mo…" at bounding box center [981, 493] width 381 height 330
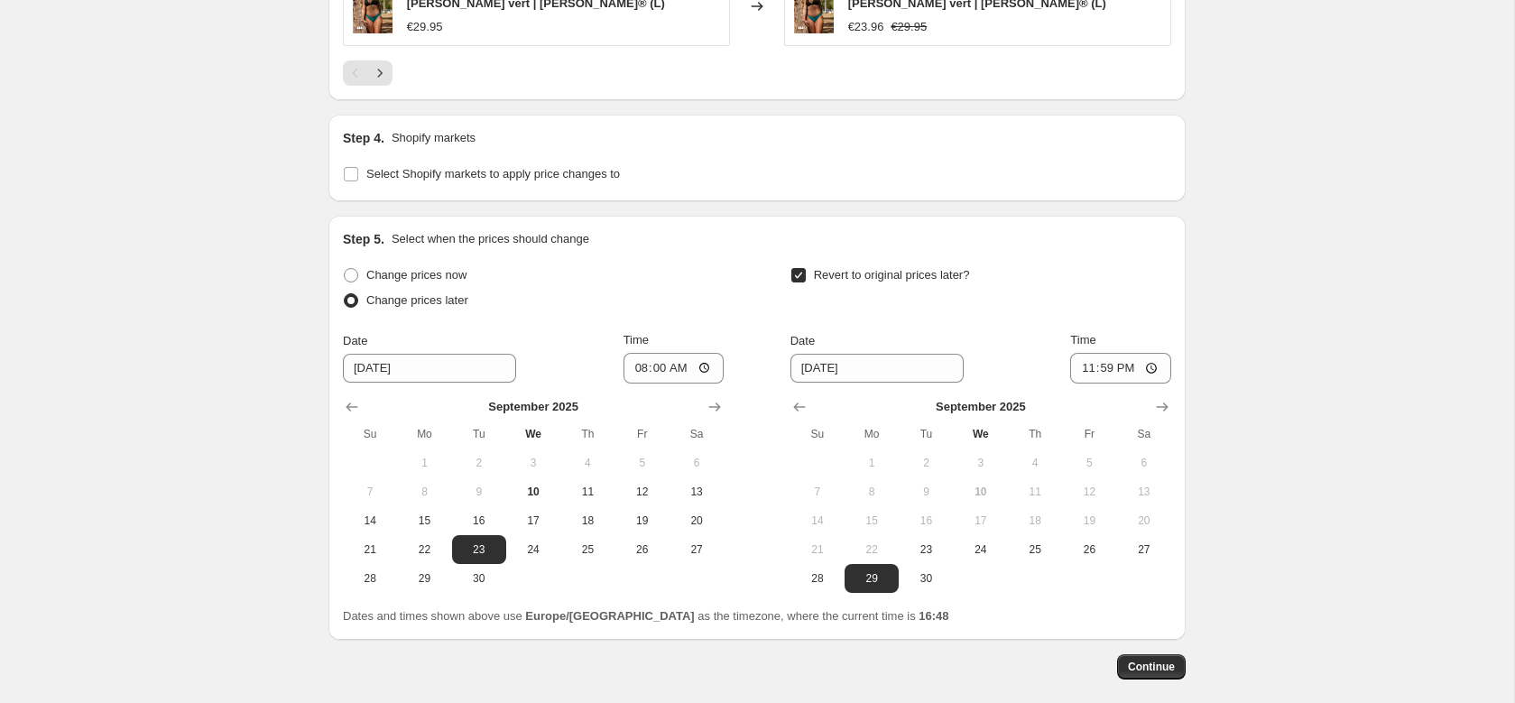
scroll to position [1595, 0]
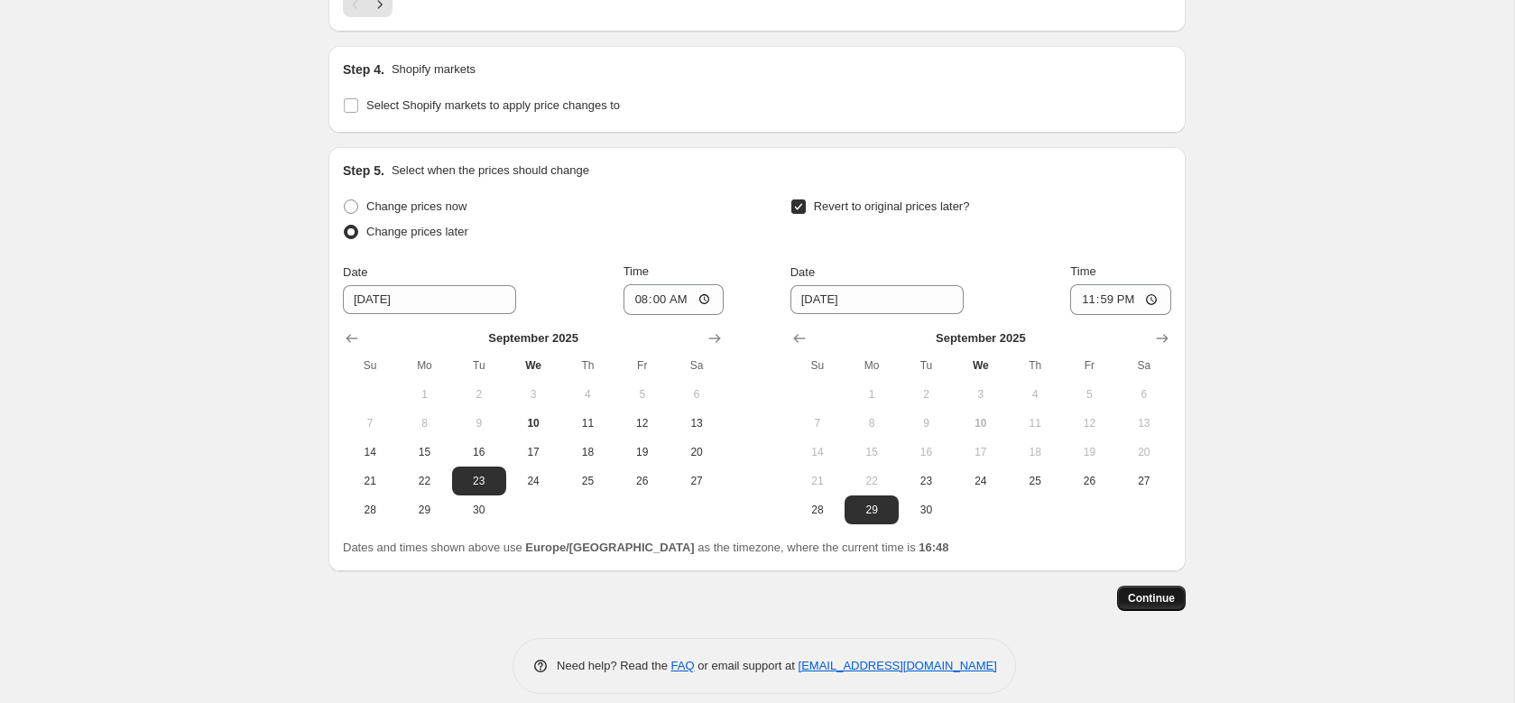
click at [1138, 591] on span "Continue" at bounding box center [1151, 598] width 47 height 14
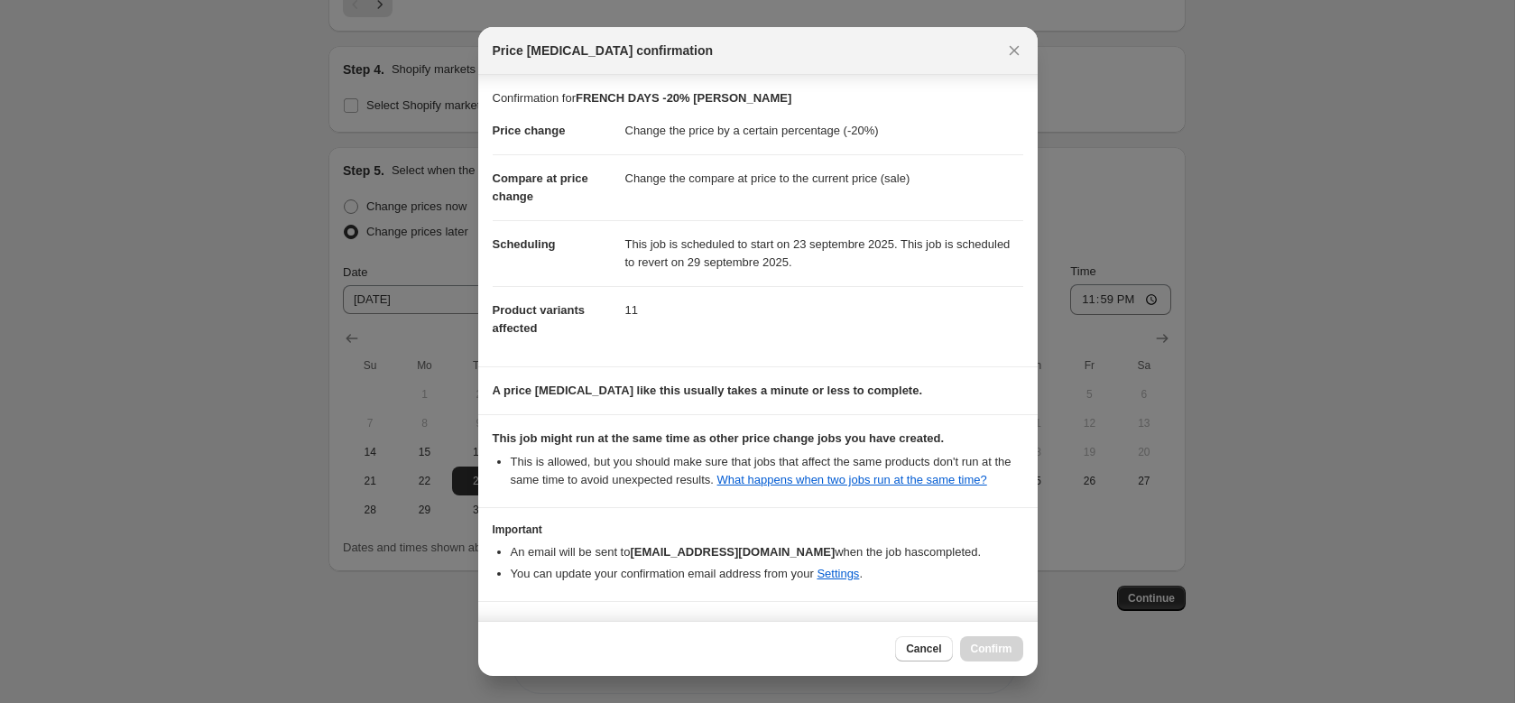
scroll to position [71, 0]
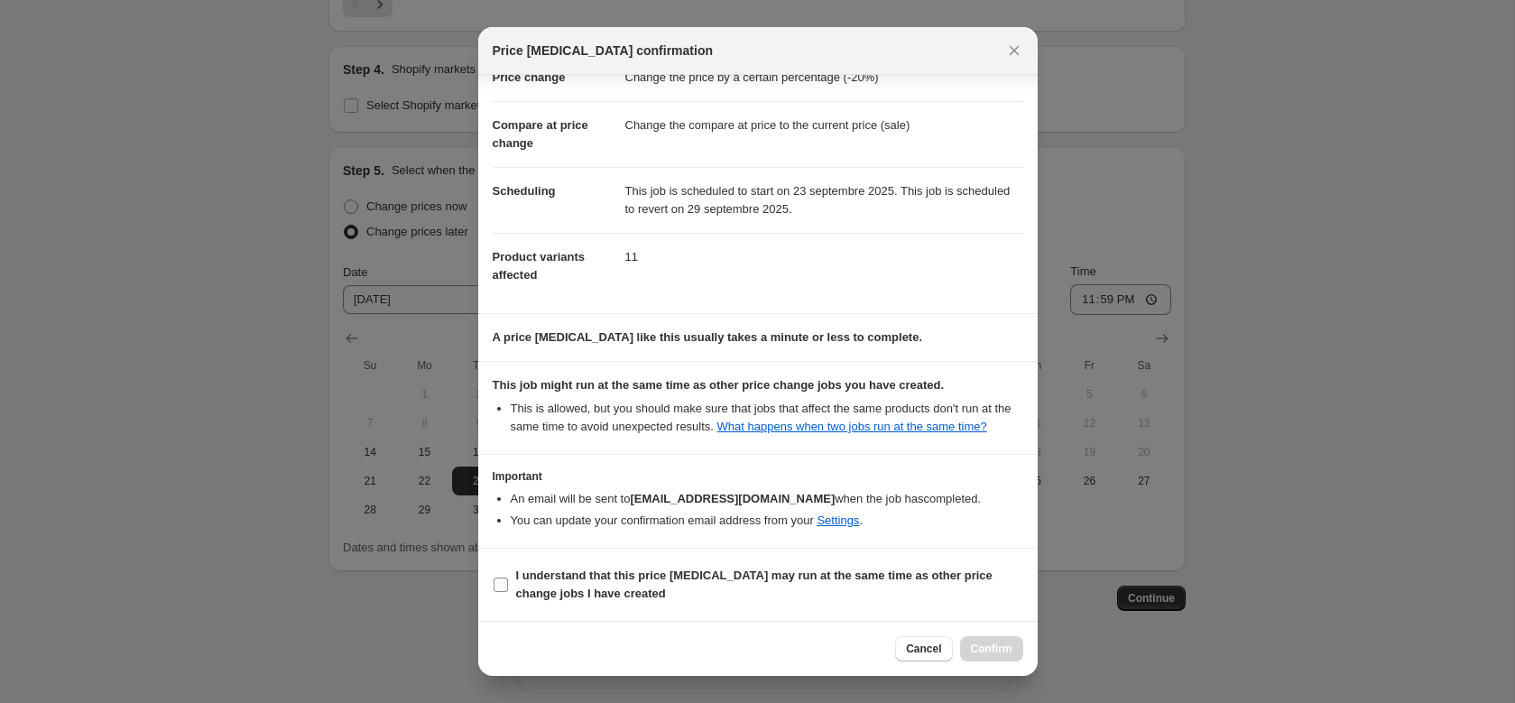
click at [669, 573] on b "I understand that this price change job may run at the same time as other price…" at bounding box center [754, 585] width 476 height 32
click at [508, 578] on input "I understand that this price change job may run at the same time as other price…" at bounding box center [501, 585] width 14 height 14
checkbox input "true"
drag, startPoint x: 982, startPoint y: 645, endPoint x: 878, endPoint y: 605, distance: 111.4
click at [982, 645] on span "Confirm" at bounding box center [992, 649] width 42 height 14
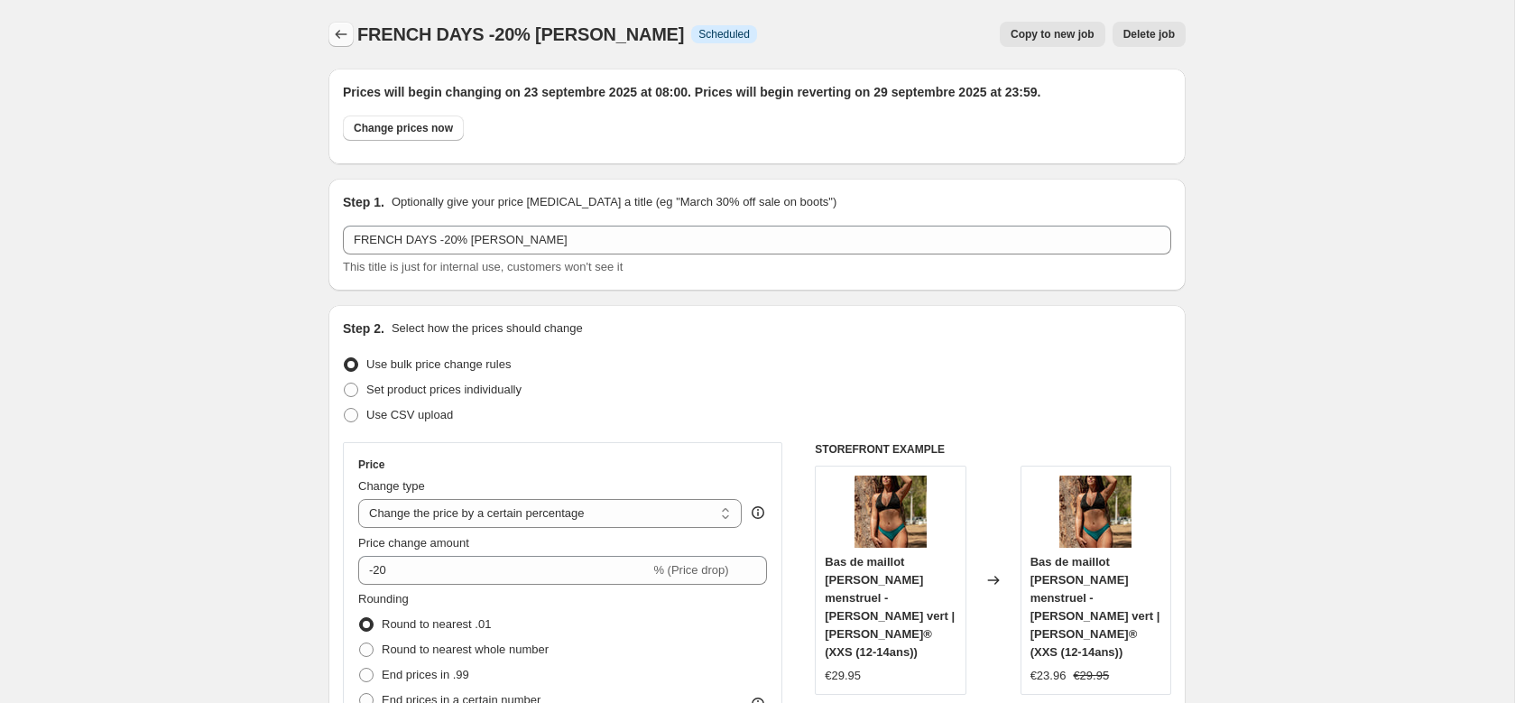
click at [340, 35] on icon "Price change jobs" at bounding box center [341, 34] width 18 height 18
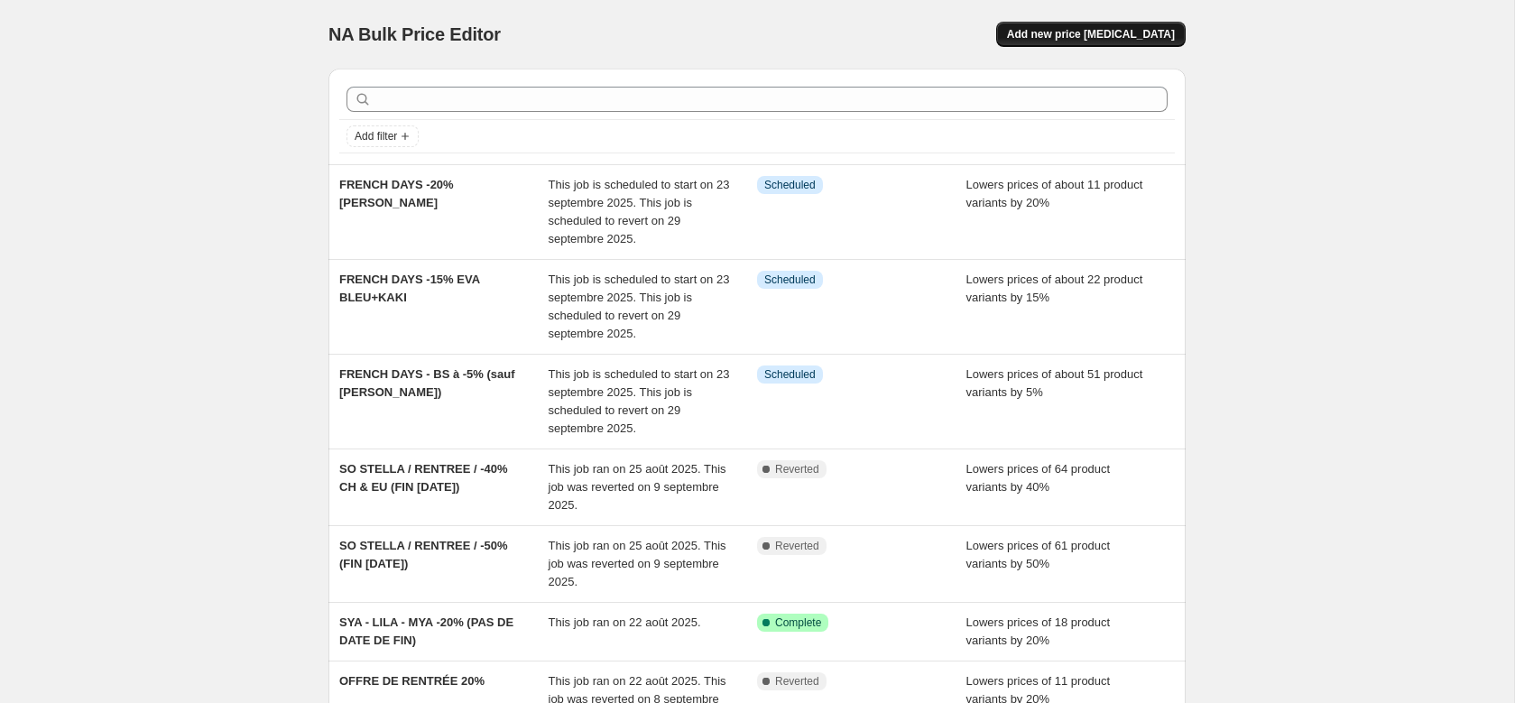
click at [1096, 38] on span "Add new price [MEDICAL_DATA]" at bounding box center [1091, 34] width 168 height 14
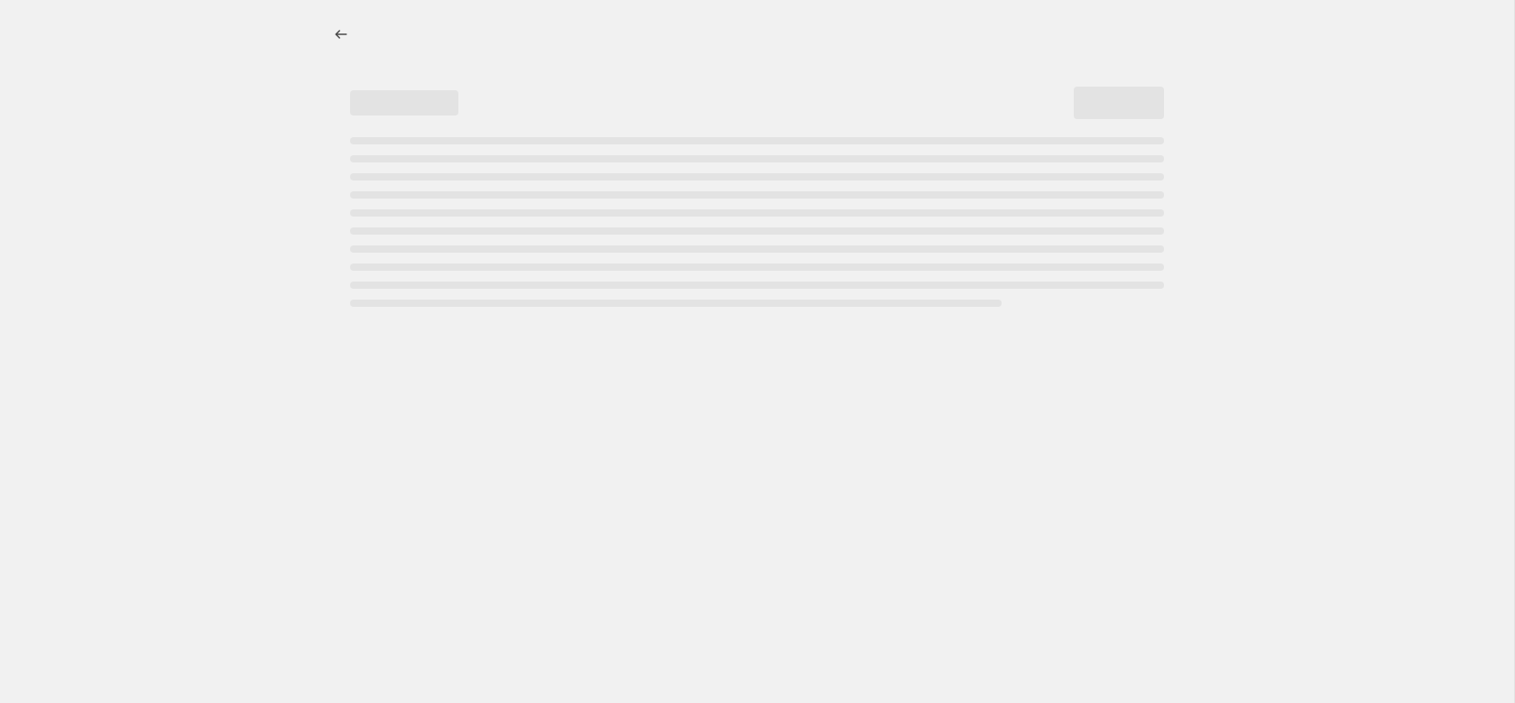
select select "percentage"
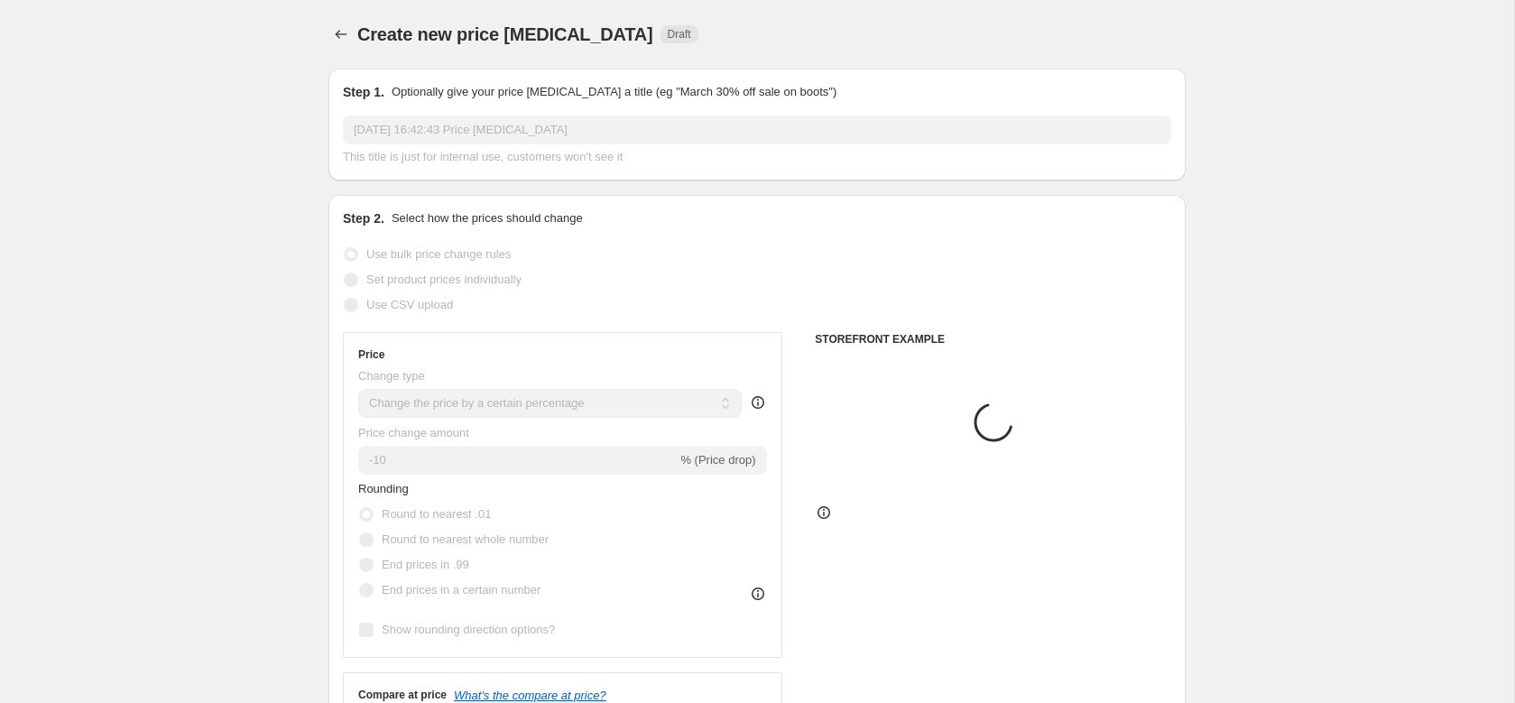
click at [530, 114] on div "Step 1. Optionally give your price change job a title (eg "March 30% off sale o…" at bounding box center [757, 124] width 828 height 83
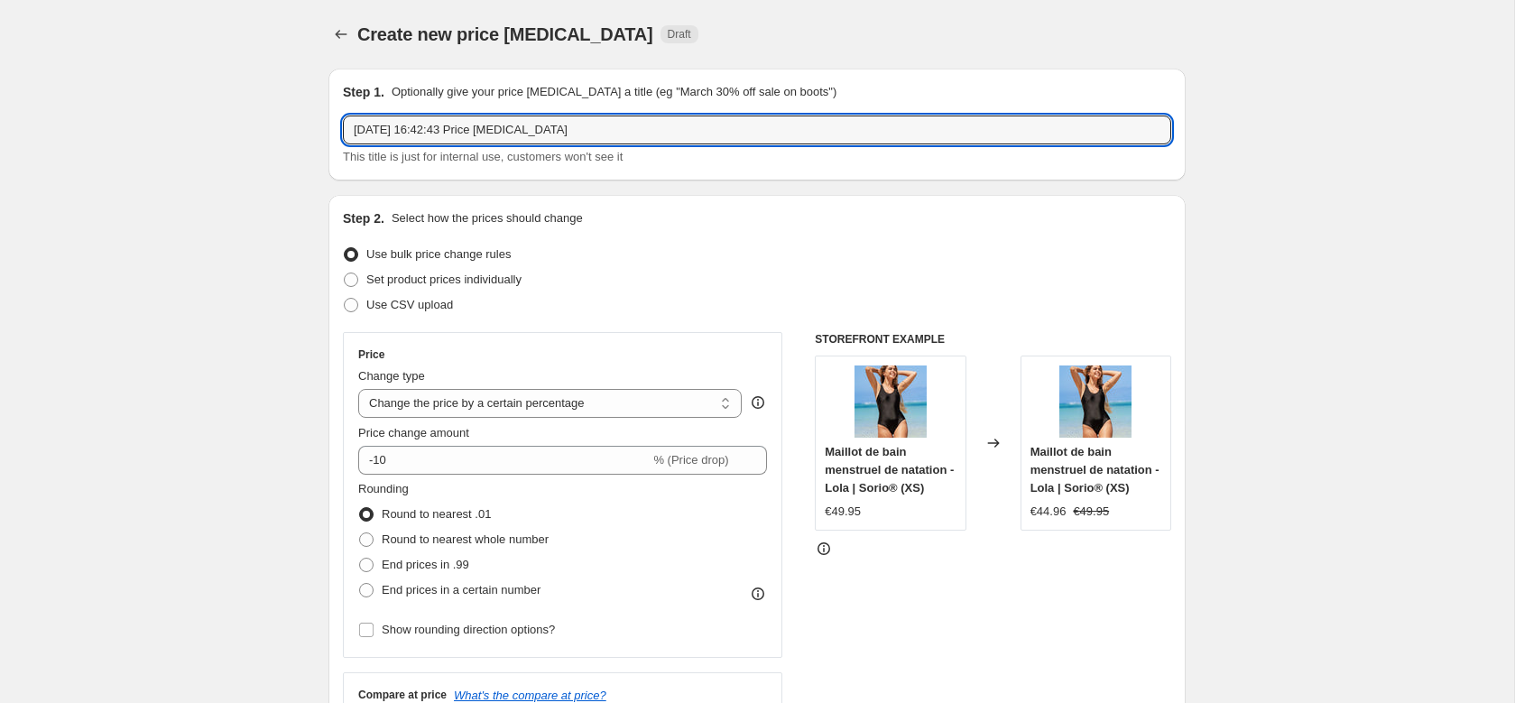
drag, startPoint x: 652, startPoint y: 130, endPoint x: 265, endPoint y: 128, distance: 386.2
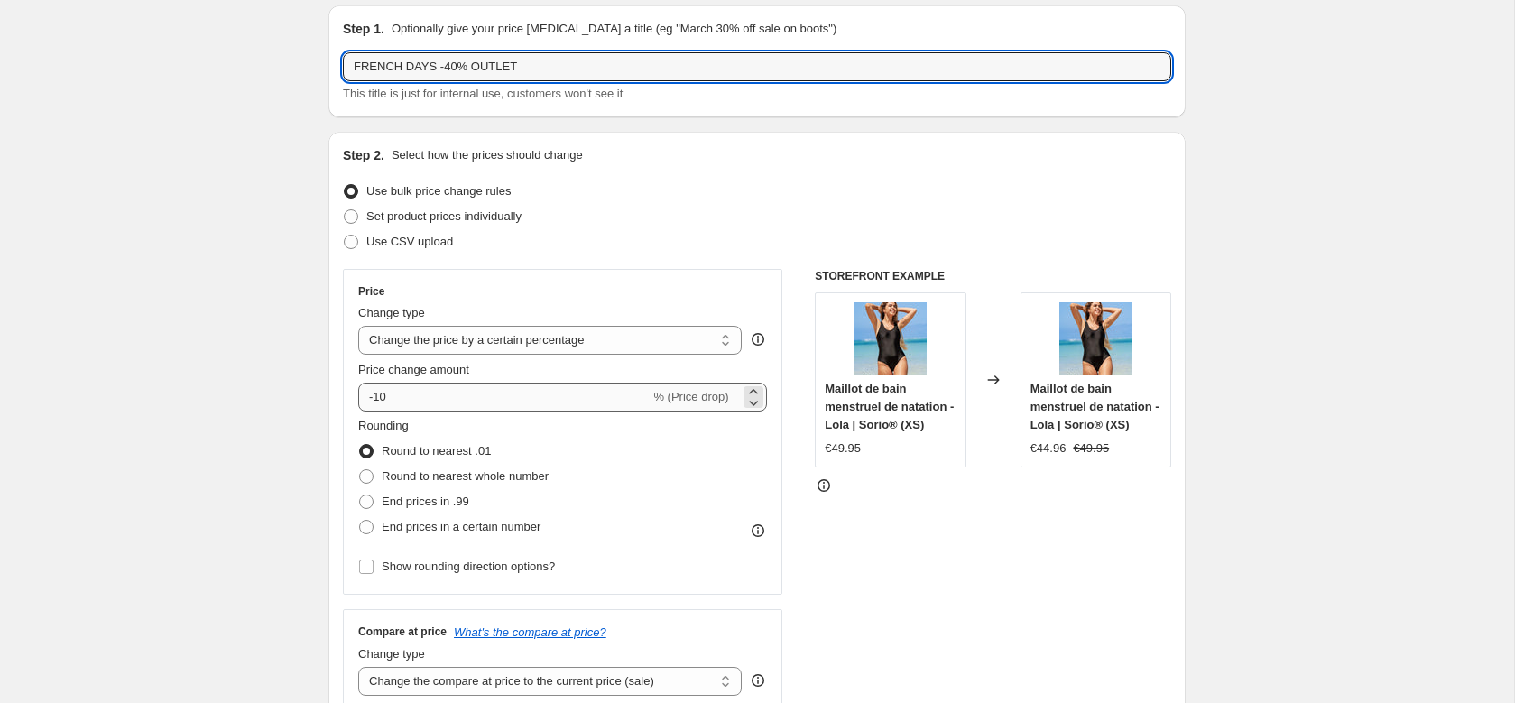
type input "FRENCH DAYS -40% OUTLET"
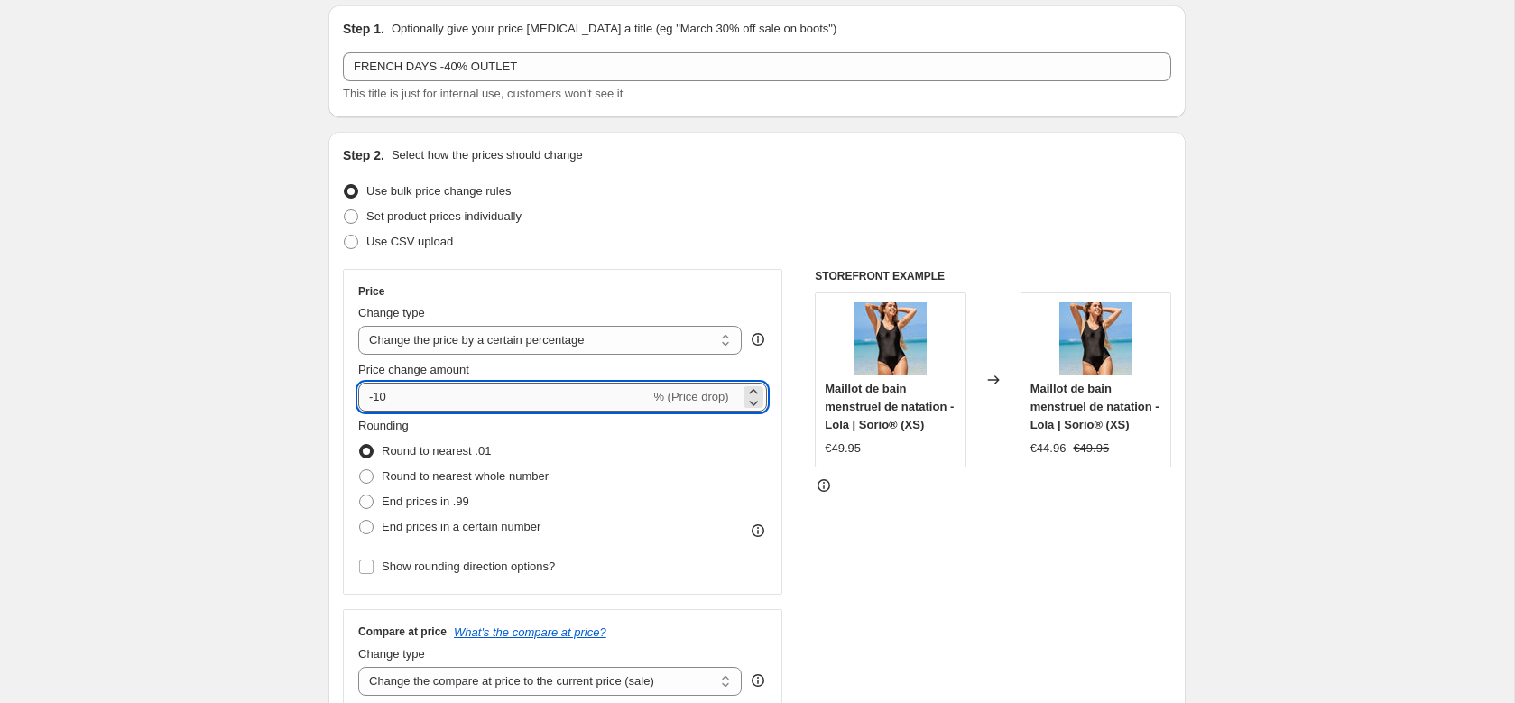
click at [374, 398] on input "-10" at bounding box center [503, 397] width 291 height 29
type input "-40"
click at [751, 195] on div "Use bulk price change rules" at bounding box center [757, 191] width 828 height 25
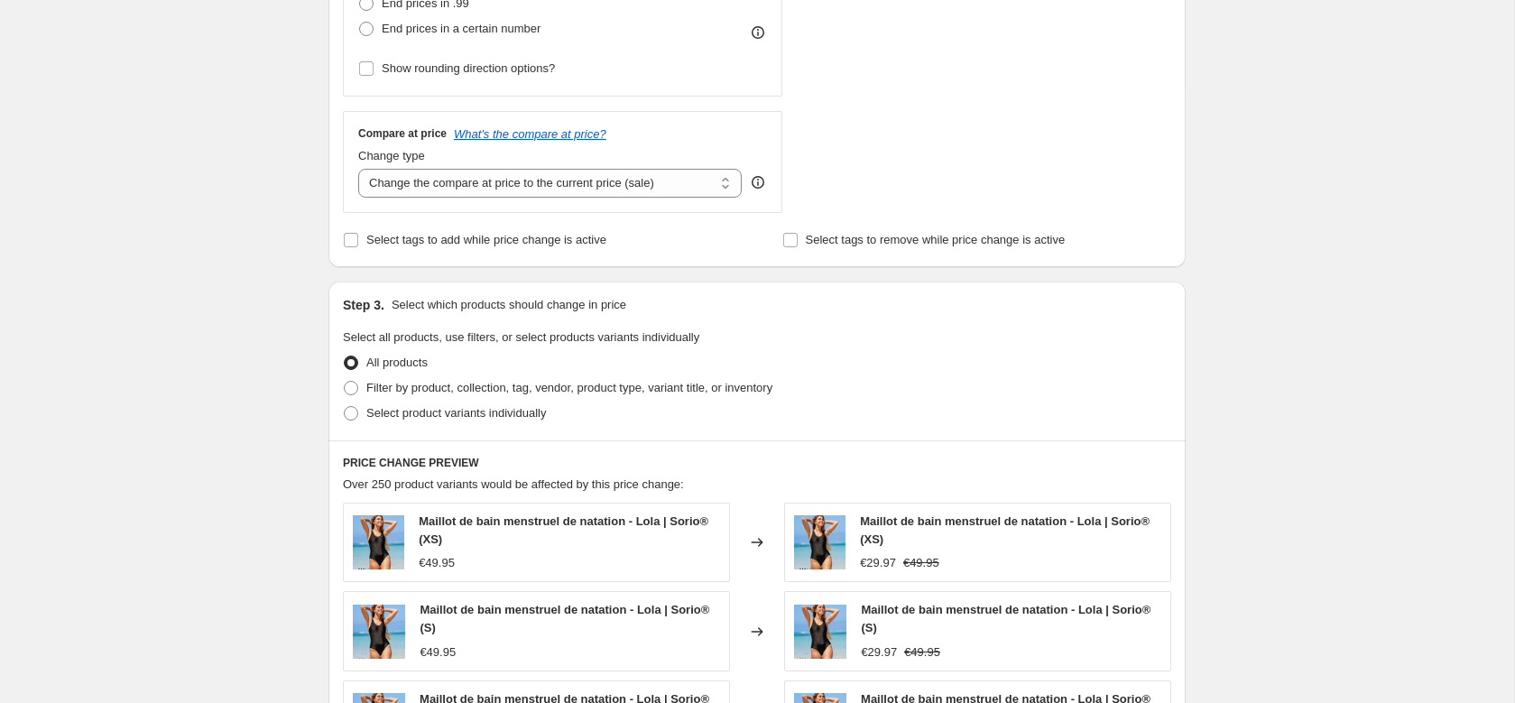
scroll to position [566, 0]
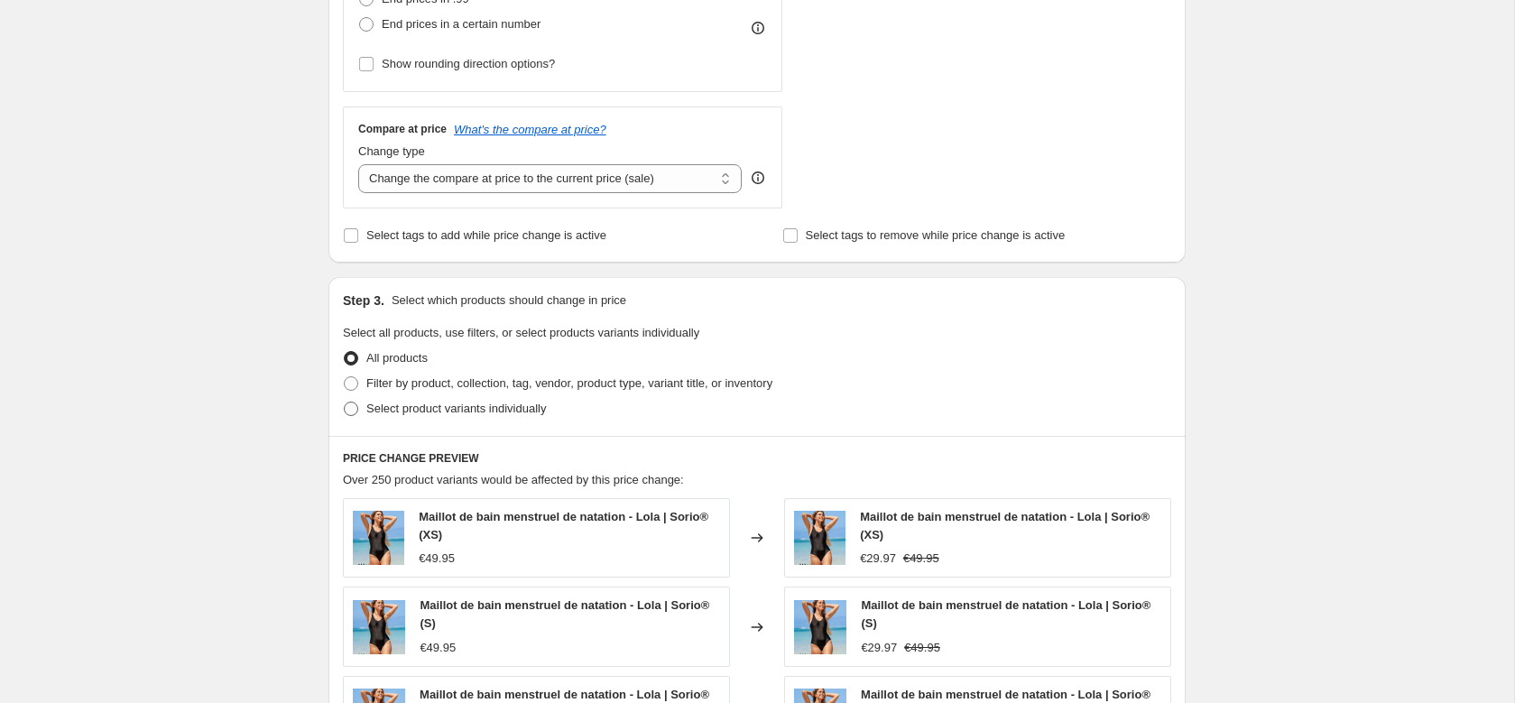
click at [467, 405] on span "Select product variants individually" at bounding box center [456, 409] width 180 height 14
click at [345, 402] on input "Select product variants individually" at bounding box center [344, 402] width 1 height 1
radio input "true"
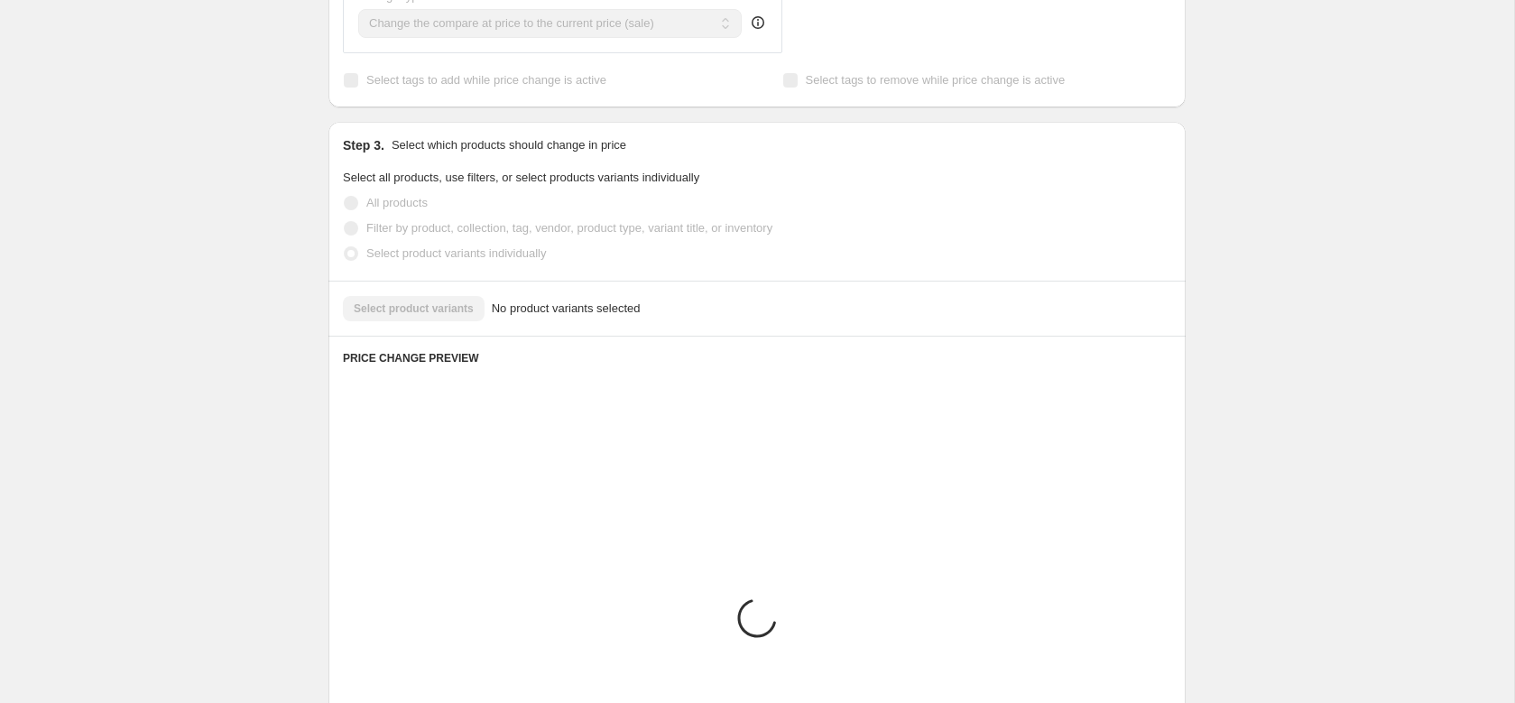
scroll to position [722, 0]
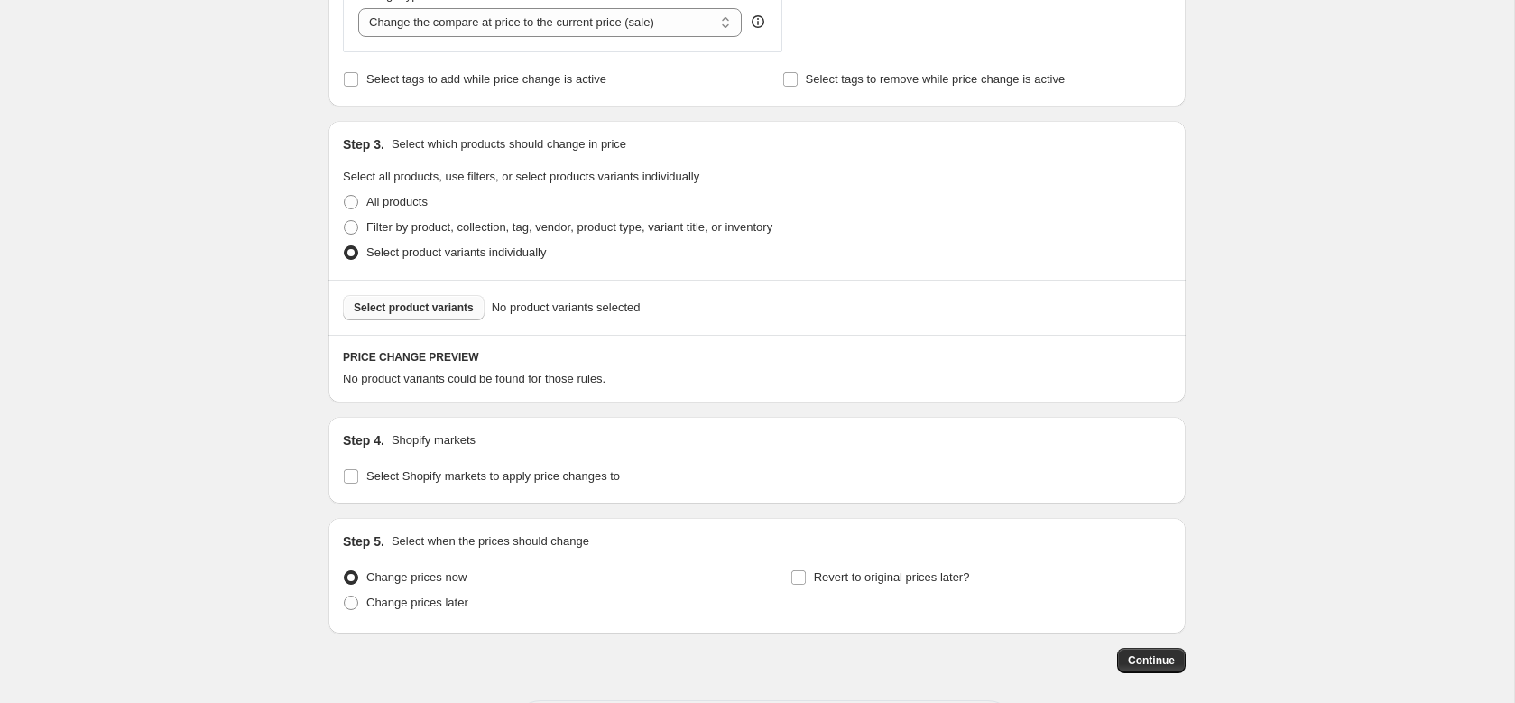
click at [464, 307] on span "Select product variants" at bounding box center [414, 308] width 120 height 14
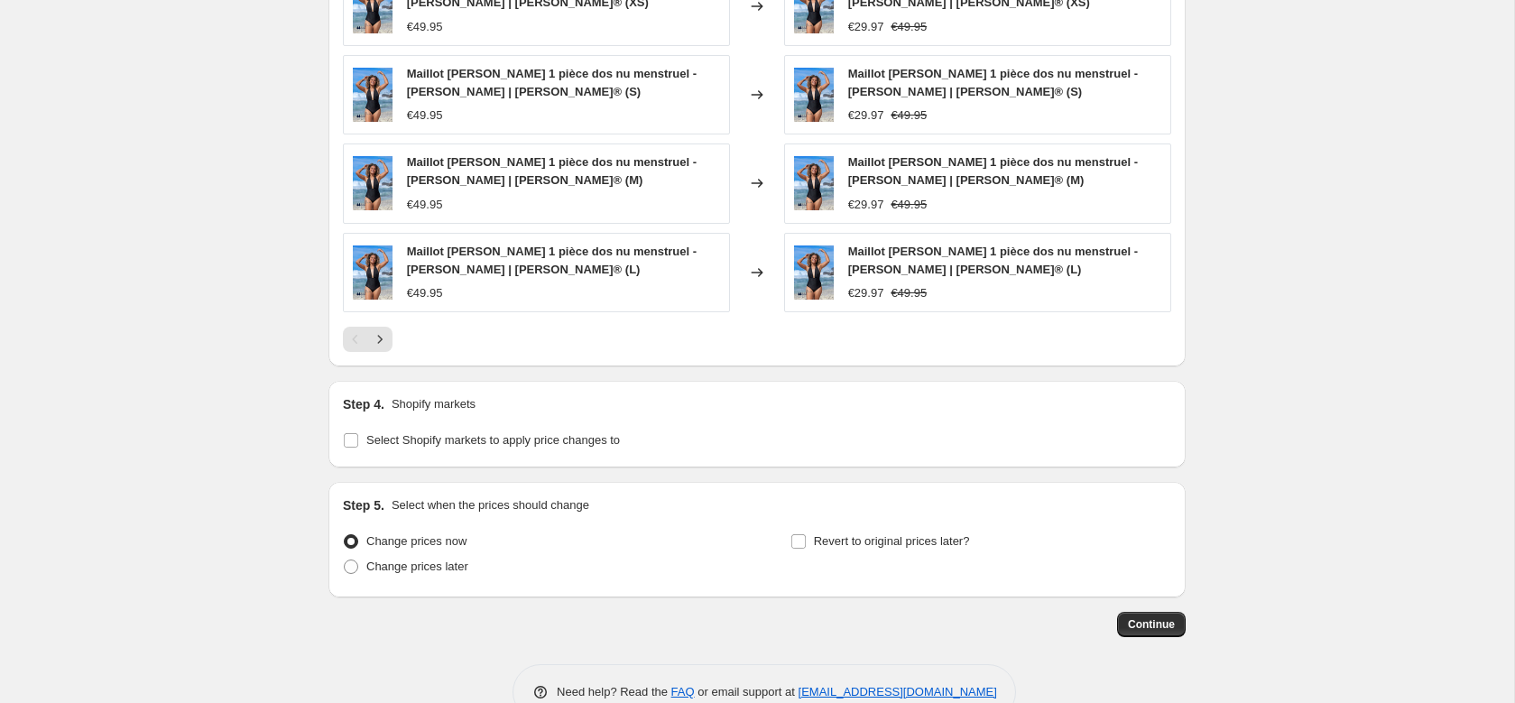
scroll to position [1286, 0]
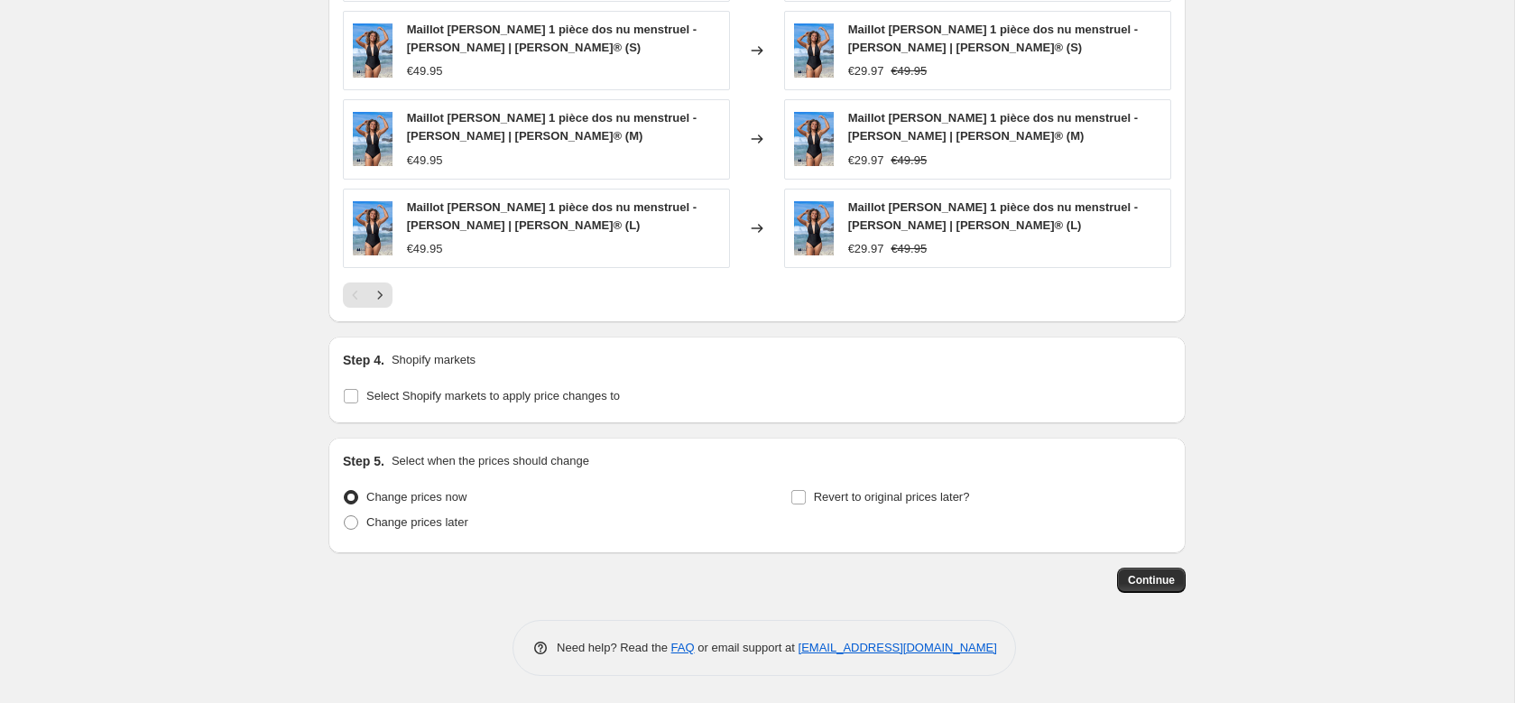
click at [514, 412] on div "Step 4. Shopify markets Select Shopify markets to apply price changes to" at bounding box center [756, 380] width 857 height 87
click at [550, 395] on span "Select Shopify markets to apply price changes to" at bounding box center [493, 396] width 254 height 14
click at [358, 395] on input "Select Shopify markets to apply price changes to" at bounding box center [351, 396] width 14 height 14
checkbox input "true"
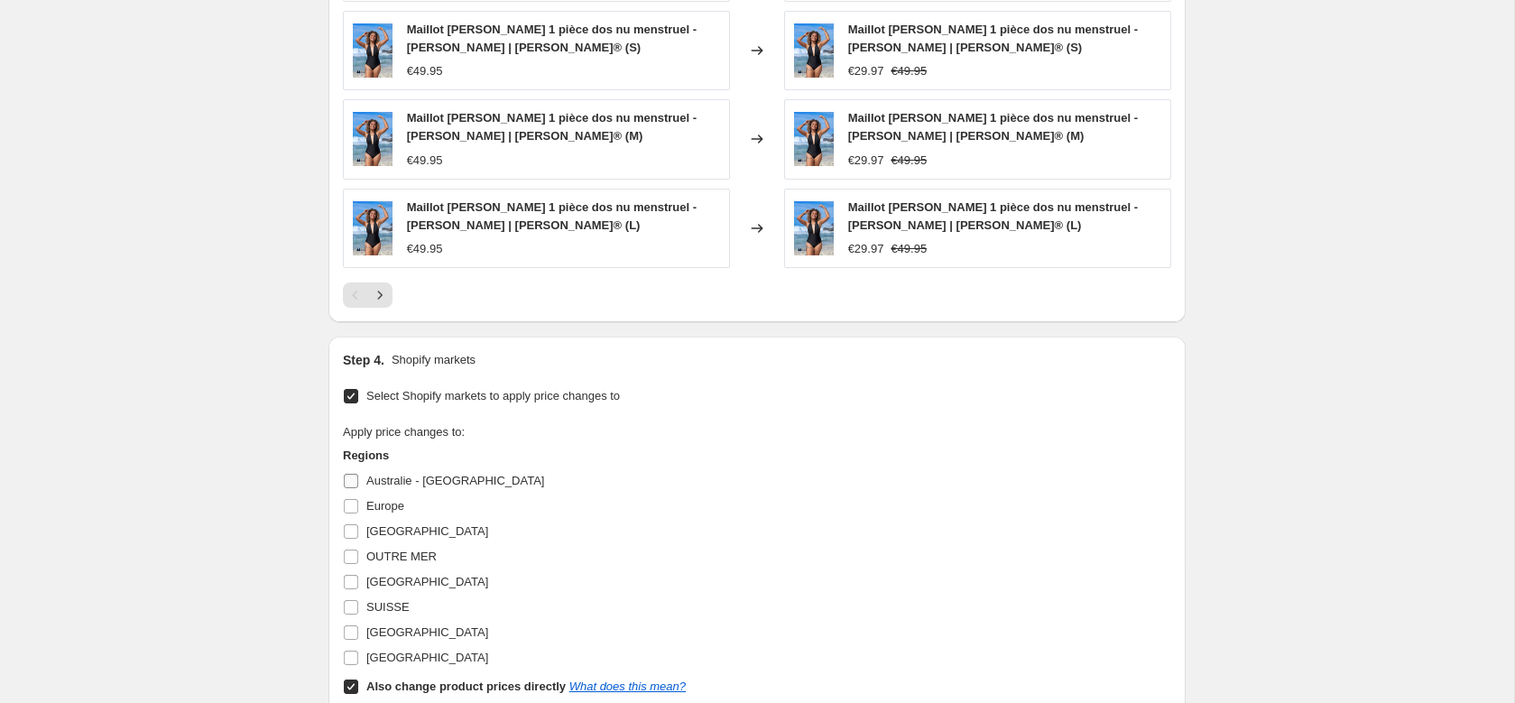
click at [393, 507] on span "Europe" at bounding box center [385, 506] width 38 height 14
click at [358, 507] on input "Europe" at bounding box center [351, 506] width 14 height 14
checkbox input "true"
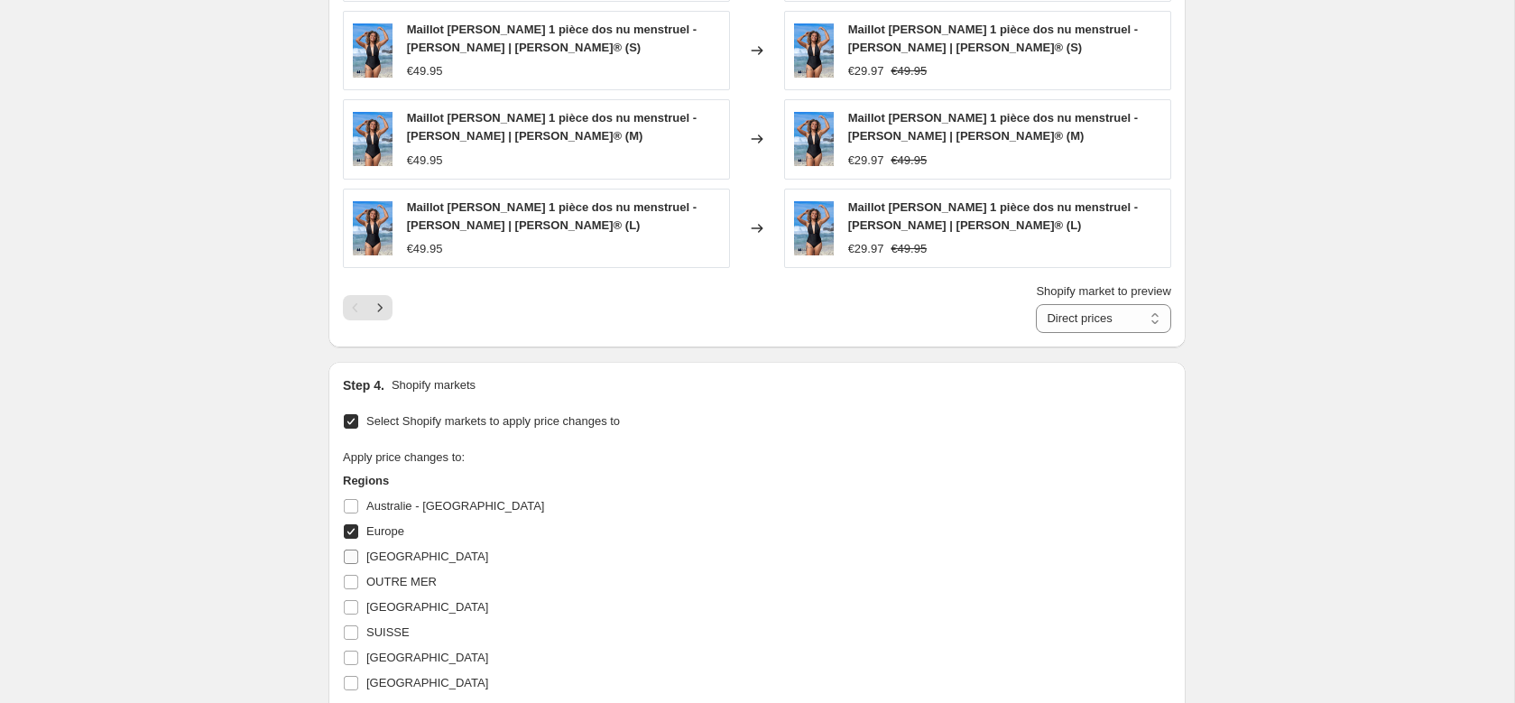
click at [385, 550] on span "France" at bounding box center [427, 557] width 122 height 14
click at [358, 550] on input "France" at bounding box center [351, 557] width 14 height 14
checkbox input "true"
drag, startPoint x: 384, startPoint y: 533, endPoint x: 606, endPoint y: 503, distance: 225.0
click at [384, 533] on span "Europe" at bounding box center [385, 531] width 38 height 14
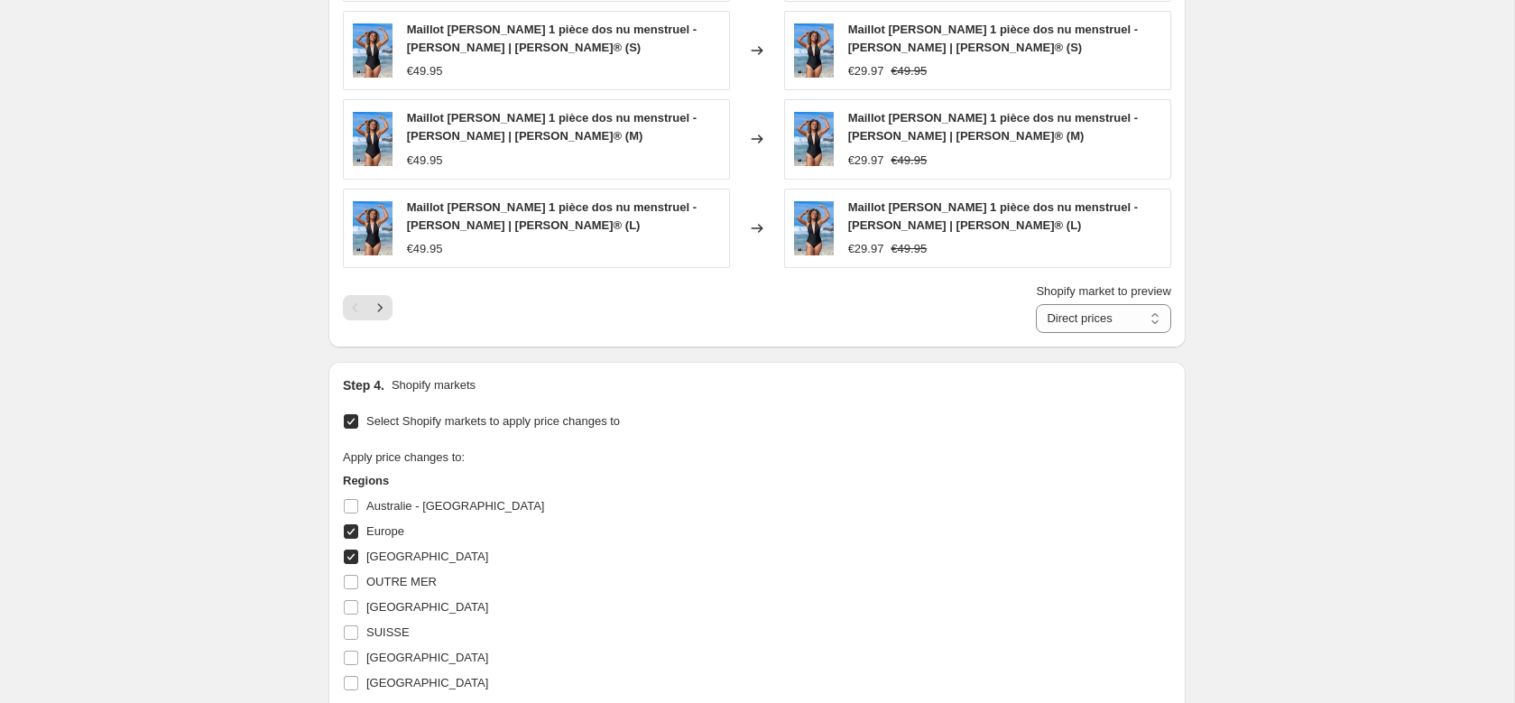
click at [358, 533] on input "Europe" at bounding box center [351, 531] width 14 height 14
checkbox input "false"
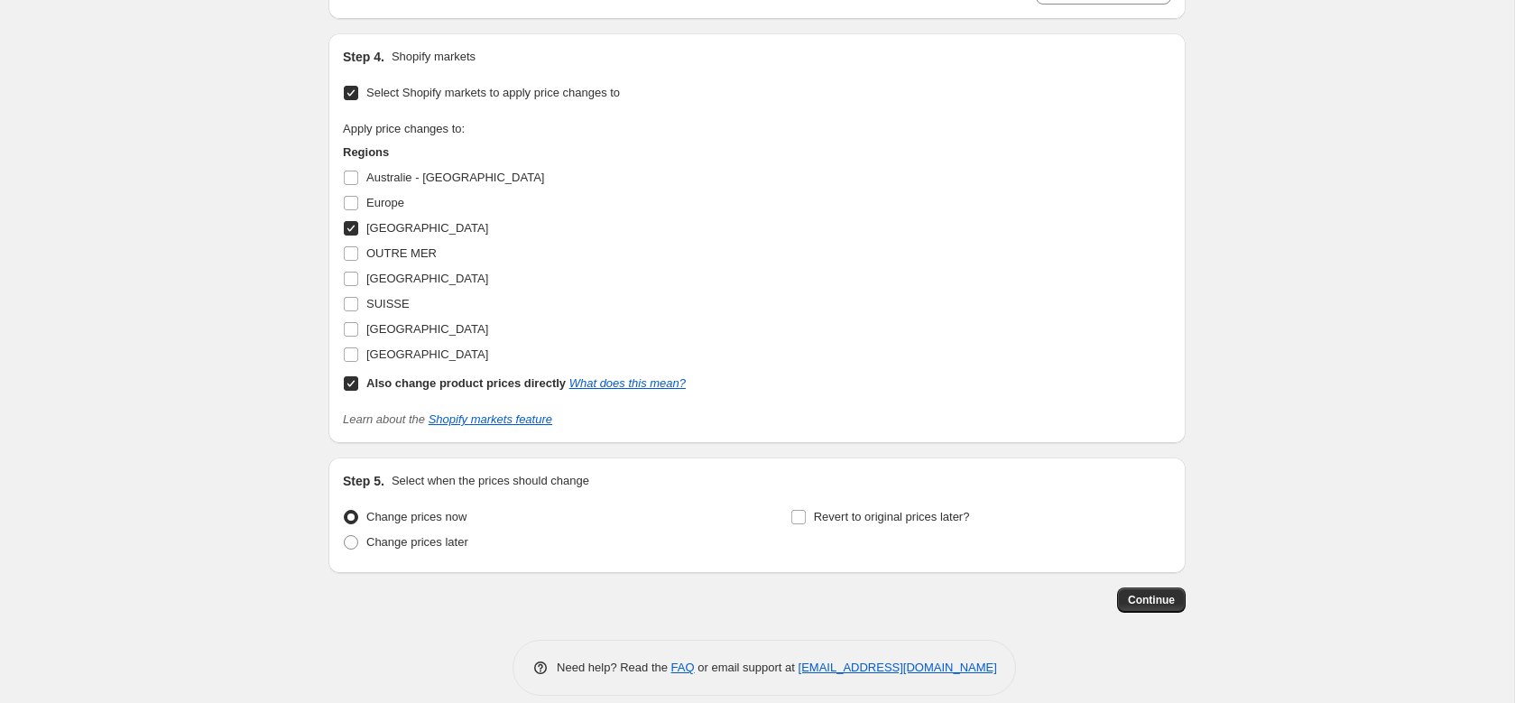
scroll to position [1634, 0]
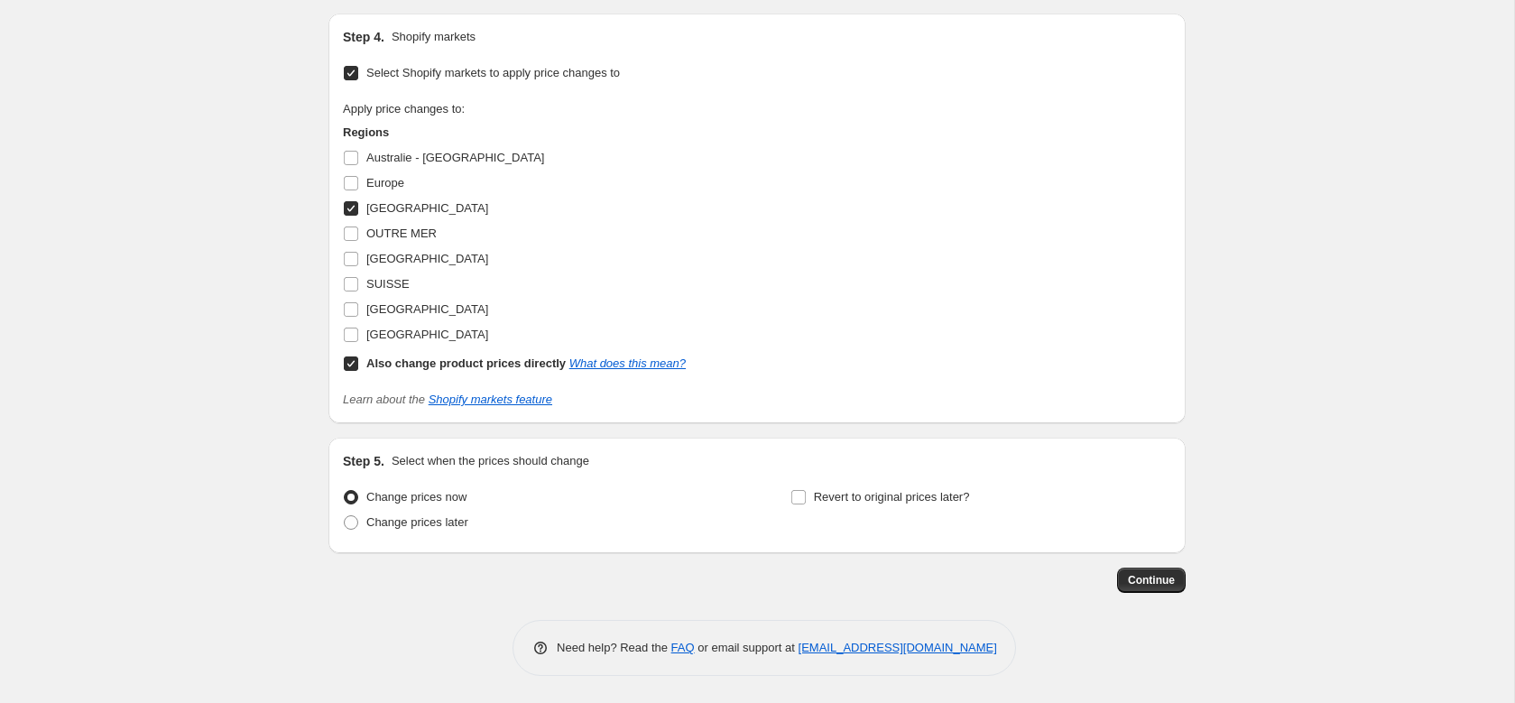
drag, startPoint x: 448, startPoint y: 519, endPoint x: 548, endPoint y: 508, distance: 100.8
click at [448, 519] on span "Change prices later" at bounding box center [417, 522] width 102 height 14
click at [345, 516] on input "Change prices later" at bounding box center [344, 515] width 1 height 1
radio input "true"
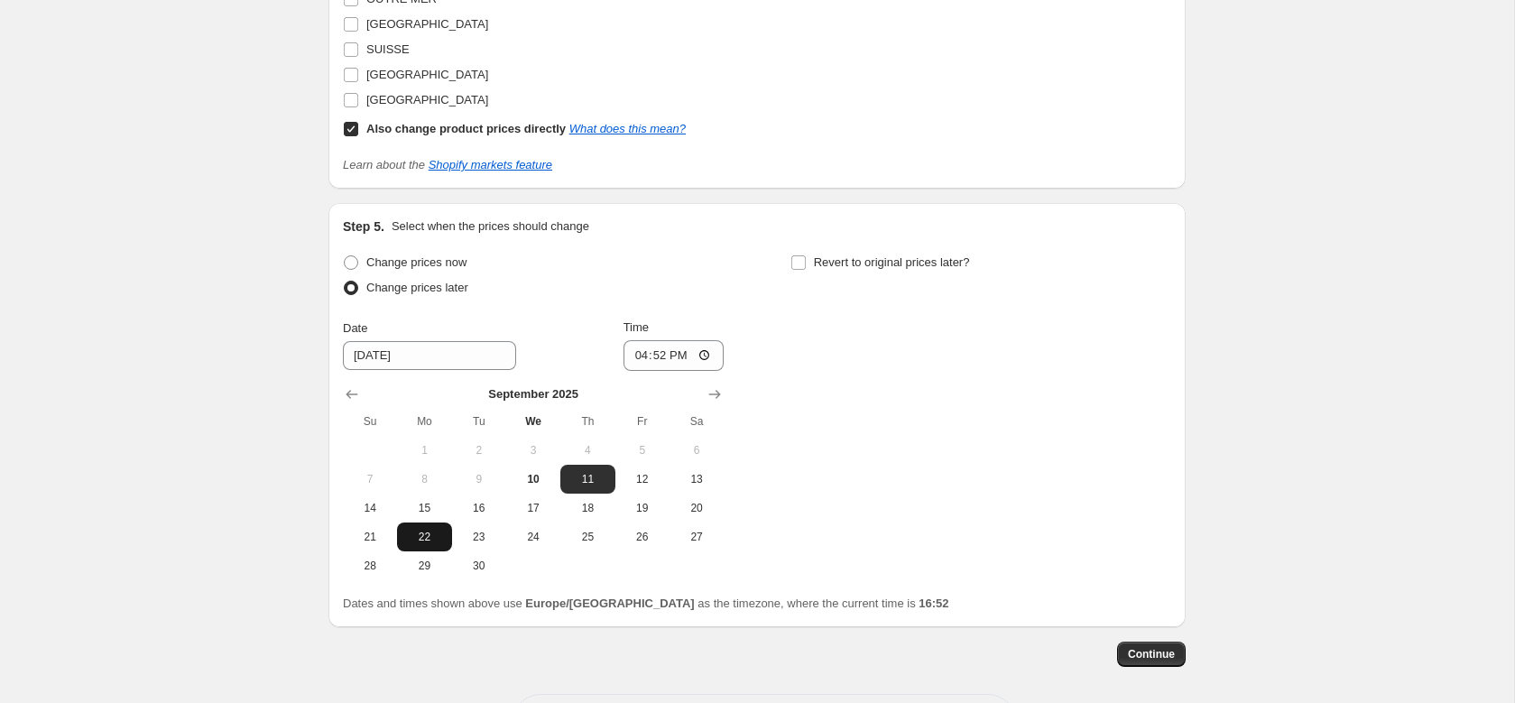
scroll to position [1870, 0]
click at [494, 529] on span "23" at bounding box center [479, 536] width 40 height 14
type input "9/23/2025"
click at [652, 350] on input "16:52" at bounding box center [674, 354] width 101 height 31
type input "08:00"
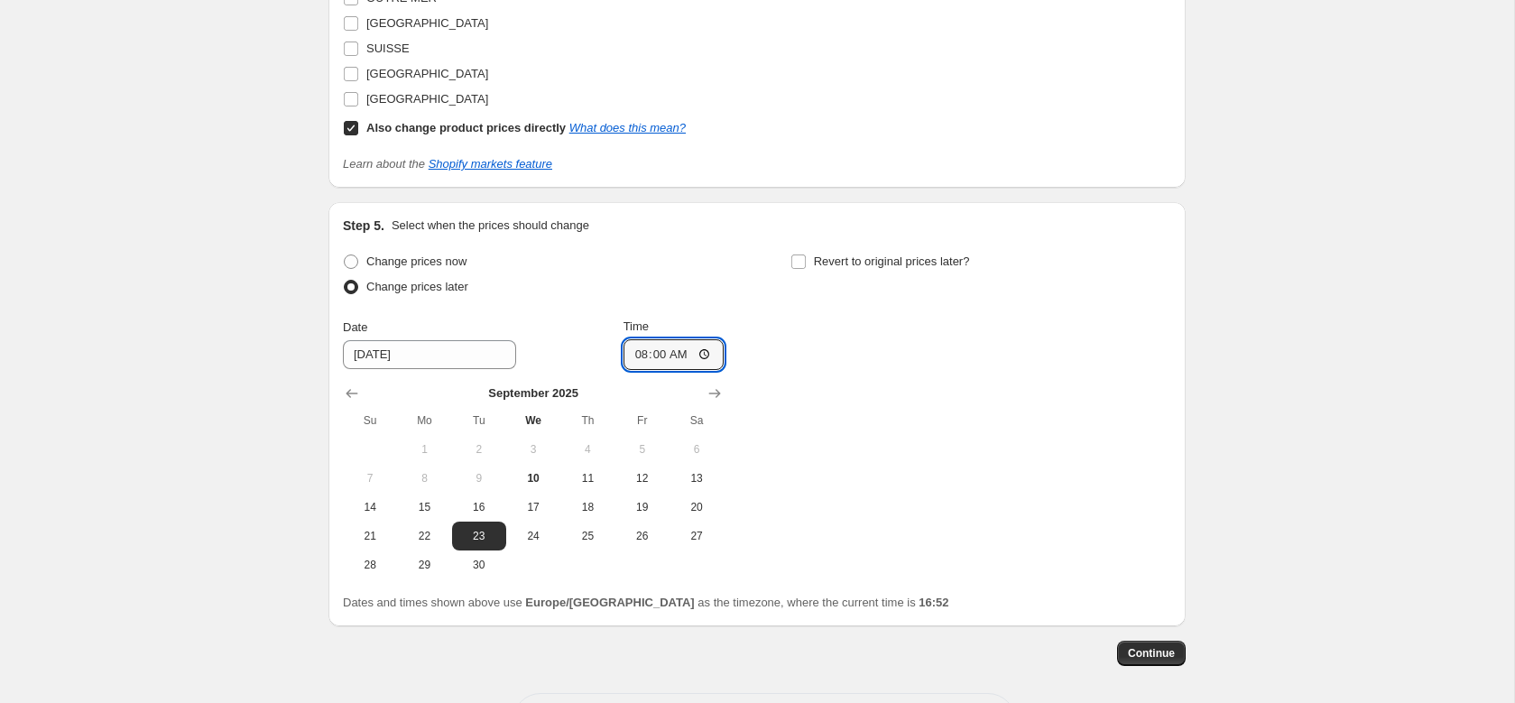
drag, startPoint x: 882, startPoint y: 245, endPoint x: 883, endPoint y: 276, distance: 30.7
click at [882, 245] on div "Step 5. Select when the prices should change Change prices now Change prices la…" at bounding box center [757, 414] width 828 height 395
click at [888, 260] on span "Revert to original prices later?" at bounding box center [892, 261] width 156 height 14
click at [806, 260] on input "Revert to original prices later?" at bounding box center [798, 261] width 14 height 14
checkbox input "true"
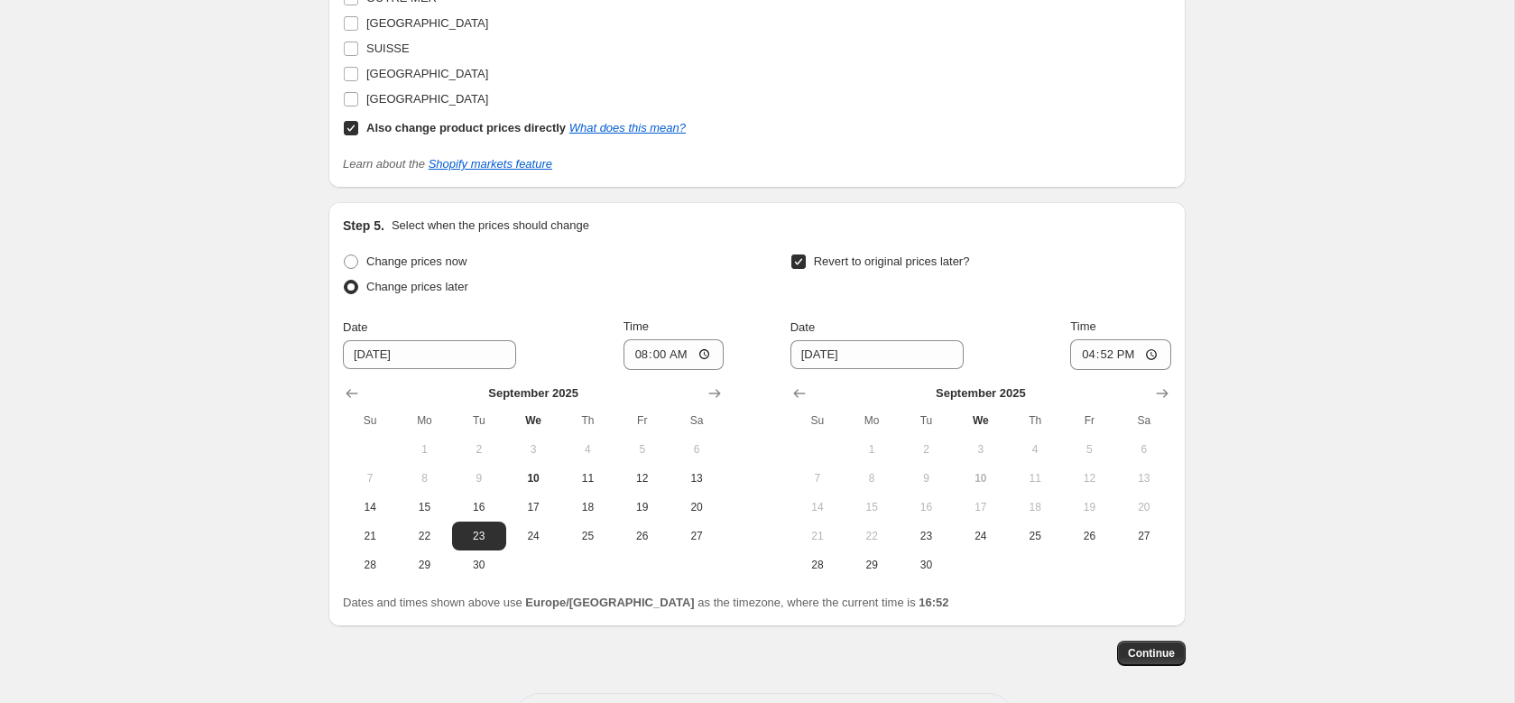
drag, startPoint x: 883, startPoint y: 562, endPoint x: 892, endPoint y: 541, distance: 22.3
click at [883, 562] on span "29" at bounding box center [872, 565] width 40 height 14
type input "9/29/2025"
click at [1107, 353] on input "16:52" at bounding box center [1120, 354] width 101 height 31
type input "23:59"
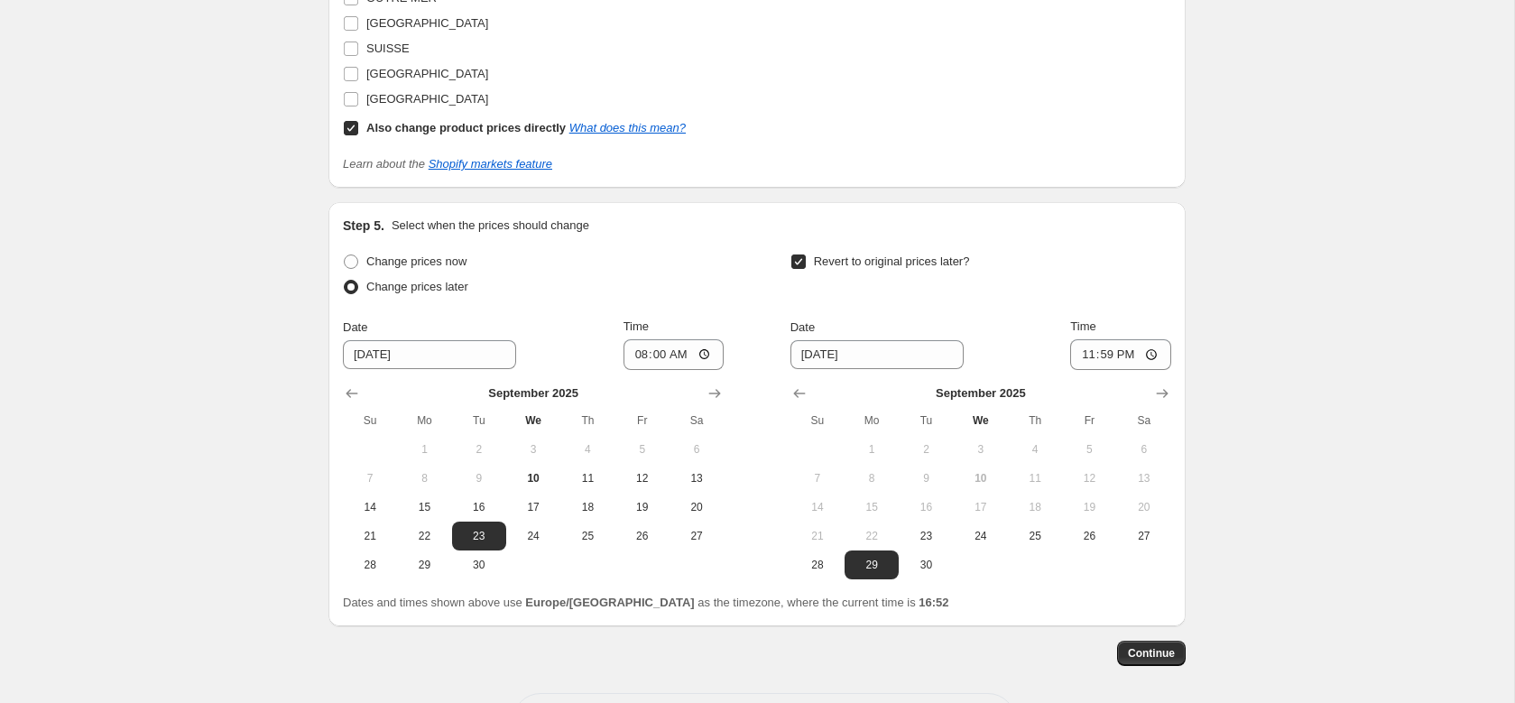
click at [1076, 276] on div "Revert to original prices later?" at bounding box center [981, 276] width 381 height 54
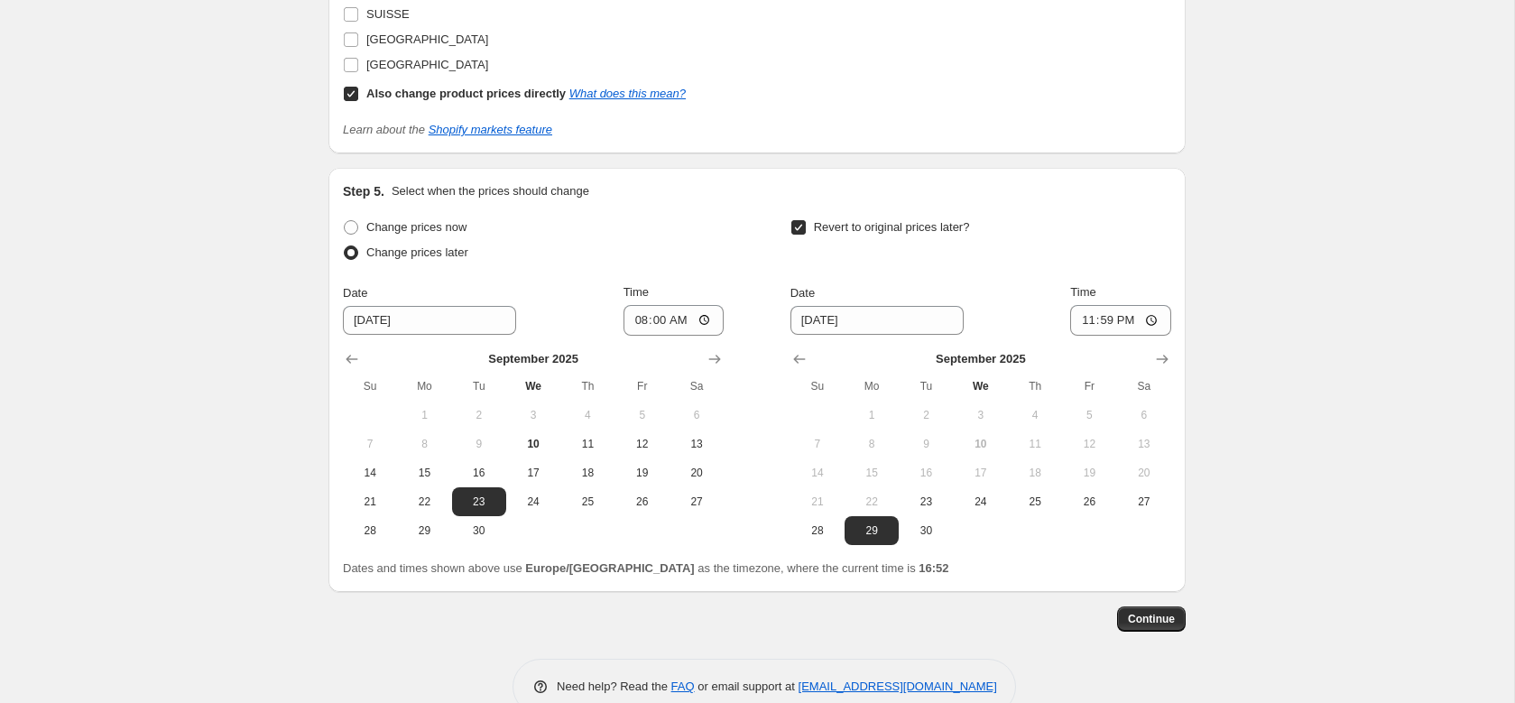
scroll to position [1943, 0]
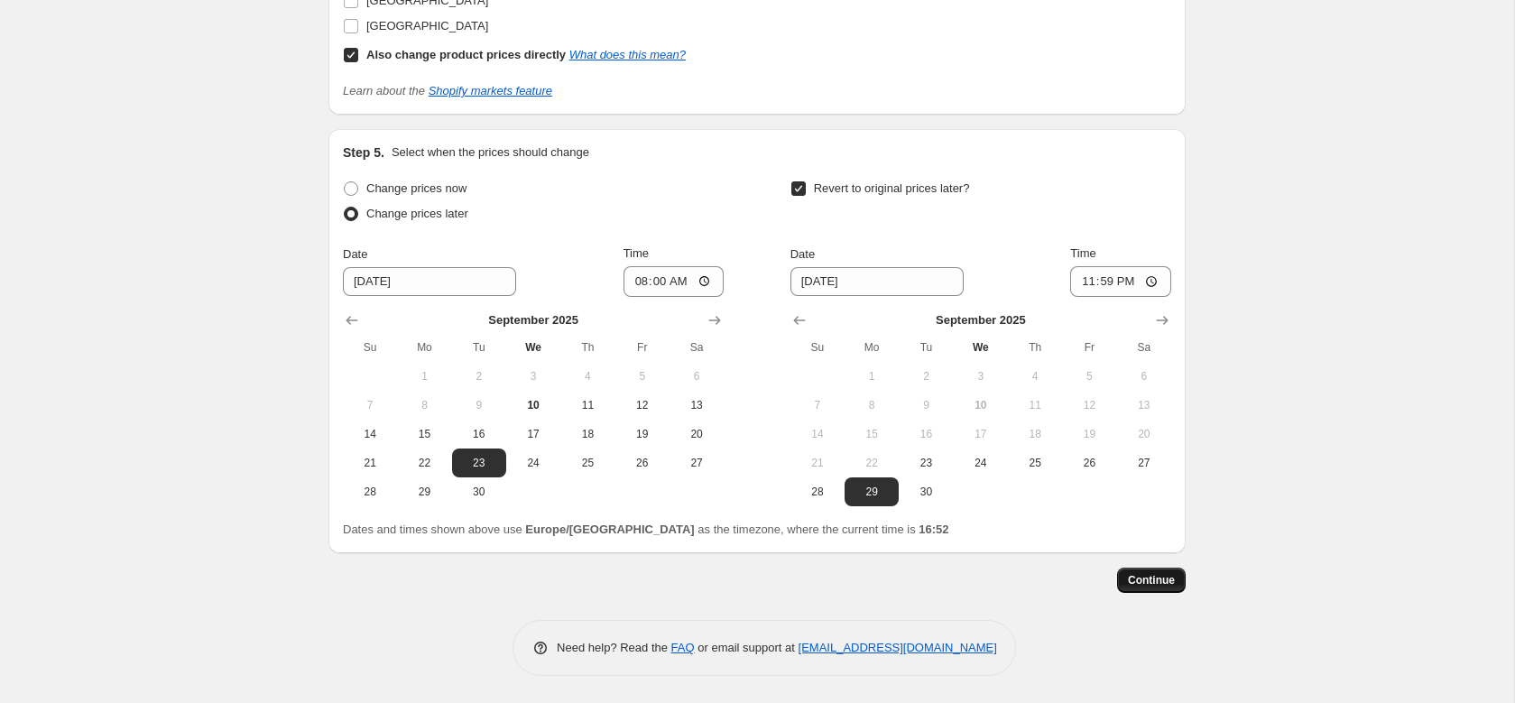
click at [1146, 579] on span "Continue" at bounding box center [1151, 580] width 47 height 14
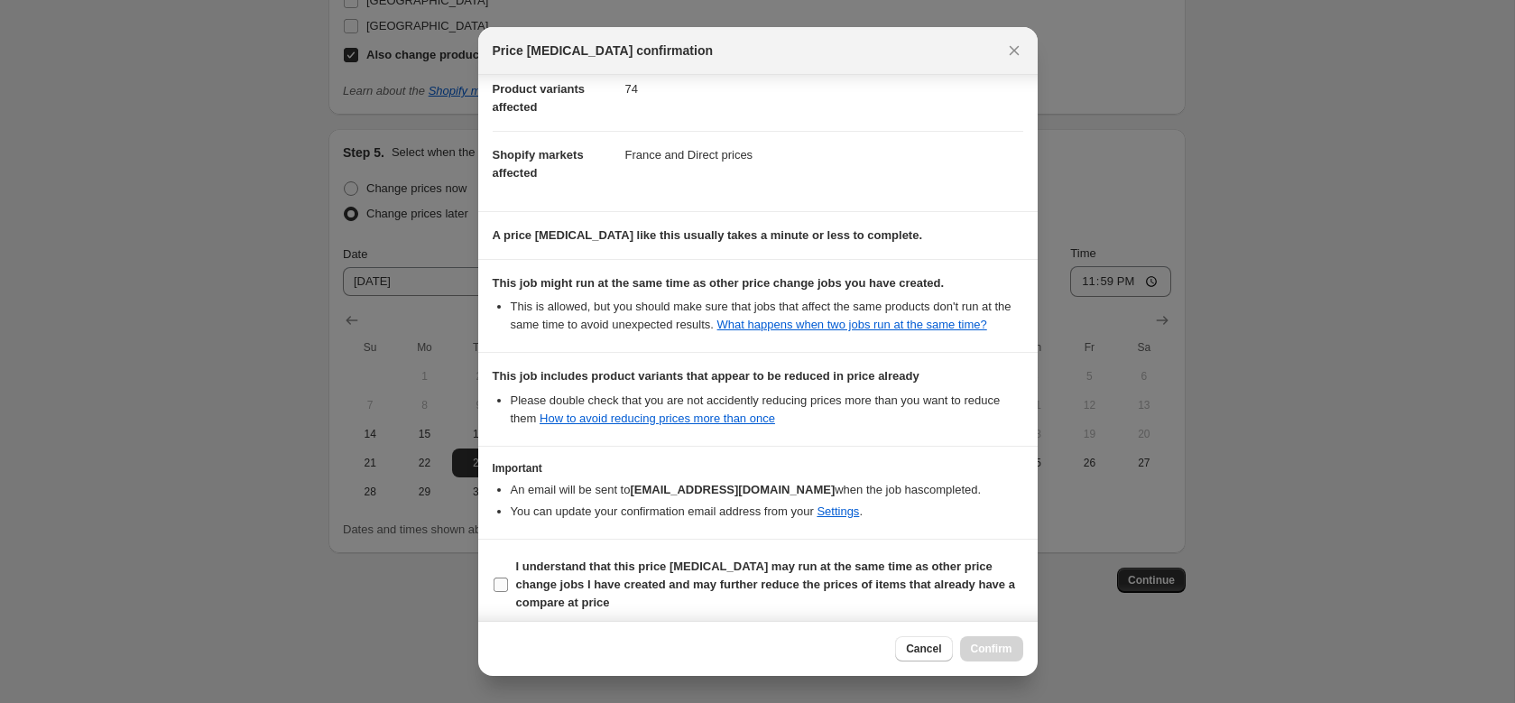
scroll to position [229, 0]
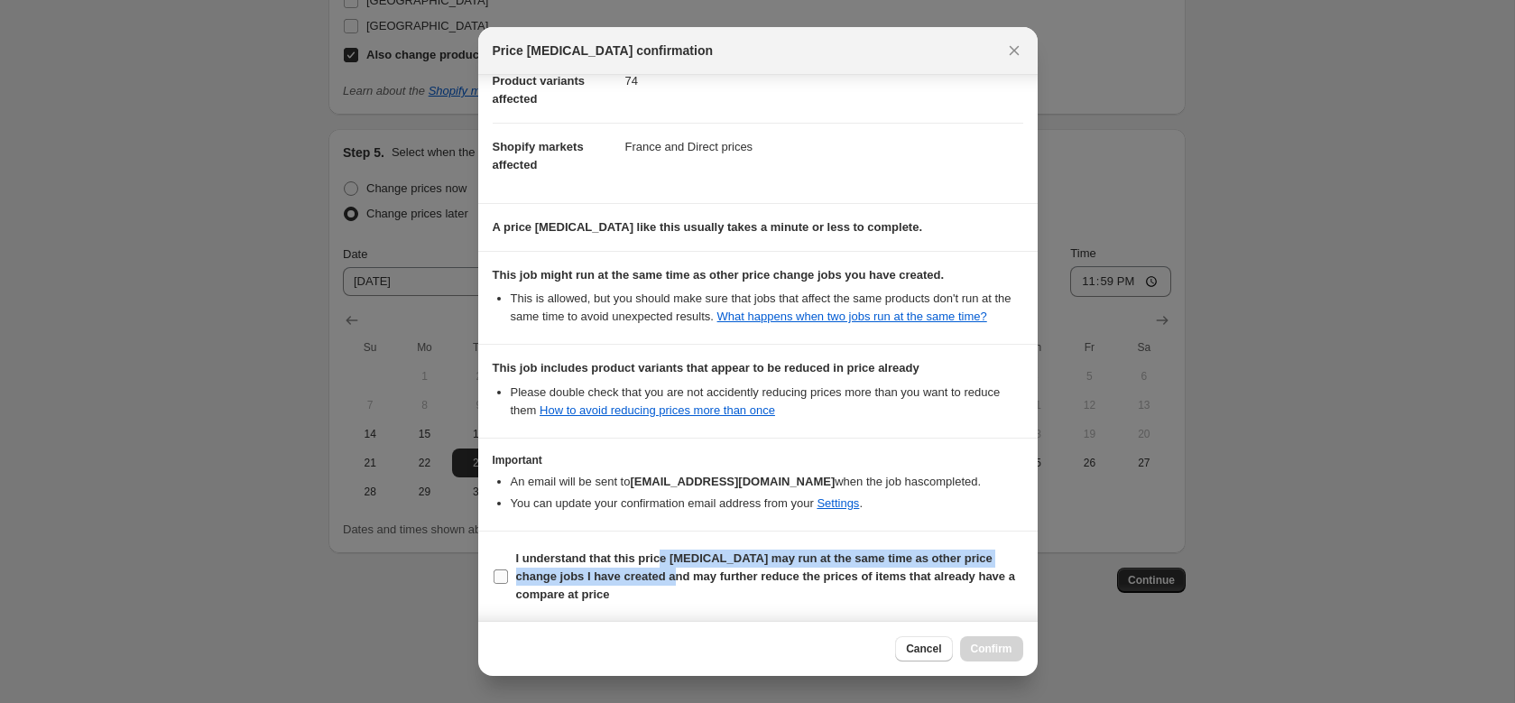
click at [665, 587] on b "I understand that this price change job may run at the same time as other price…" at bounding box center [765, 576] width 499 height 50
drag, startPoint x: 845, startPoint y: 596, endPoint x: 866, endPoint y: 579, distance: 27.1
click at [845, 596] on b "I understand that this price change job may run at the same time as other price…" at bounding box center [765, 576] width 499 height 50
click at [508, 584] on input "I understand that this price change job may run at the same time as other price…" at bounding box center [501, 576] width 14 height 14
checkbox input "true"
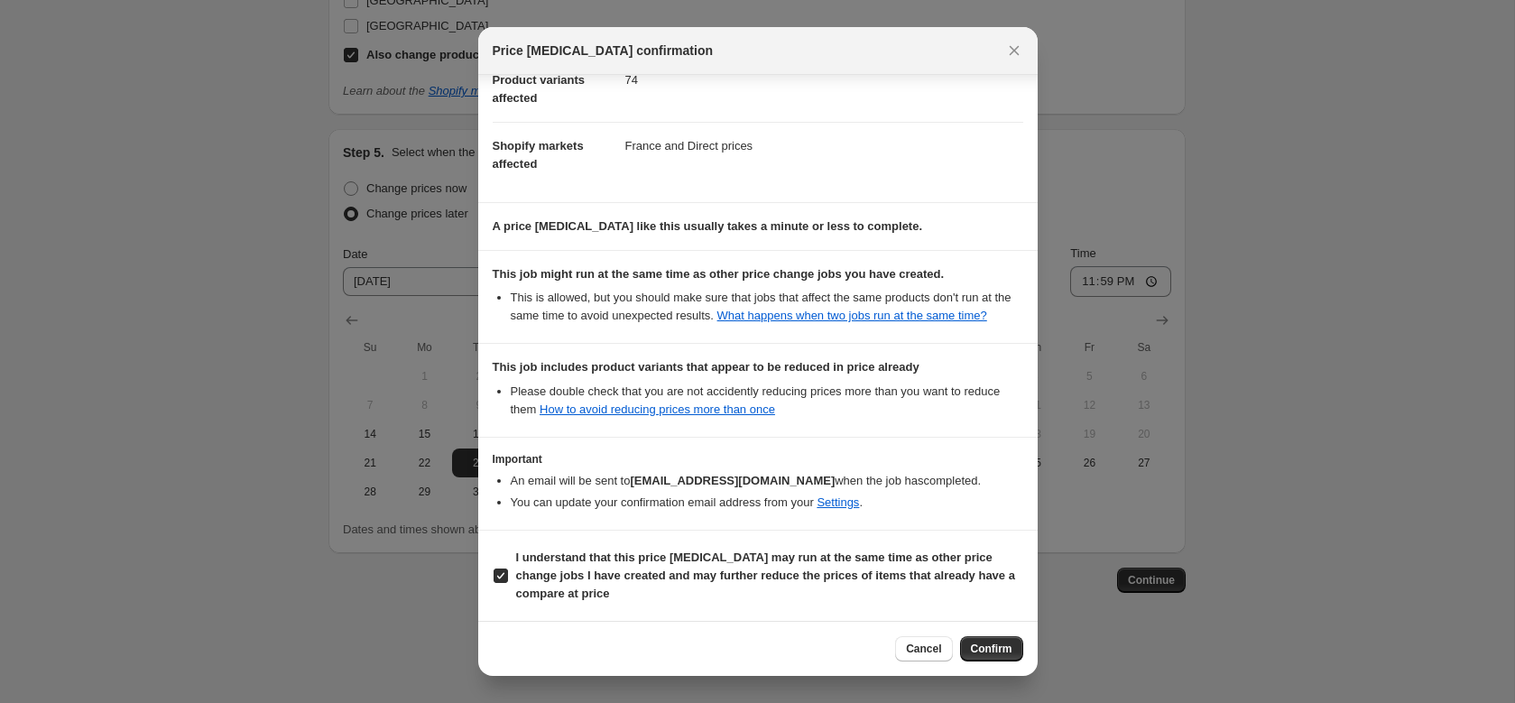
scroll to position [248, 0]
click at [960, 634] on div "Cancel Confirm" at bounding box center [758, 648] width 560 height 55
click at [972, 636] on button "Confirm" at bounding box center [991, 648] width 63 height 25
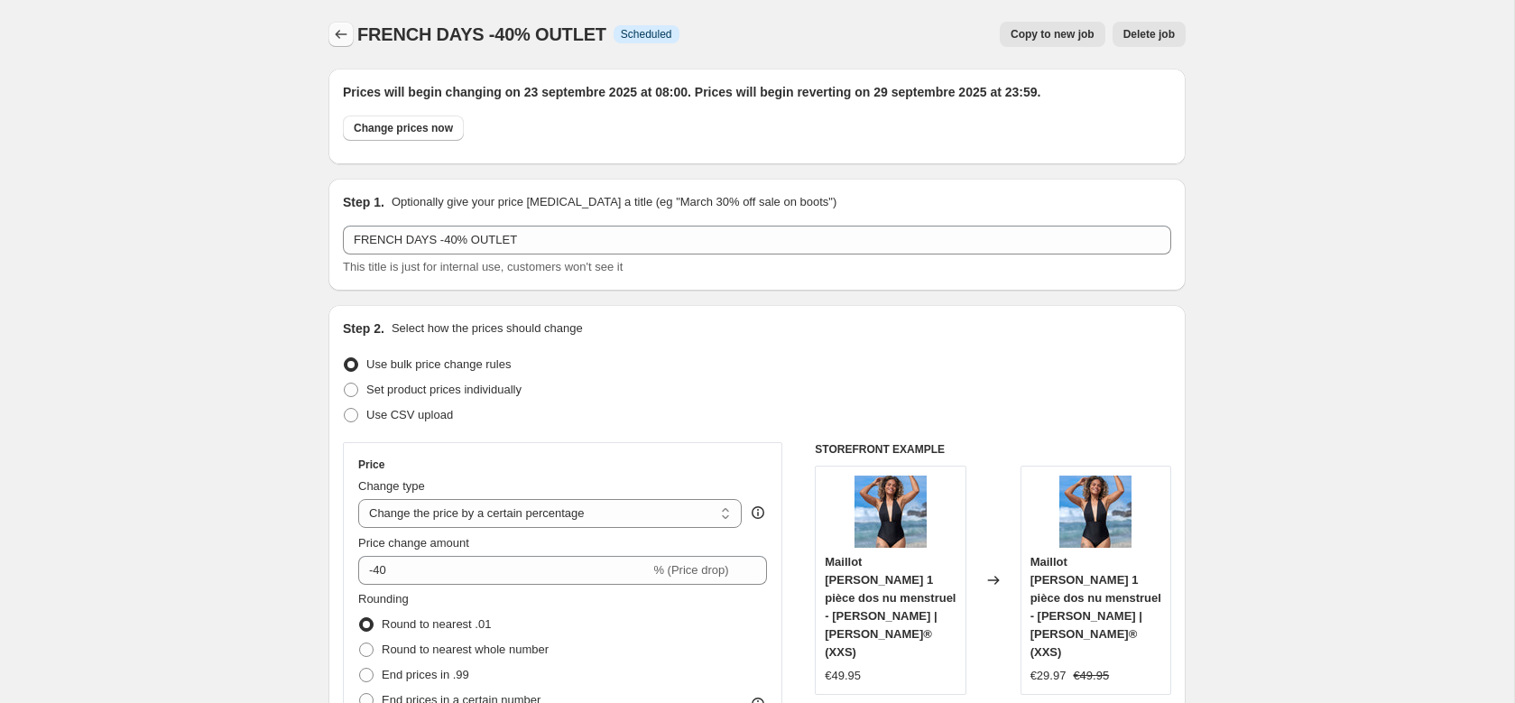
click at [334, 34] on icon "Price change jobs" at bounding box center [341, 34] width 18 height 18
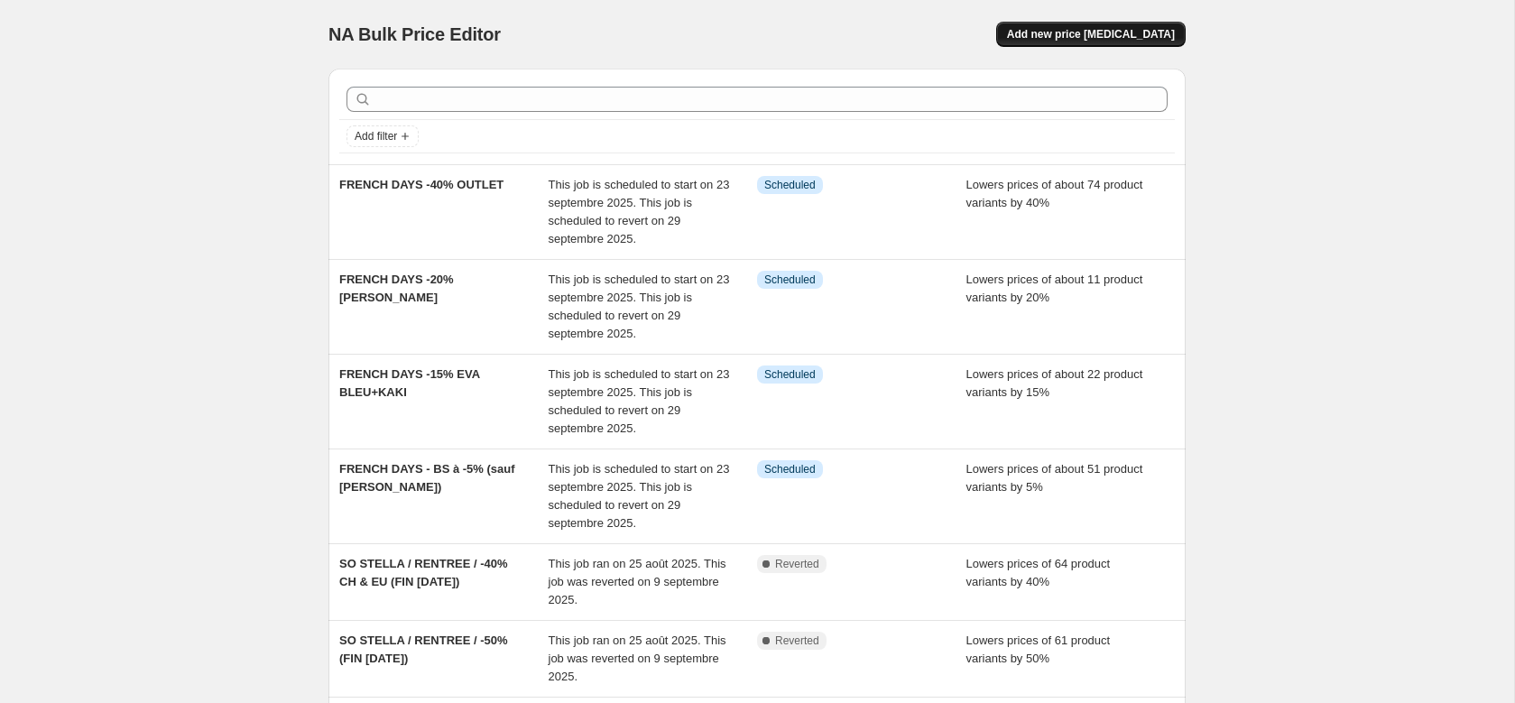
click at [1115, 33] on span "Add new price [MEDICAL_DATA]" at bounding box center [1091, 34] width 168 height 14
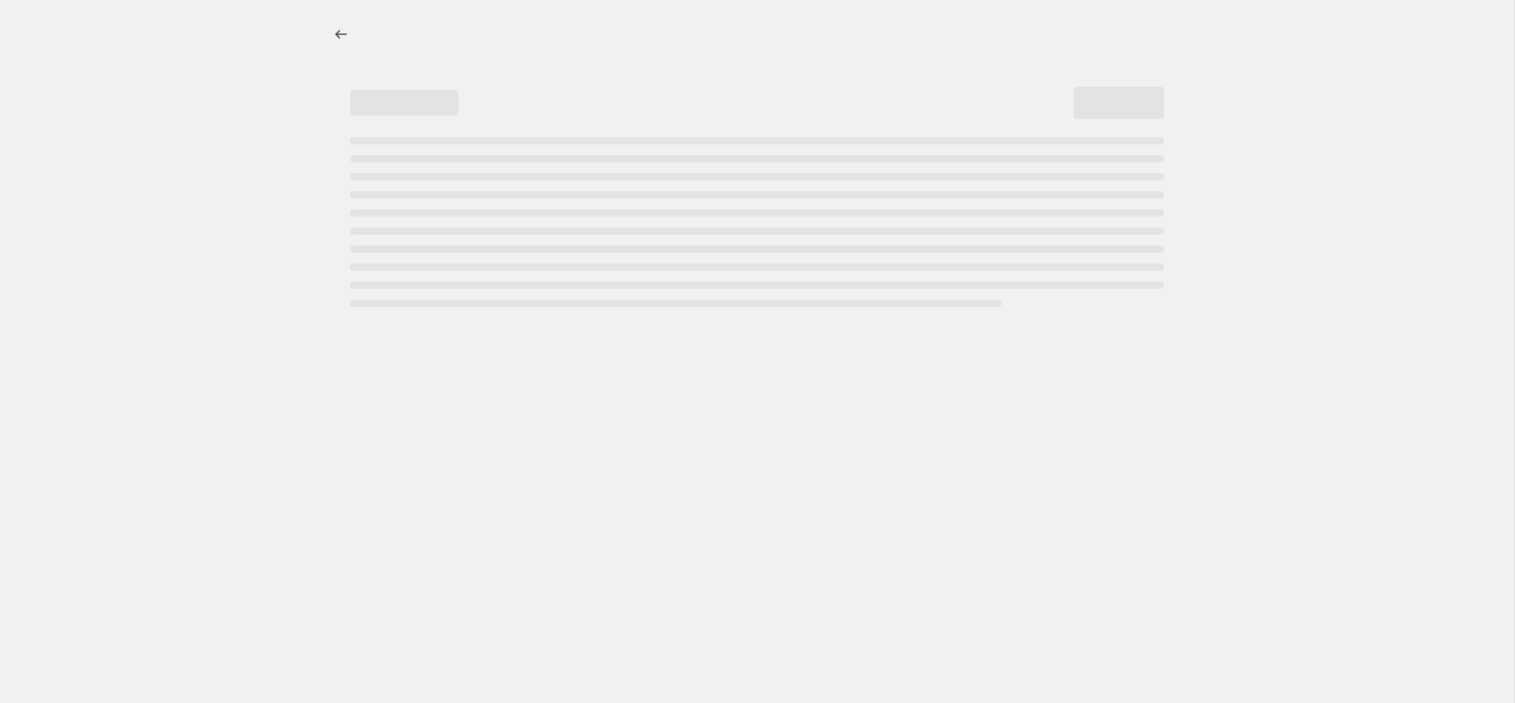
select select "percentage"
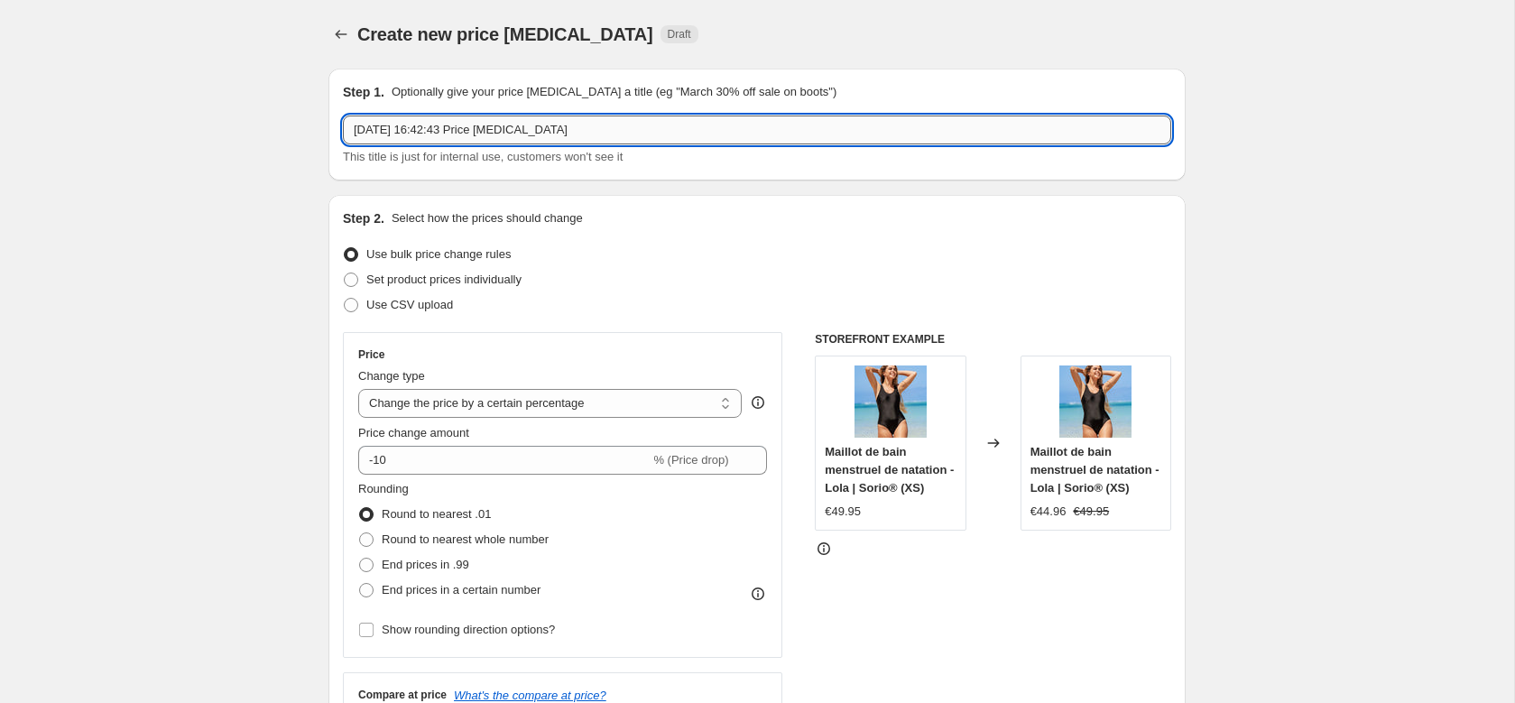
drag, startPoint x: 537, startPoint y: 130, endPoint x: 661, endPoint y: 134, distance: 123.7
click at [538, 130] on input "10 sept. 2025, 16:42:43 Price change job" at bounding box center [757, 130] width 828 height 29
drag, startPoint x: 557, startPoint y: 125, endPoint x: 388, endPoint y: 115, distance: 169.1
click at [388, 116] on input "10 sept. 2025, 16:42:43 Price change job" at bounding box center [757, 130] width 828 height 29
click at [467, 125] on input "FRENCH DAYS pochette" at bounding box center [757, 130] width 828 height 29
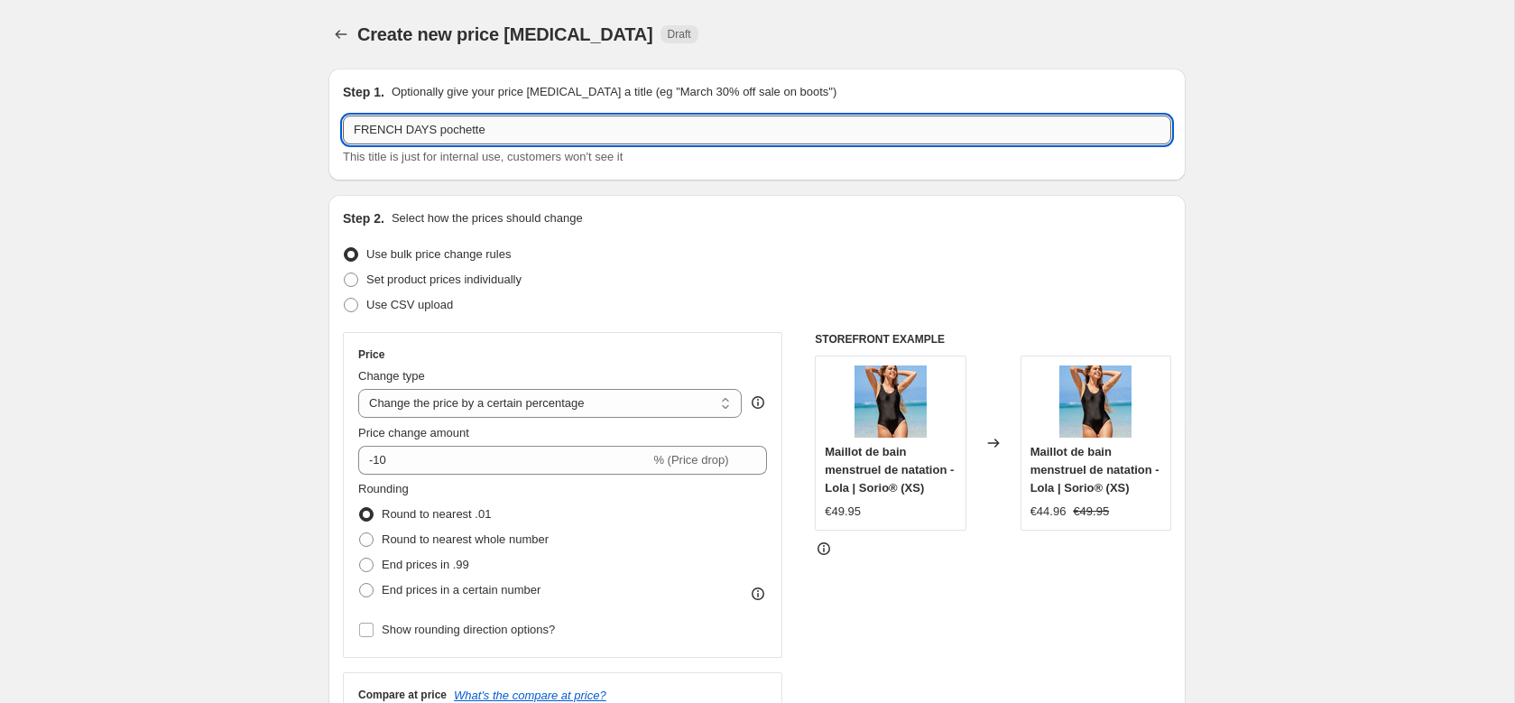
click at [468, 125] on input "FRENCH DAYS pochette" at bounding box center [757, 130] width 828 height 29
click at [458, 127] on input "FRENCH DAYS pochette" at bounding box center [757, 130] width 828 height 29
type input "FRENCH DAYS -50% POCHETTE"
click at [790, 256] on div "Use bulk price change rules" at bounding box center [757, 253] width 828 height 25
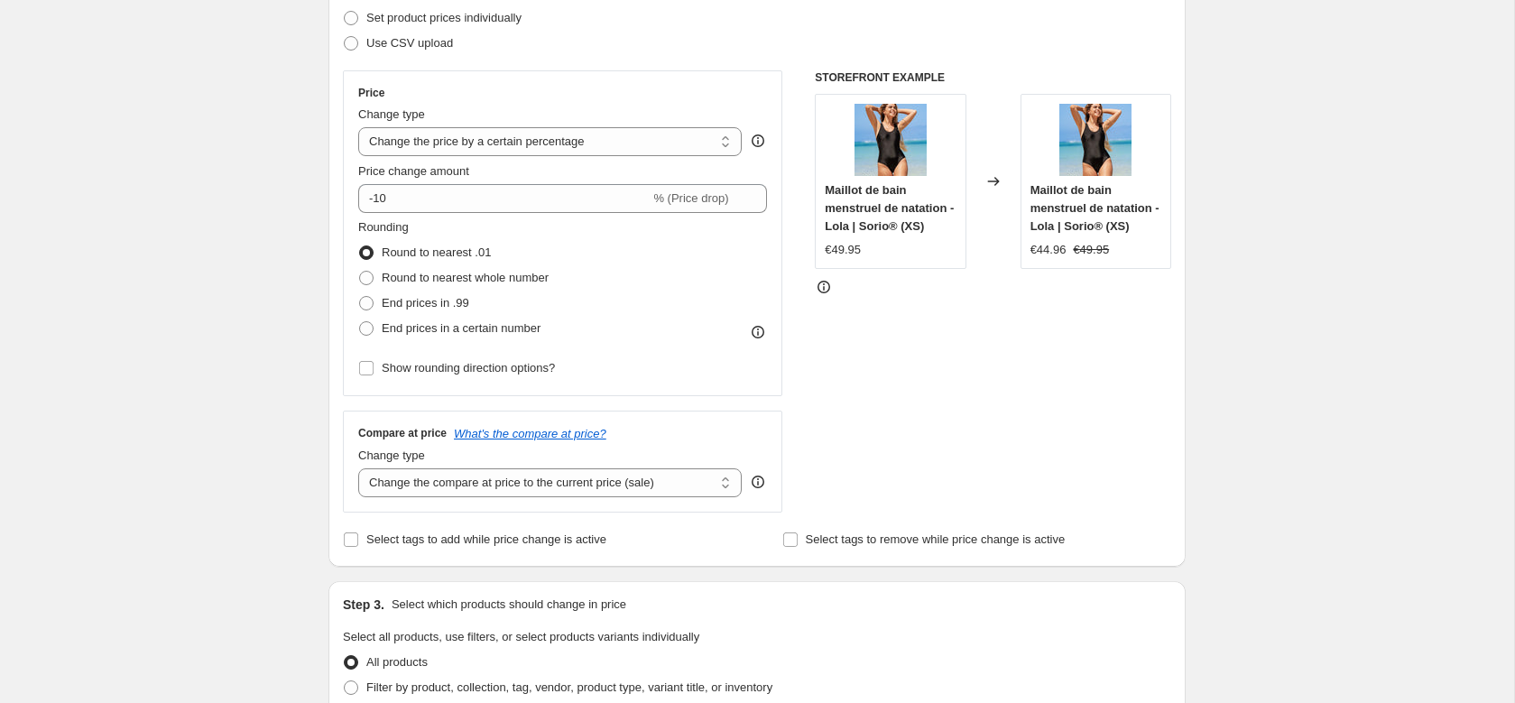
scroll to position [263, 0]
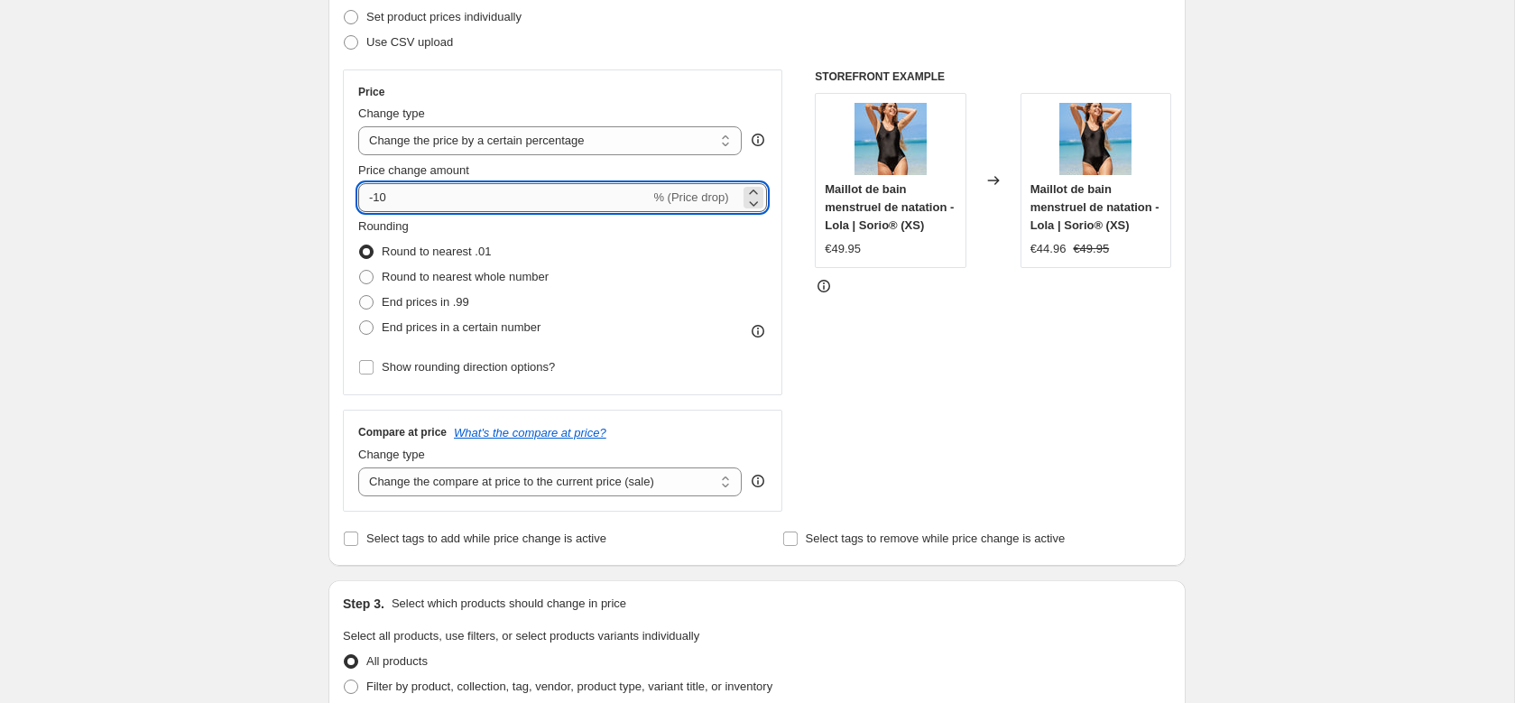
drag, startPoint x: 437, startPoint y: 205, endPoint x: 377, endPoint y: 206, distance: 59.6
click at [377, 206] on input "-10" at bounding box center [503, 197] width 291 height 29
type input "-50"
click at [338, 200] on div "Step 2. Select how the prices should change Use bulk price change rules Set pro…" at bounding box center [756, 249] width 857 height 634
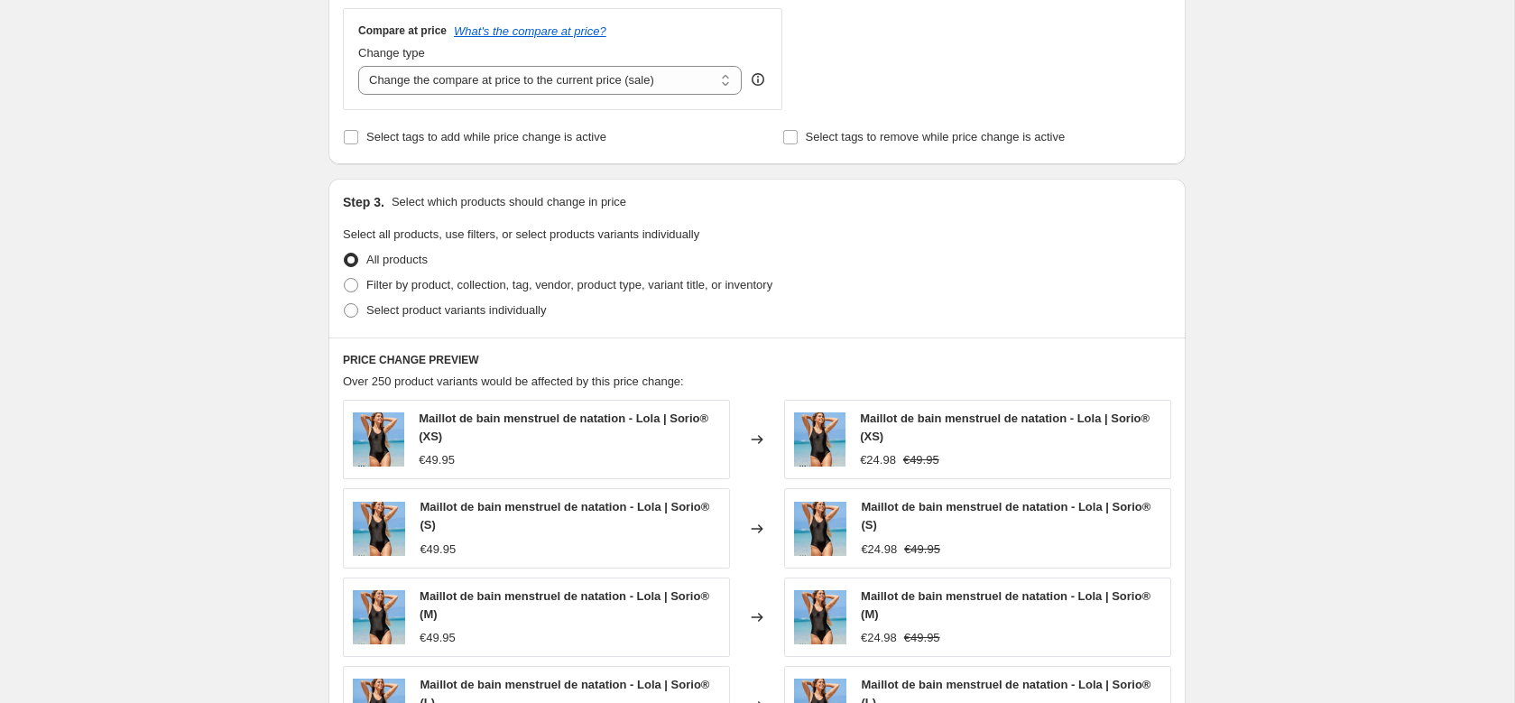
scroll to position [672, 0]
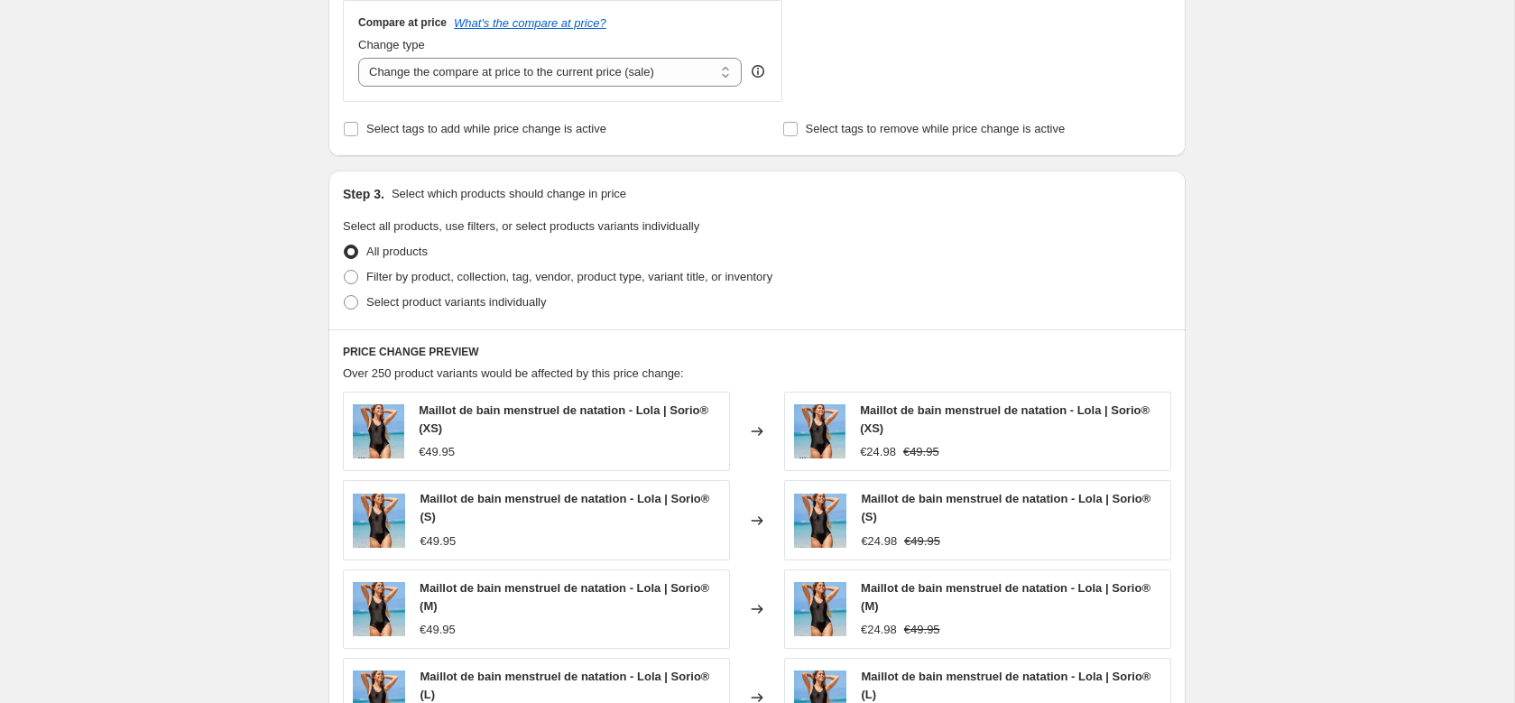
drag, startPoint x: 484, startPoint y: 301, endPoint x: 524, endPoint y: 316, distance: 43.1
click at [484, 301] on span "Select product variants individually" at bounding box center [456, 302] width 180 height 14
click at [345, 296] on input "Select product variants individually" at bounding box center [344, 295] width 1 height 1
radio input "true"
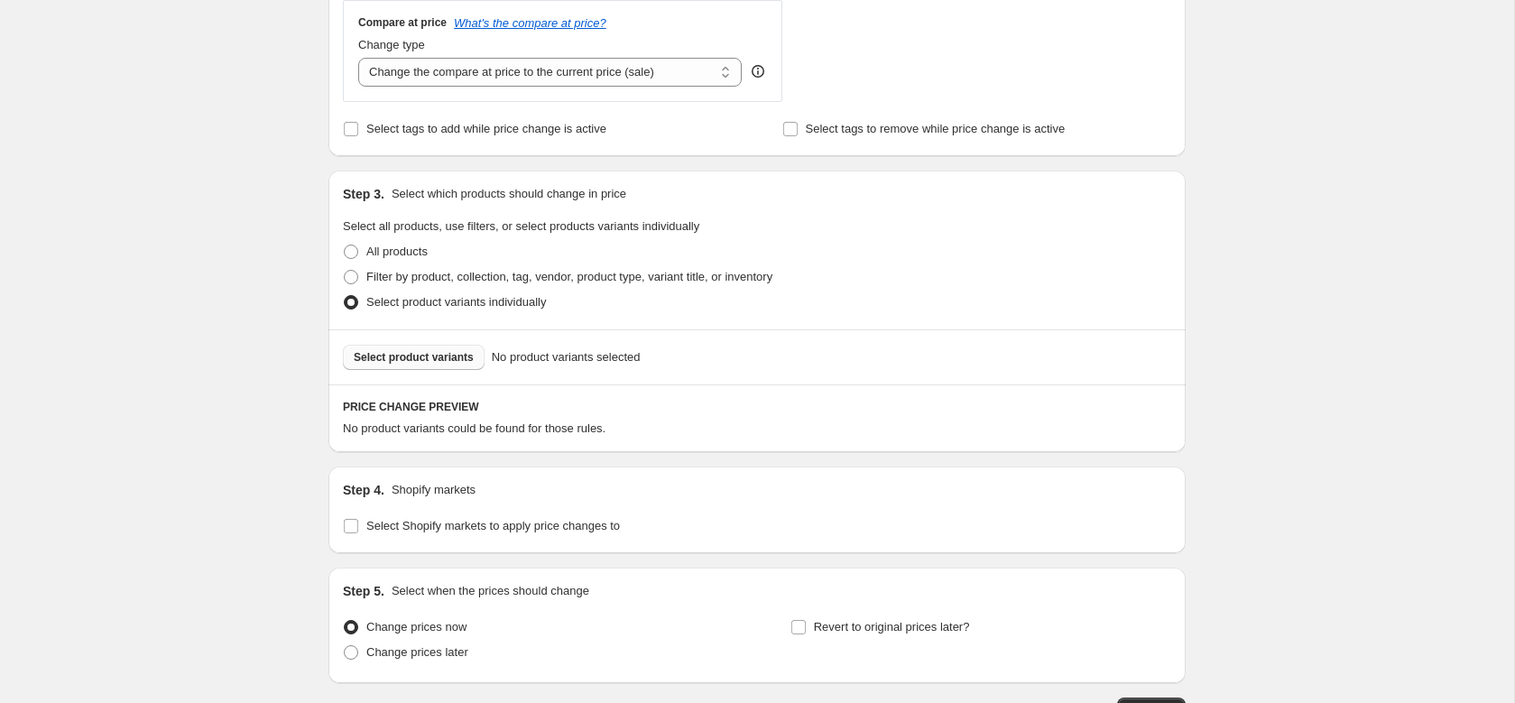
click at [412, 351] on span "Select product variants" at bounding box center [414, 357] width 120 height 14
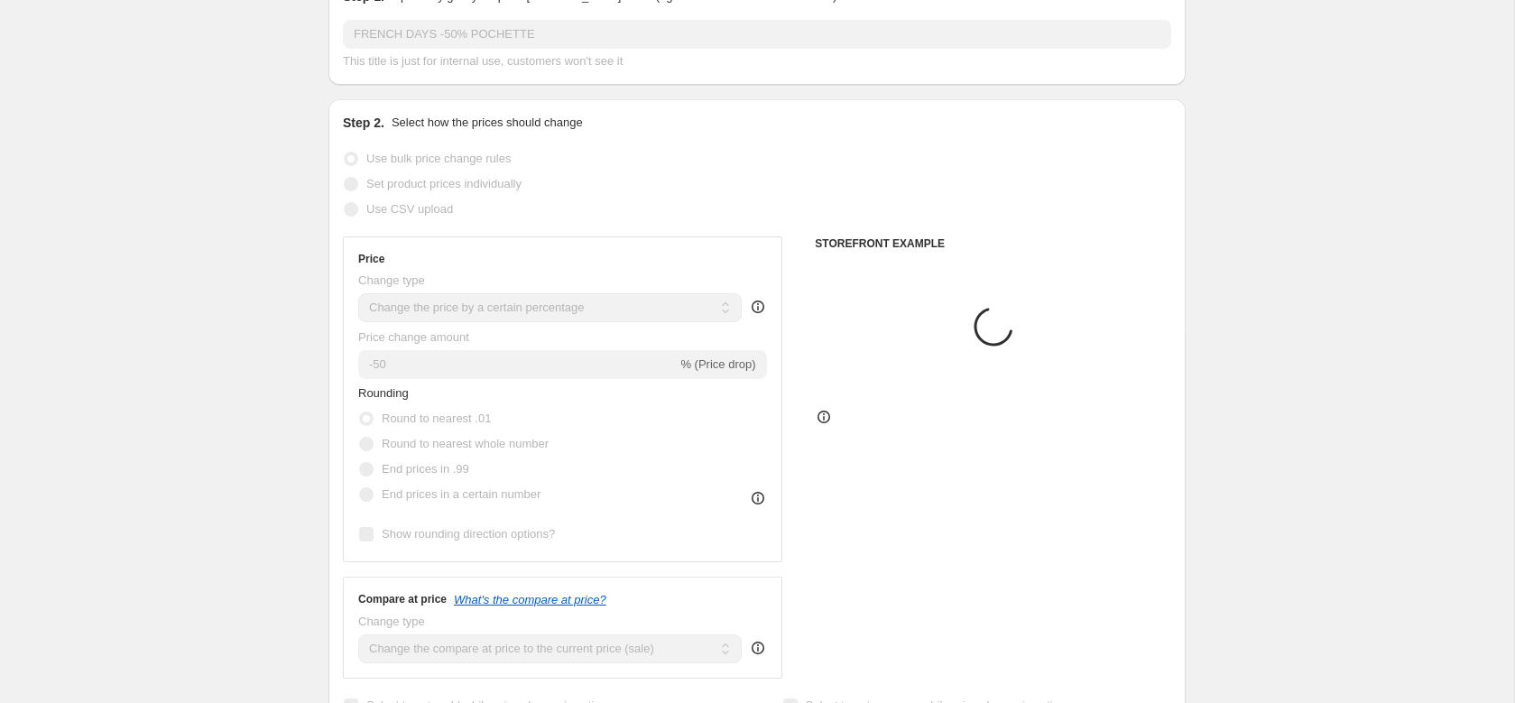
scroll to position [0, 0]
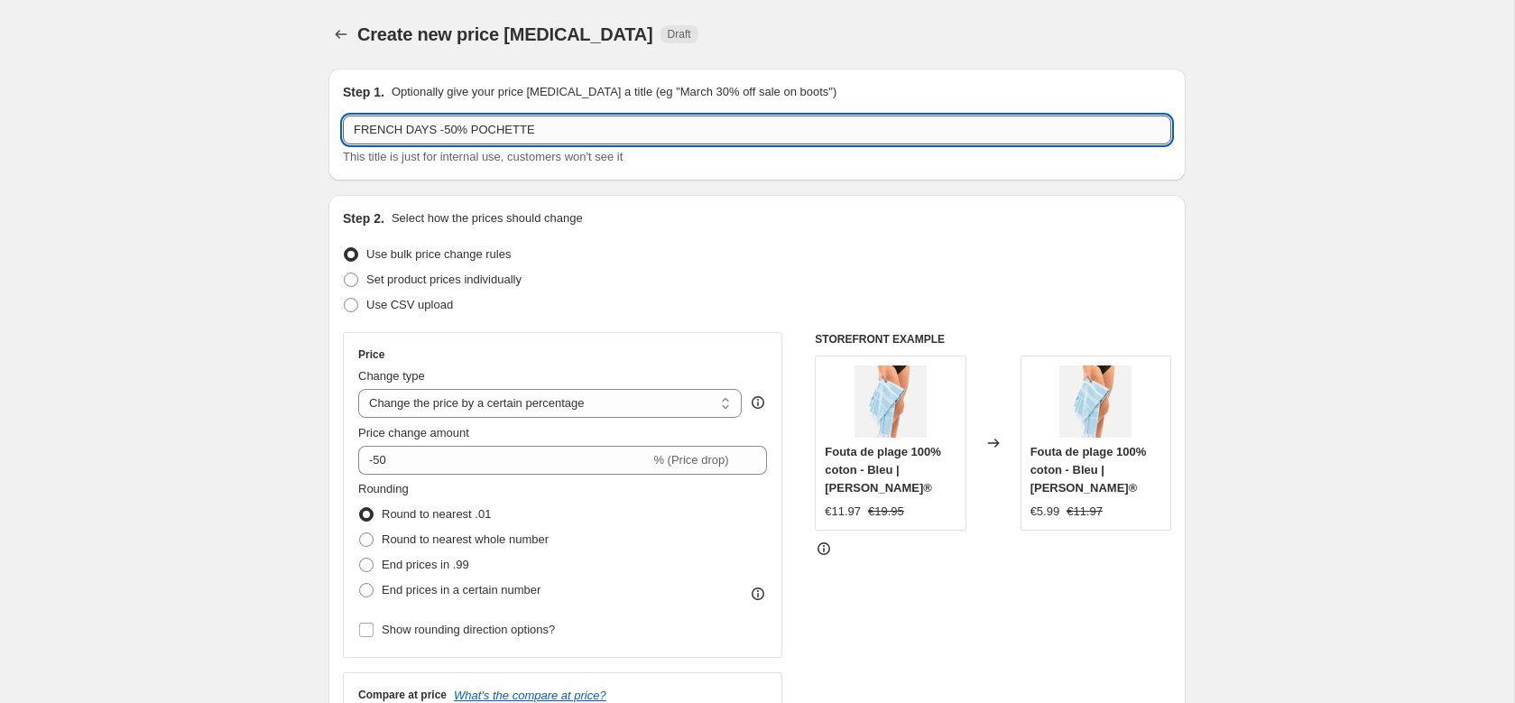
click at [535, 123] on input "FRENCH DAYS -50% POCHETTE" at bounding box center [757, 130] width 828 height 29
click at [502, 127] on input "FRENCH DAYS -50% POCHETTE" at bounding box center [757, 130] width 828 height 29
type input "FRENCH DAYS -50% FOUTA"
click at [724, 200] on div "Step 2. Select how the prices should change Use bulk price change rules Set pro…" at bounding box center [756, 512] width 857 height 634
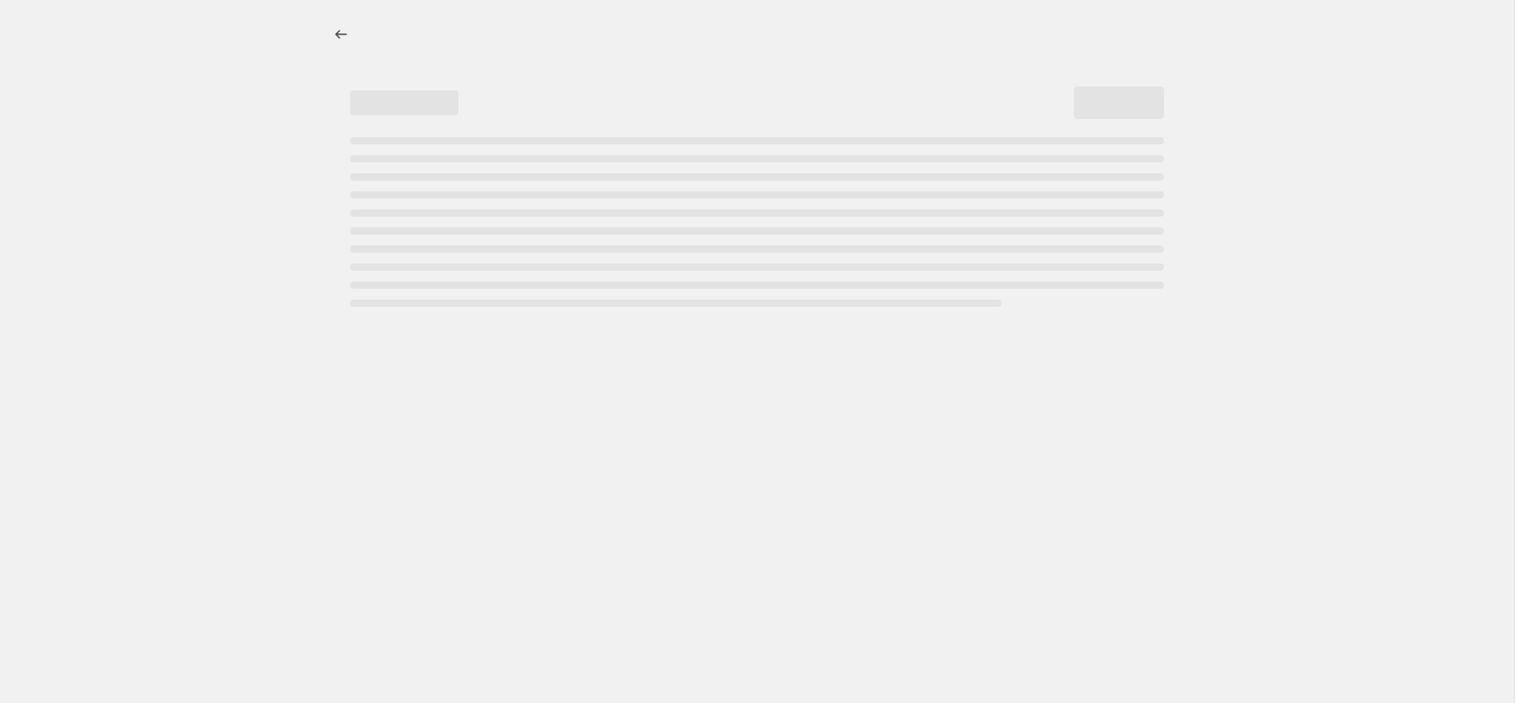
select select "percentage"
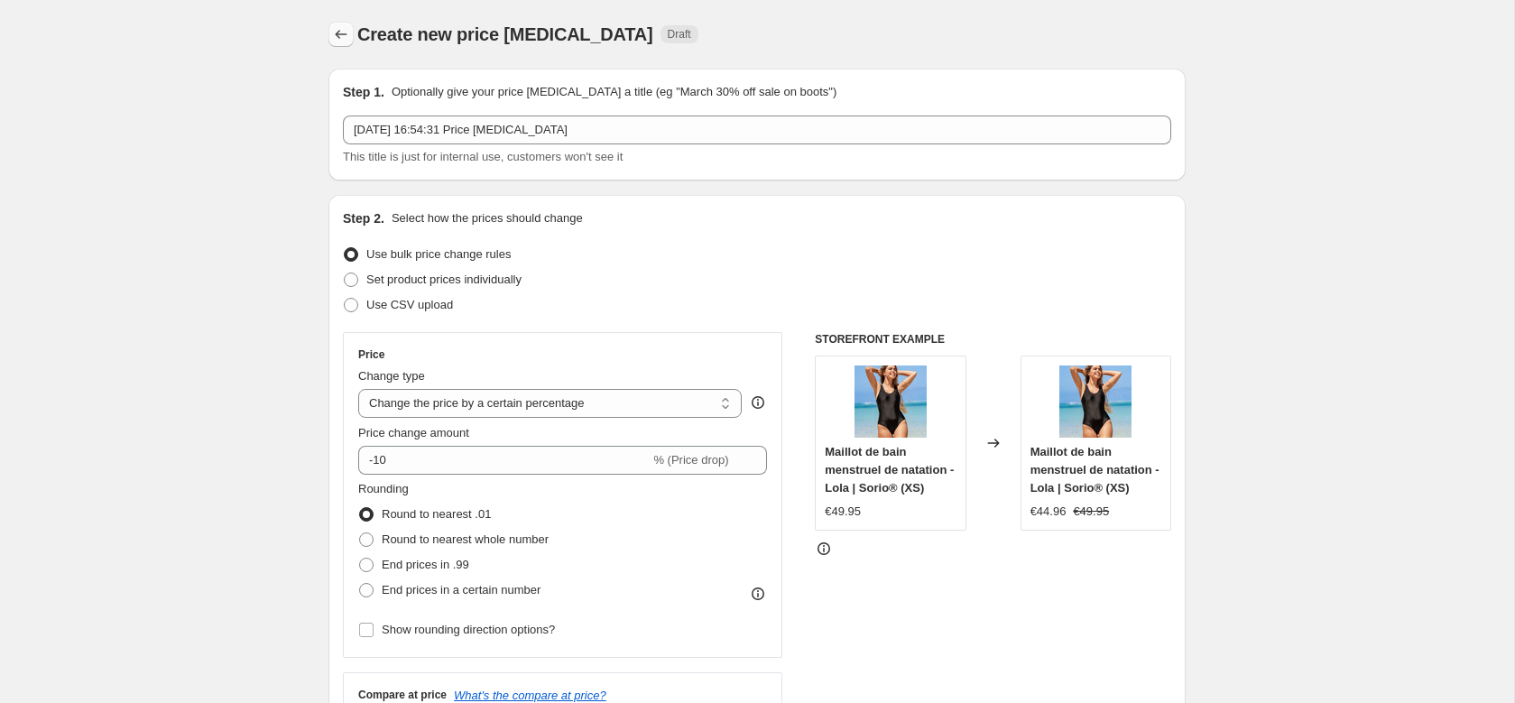
click at [338, 32] on icon "Price change jobs" at bounding box center [342, 34] width 12 height 9
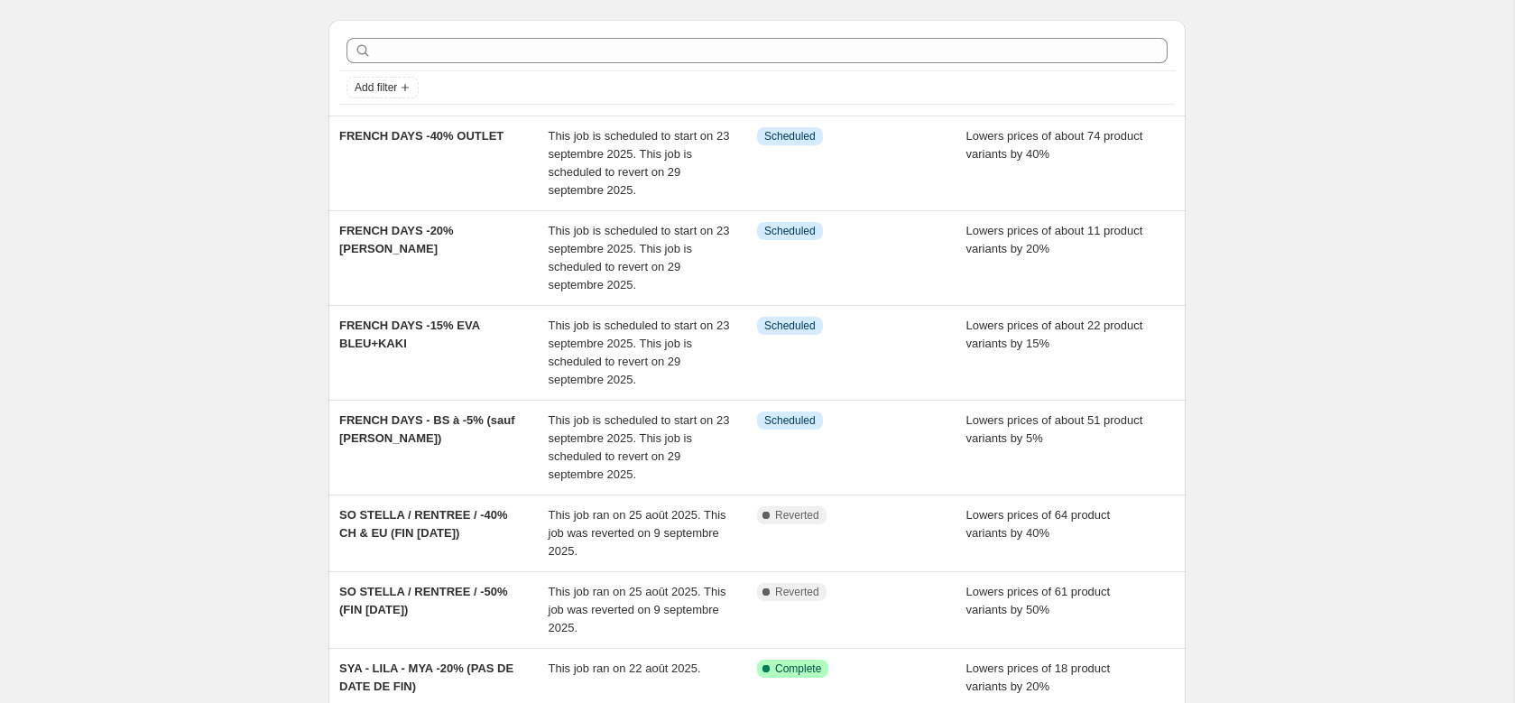
scroll to position [43, 0]
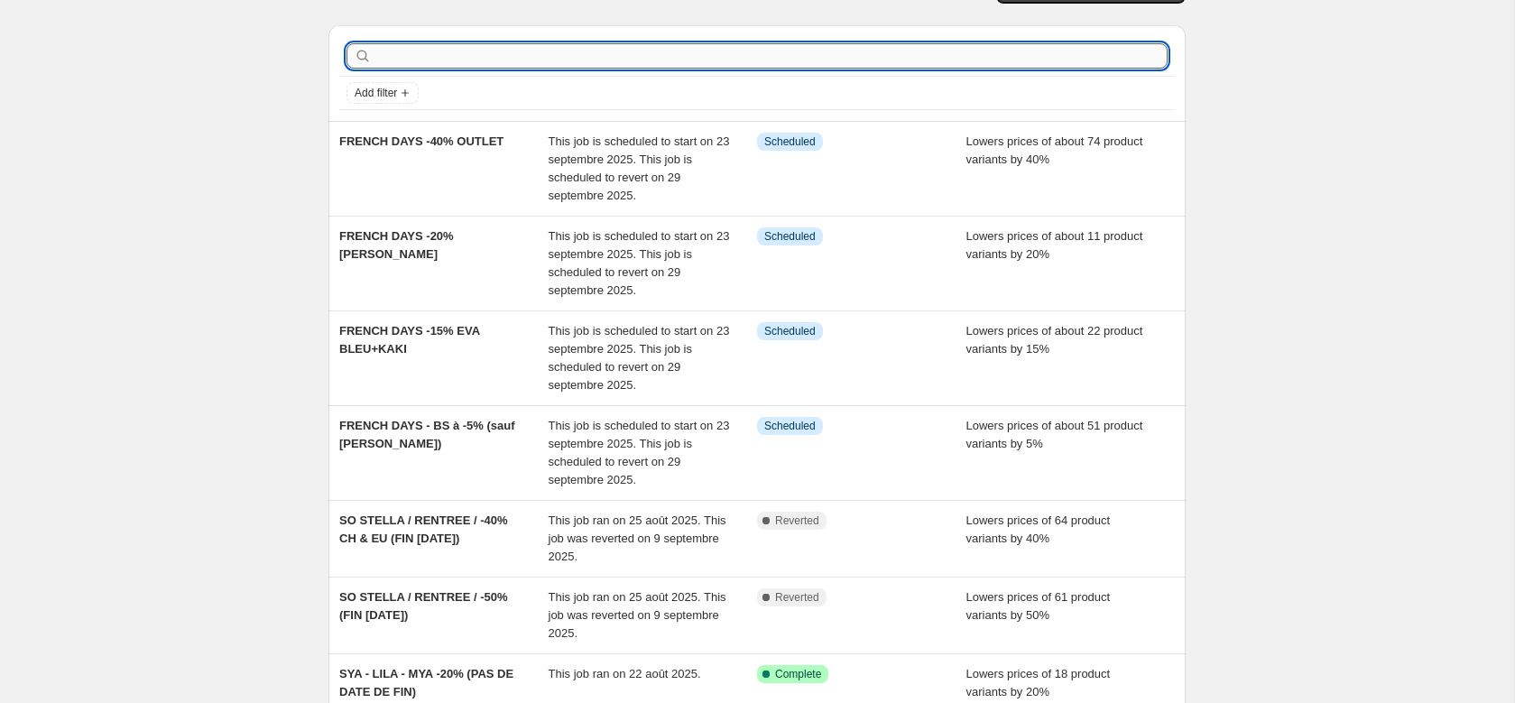
click at [476, 65] on input "text" at bounding box center [771, 55] width 792 height 25
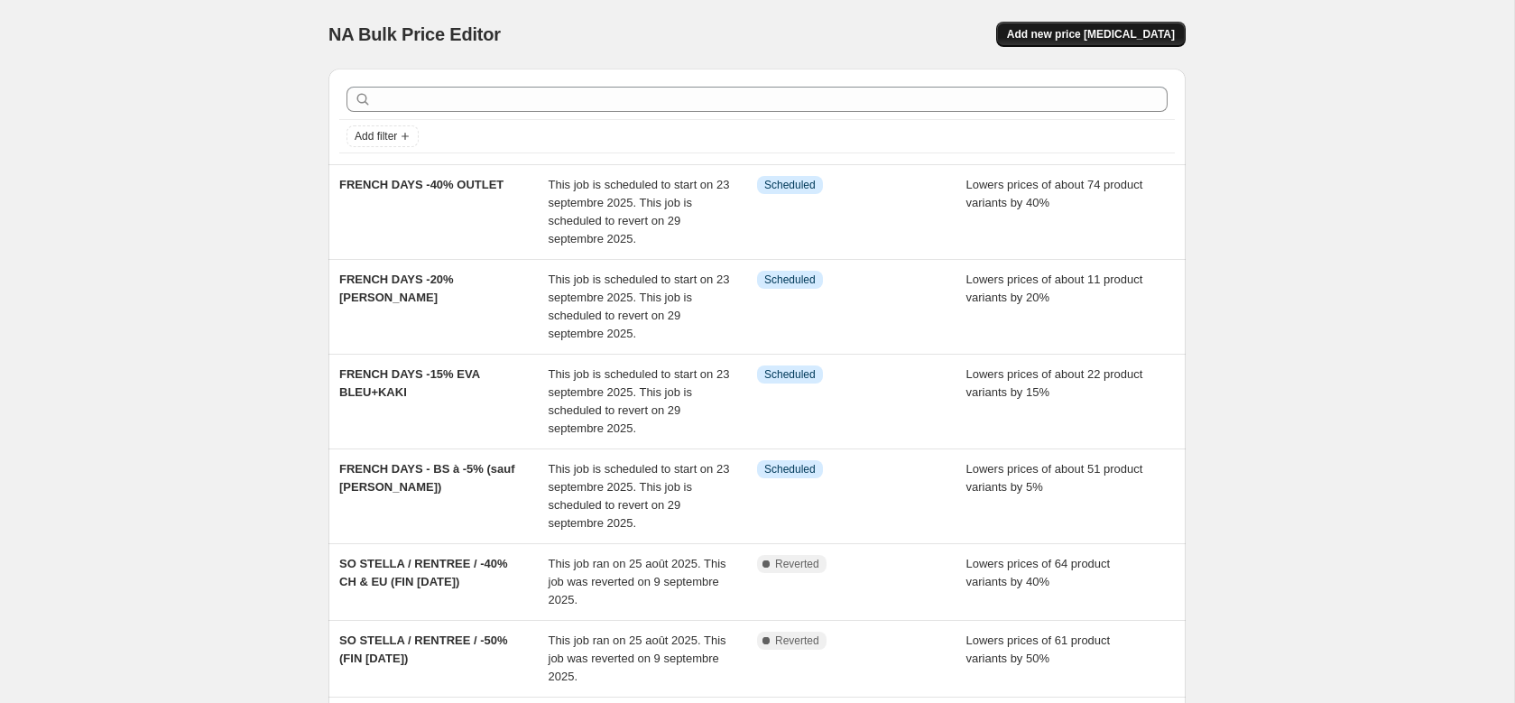
click at [1064, 28] on span "Add new price [MEDICAL_DATA]" at bounding box center [1091, 34] width 168 height 14
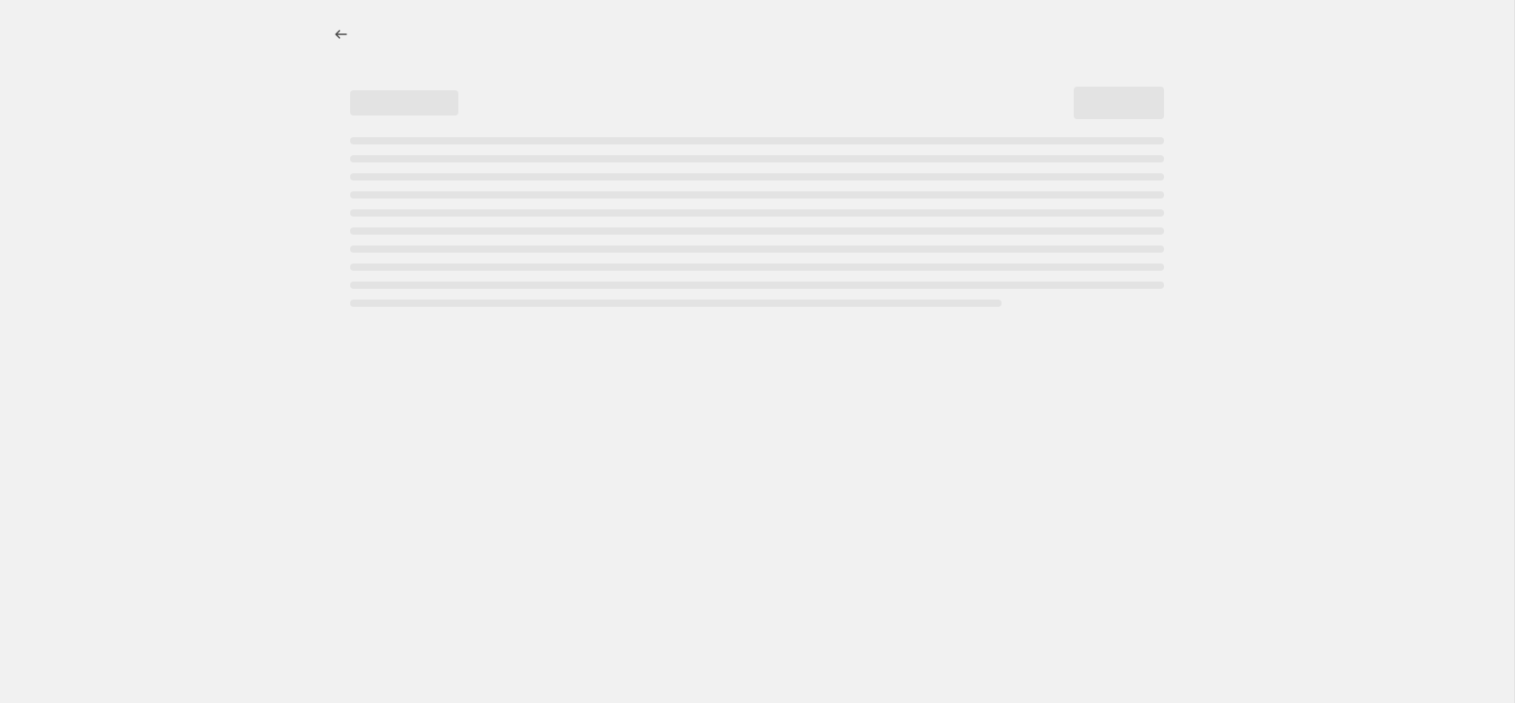
select select "percentage"
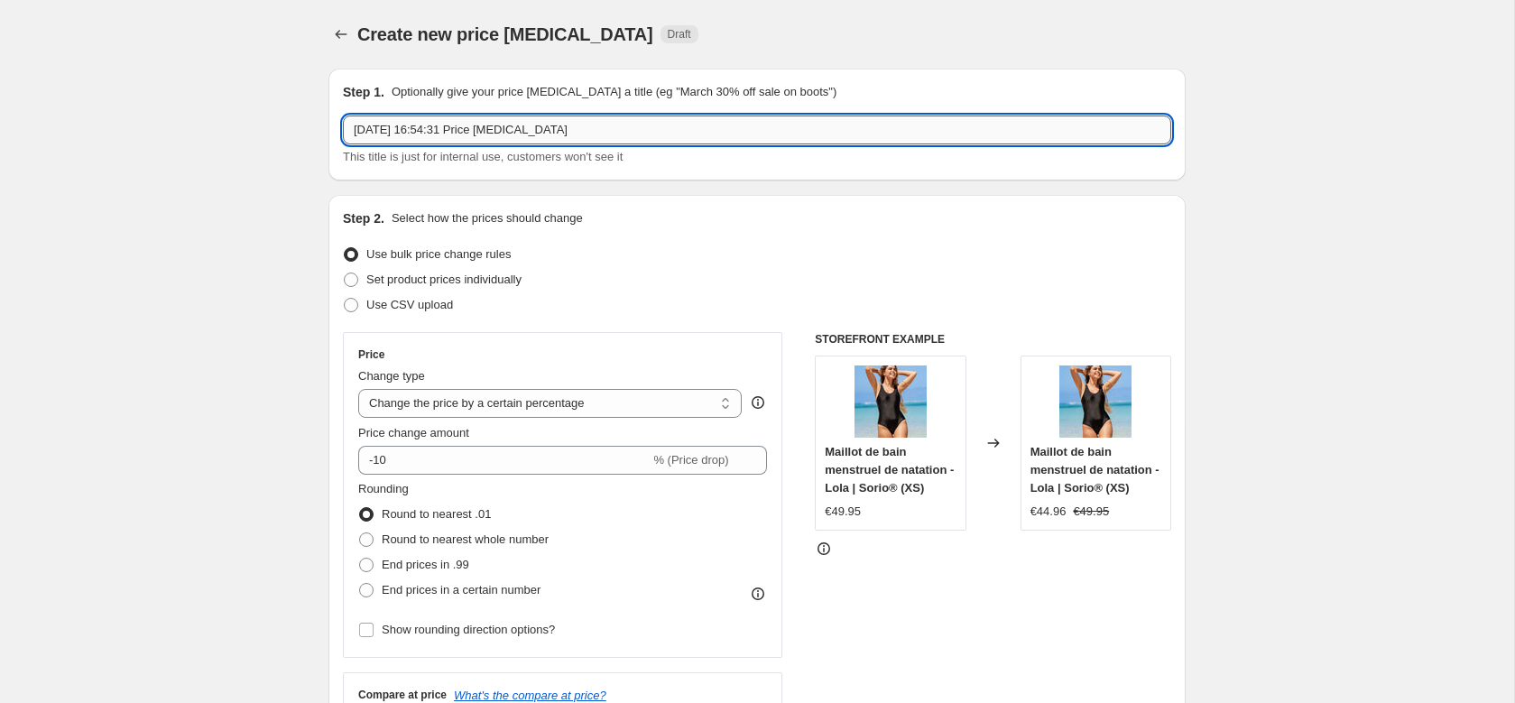
click at [653, 124] on input "10 sept. 2025, 16:54:31 Price change job" at bounding box center [757, 130] width 828 height 29
drag, startPoint x: 595, startPoint y: 133, endPoint x: 138, endPoint y: 155, distance: 457.2
type input "FRENCH DAYS -50% FOUTA"
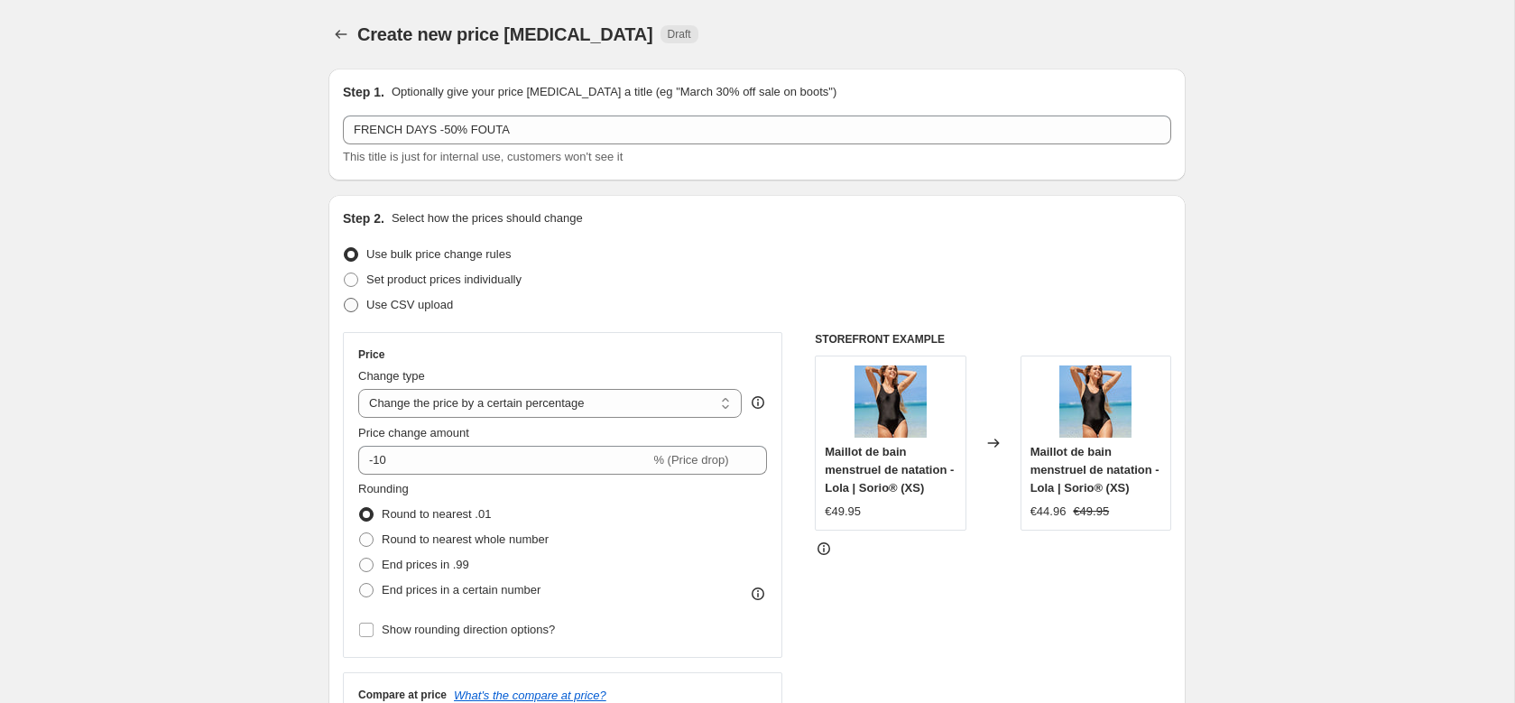
click at [401, 306] on span "Use CSV upload" at bounding box center [409, 305] width 87 height 14
click at [345, 299] on input "Use CSV upload" at bounding box center [344, 298] width 1 height 1
radio input "true"
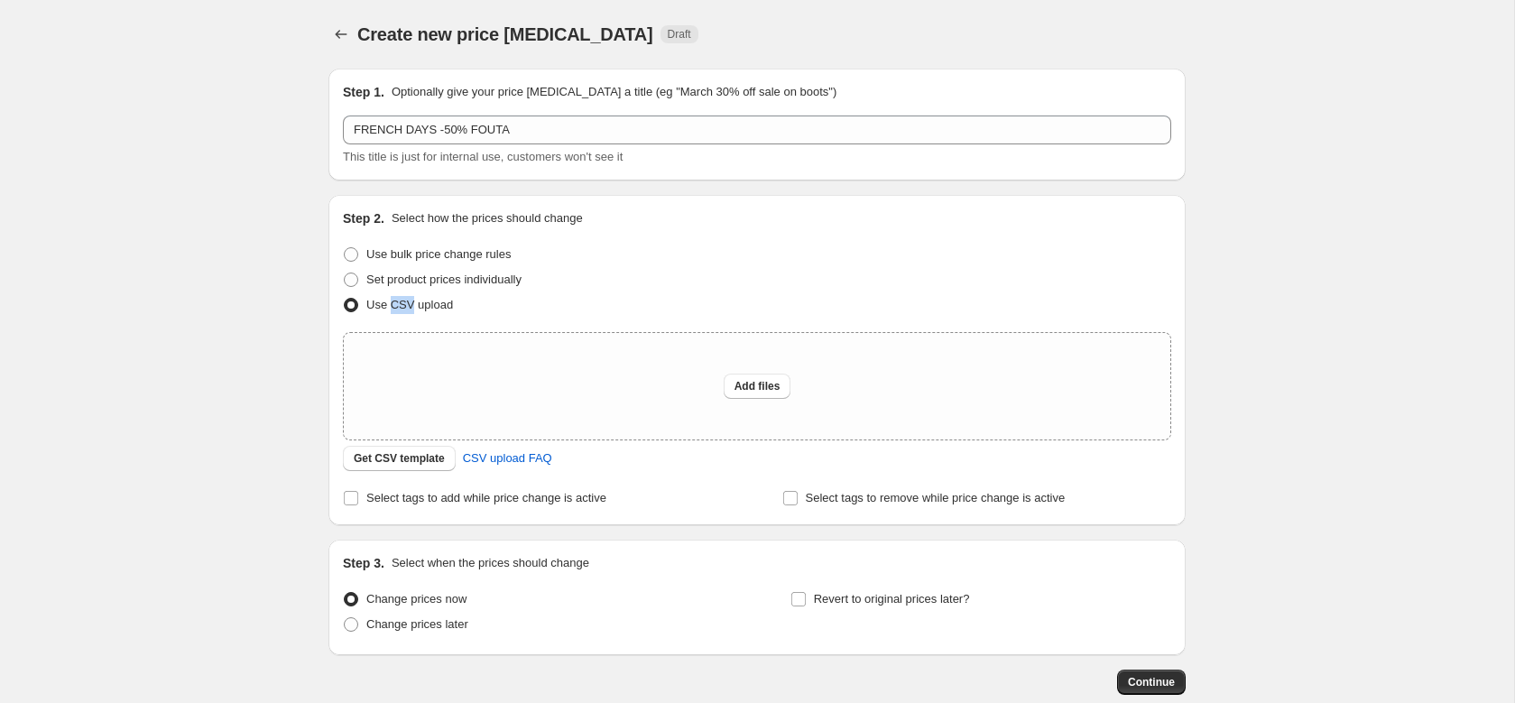
click at [401, 306] on span "Use CSV upload" at bounding box center [409, 305] width 87 height 14
click at [345, 299] on input "Use CSV upload" at bounding box center [344, 298] width 1 height 1
click at [403, 242] on label "Use bulk price change rules" at bounding box center [427, 254] width 168 height 25
click at [345, 247] on input "Use bulk price change rules" at bounding box center [344, 247] width 1 height 1
radio input "true"
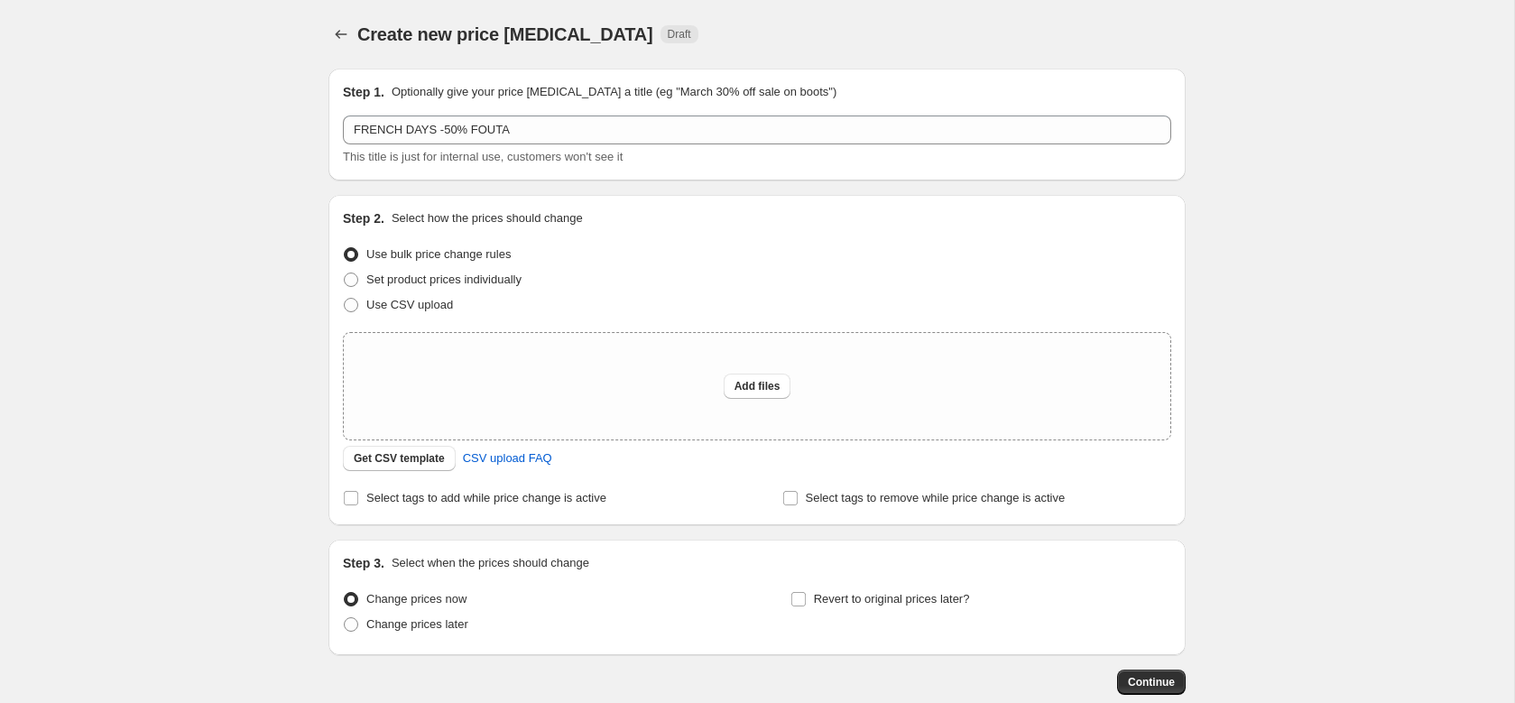
select select "percentage"
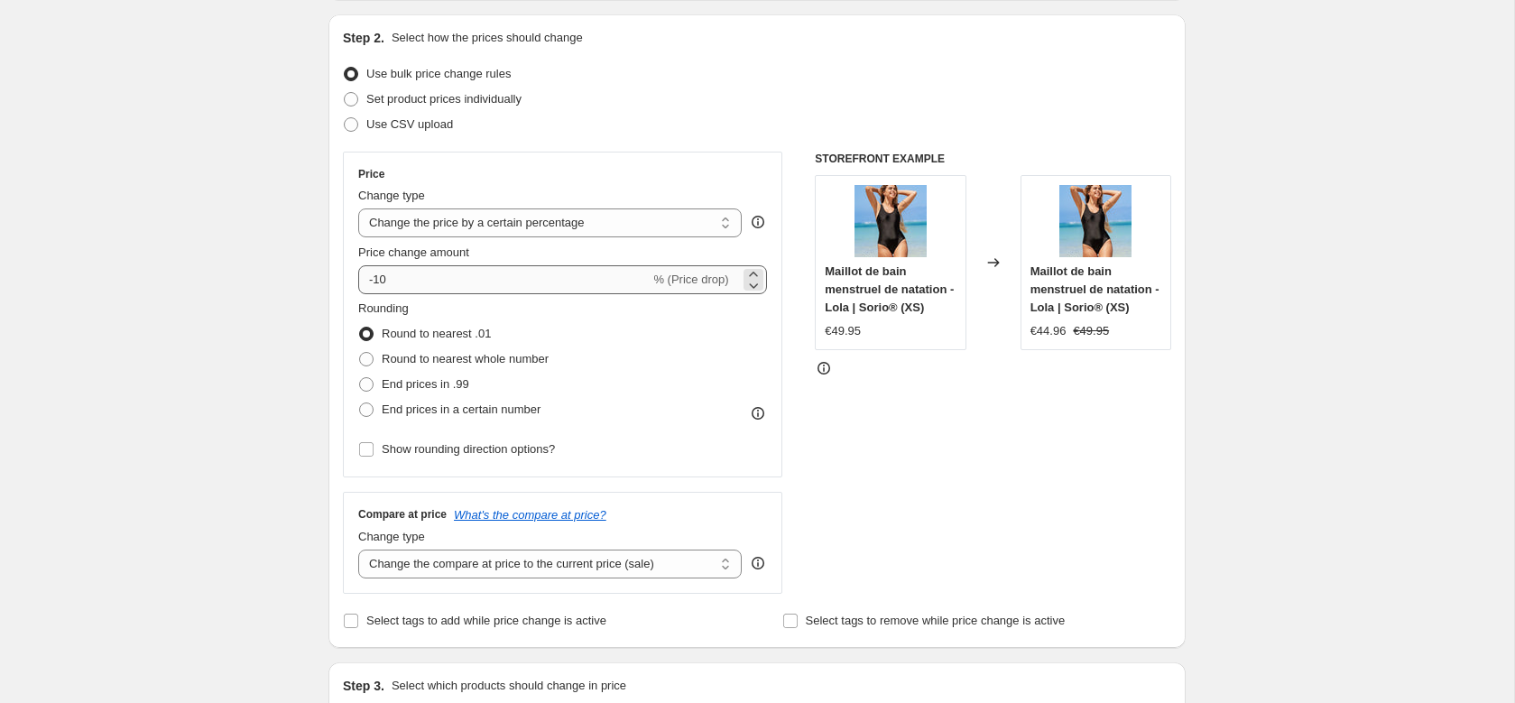
scroll to position [197, 0]
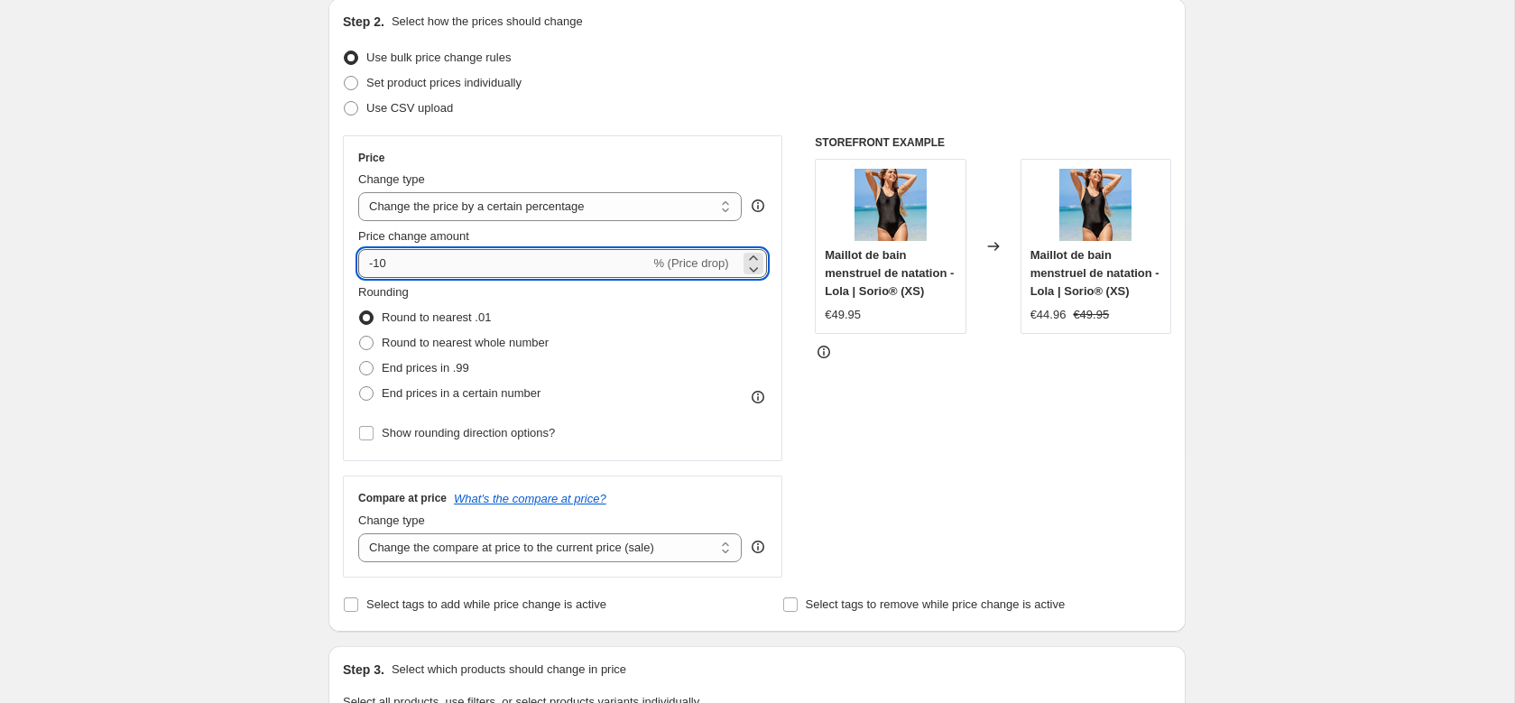
drag, startPoint x: 398, startPoint y: 259, endPoint x: 369, endPoint y: 269, distance: 30.5
click at [369, 269] on input "-10" at bounding box center [503, 263] width 291 height 29
type input "-50"
click at [549, 309] on div "Round to nearest .01" at bounding box center [453, 317] width 190 height 25
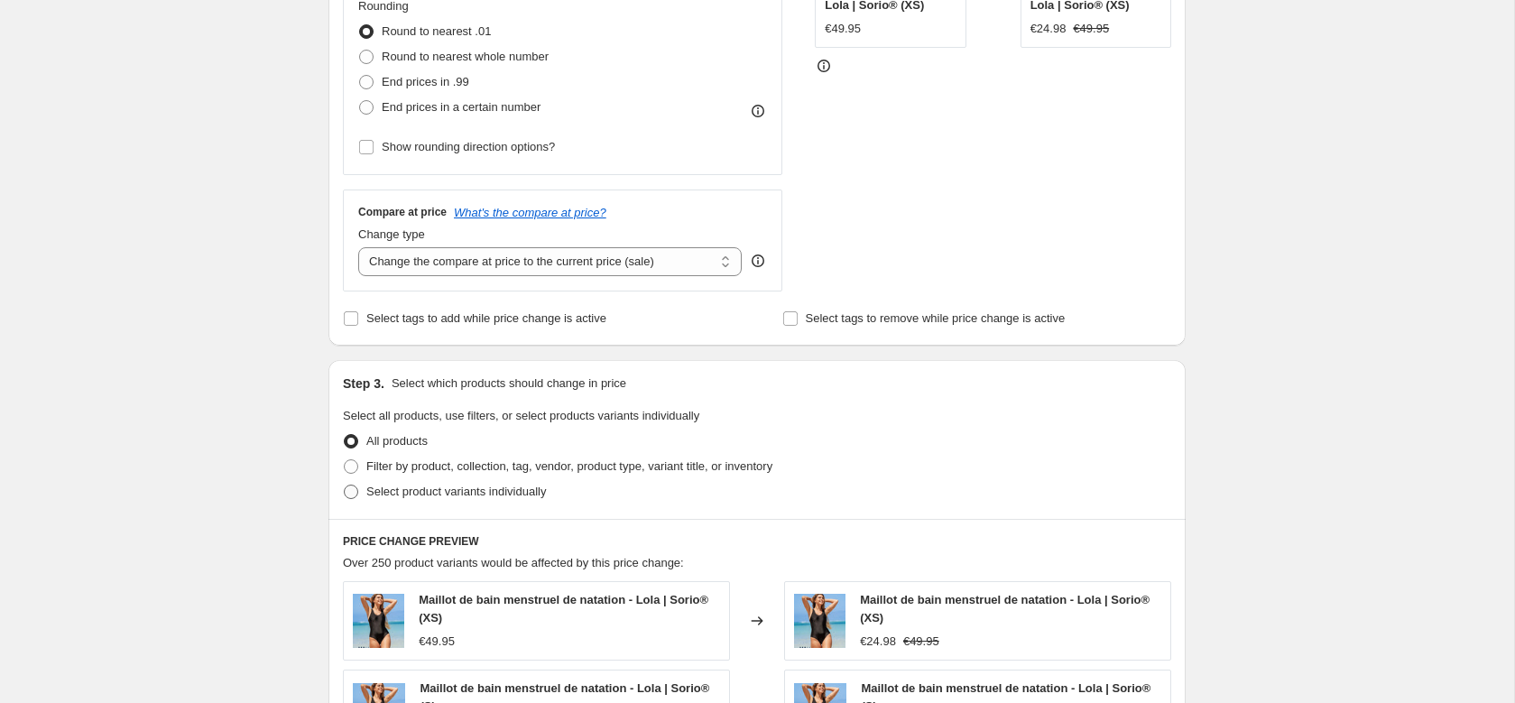
scroll to position [485, 0]
click at [430, 483] on label "Select product variants individually" at bounding box center [444, 489] width 203 height 25
click at [429, 484] on span "Select product variants individually" at bounding box center [456, 490] width 180 height 14
click at [345, 484] on input "Select product variants individually" at bounding box center [344, 483] width 1 height 1
radio input "true"
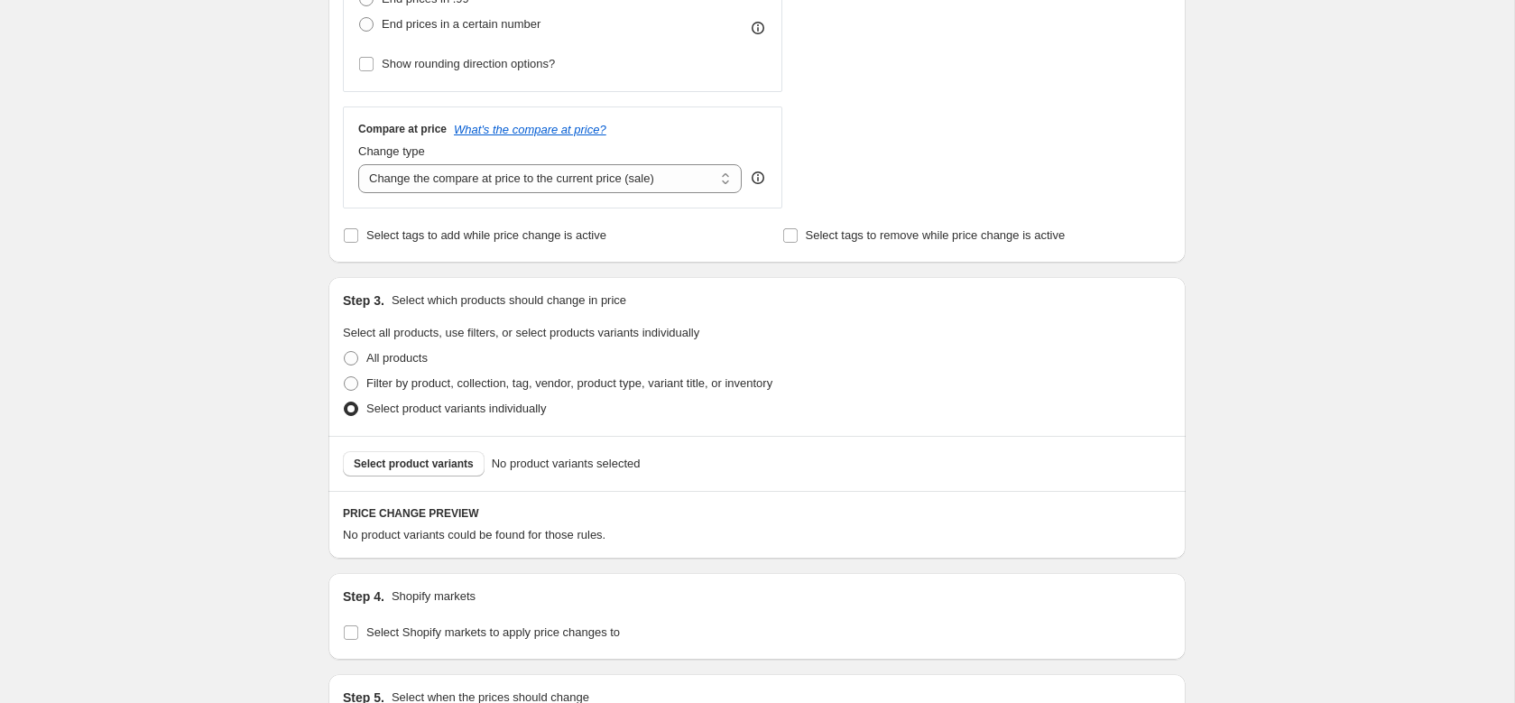
scroll to position [577, 0]
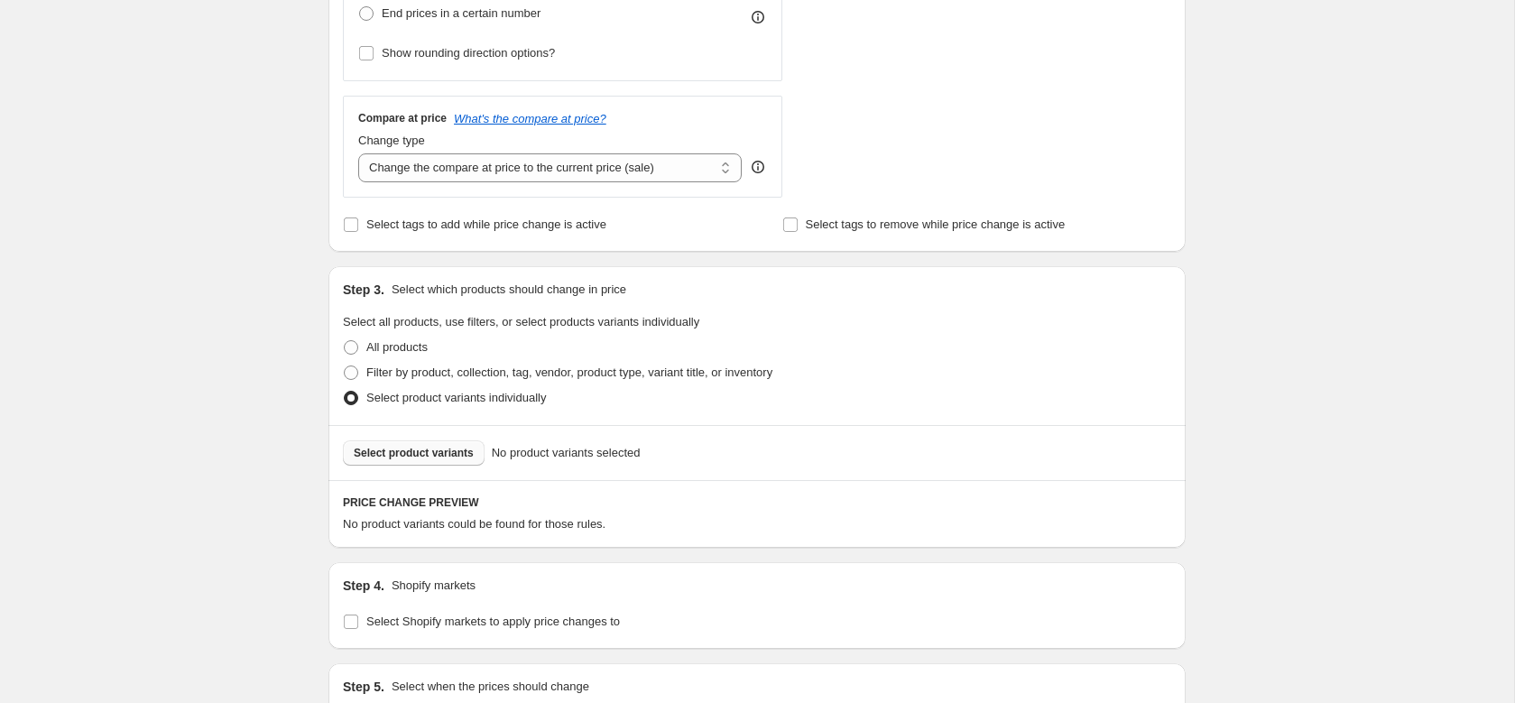
click at [402, 449] on span "Select product variants" at bounding box center [414, 453] width 120 height 14
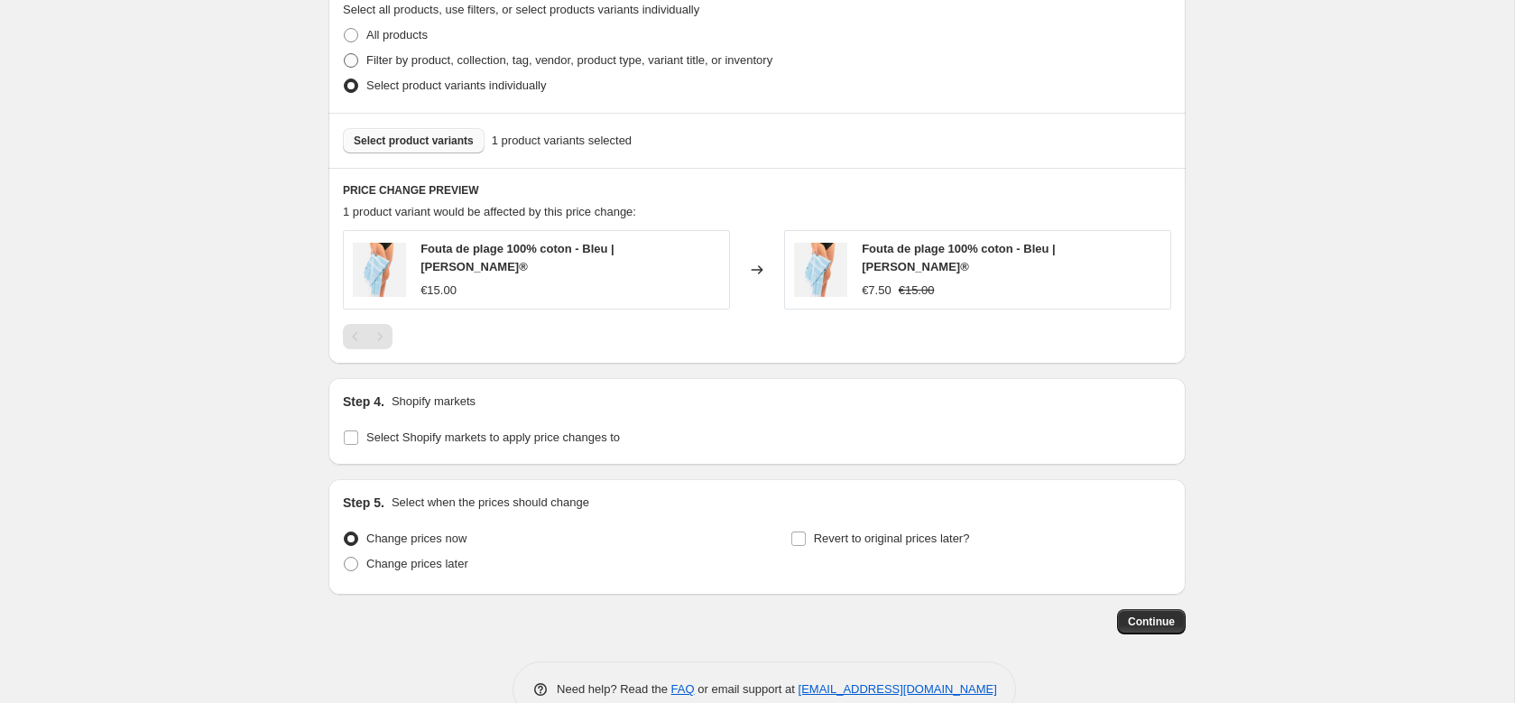
scroll to position [925, 0]
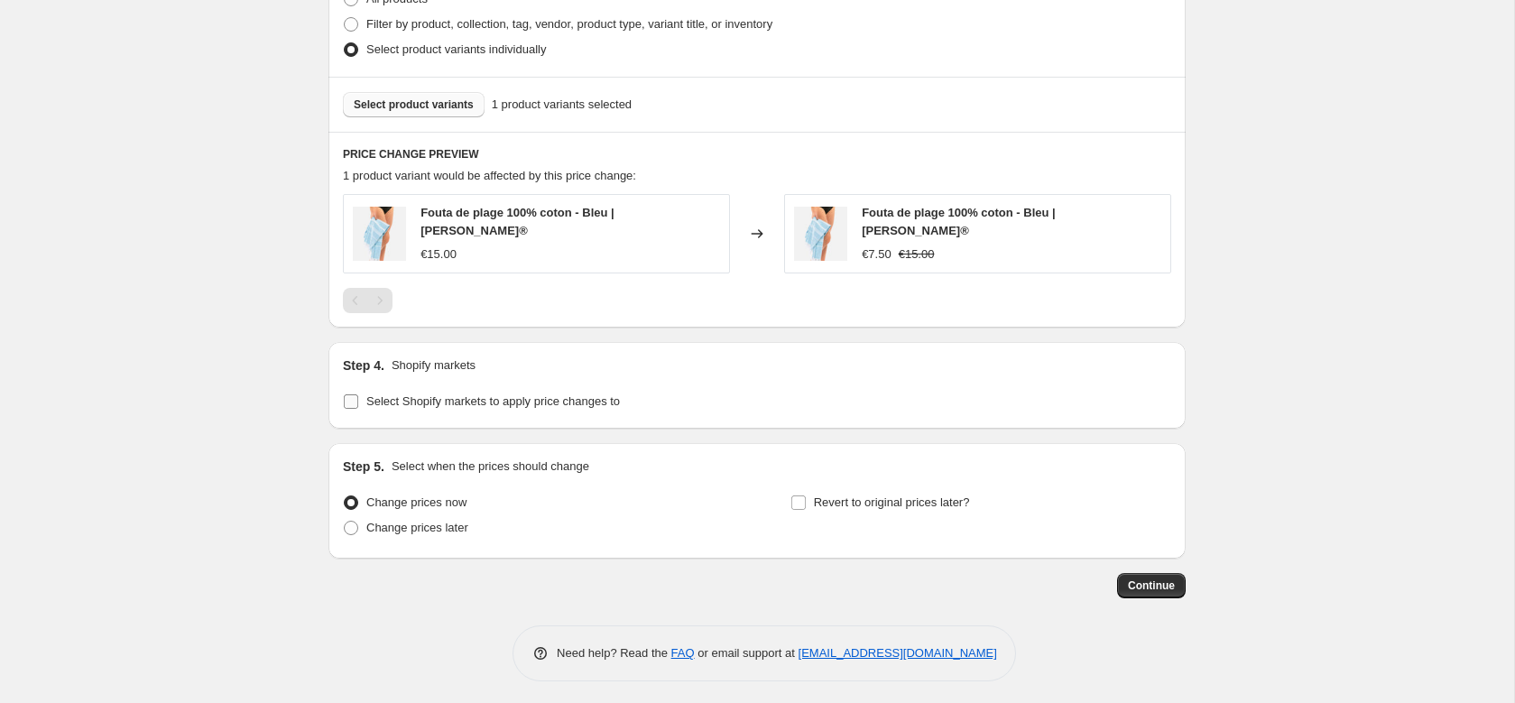
click at [516, 408] on label "Select Shopify markets to apply price changes to" at bounding box center [481, 401] width 277 height 25
click at [358, 408] on input "Select Shopify markets to apply price changes to" at bounding box center [351, 401] width 14 height 14
checkbox input "true"
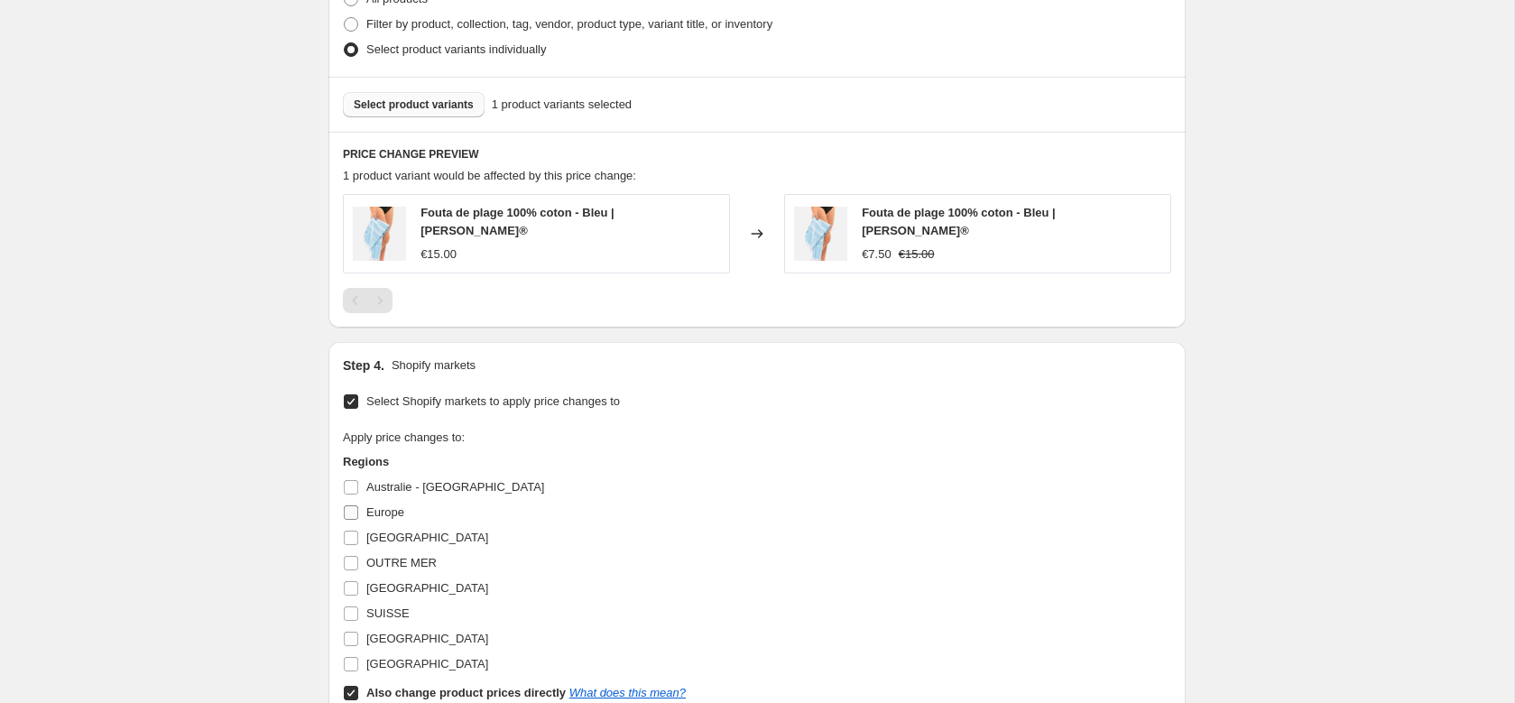
drag, startPoint x: 383, startPoint y: 529, endPoint x: 401, endPoint y: 525, distance: 18.4
click at [384, 531] on span "France" at bounding box center [427, 538] width 122 height 14
click at [358, 531] on input "France" at bounding box center [351, 538] width 14 height 14
checkbox input "true"
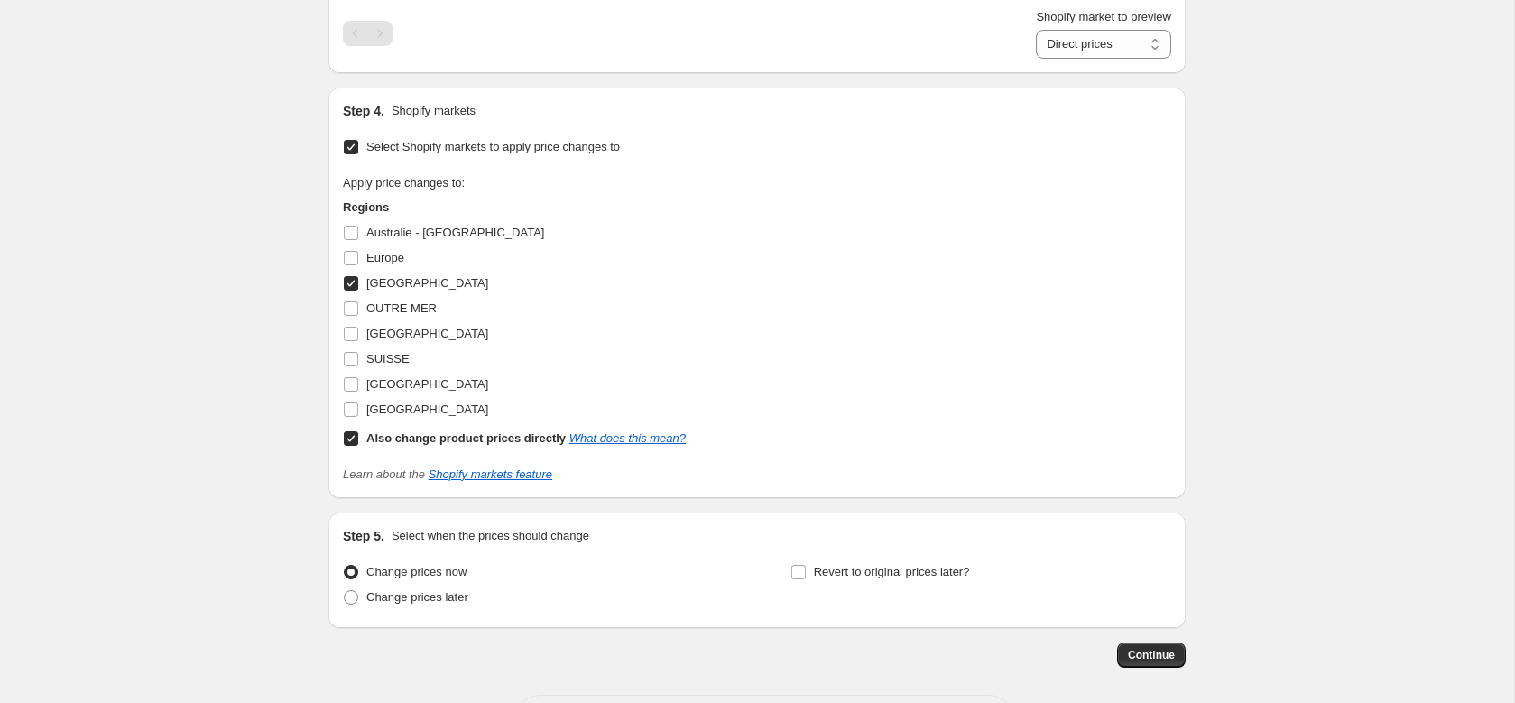
scroll to position [1273, 0]
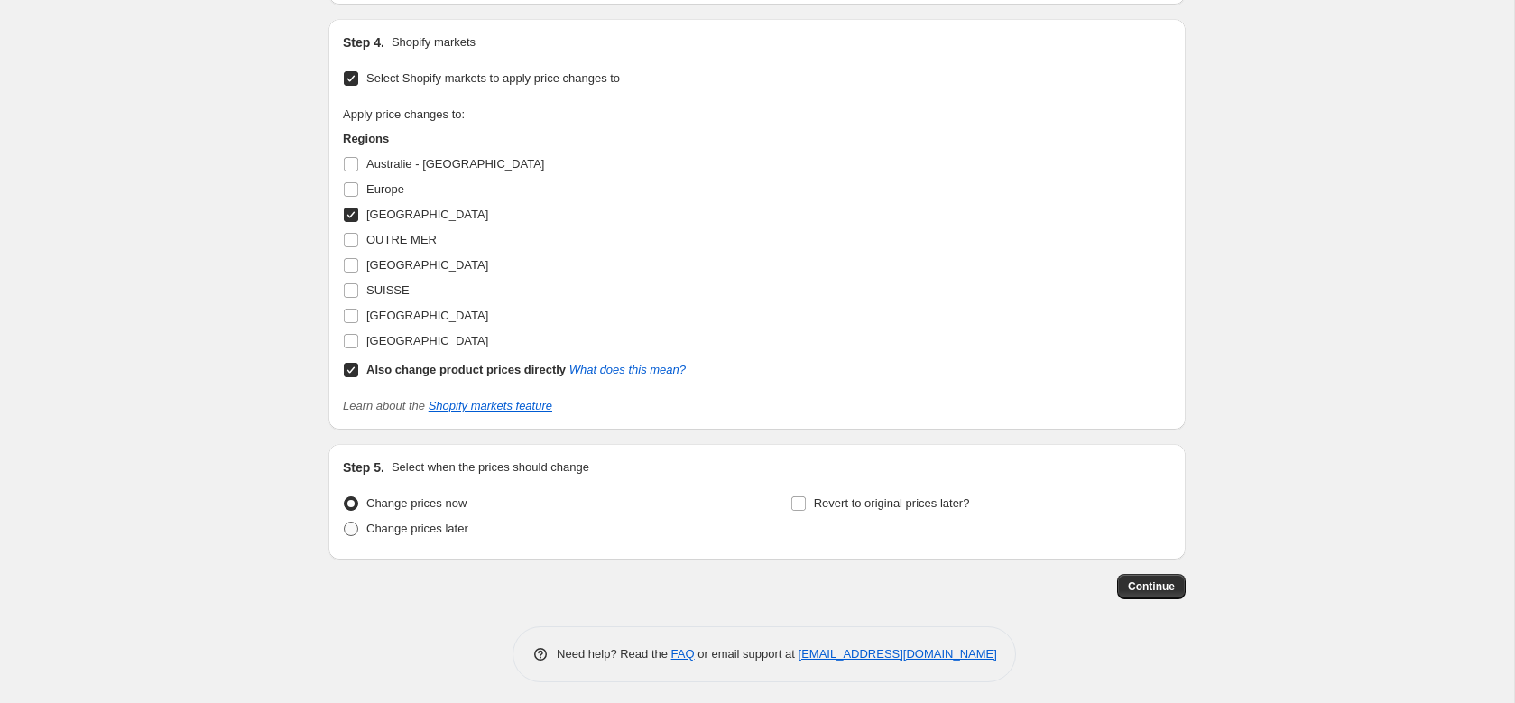
drag, startPoint x: 389, startPoint y: 530, endPoint x: 402, endPoint y: 517, distance: 17.9
click at [390, 529] on span "Change prices later" at bounding box center [417, 529] width 102 height 14
click at [345, 523] on input "Change prices later" at bounding box center [344, 522] width 1 height 1
radio input "true"
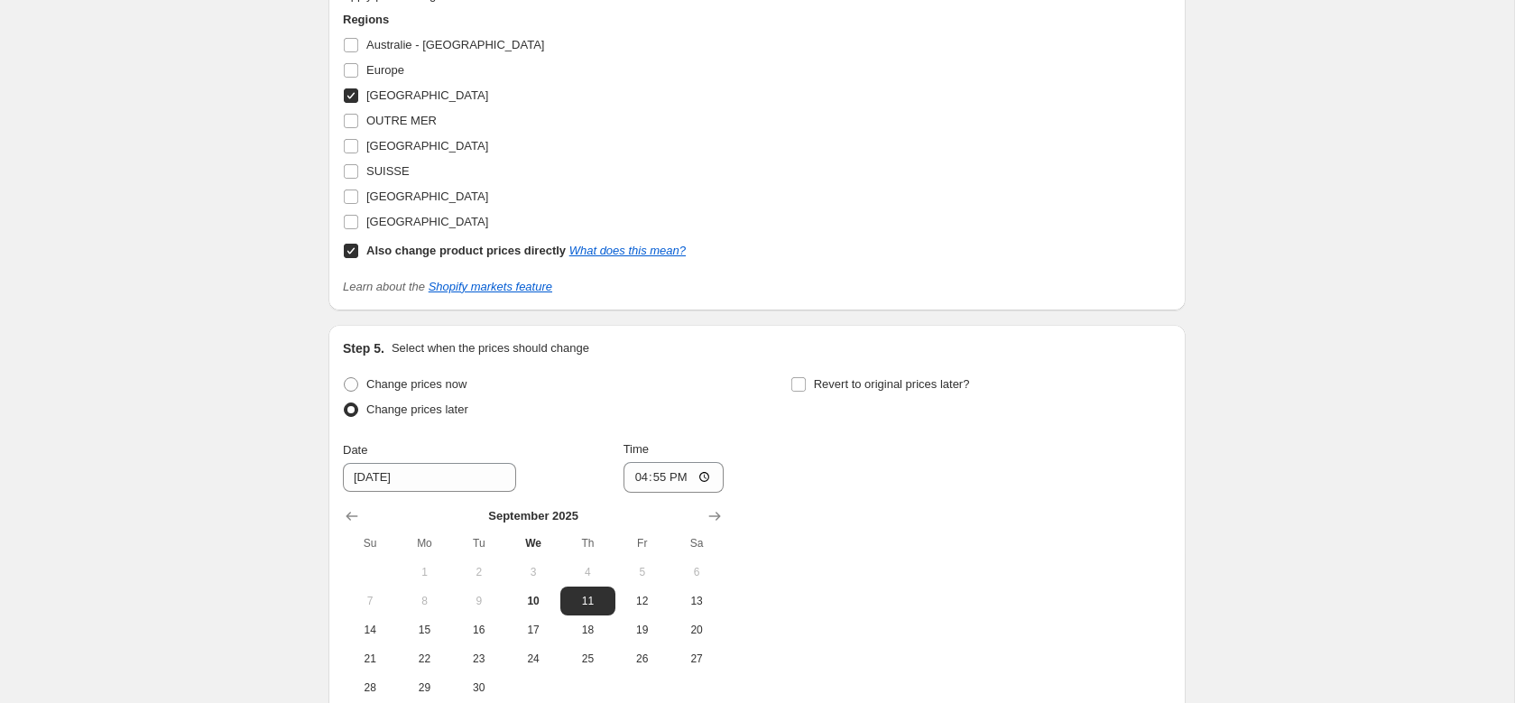
scroll to position [1582, 0]
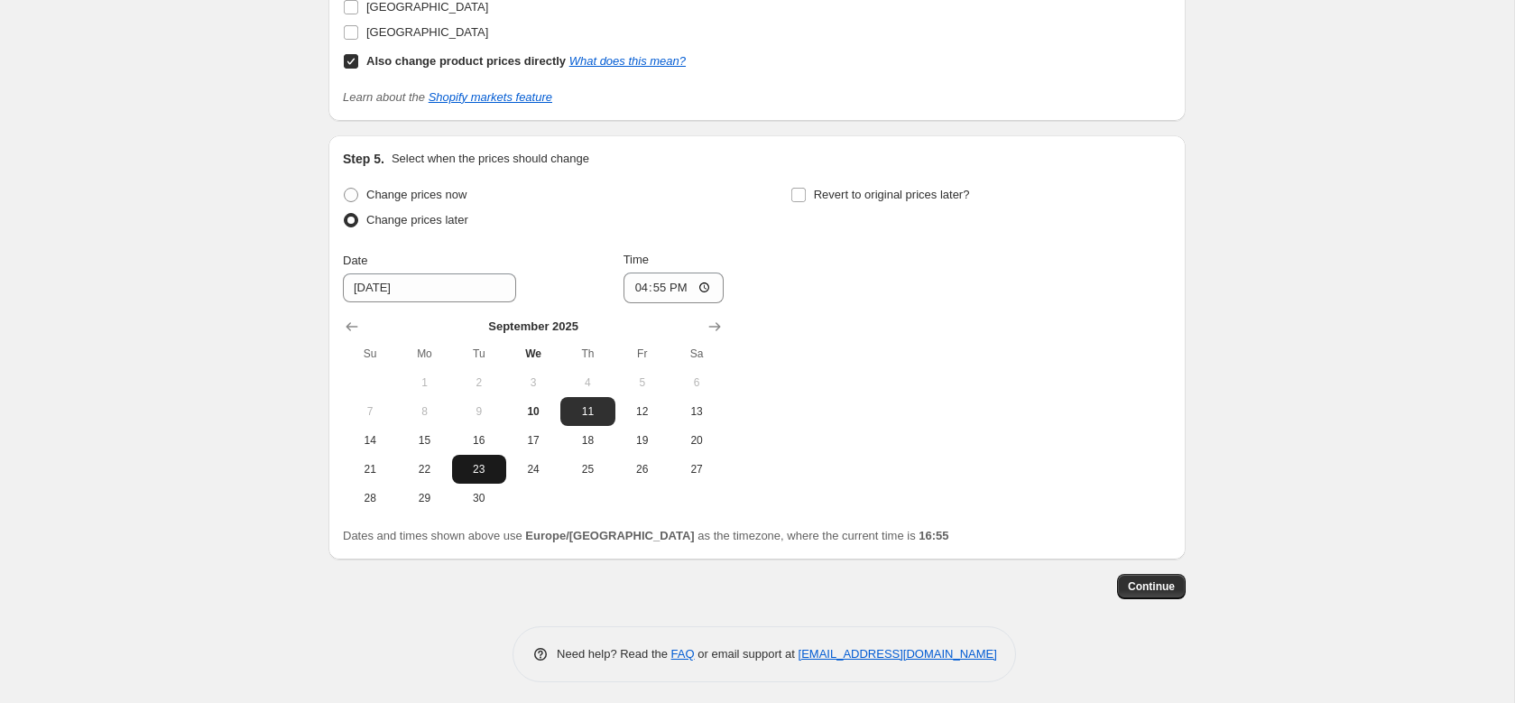
drag, startPoint x: 432, startPoint y: 463, endPoint x: 474, endPoint y: 463, distance: 41.5
click at [474, 463] on tr "21 22 23 24 25 26 27" at bounding box center [533, 469] width 381 height 29
click at [474, 463] on span "23" at bounding box center [479, 469] width 40 height 14
type input "9/23/2025"
click at [671, 282] on input "16:55" at bounding box center [674, 288] width 101 height 31
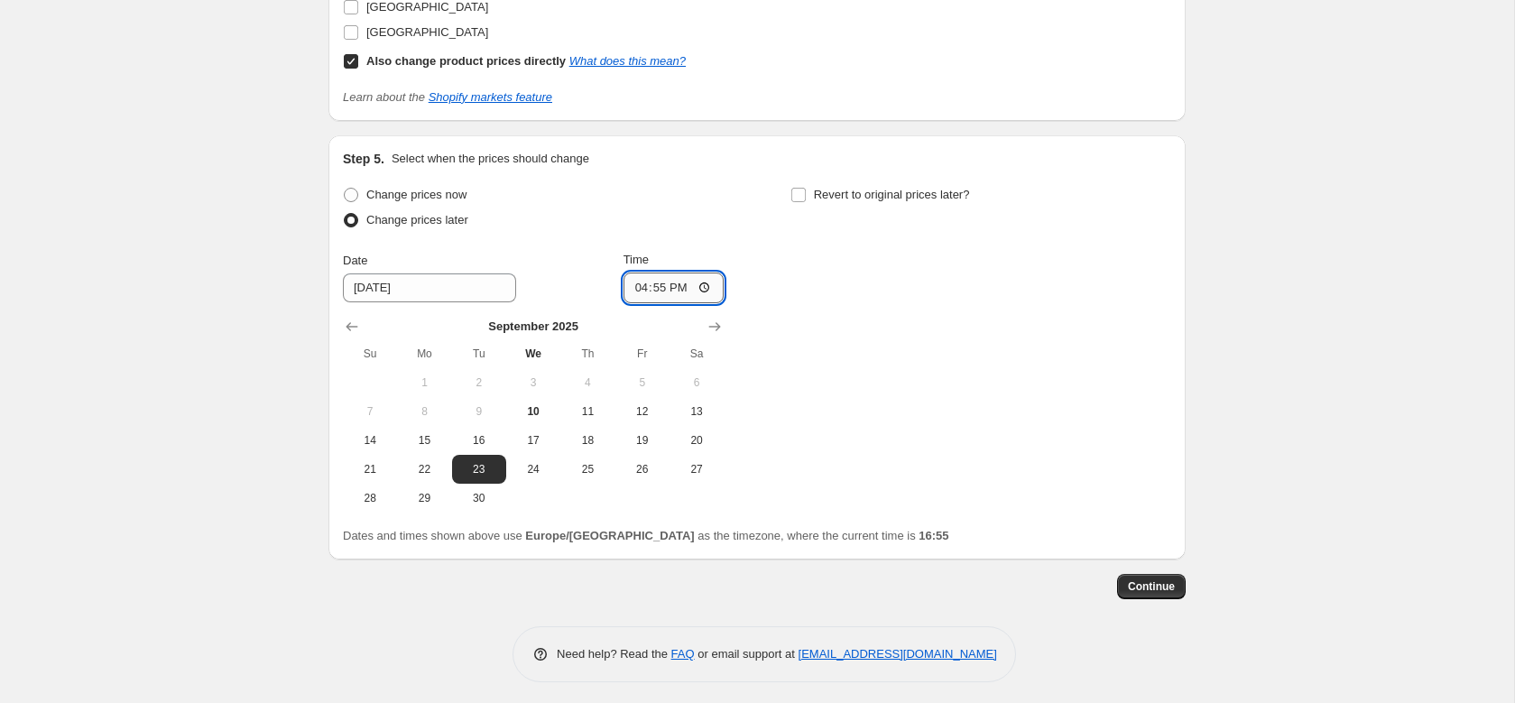
click at [666, 283] on input "16:55" at bounding box center [674, 288] width 101 height 31
type input "08:00"
click at [911, 193] on span "Revert to original prices later?" at bounding box center [892, 195] width 156 height 14
click at [806, 193] on input "Revert to original prices later?" at bounding box center [798, 195] width 14 height 14
checkbox input "true"
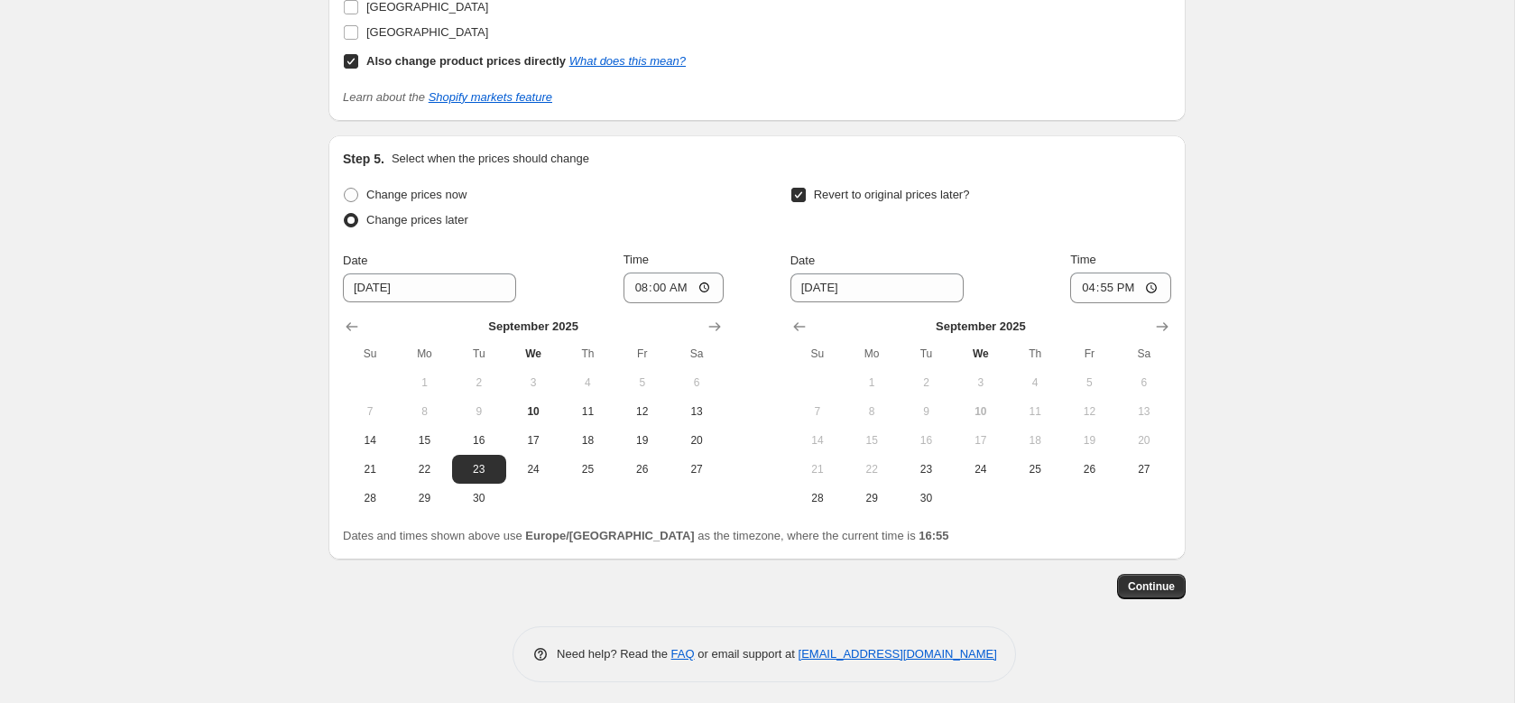
click at [785, 275] on div "Change prices now Change prices later Date 9/23/2025 Time 08:00 September 2025 …" at bounding box center [757, 347] width 828 height 330
click at [837, 282] on input "9/17/2025" at bounding box center [877, 287] width 173 height 29
click at [881, 496] on span "29" at bounding box center [872, 498] width 40 height 14
type input "9/29/2025"
click at [1096, 282] on input "16:55" at bounding box center [1120, 288] width 101 height 31
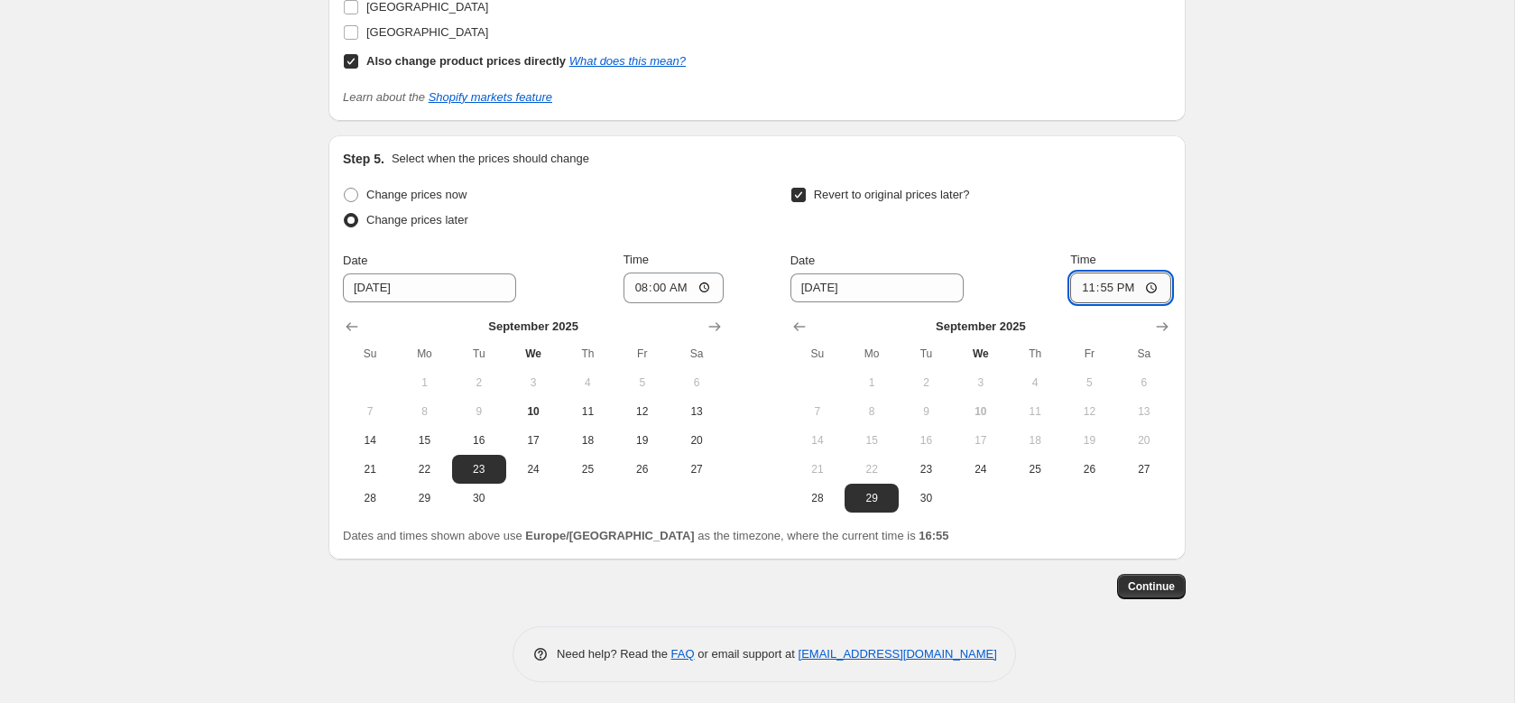
type input "23:59"
click at [1148, 581] on span "Continue" at bounding box center [1151, 586] width 47 height 14
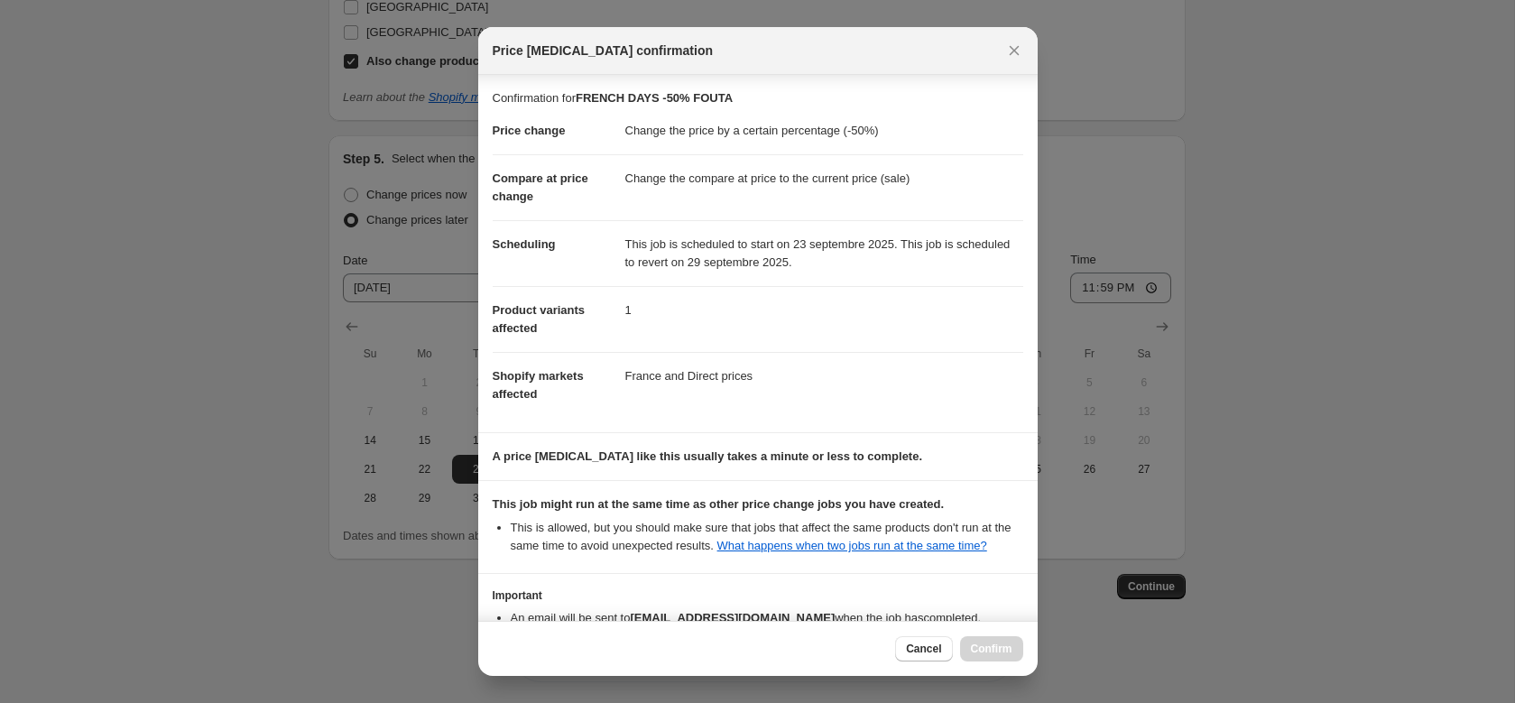
scroll to position [137, 0]
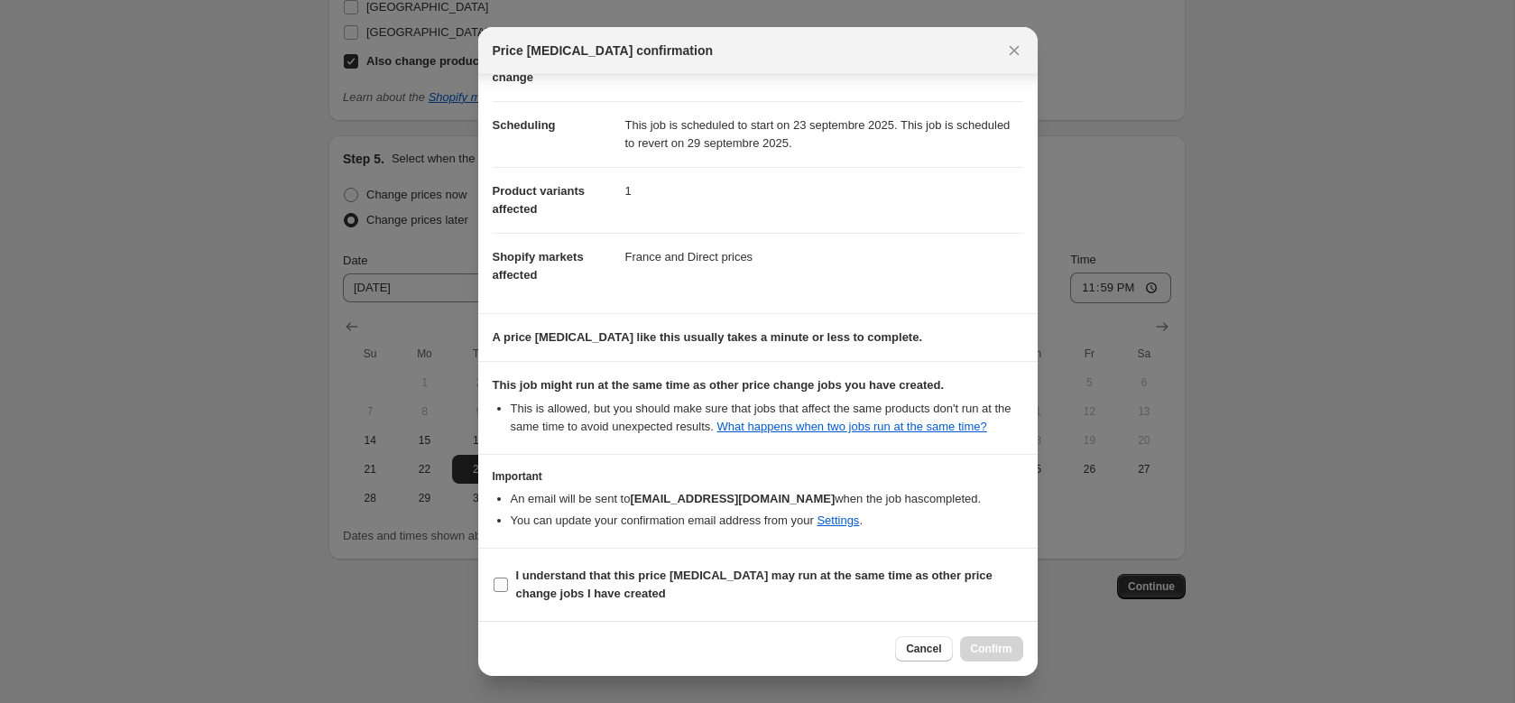
click at [636, 579] on b "I understand that this price change job may run at the same time as other price…" at bounding box center [754, 585] width 476 height 32
click at [508, 579] on input "I understand that this price change job may run at the same time as other price…" at bounding box center [501, 585] width 14 height 14
checkbox input "true"
drag, startPoint x: 994, startPoint y: 648, endPoint x: 961, endPoint y: 642, distance: 34.0
click at [994, 647] on span "Confirm" at bounding box center [992, 649] width 42 height 14
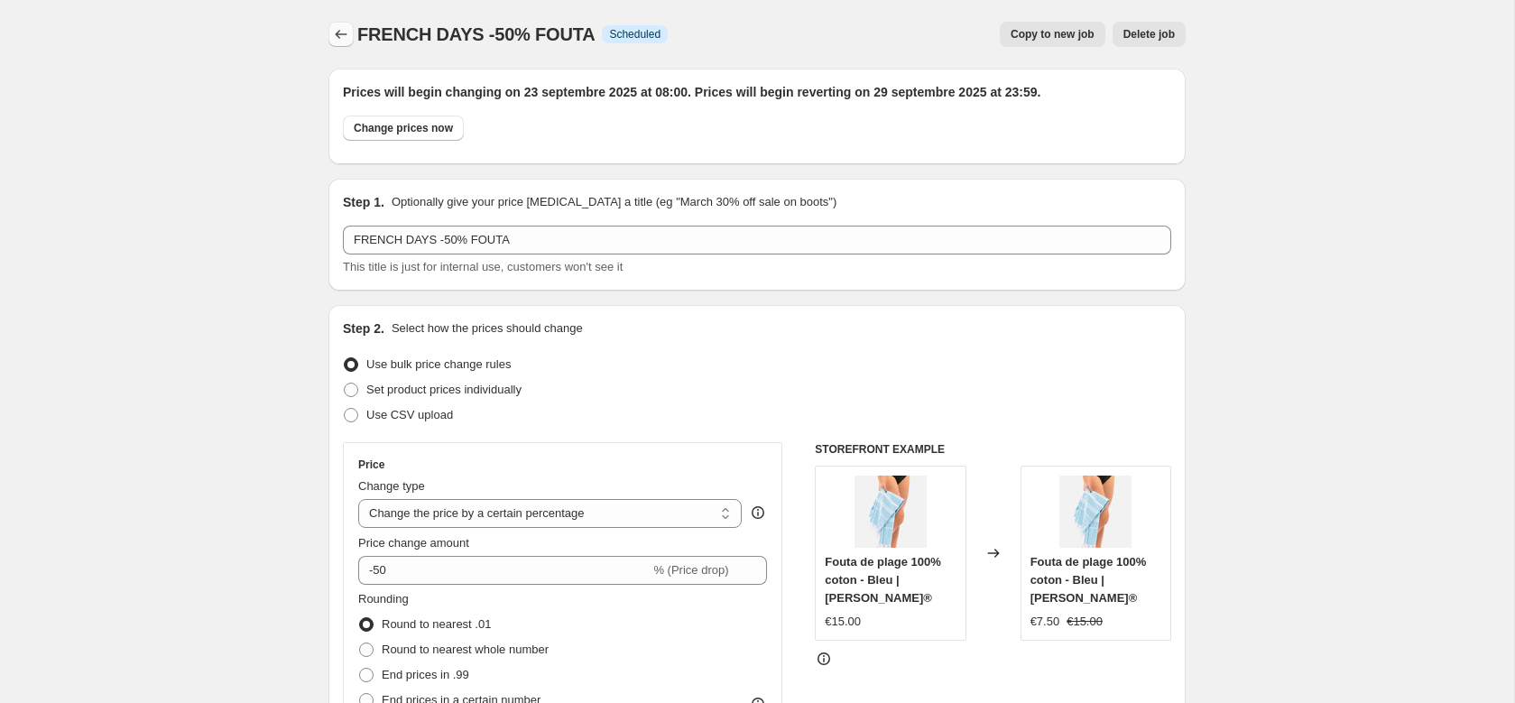
click at [328, 28] on button "Price change jobs" at bounding box center [340, 34] width 25 height 25
